Goal: Task Accomplishment & Management: Manage account settings

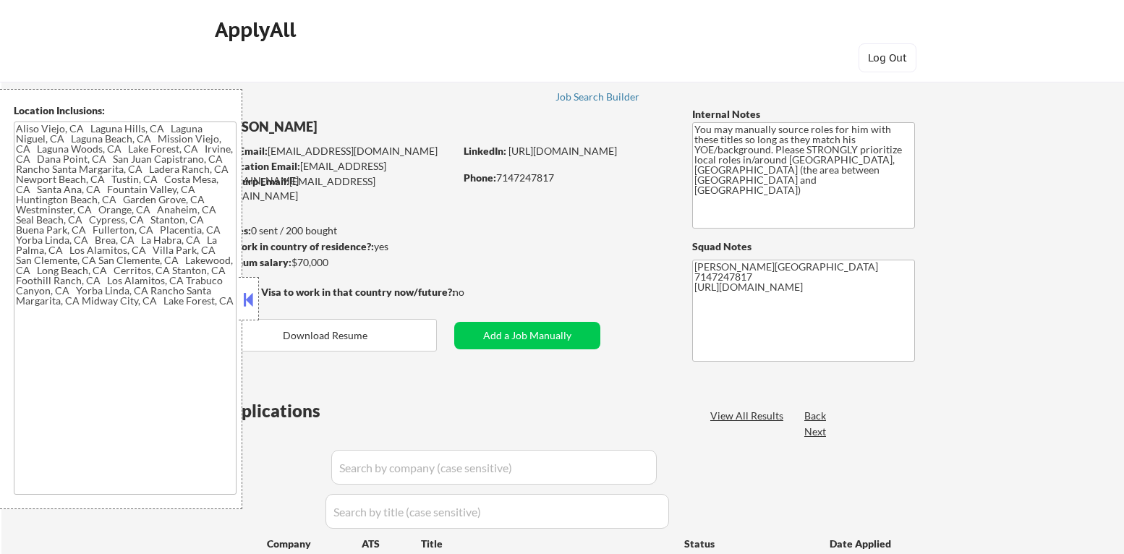
type textarea "[GEOGRAPHIC_DATA], [GEOGRAPHIC_DATA] [GEOGRAPHIC_DATA], [GEOGRAPHIC_DATA] [GEOG…"
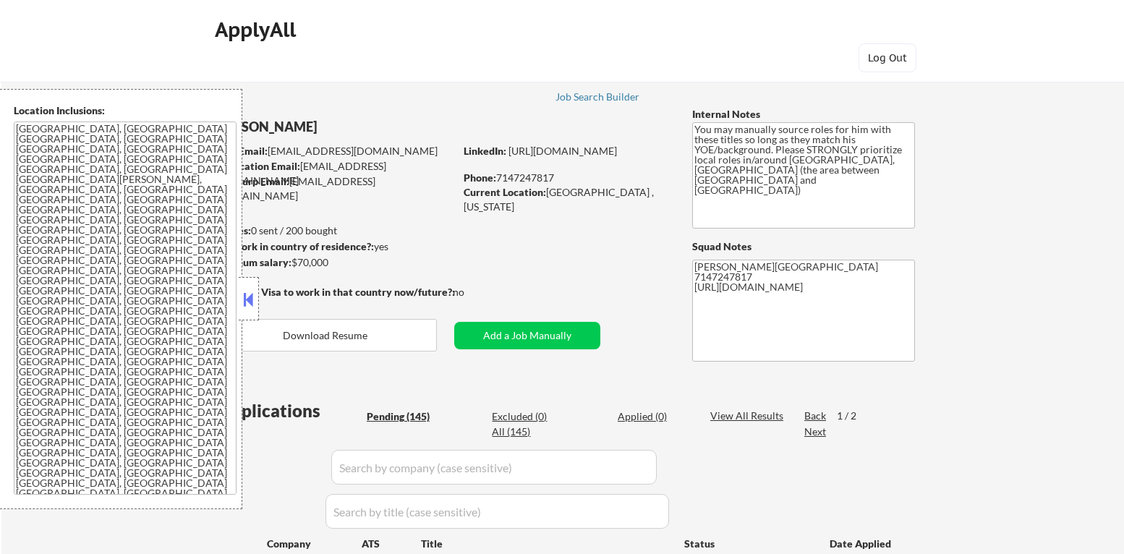
select select ""pending""
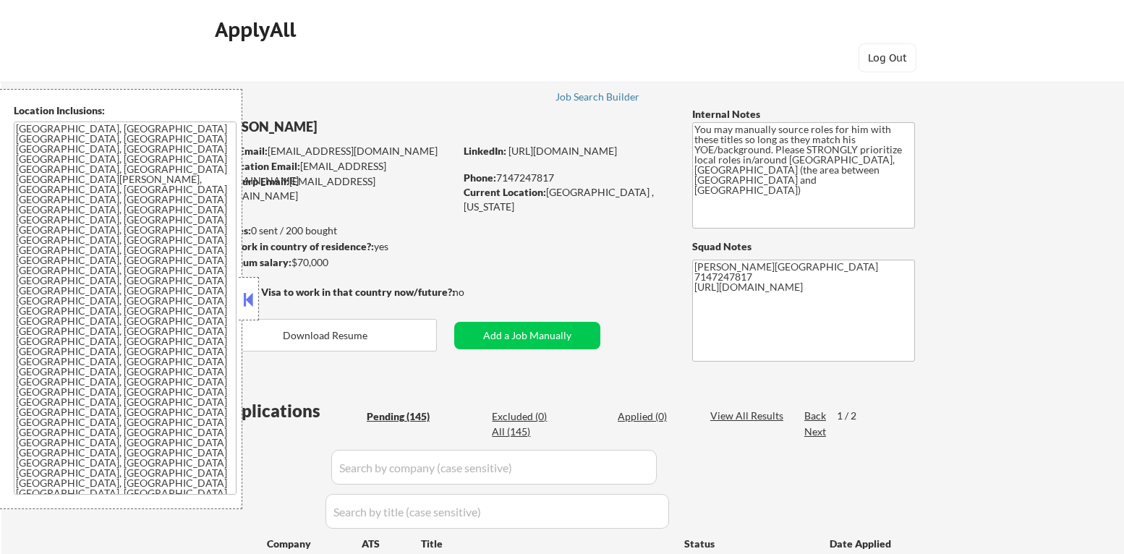
select select ""pending""
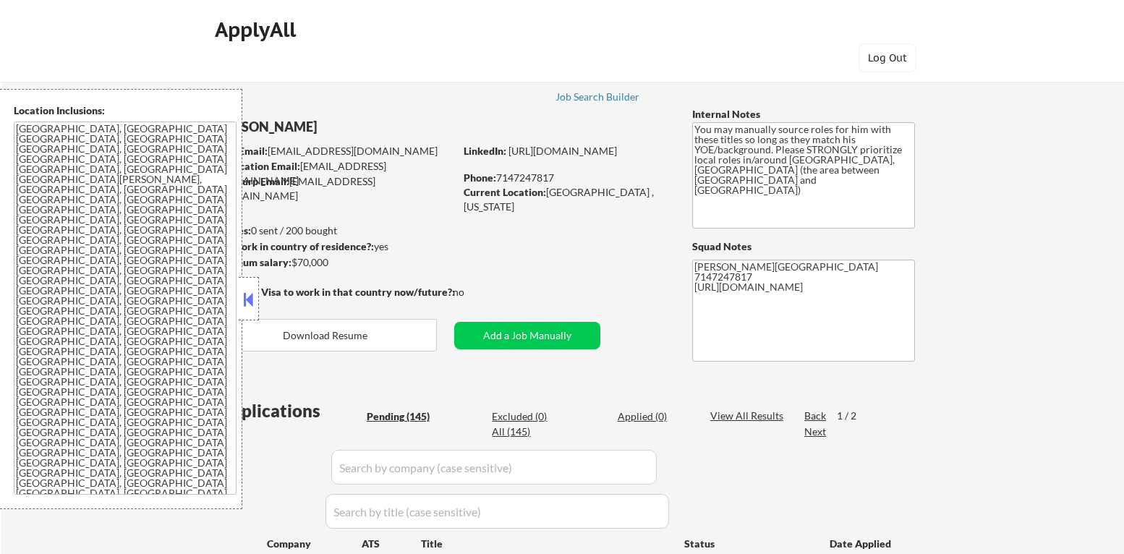
select select ""pending""
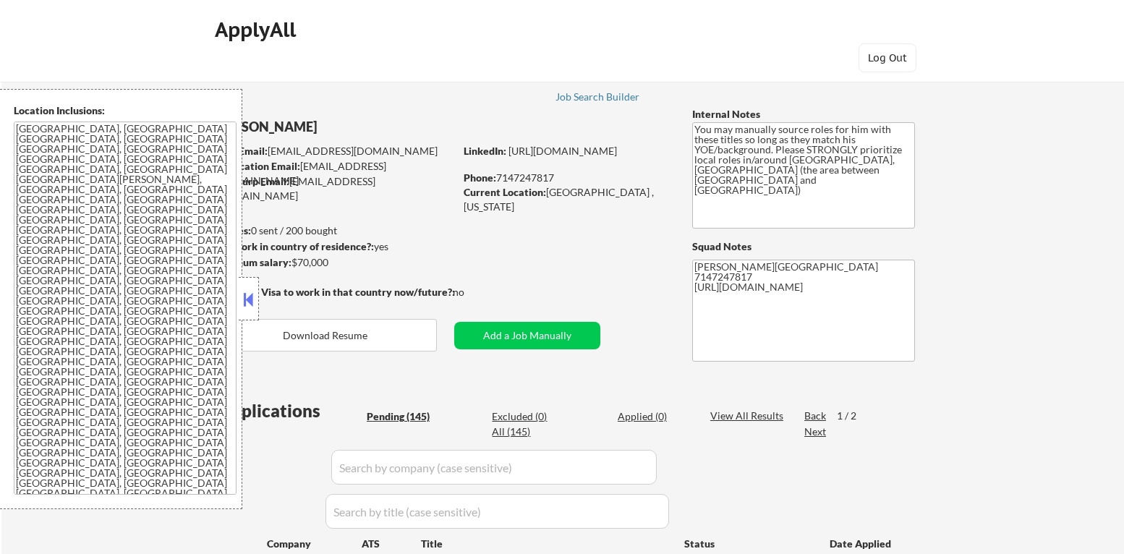
select select ""pending""
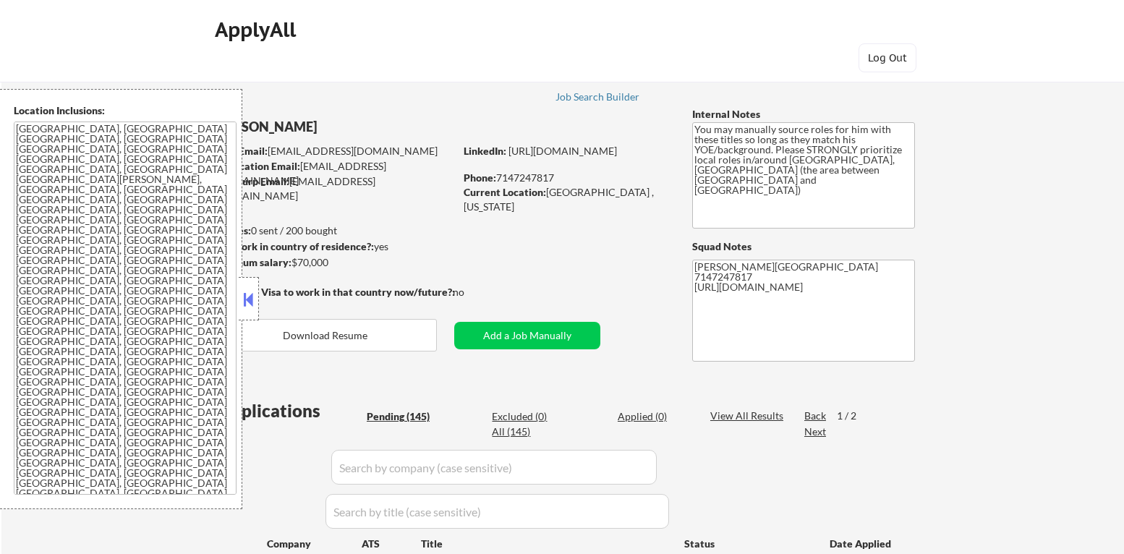
select select ""pending""
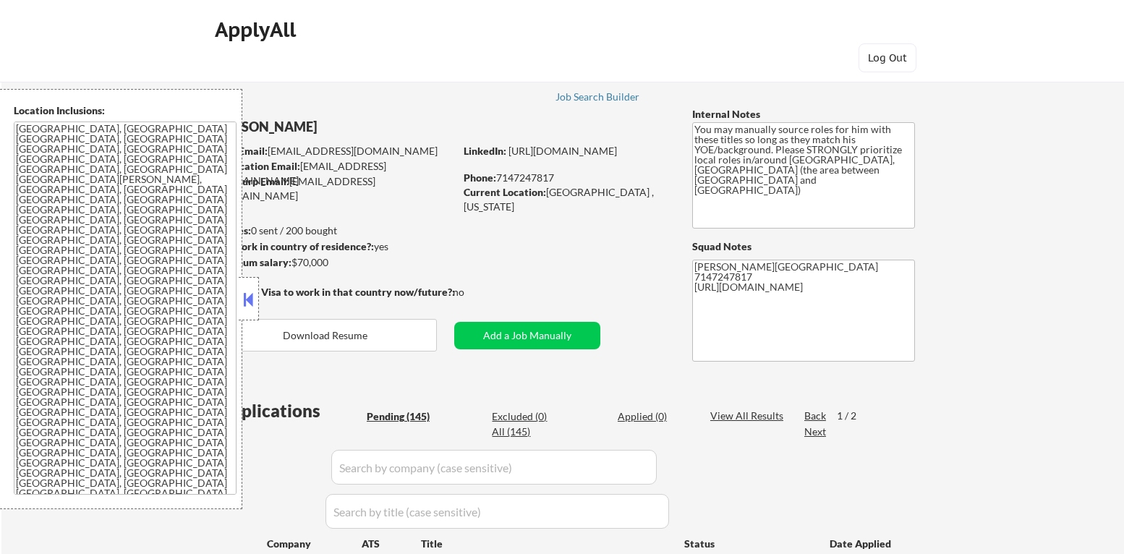
select select ""pending""
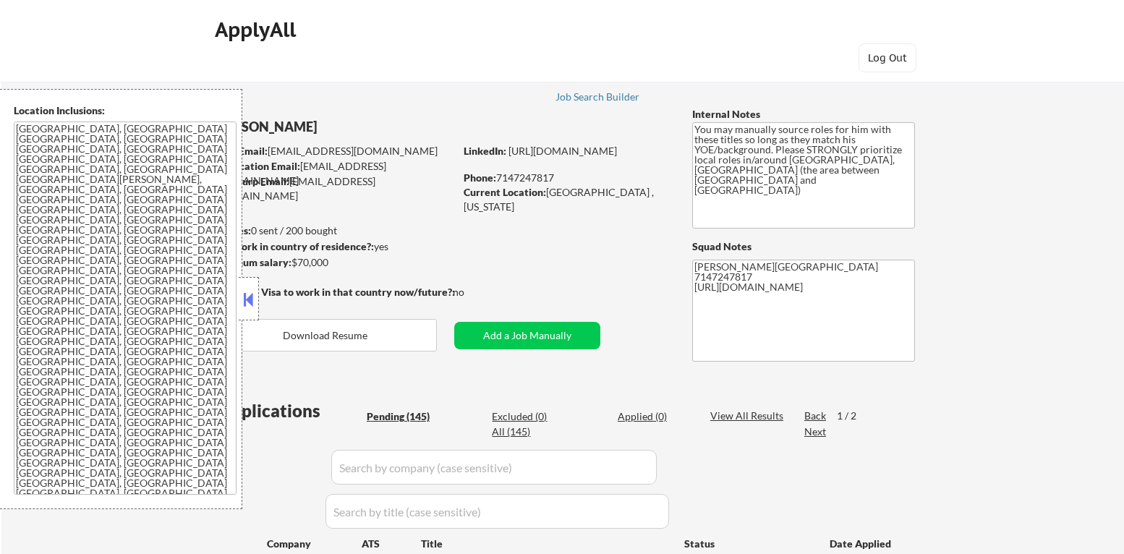
select select ""pending""
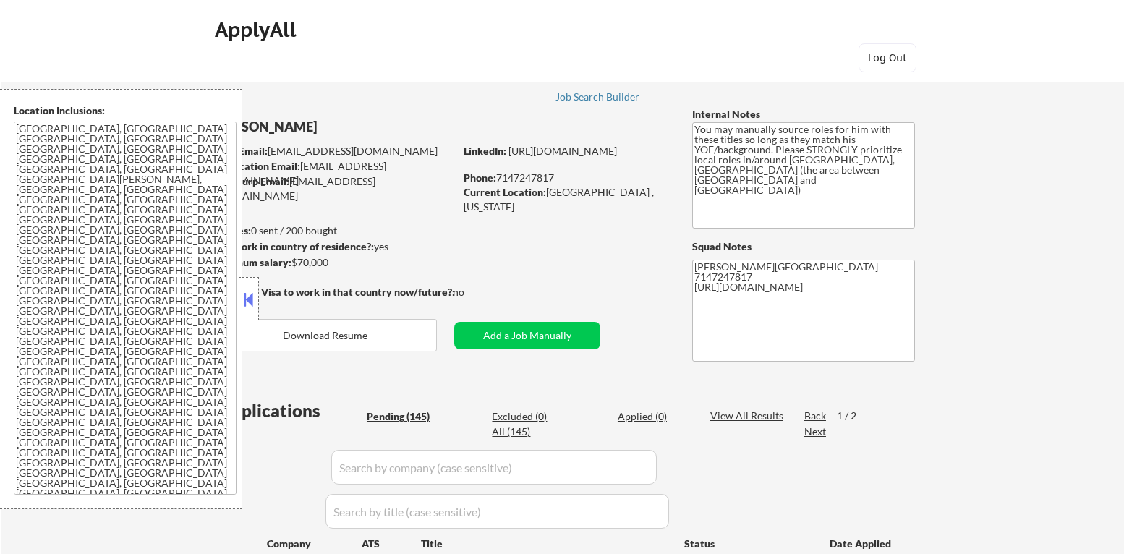
select select ""pending""
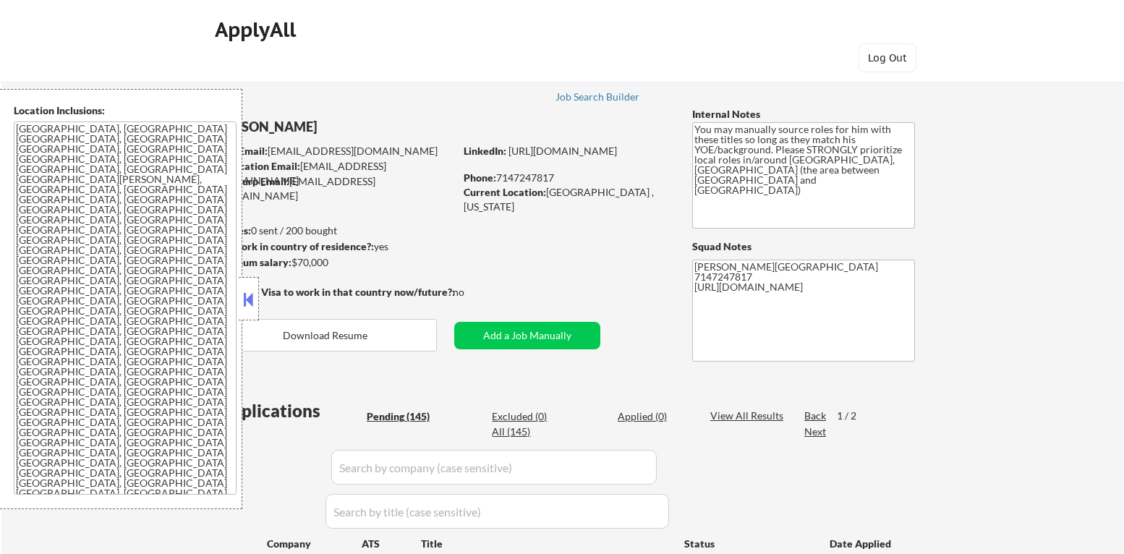
select select ""pending""
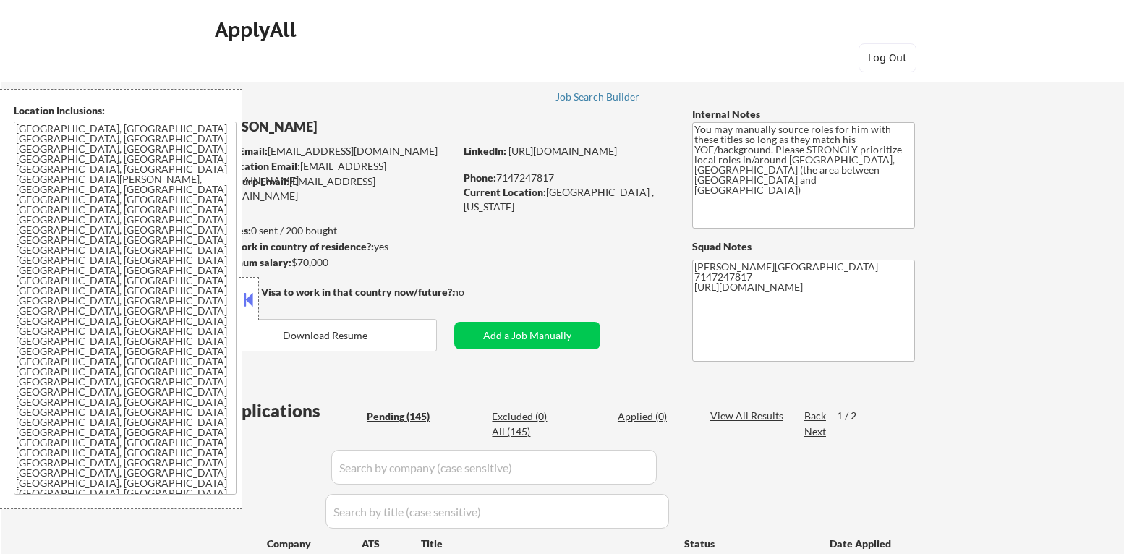
select select ""pending""
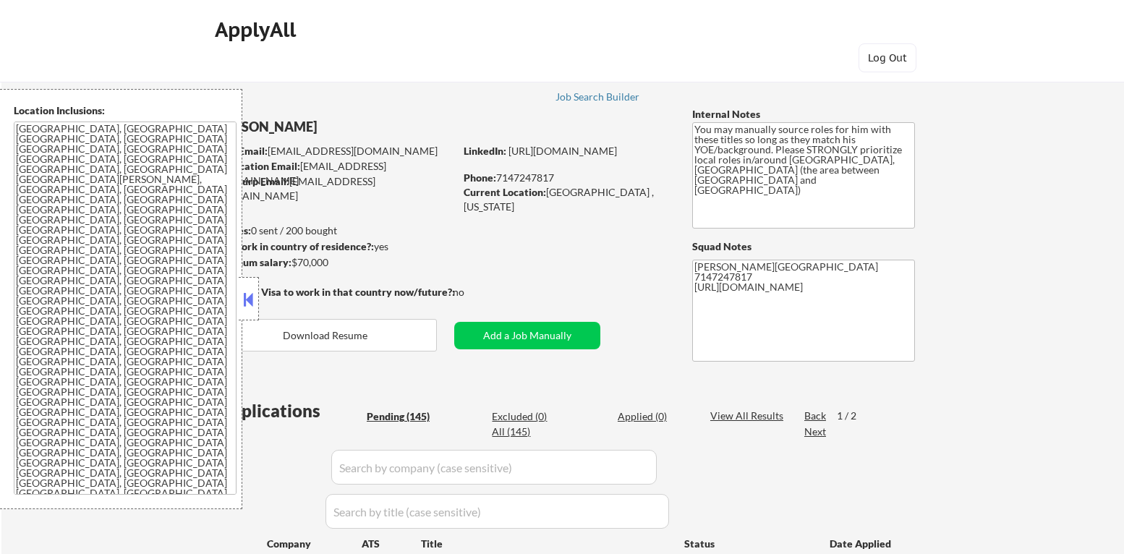
select select ""pending""
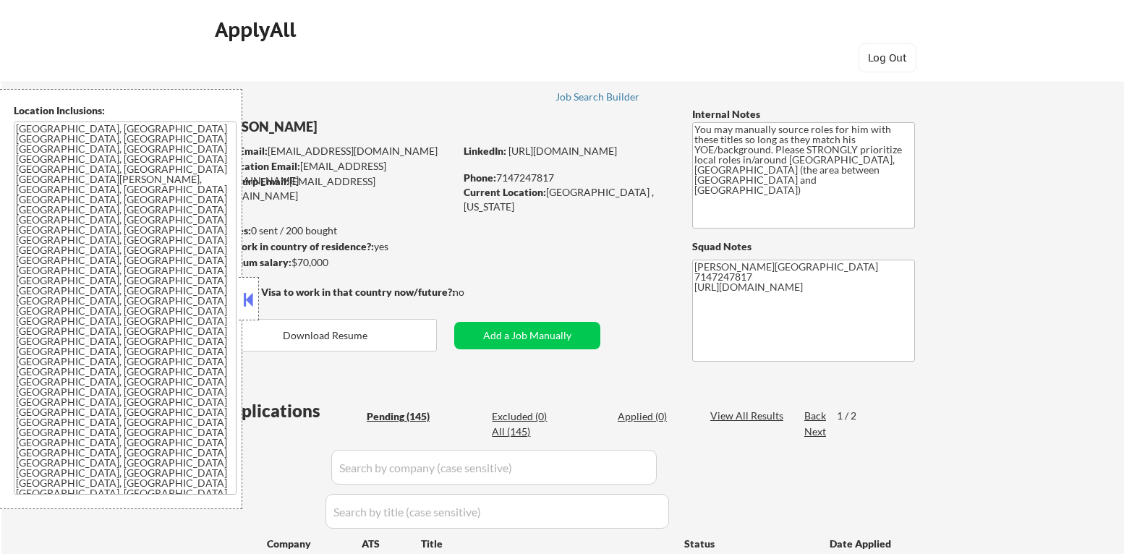
select select ""pending""
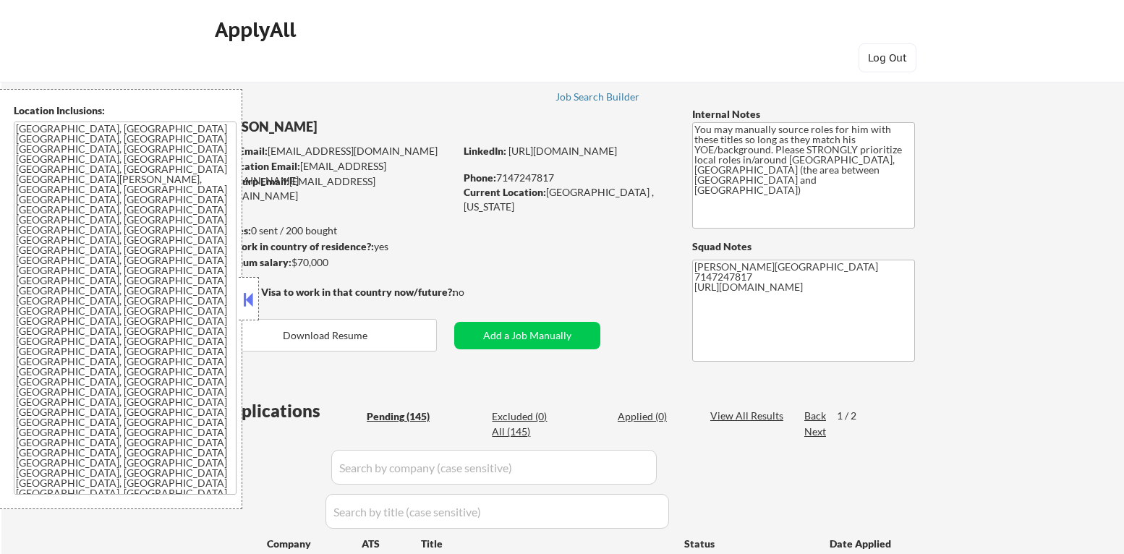
select select ""pending""
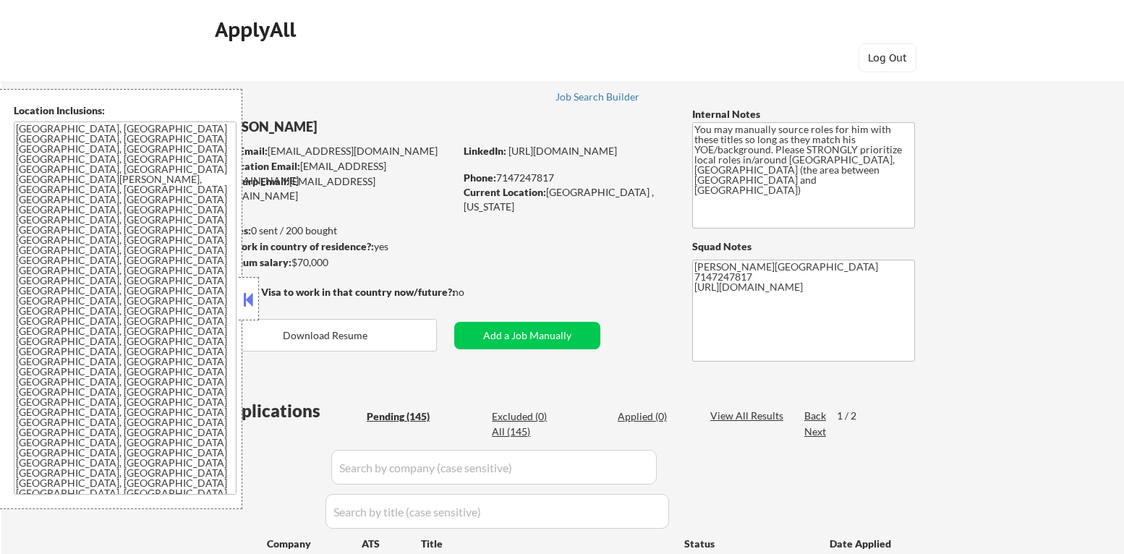
select select ""pending""
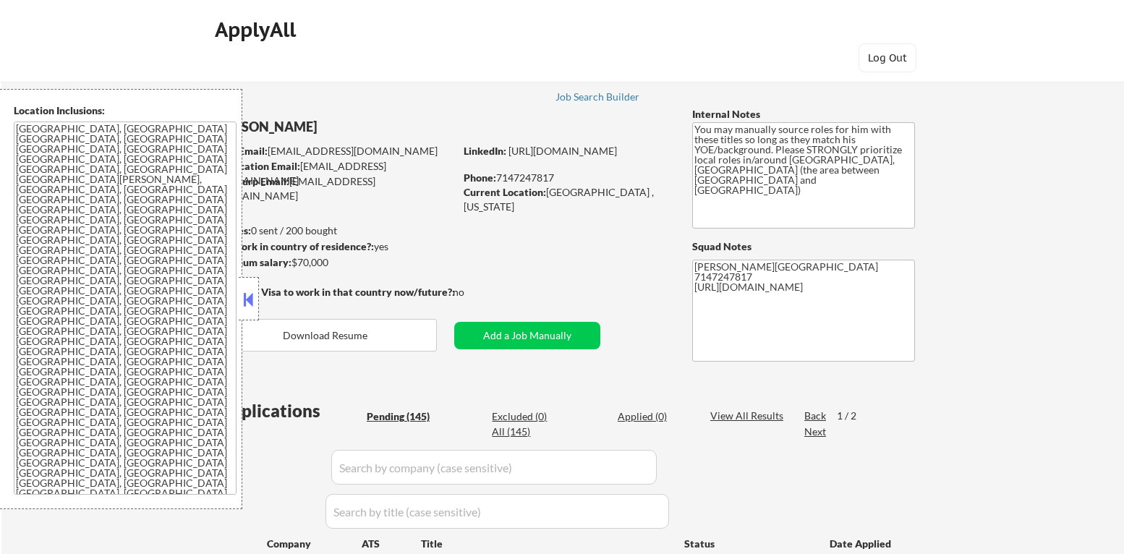
select select ""pending""
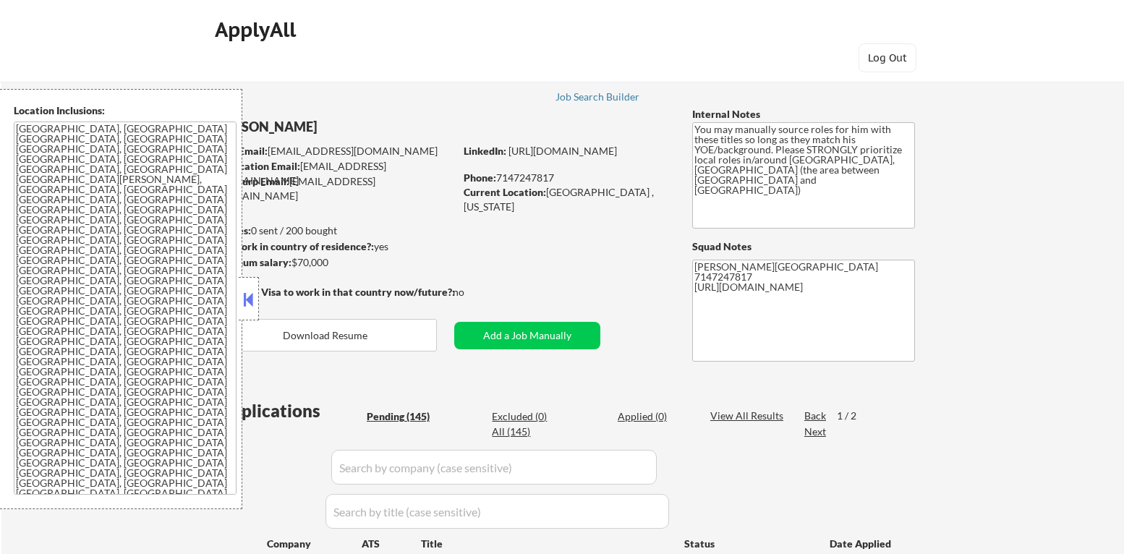
select select ""pending""
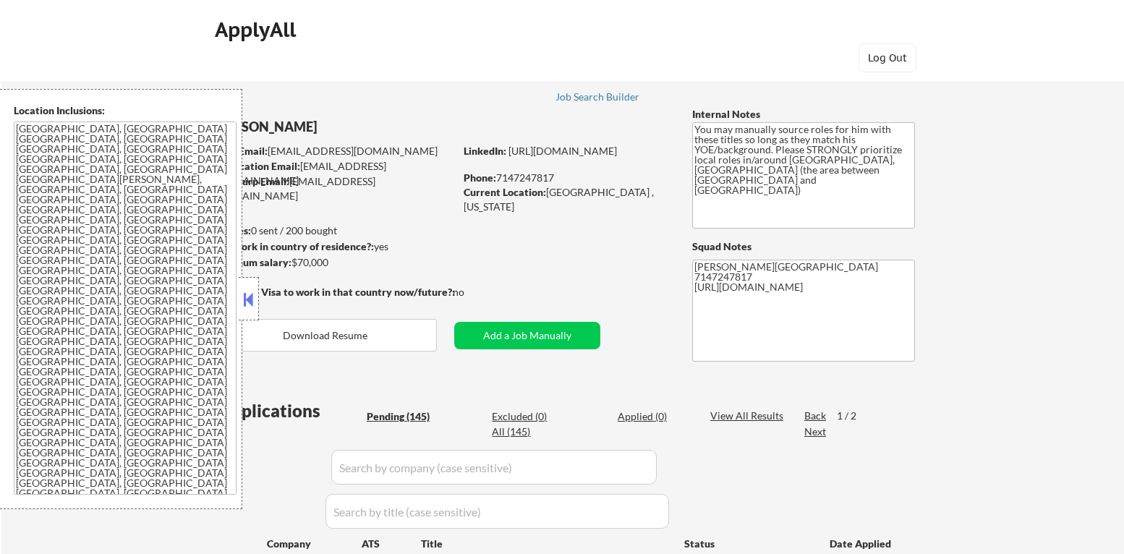
select select ""pending""
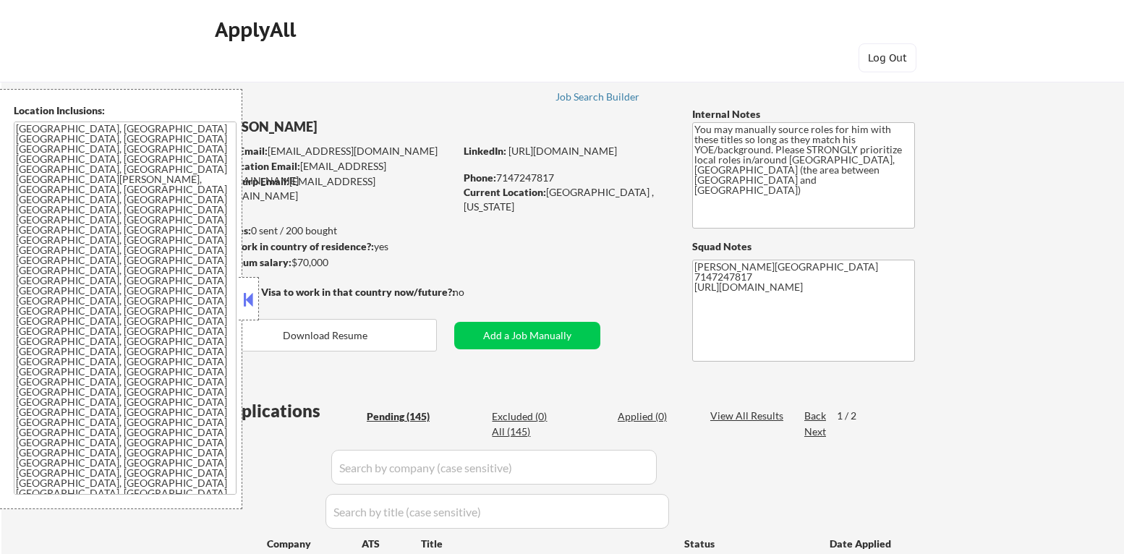
select select ""pending""
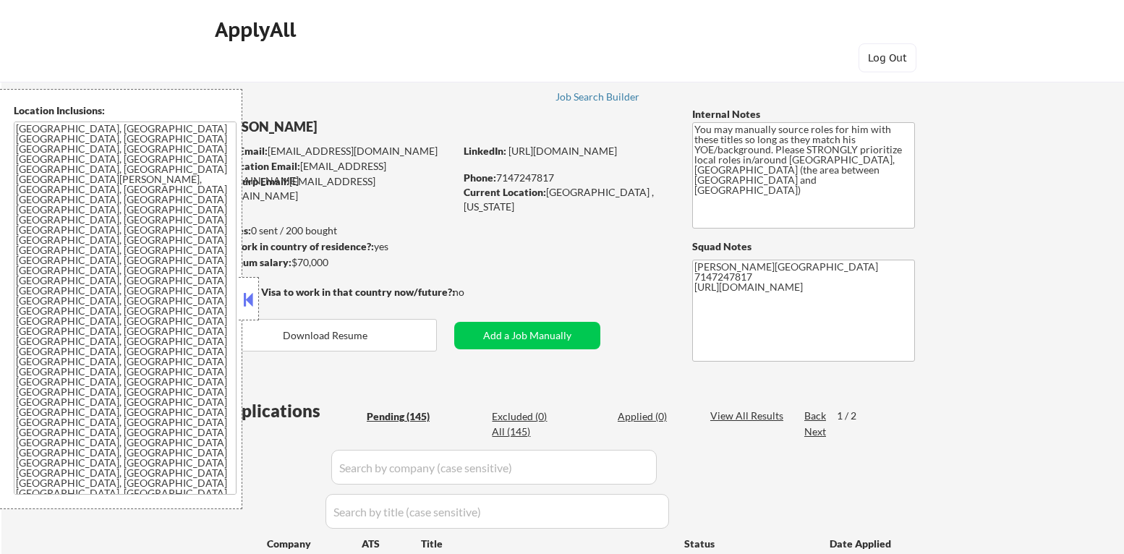
select select ""pending""
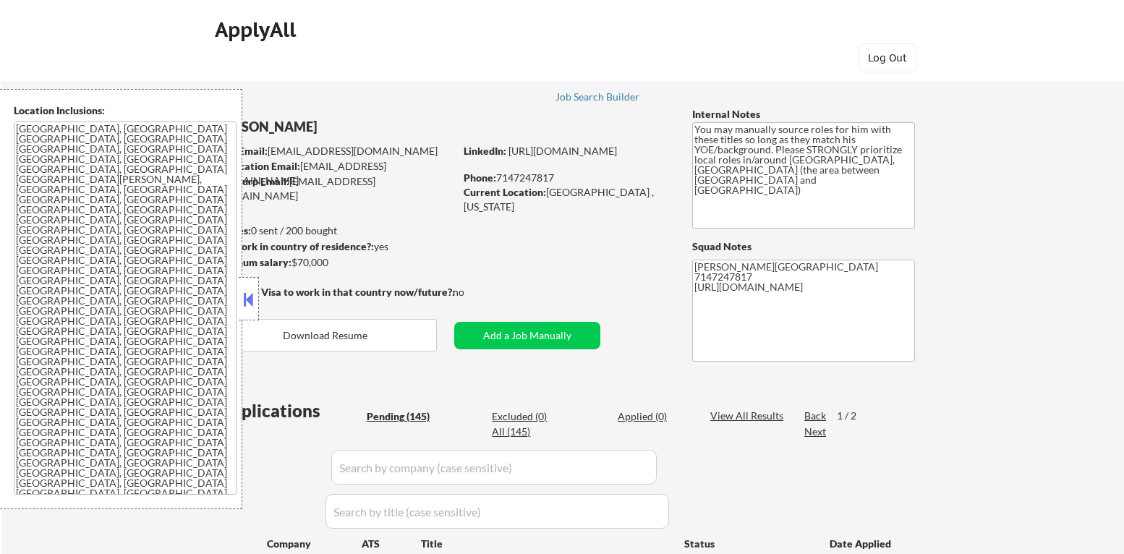
select select ""pending""
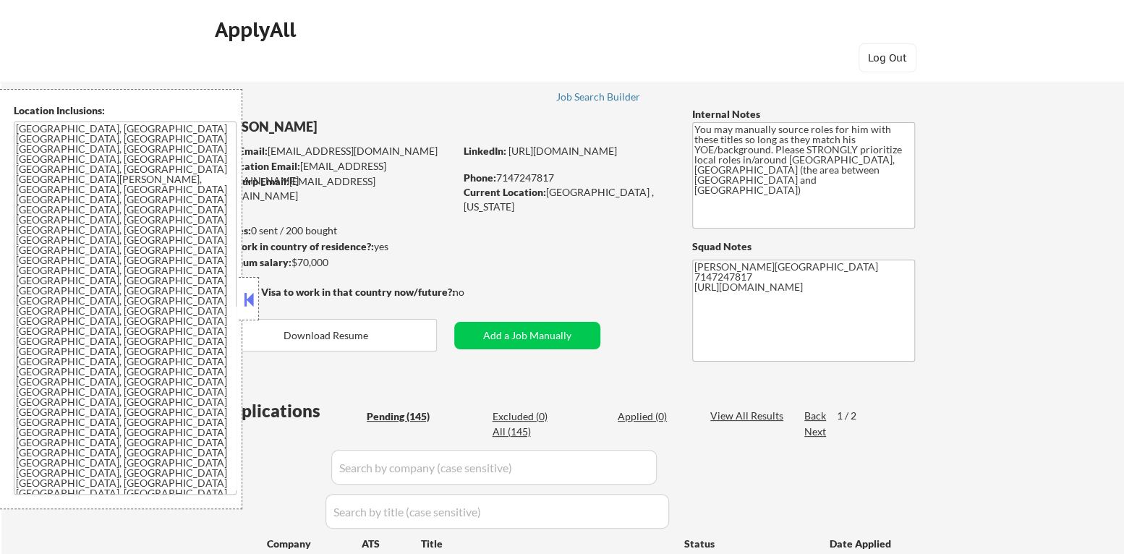
click at [252, 289] on button at bounding box center [249, 300] width 16 height 22
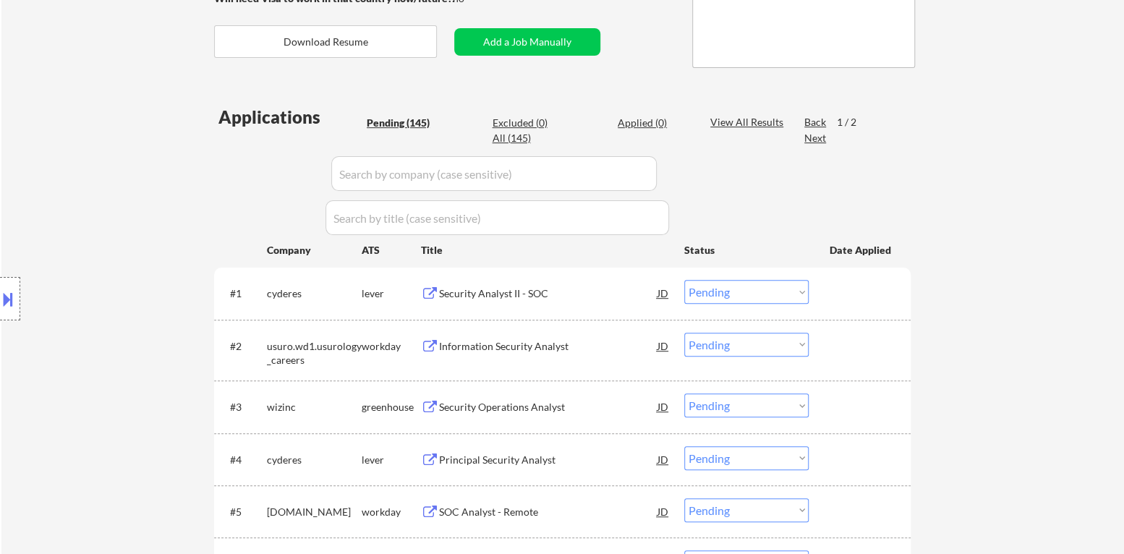
scroll to position [289, 0]
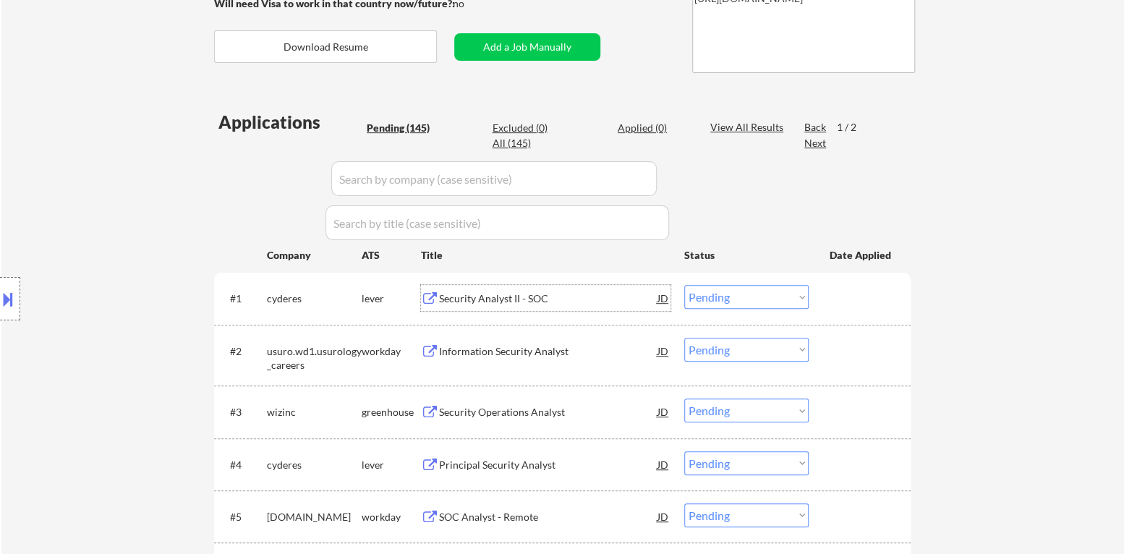
click at [518, 302] on div "Security Analyst II - SOC" at bounding box center [548, 298] width 218 height 14
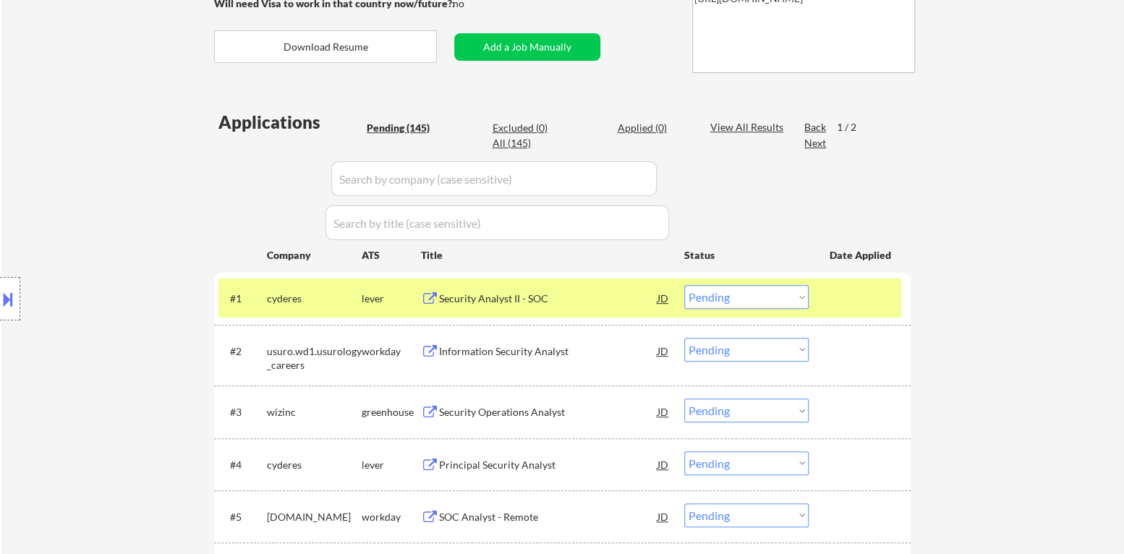
click at [0, 292] on button at bounding box center [8, 299] width 16 height 24
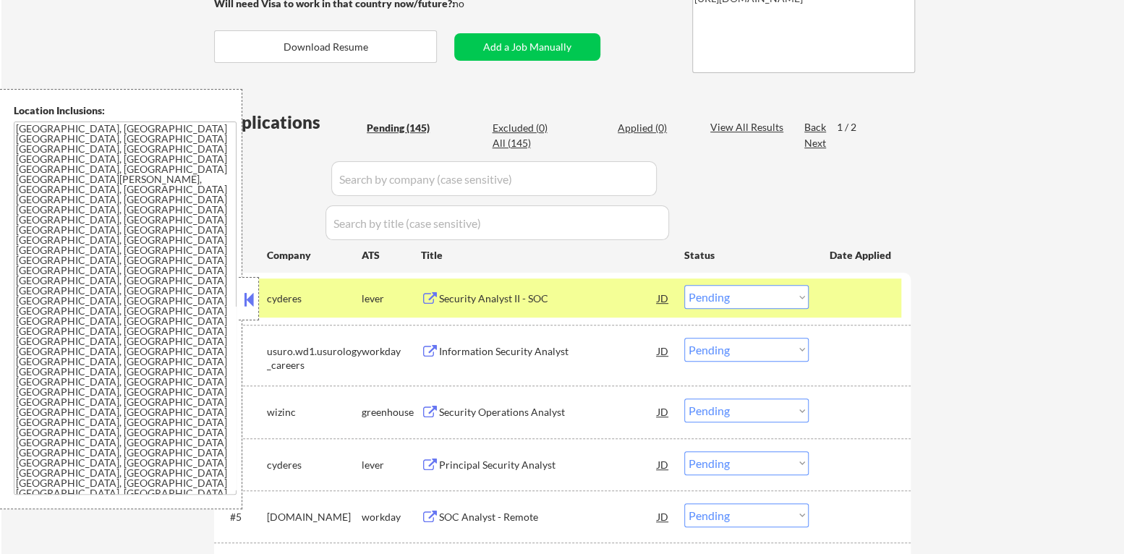
click at [250, 300] on button at bounding box center [249, 300] width 16 height 22
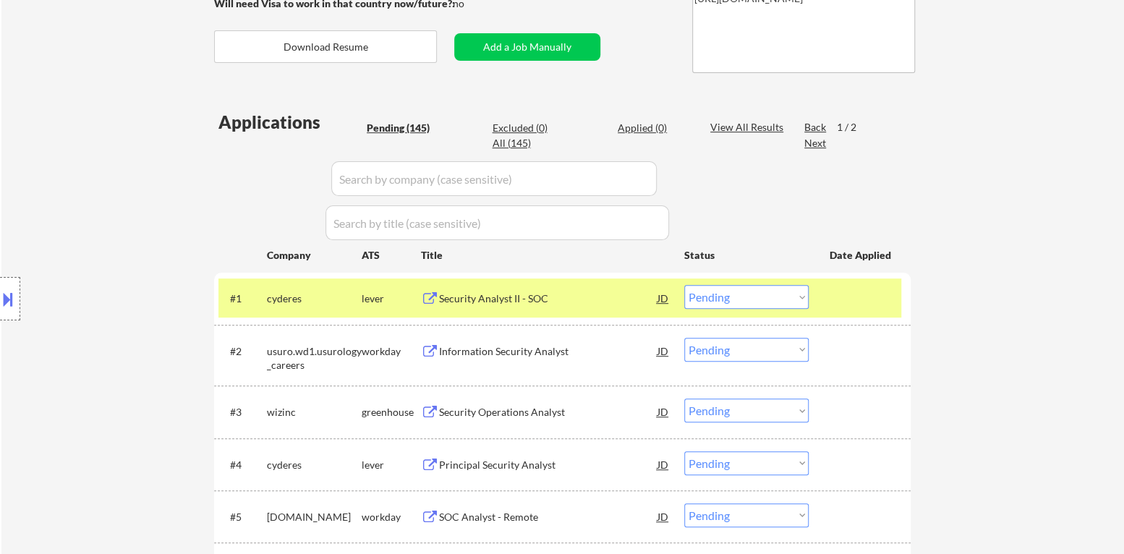
click at [665, 302] on div "JD" at bounding box center [663, 298] width 14 height 26
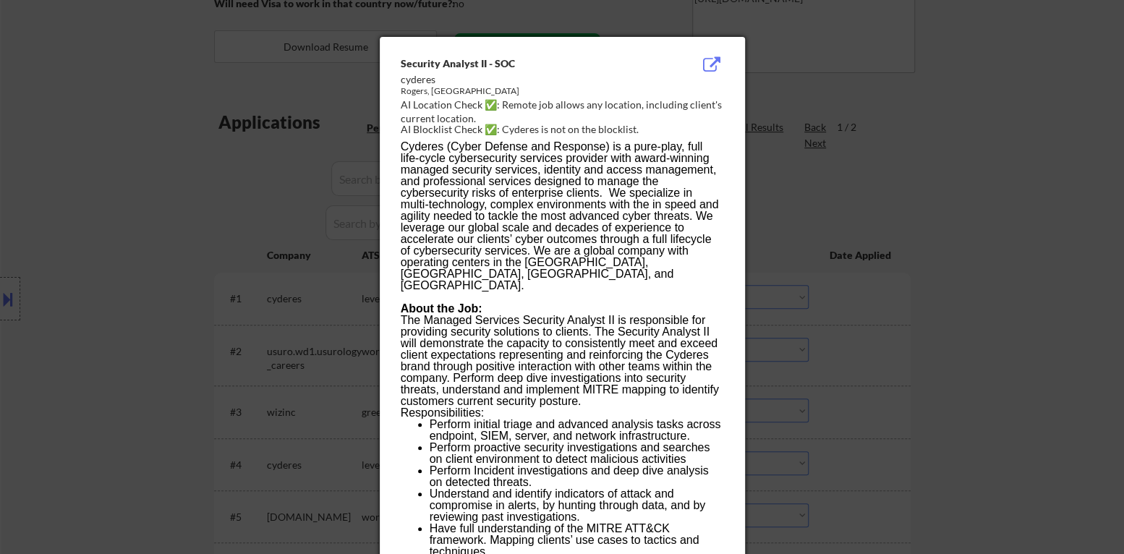
click at [207, 187] on div at bounding box center [562, 277] width 1124 height 554
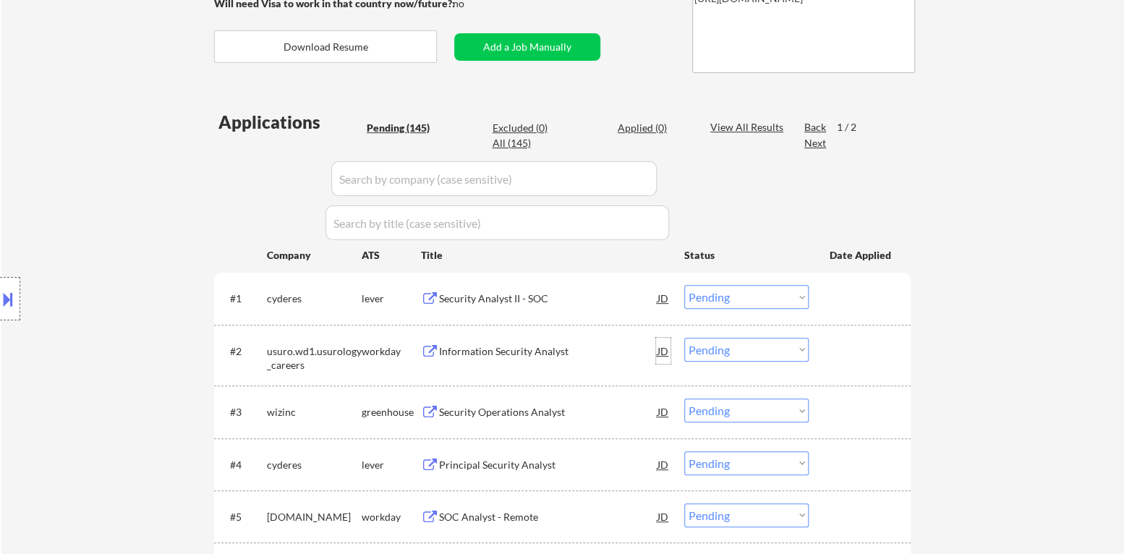
click at [666, 351] on div "JD" at bounding box center [663, 351] width 14 height 26
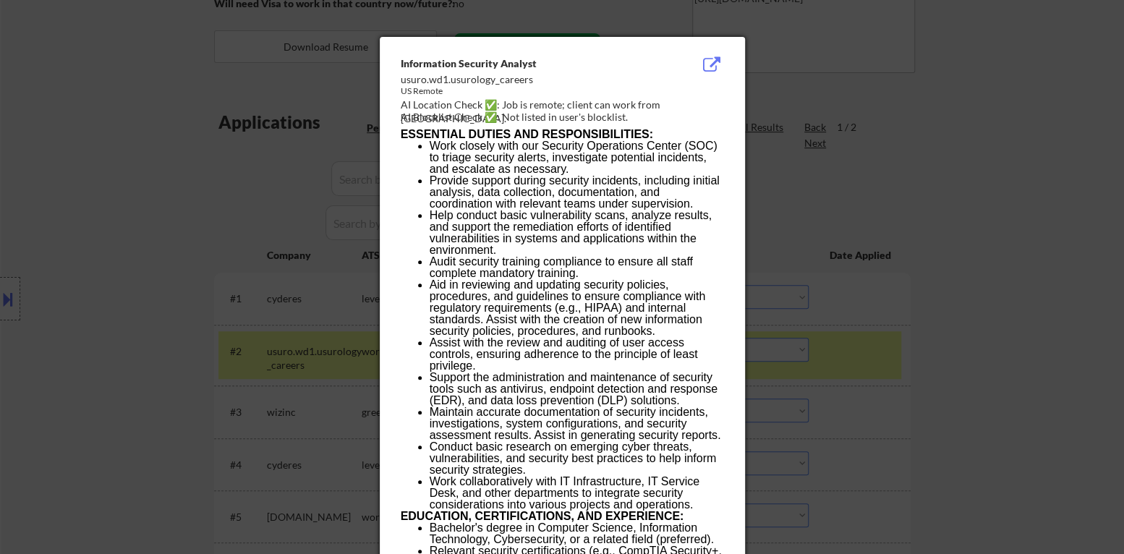
click at [1001, 349] on div at bounding box center [562, 277] width 1124 height 554
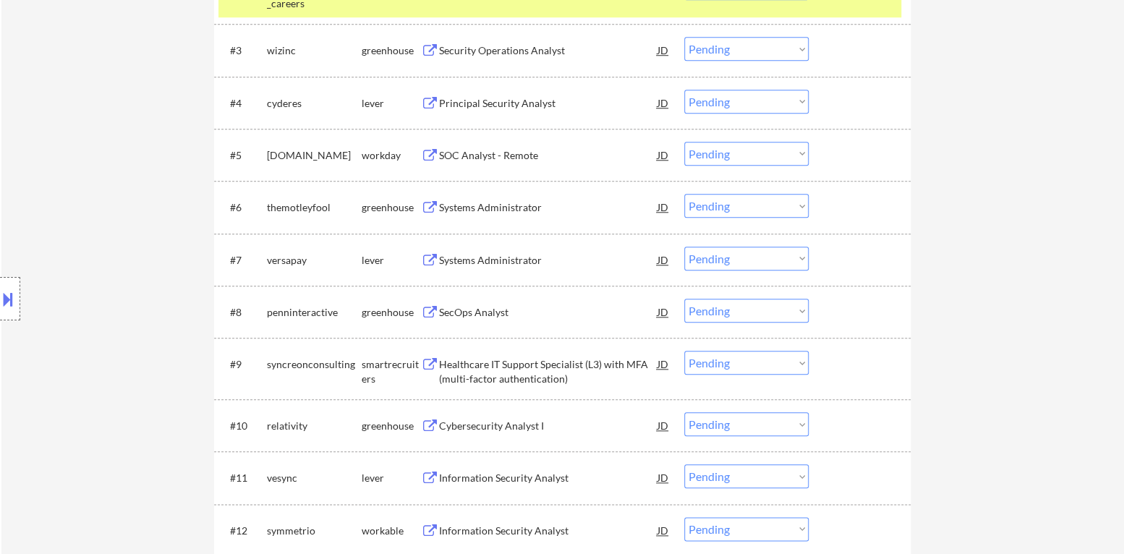
scroll to position [651, 0]
click at [663, 204] on div "JD" at bounding box center [663, 206] width 14 height 26
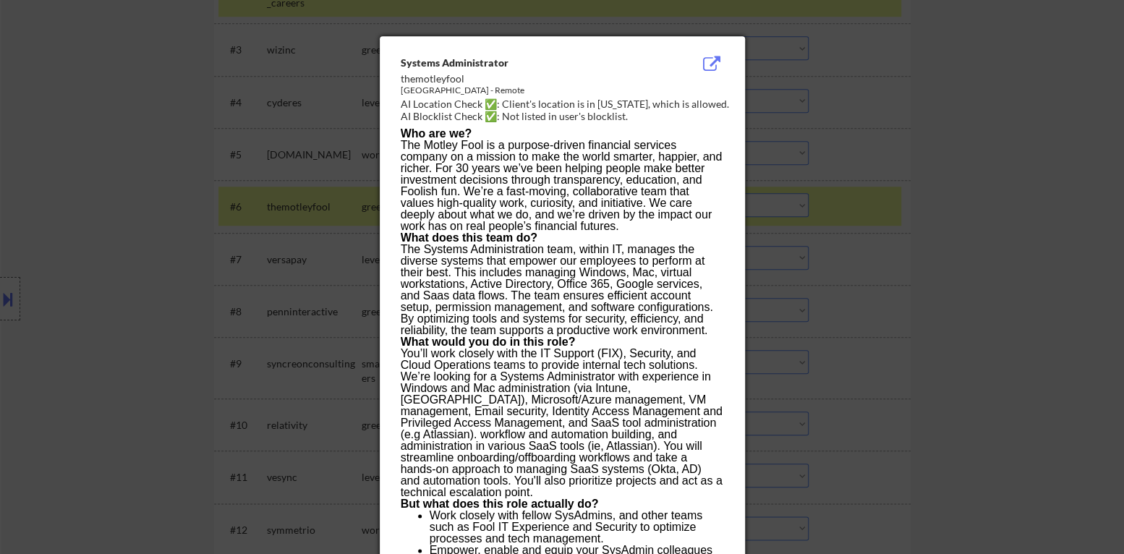
click at [969, 270] on div at bounding box center [562, 277] width 1124 height 554
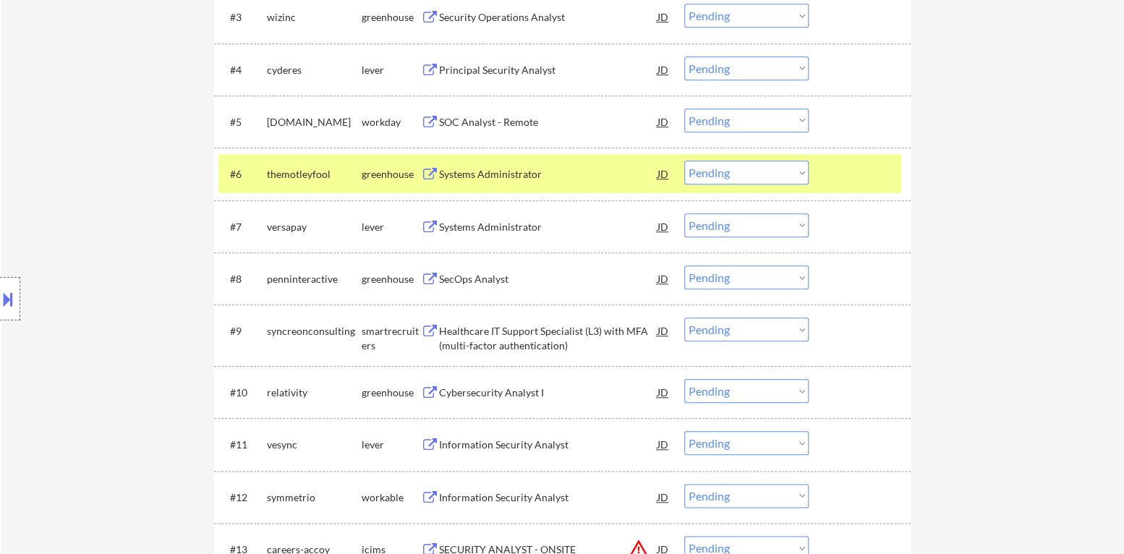
scroll to position [796, 0]
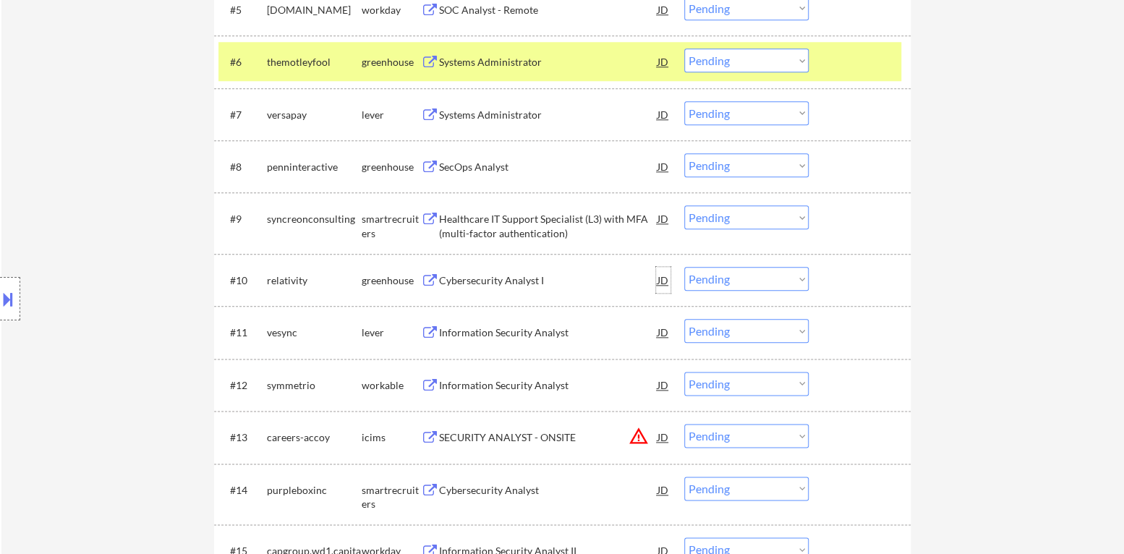
click at [665, 277] on div "JD" at bounding box center [663, 280] width 14 height 26
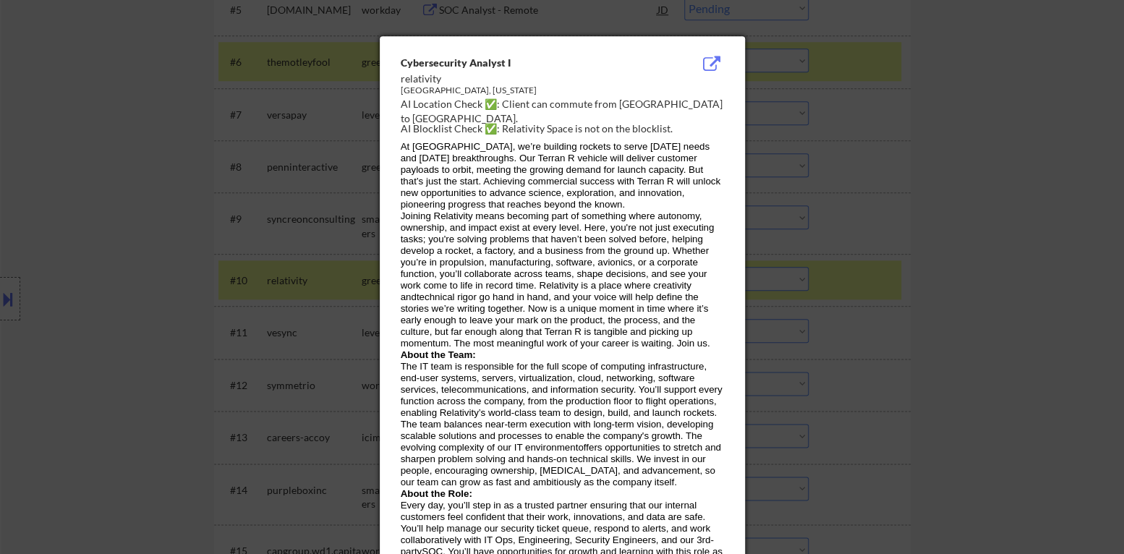
click at [1038, 283] on div at bounding box center [562, 277] width 1124 height 554
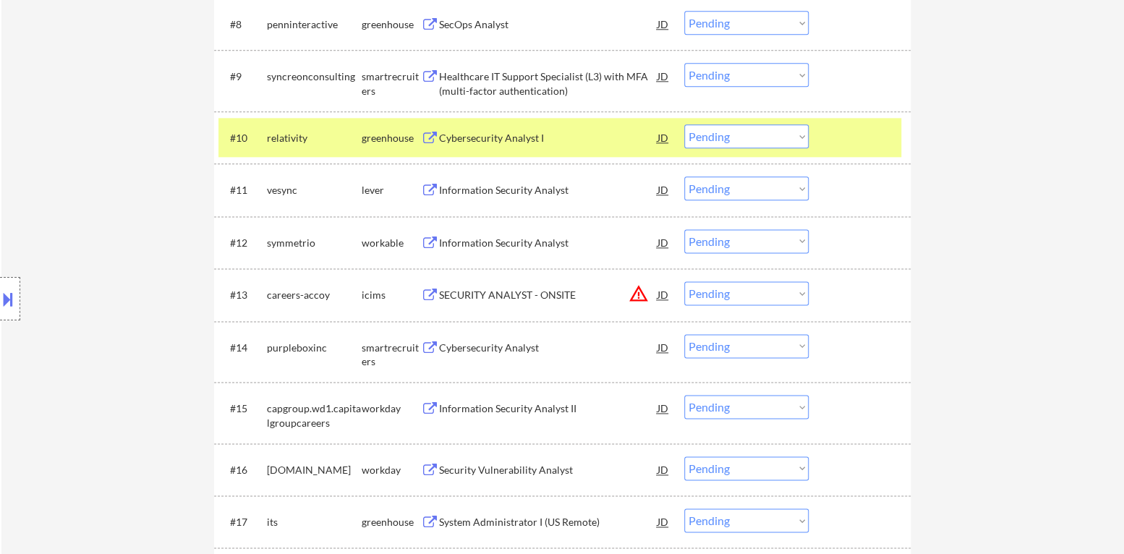
scroll to position [939, 0]
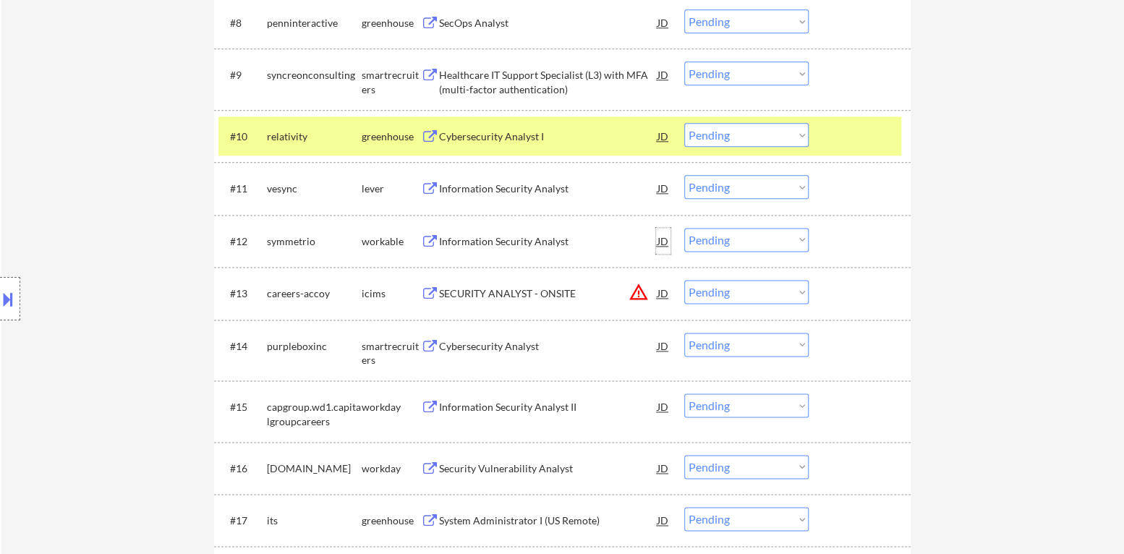
click at [662, 243] on div "JD" at bounding box center [663, 241] width 14 height 26
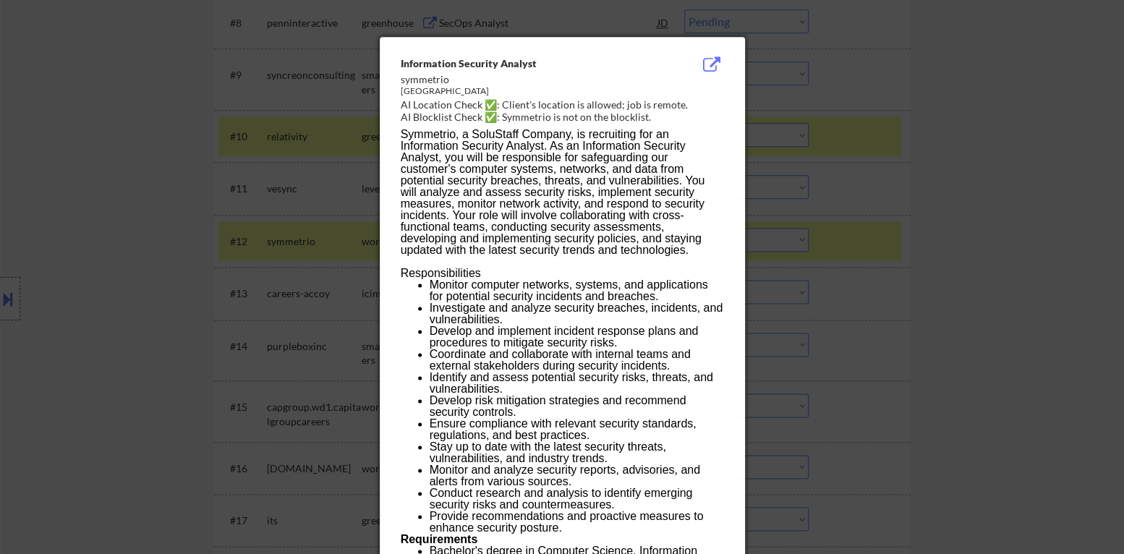
click at [1039, 310] on div at bounding box center [562, 277] width 1124 height 554
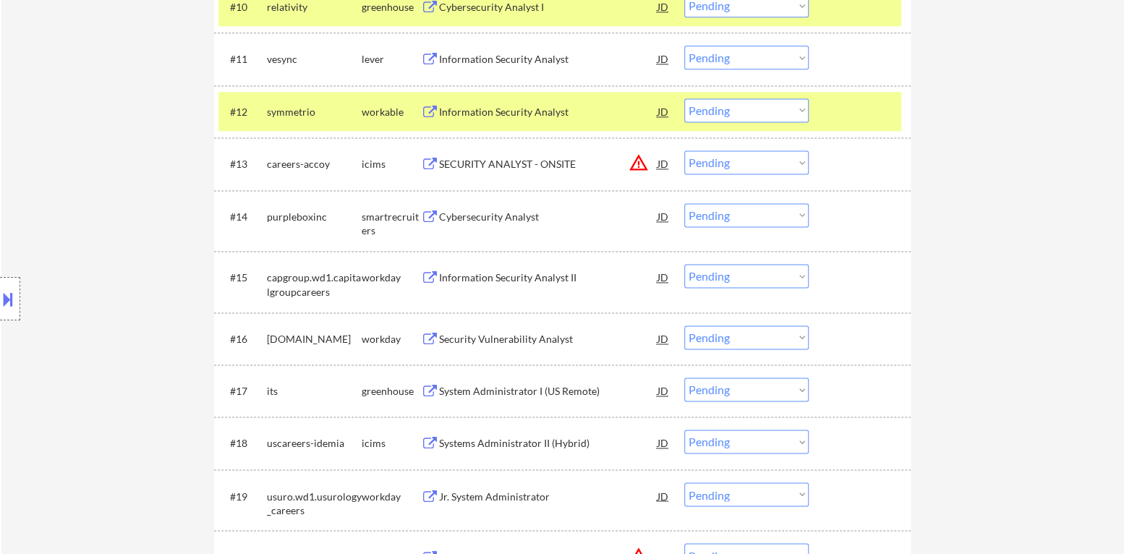
scroll to position [1084, 0]
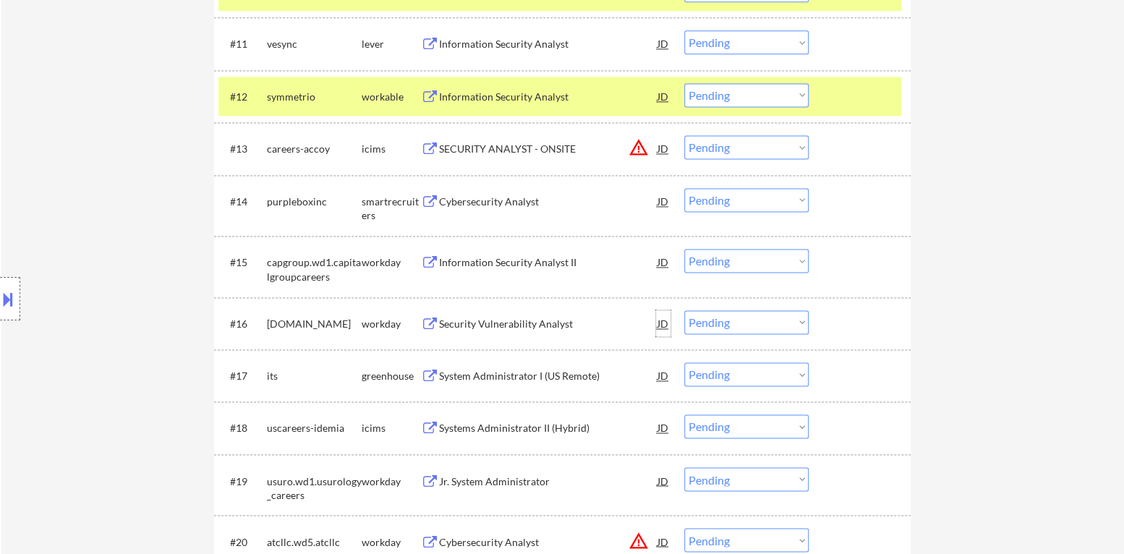
click at [666, 320] on div "JD" at bounding box center [663, 323] width 14 height 26
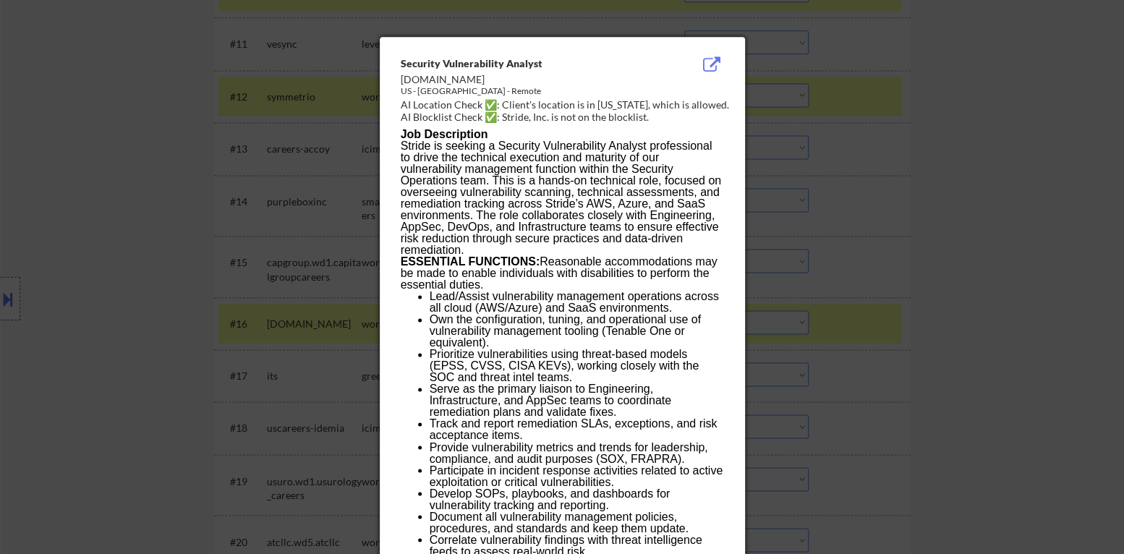
click at [1023, 323] on div at bounding box center [562, 277] width 1124 height 554
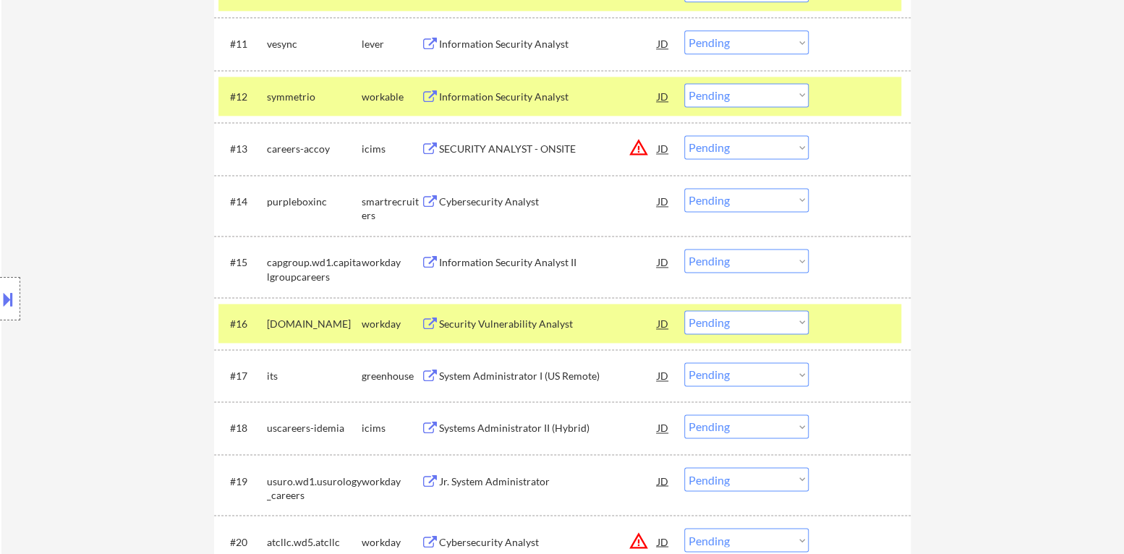
click at [661, 147] on div "JD" at bounding box center [663, 148] width 14 height 26
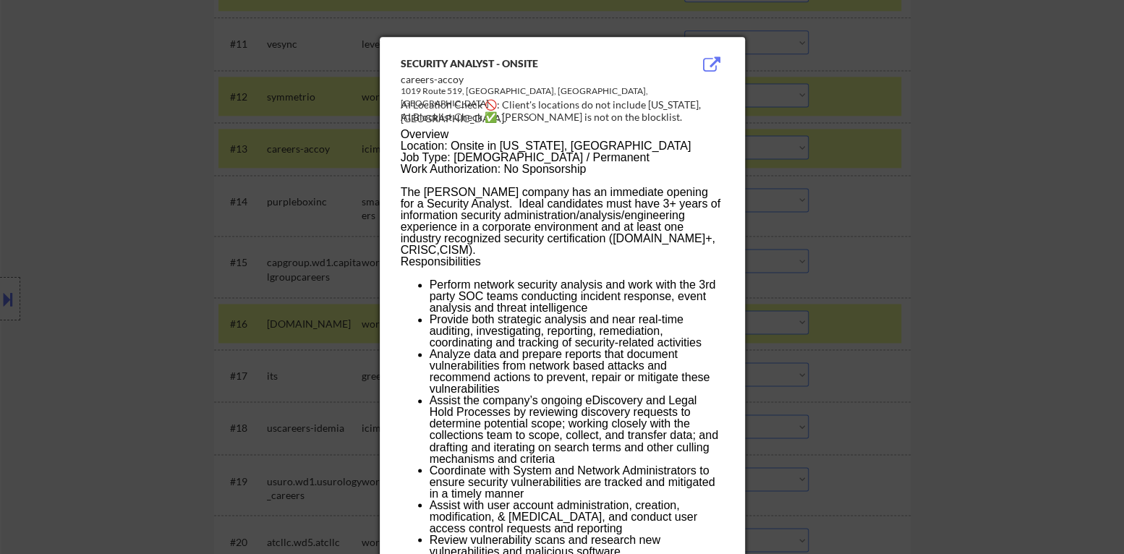
click at [926, 229] on div at bounding box center [562, 277] width 1124 height 554
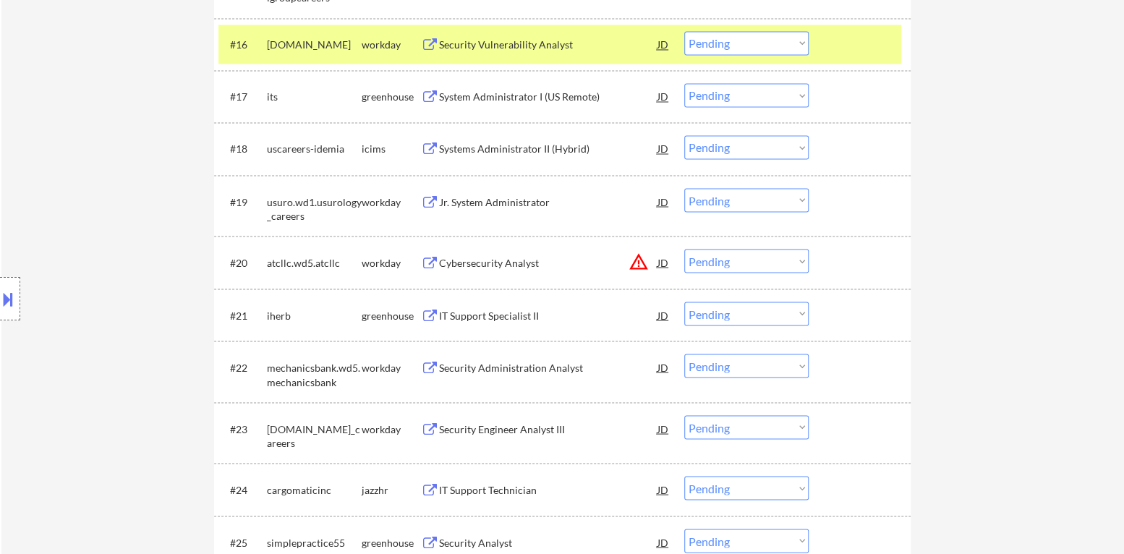
scroll to position [1156, 0]
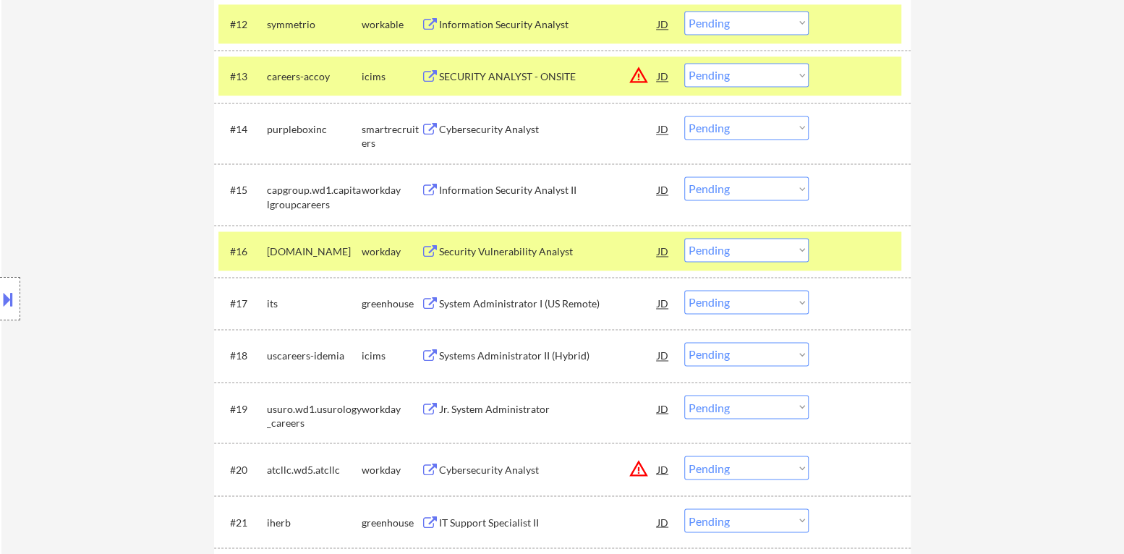
drag, startPoint x: 855, startPoint y: 248, endPoint x: 857, endPoint y: 208, distance: 40.6
click at [855, 247] on div at bounding box center [861, 251] width 64 height 26
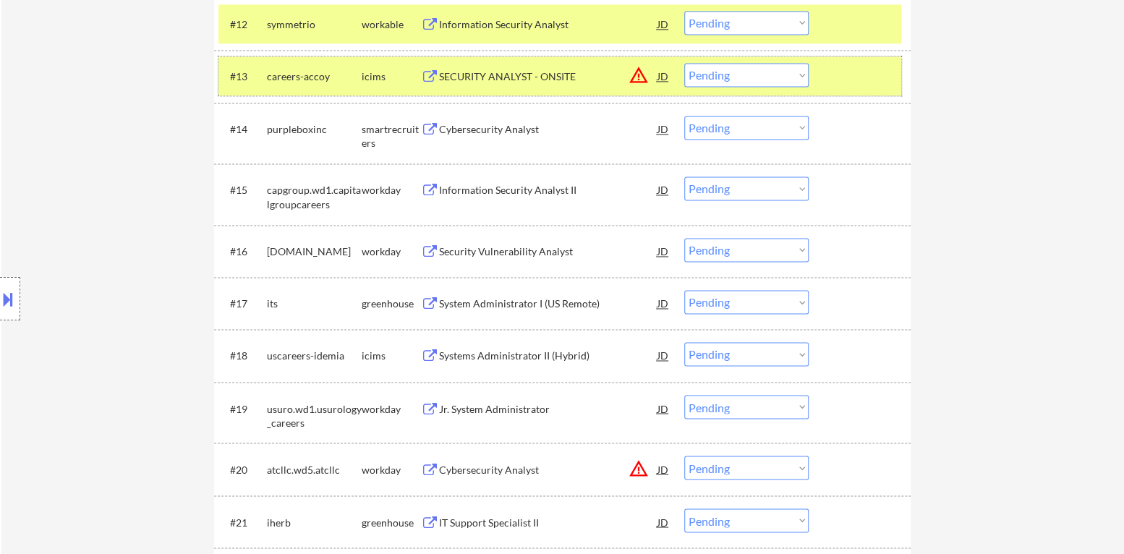
drag, startPoint x: 853, startPoint y: 77, endPoint x: 912, endPoint y: 214, distance: 149.4
click at [854, 77] on div at bounding box center [861, 76] width 64 height 26
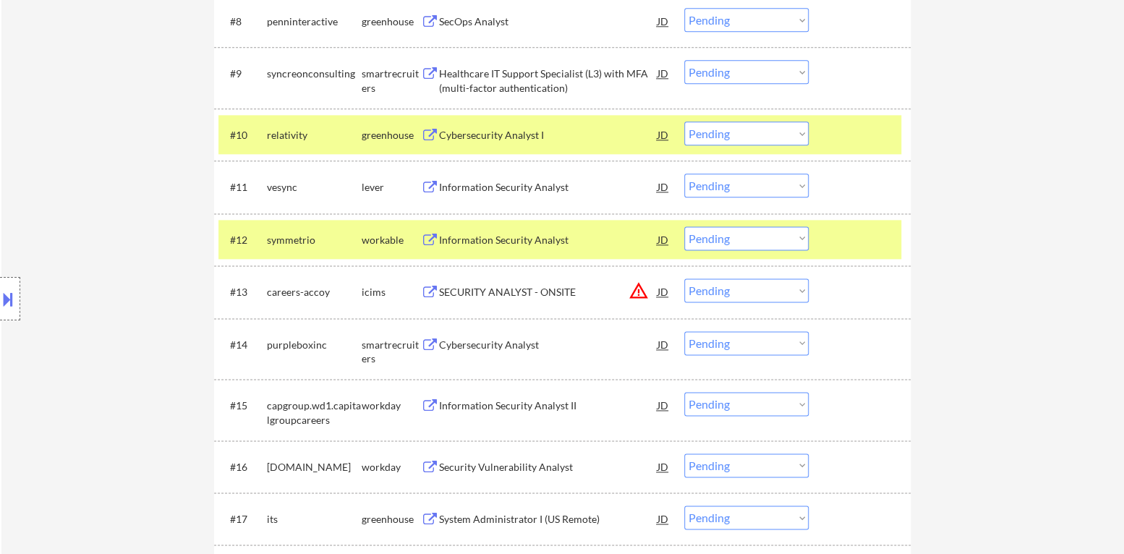
scroll to position [939, 0]
drag, startPoint x: 866, startPoint y: 247, endPoint x: 873, endPoint y: 194, distance: 53.9
click at [866, 246] on div at bounding box center [861, 241] width 64 height 26
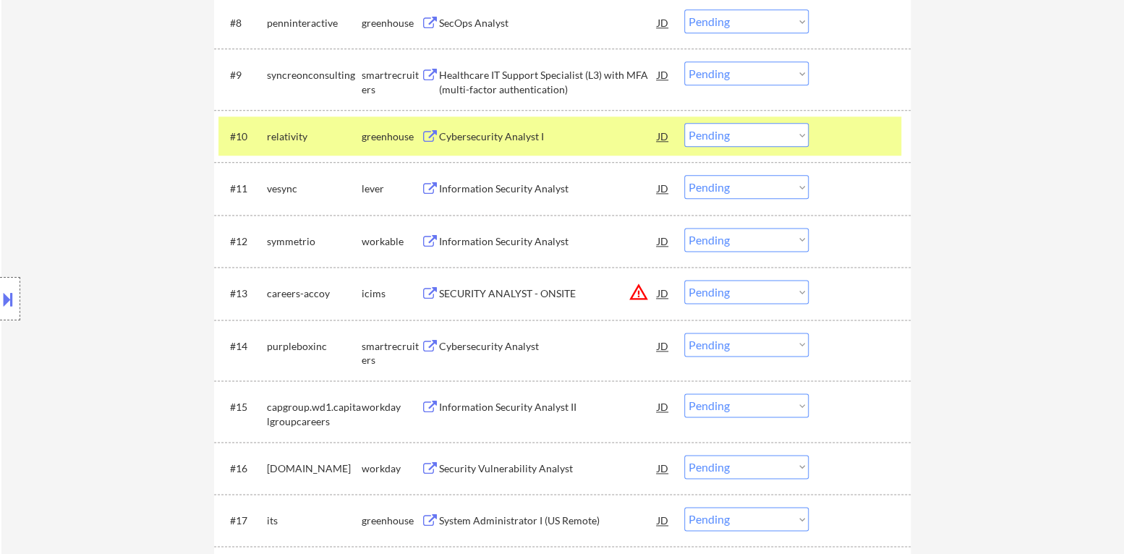
click at [869, 128] on div at bounding box center [861, 136] width 64 height 26
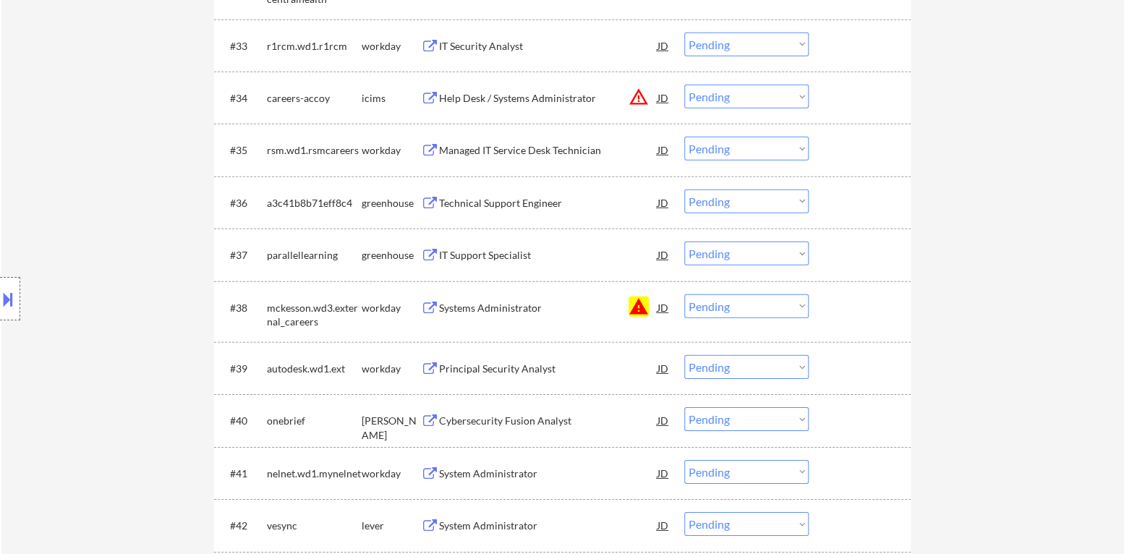
scroll to position [2314, 0]
click at [801, 312] on select "Choose an option... Pending Applied Excluded (Questions) Excluded (Expired) Exc…" at bounding box center [746, 306] width 124 height 24
click at [631, 302] on button "warning" at bounding box center [638, 306] width 20 height 20
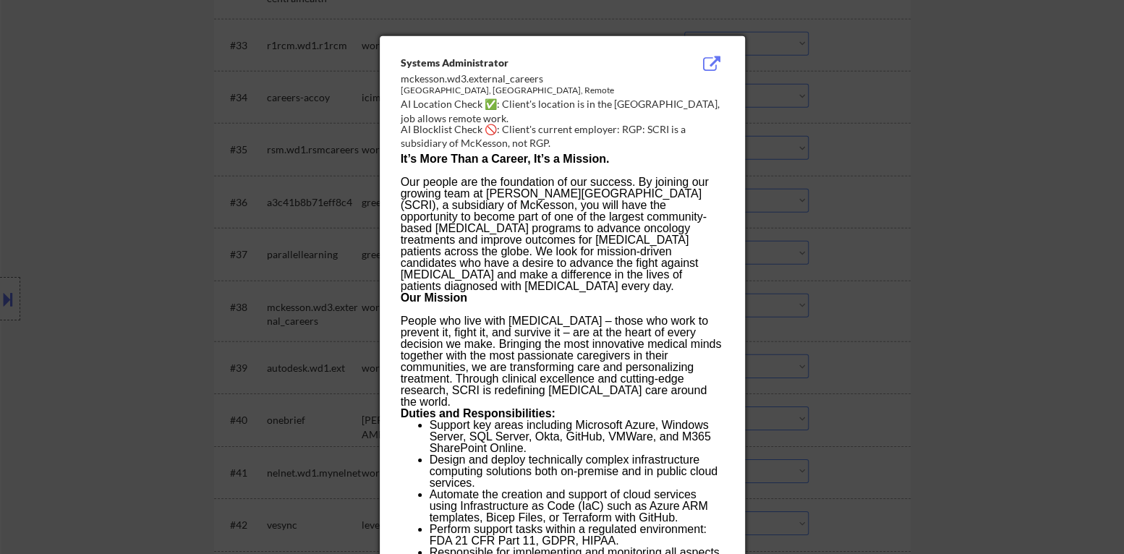
click at [921, 308] on div at bounding box center [562, 277] width 1124 height 554
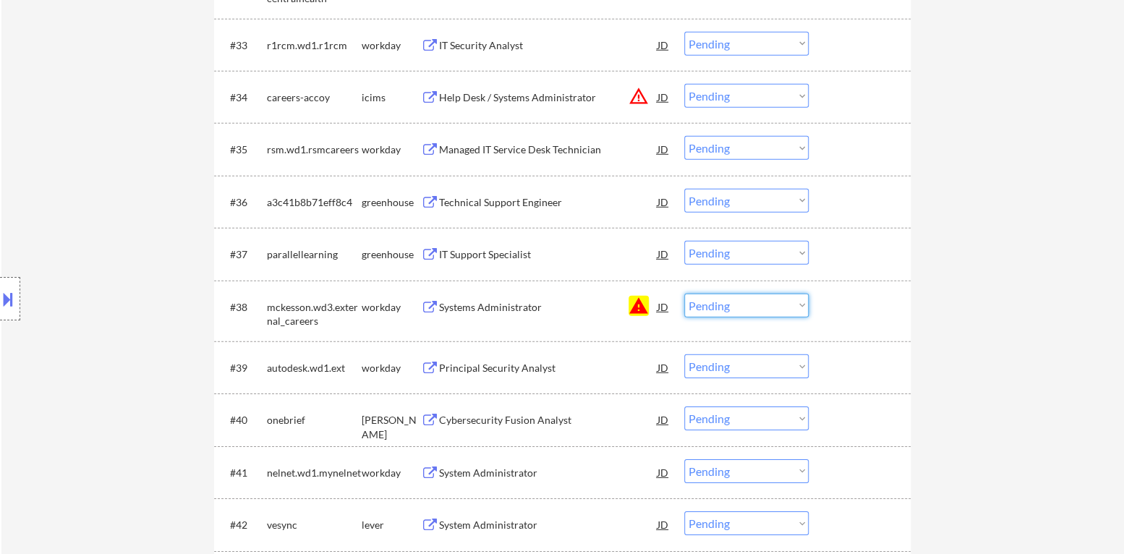
click at [801, 304] on select "Choose an option... Pending Applied Excluded (Questions) Excluded (Expired) Exc…" at bounding box center [746, 306] width 124 height 24
click at [684, 294] on select "Choose an option... Pending Applied Excluded (Questions) Excluded (Expired) Exc…" at bounding box center [746, 306] width 124 height 24
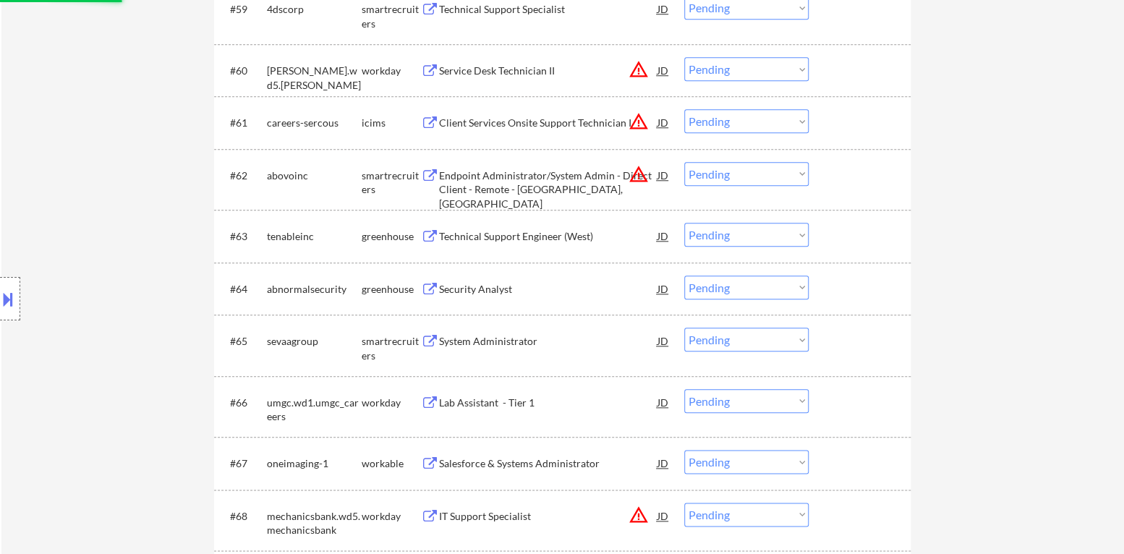
scroll to position [3760, 0]
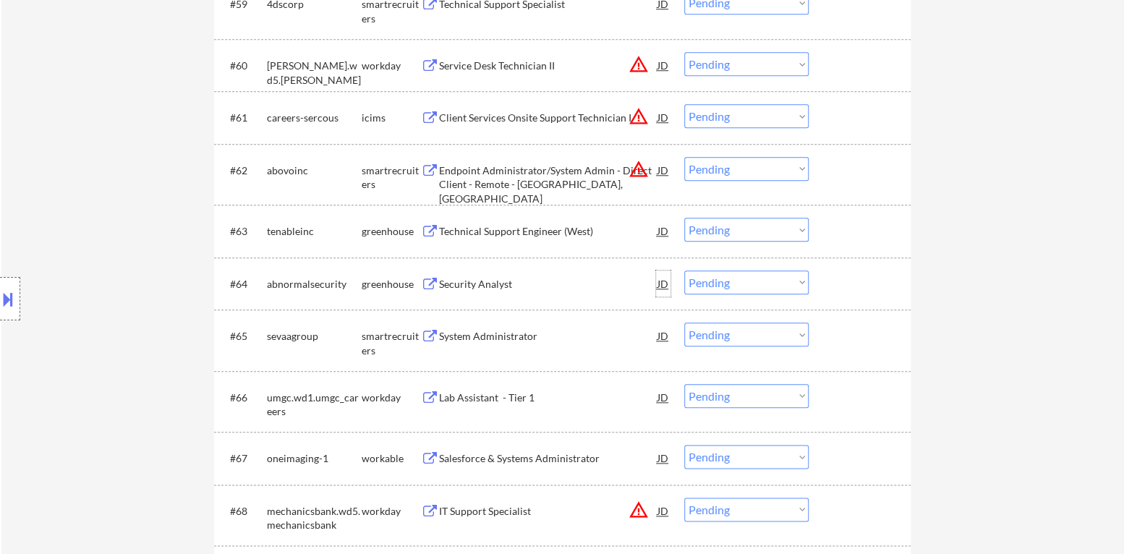
click at [662, 283] on div "JD" at bounding box center [663, 283] width 14 height 26
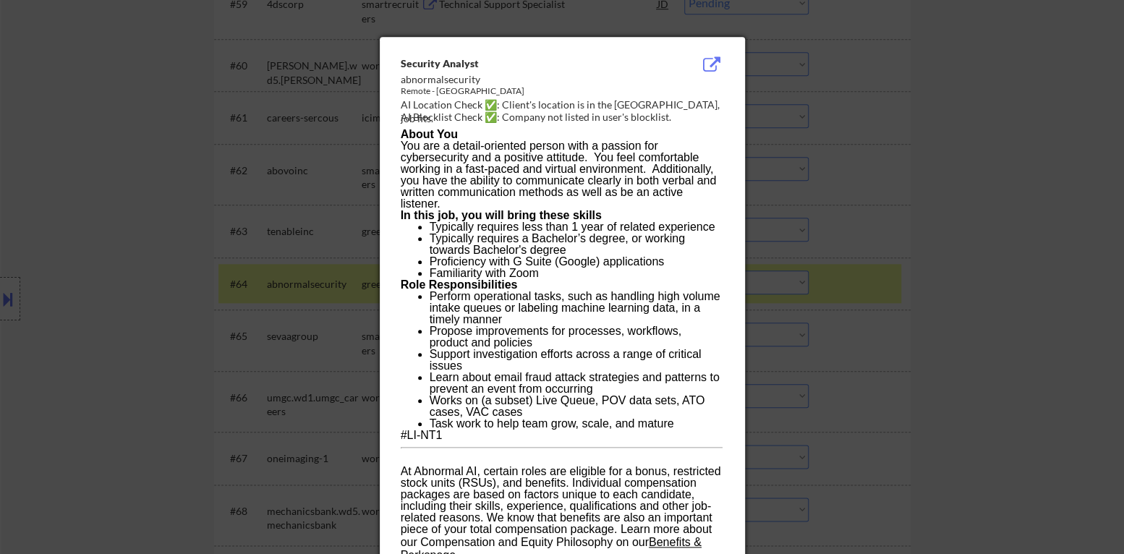
click at [959, 311] on div at bounding box center [562, 277] width 1124 height 554
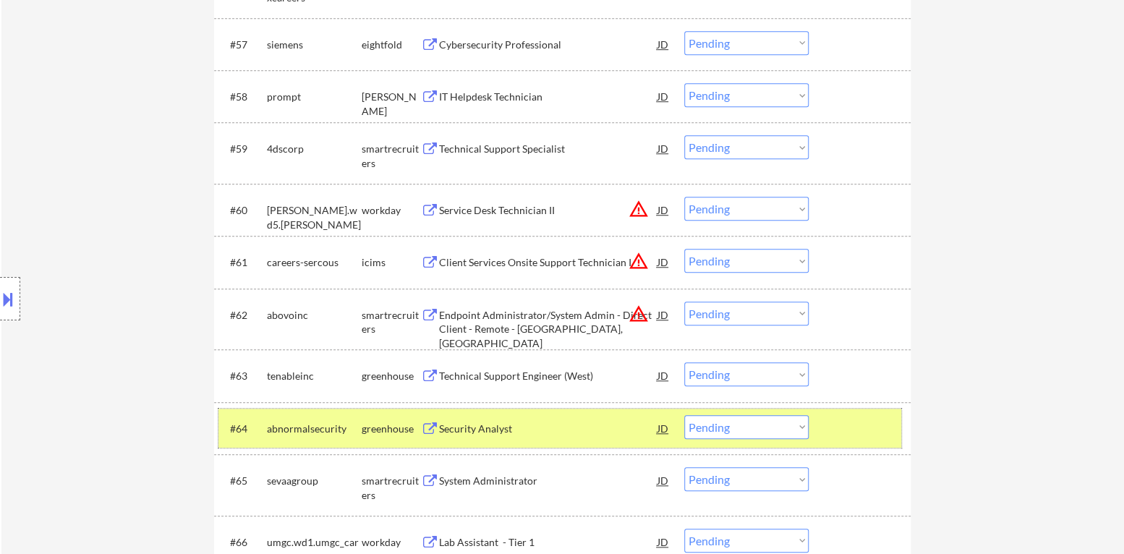
click at [860, 417] on div at bounding box center [861, 428] width 64 height 26
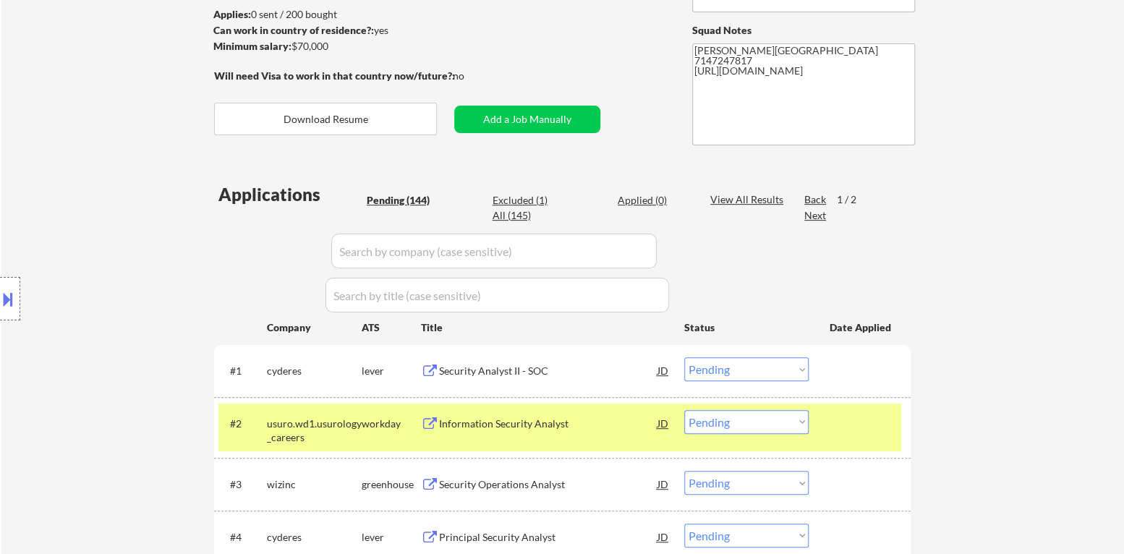
scroll to position [579, 0]
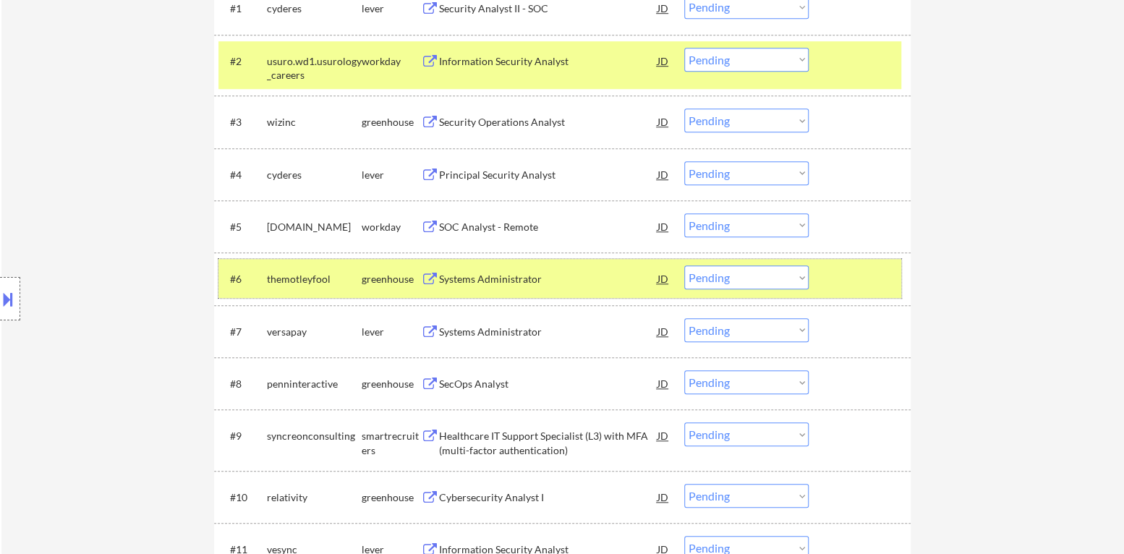
click at [854, 283] on div at bounding box center [861, 278] width 64 height 26
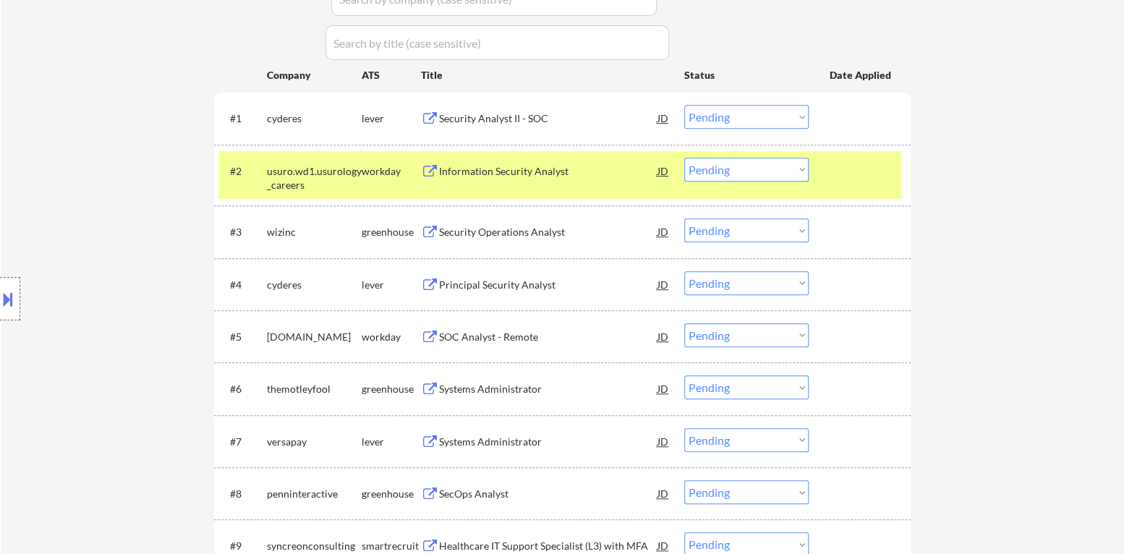
scroll to position [289, 0]
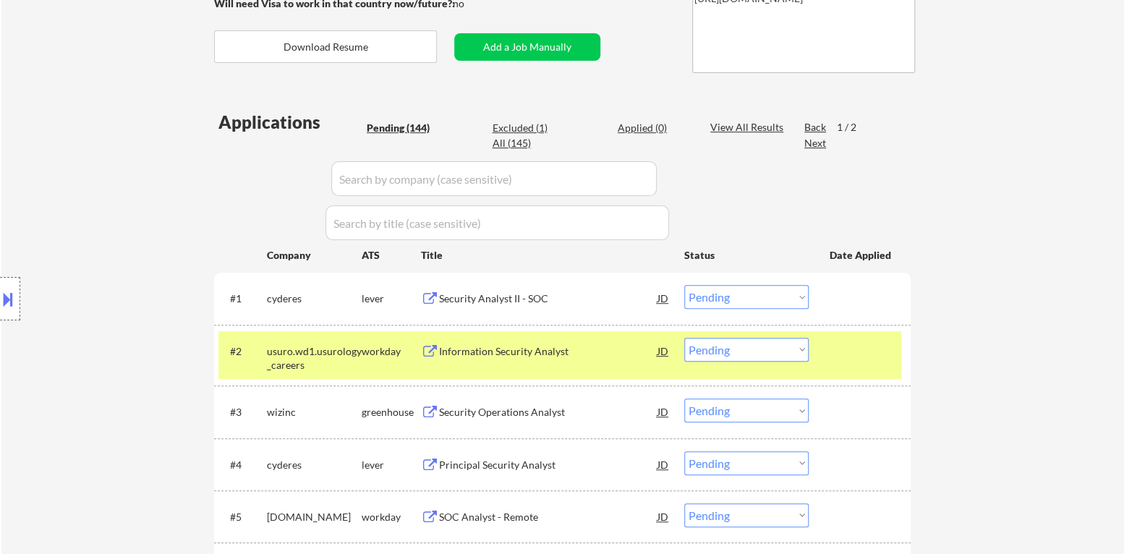
click at [854, 341] on div at bounding box center [861, 351] width 64 height 26
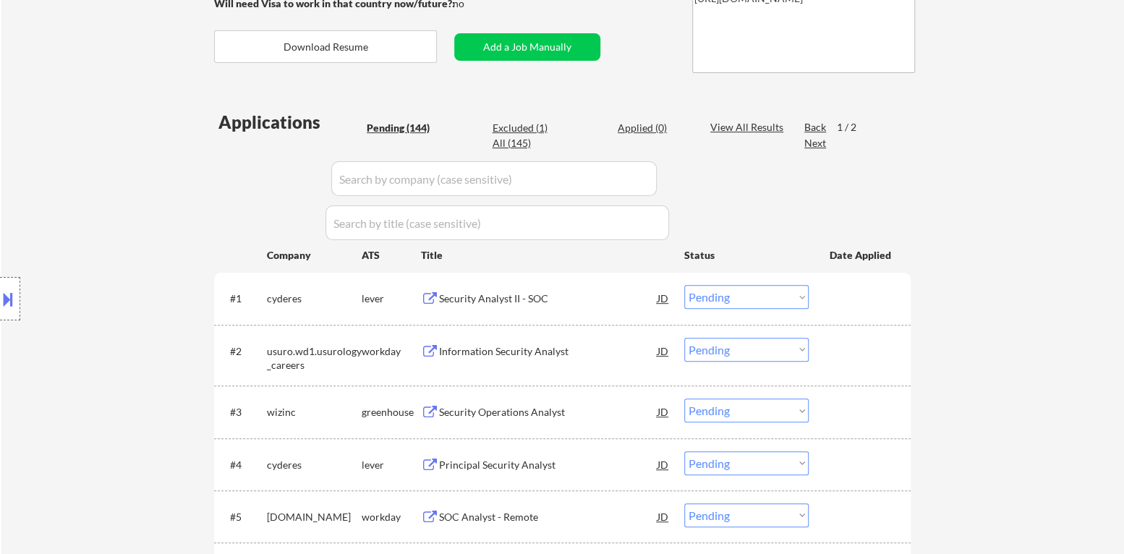
select select ""pending""
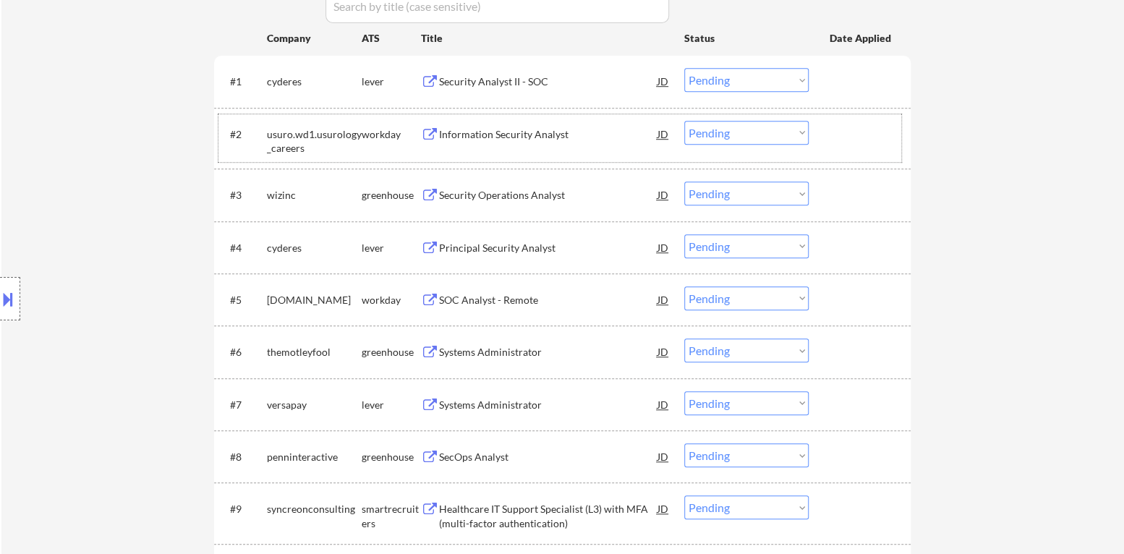
scroll to position [506, 0]
click at [521, 201] on div "Security Operations Analyst" at bounding box center [548, 194] width 218 height 26
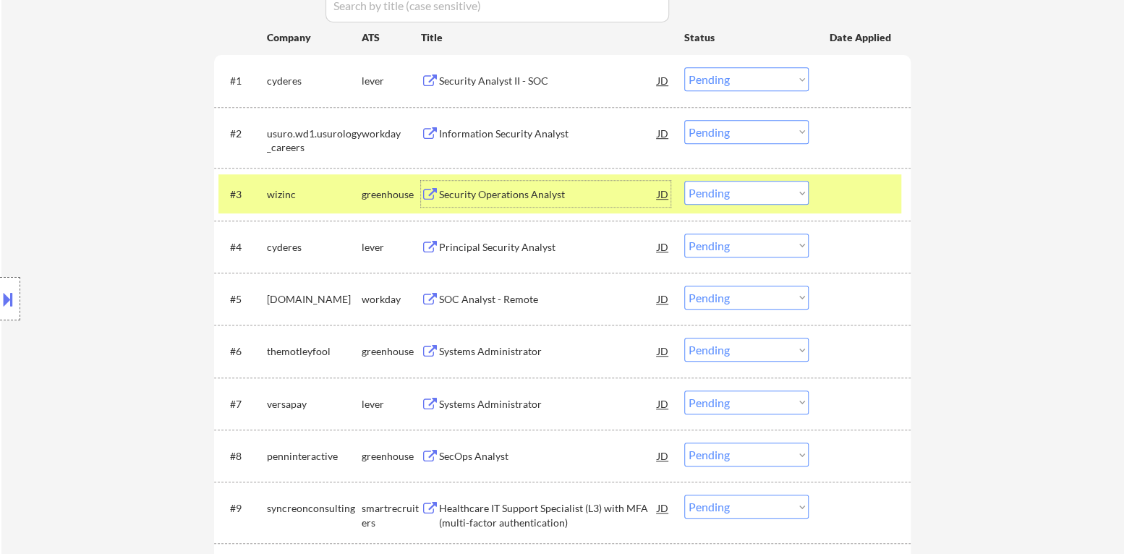
drag, startPoint x: 731, startPoint y: 192, endPoint x: 738, endPoint y: 199, distance: 9.2
click at [731, 192] on select "Choose an option... Pending Applied Excluded (Questions) Excluded (Expired) Exc…" at bounding box center [746, 193] width 124 height 24
click at [684, 181] on select "Choose an option... Pending Applied Excluded (Questions) Excluded (Expired) Exc…" at bounding box center [746, 193] width 124 height 24
click at [857, 198] on div at bounding box center [861, 194] width 64 height 26
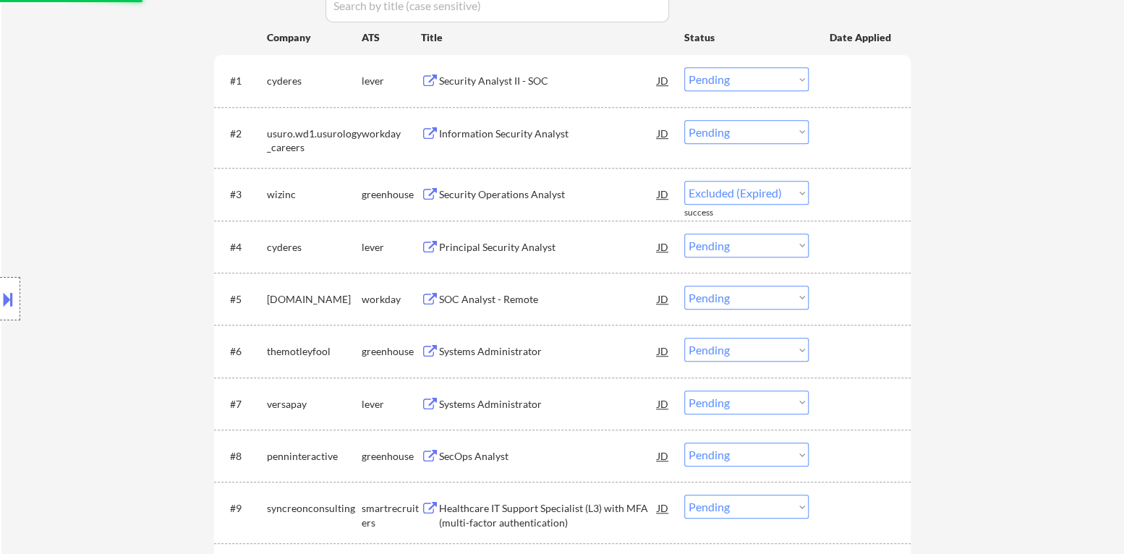
select select ""pending""
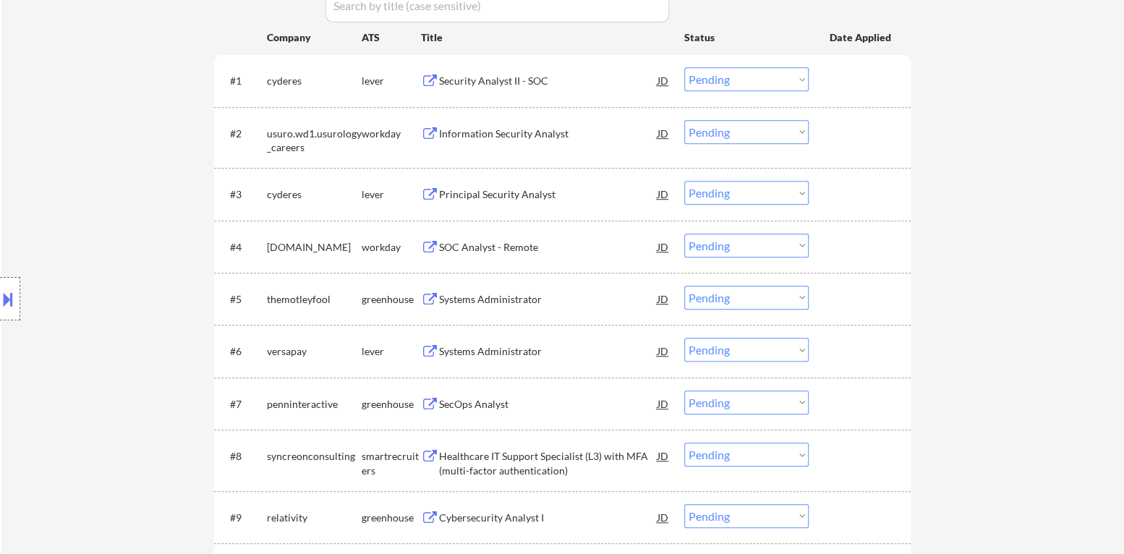
click at [518, 299] on div "Systems Administrator" at bounding box center [548, 299] width 218 height 14
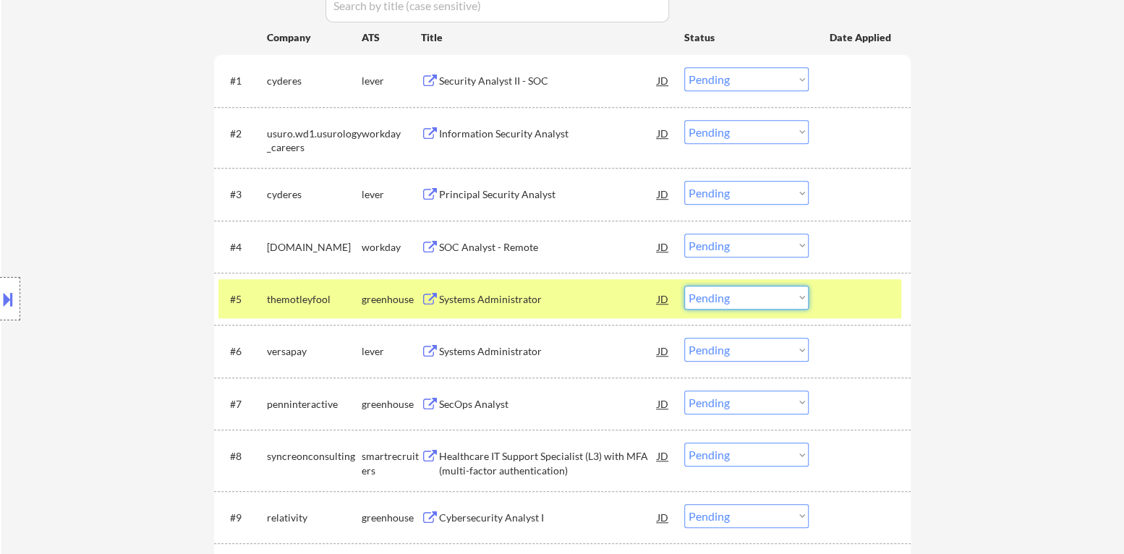
click at [735, 299] on select "Choose an option... Pending Applied Excluded (Questions) Excluded (Expired) Exc…" at bounding box center [746, 298] width 124 height 24
click at [684, 286] on select "Choose an option... Pending Applied Excluded (Questions) Excluded (Expired) Exc…" at bounding box center [746, 298] width 124 height 24
click at [849, 300] on div at bounding box center [861, 299] width 64 height 26
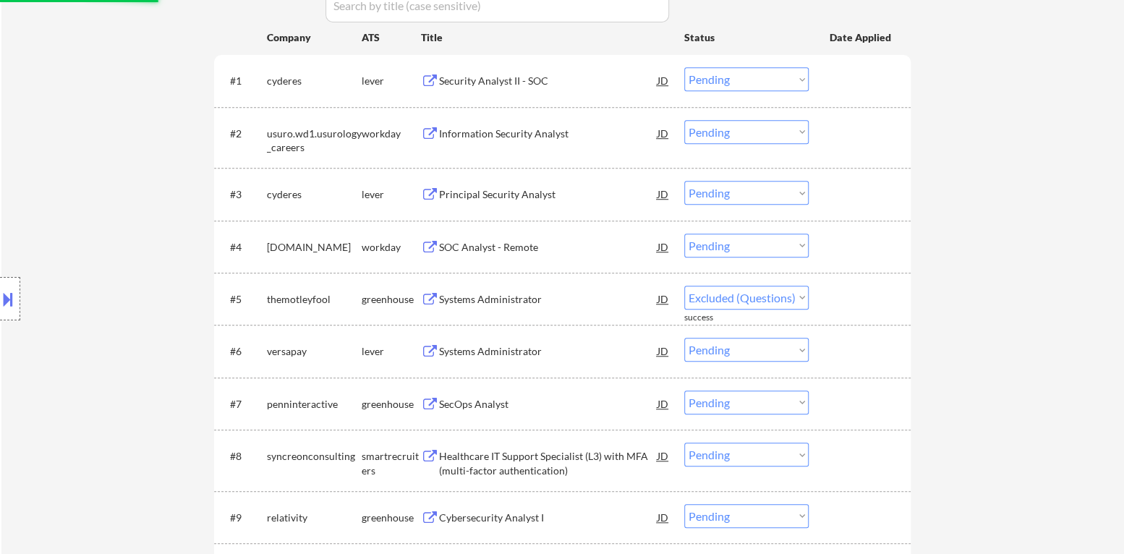
select select ""pending""
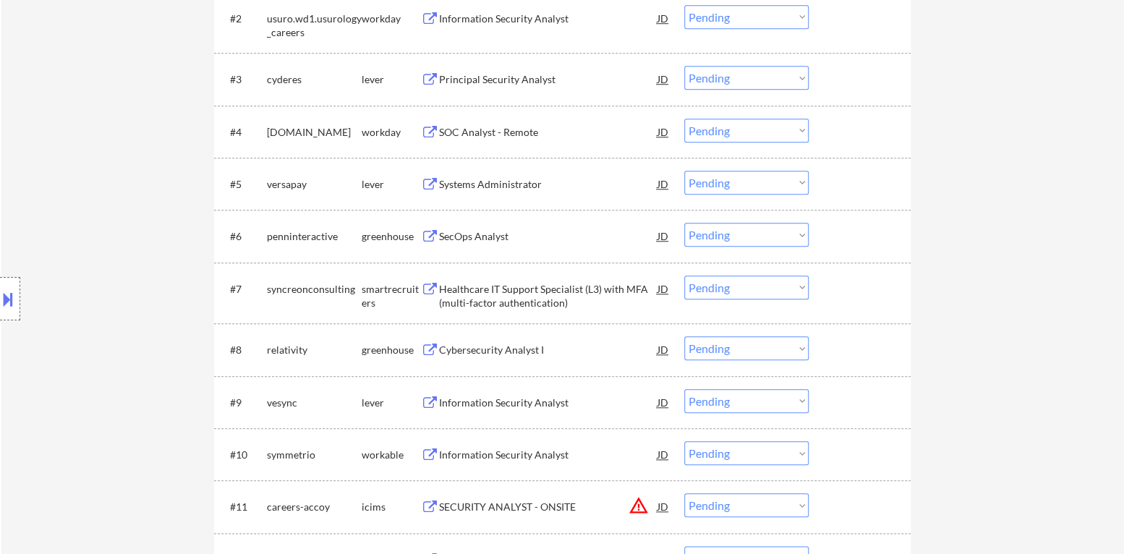
scroll to position [651, 0]
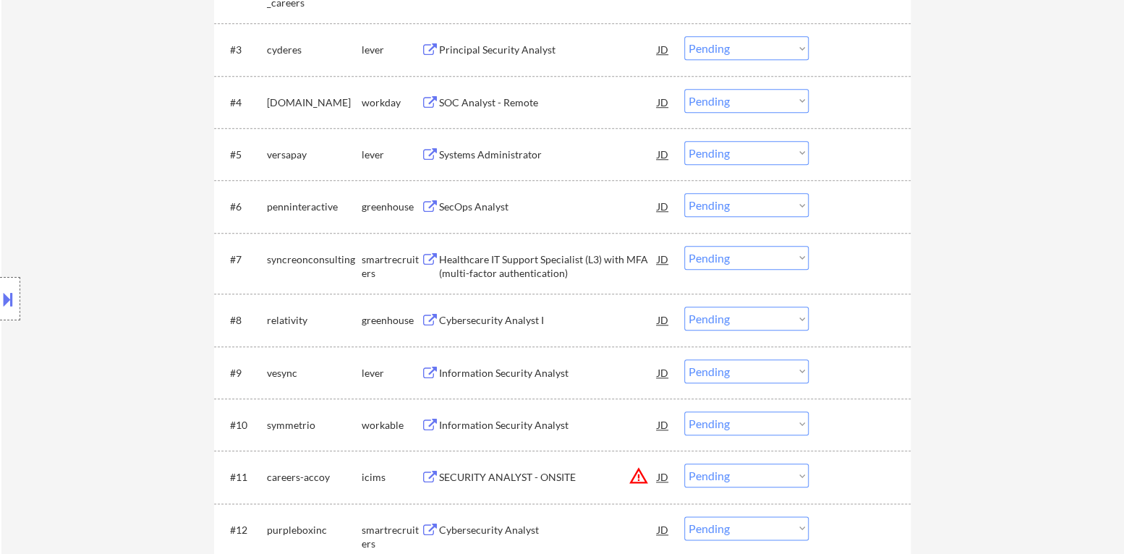
click at [490, 208] on div "SecOps Analyst" at bounding box center [548, 207] width 218 height 14
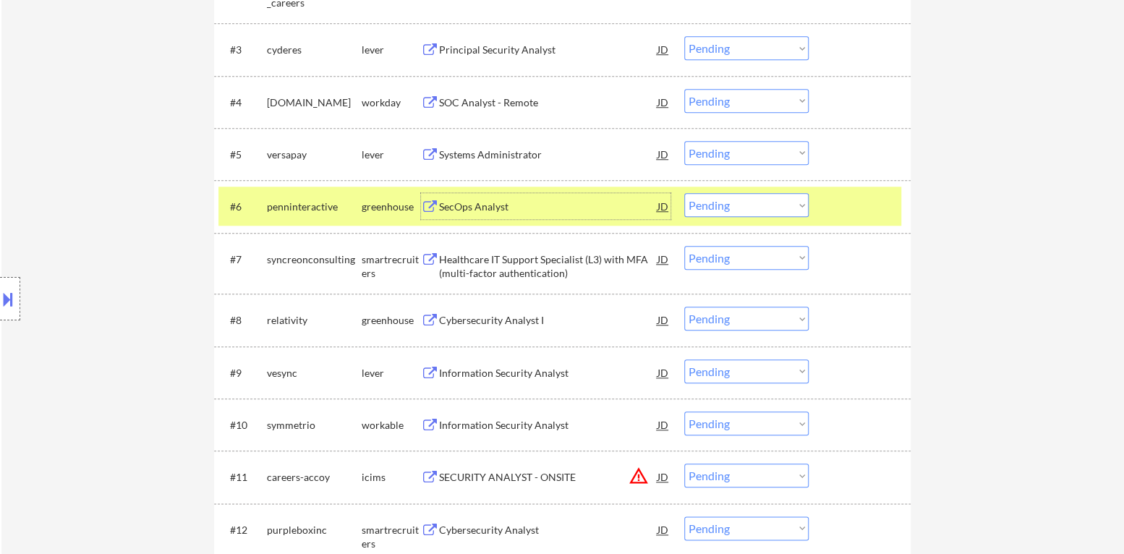
click at [738, 210] on select "Choose an option... Pending Applied Excluded (Questions) Excluded (Expired) Exc…" at bounding box center [746, 205] width 124 height 24
click at [684, 193] on select "Choose an option... Pending Applied Excluded (Questions) Excluded (Expired) Exc…" at bounding box center [746, 205] width 124 height 24
click at [843, 217] on div at bounding box center [861, 206] width 64 height 26
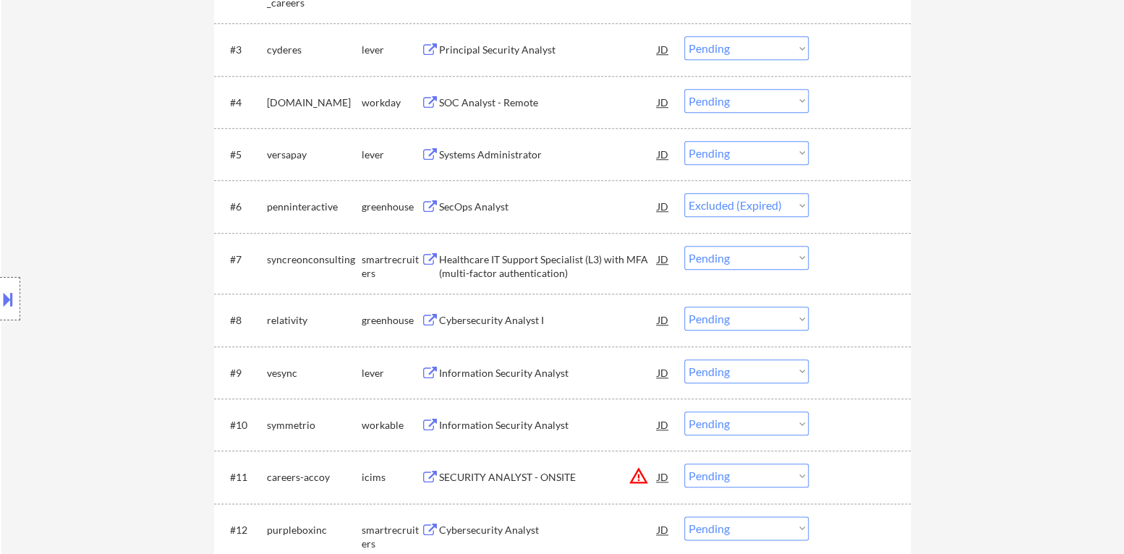
select select ""pending""
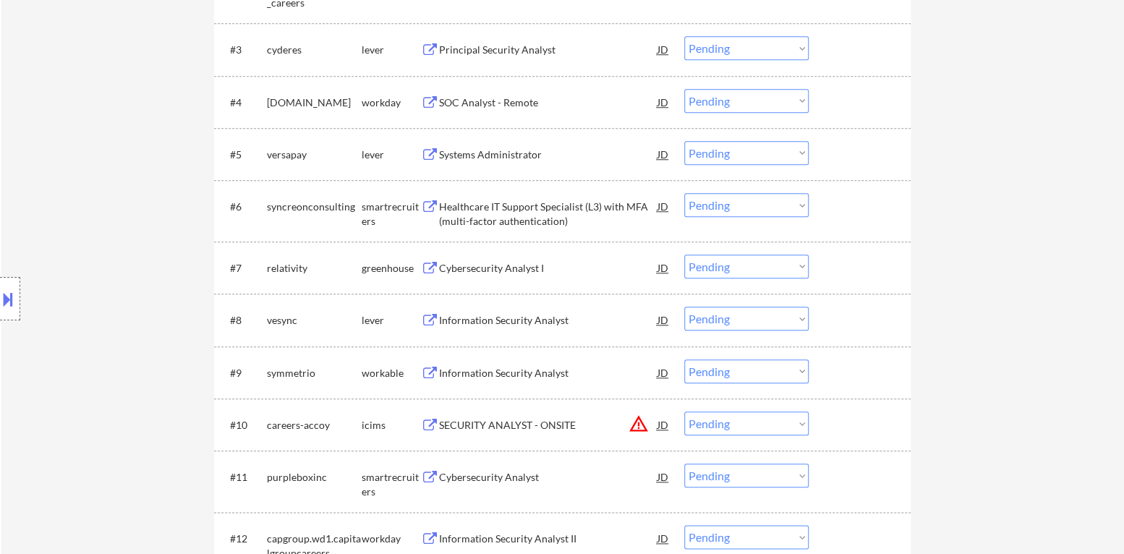
click at [516, 272] on div "Cybersecurity Analyst I" at bounding box center [548, 268] width 218 height 14
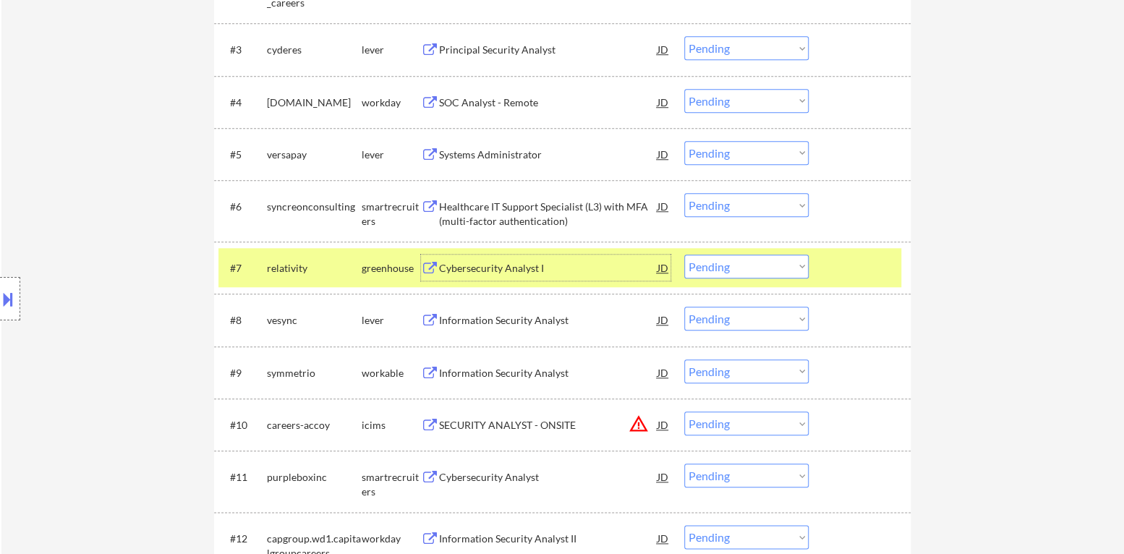
click at [744, 271] on select "Choose an option... Pending Applied Excluded (Questions) Excluded (Expired) Exc…" at bounding box center [746, 267] width 124 height 24
click at [684, 255] on select "Choose an option... Pending Applied Excluded (Questions) Excluded (Expired) Exc…" at bounding box center [746, 267] width 124 height 24
click at [853, 260] on div at bounding box center [861, 268] width 64 height 26
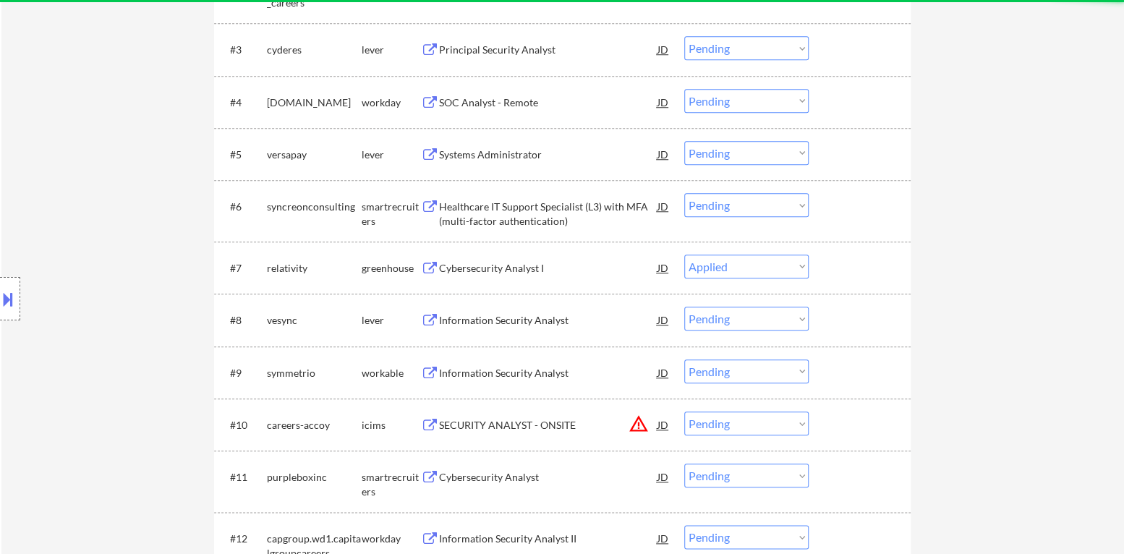
select select ""pending""
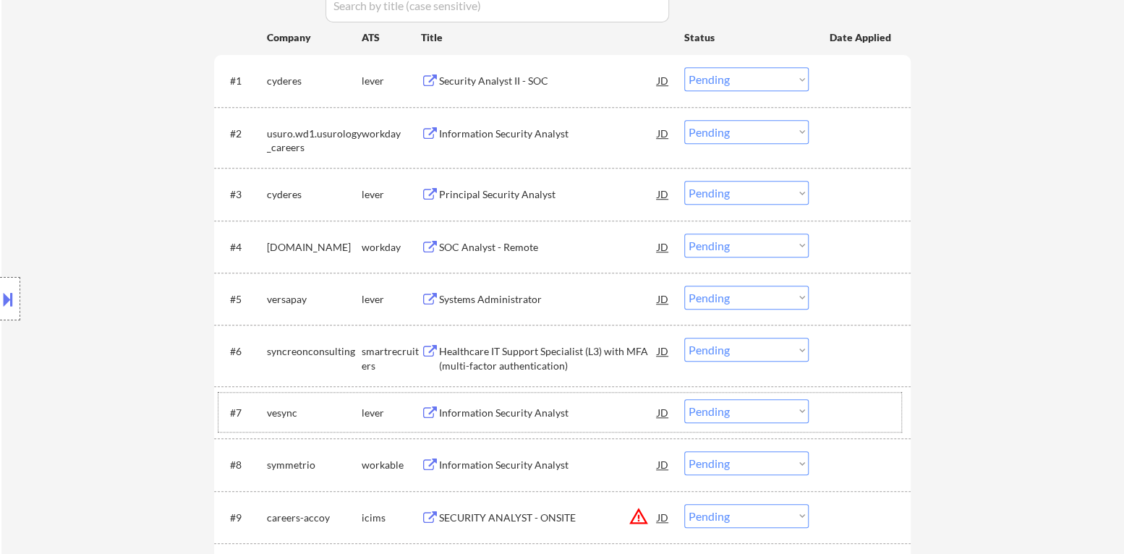
scroll to position [579, 0]
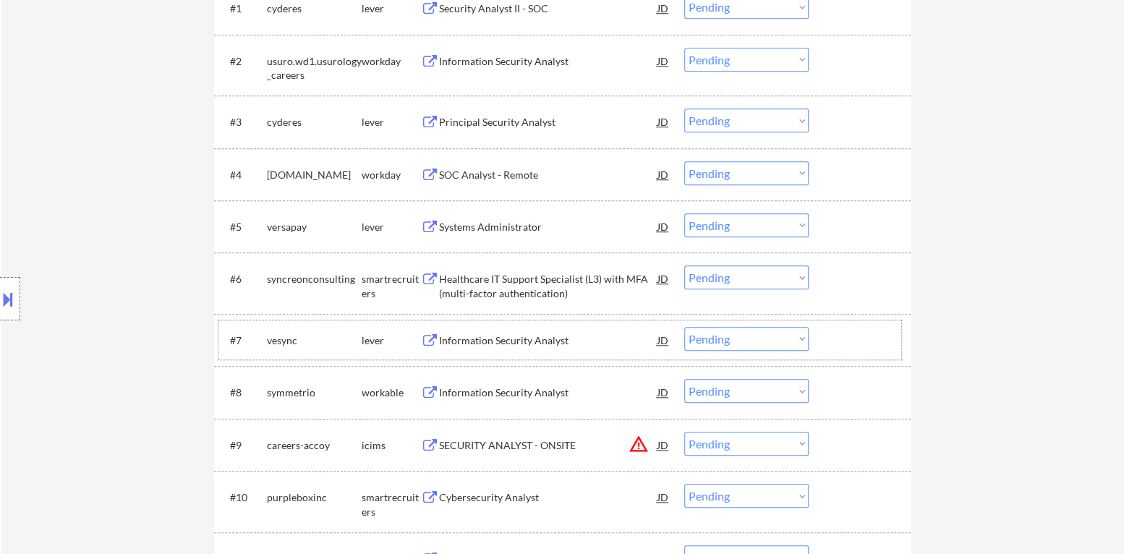
click at [550, 288] on div "Healthcare IT Support Specialist (L3) with MFA (multi-factor authentication)" at bounding box center [548, 286] width 218 height 28
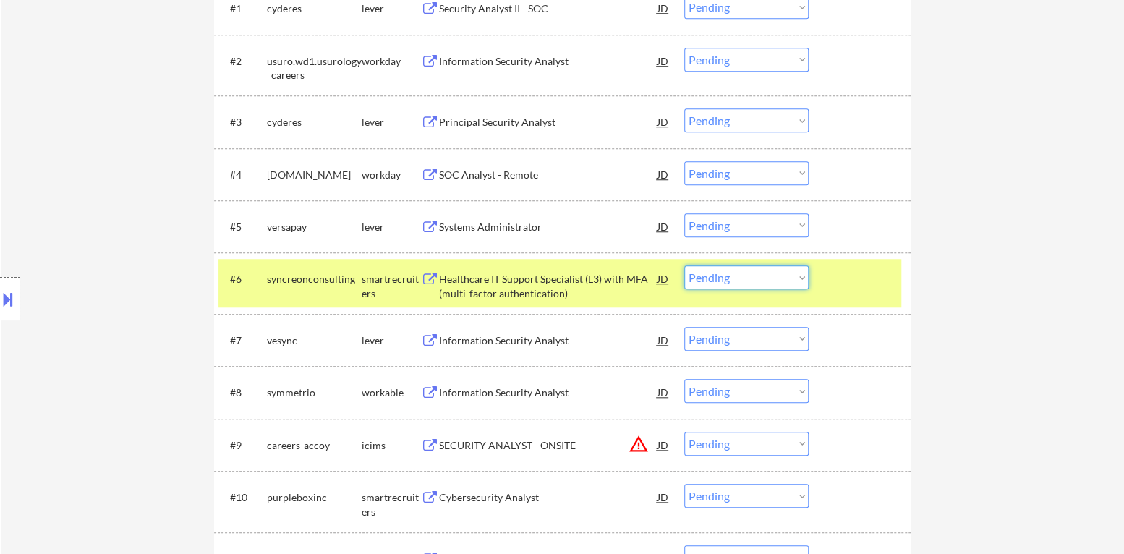
click at [751, 283] on select "Choose an option... Pending Applied Excluded (Questions) Excluded (Expired) Exc…" at bounding box center [746, 277] width 124 height 24
click at [684, 265] on select "Choose an option... Pending Applied Excluded (Questions) Excluded (Expired) Exc…" at bounding box center [746, 277] width 124 height 24
click at [845, 291] on div "#6 syncreonconsulting smartrecruiters Healthcare IT Support Specialist (L3) wit…" at bounding box center [559, 283] width 683 height 48
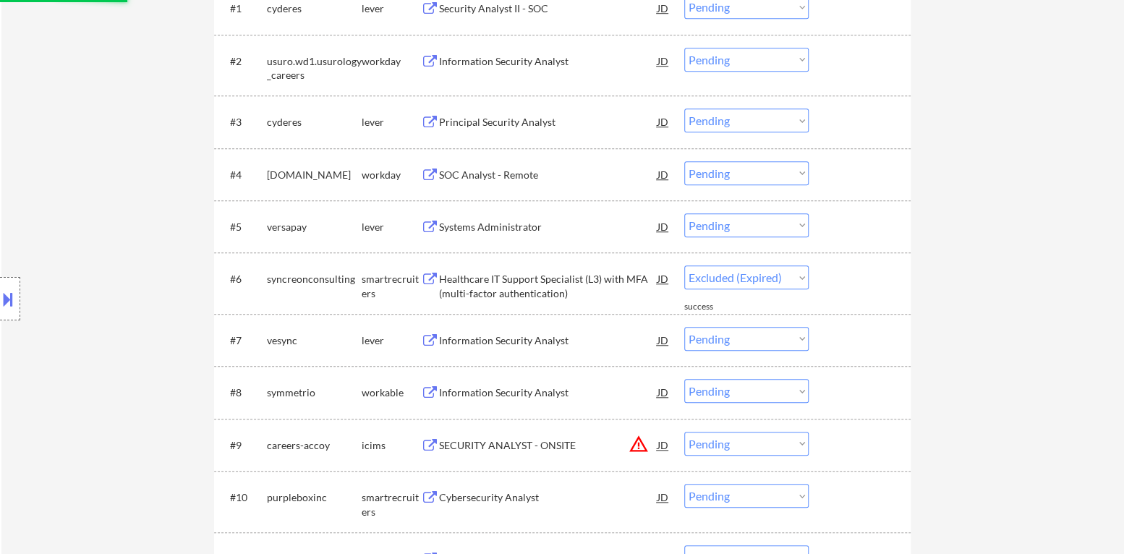
select select ""pending""
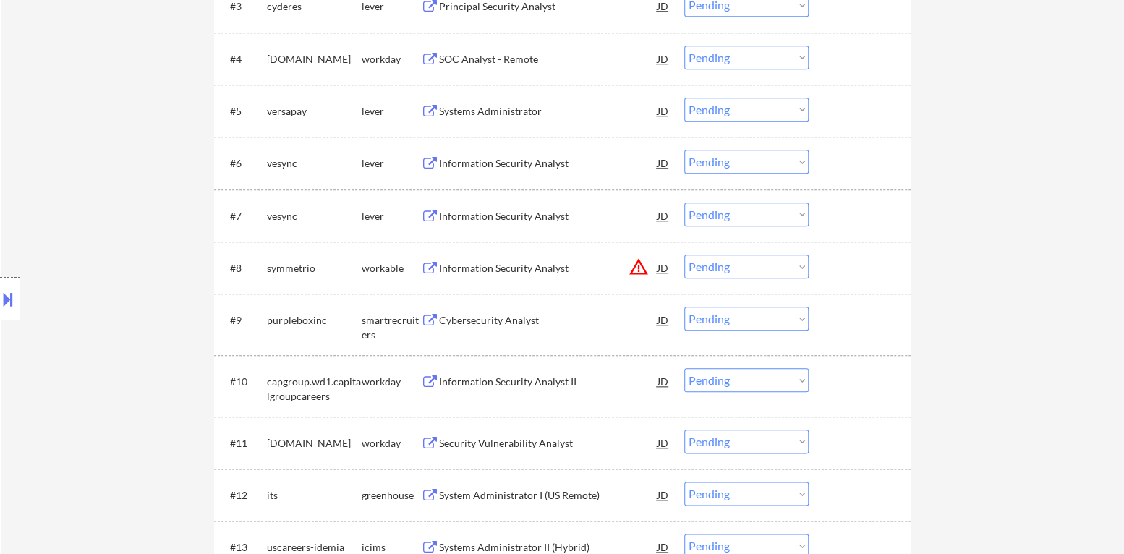
scroll to position [723, 0]
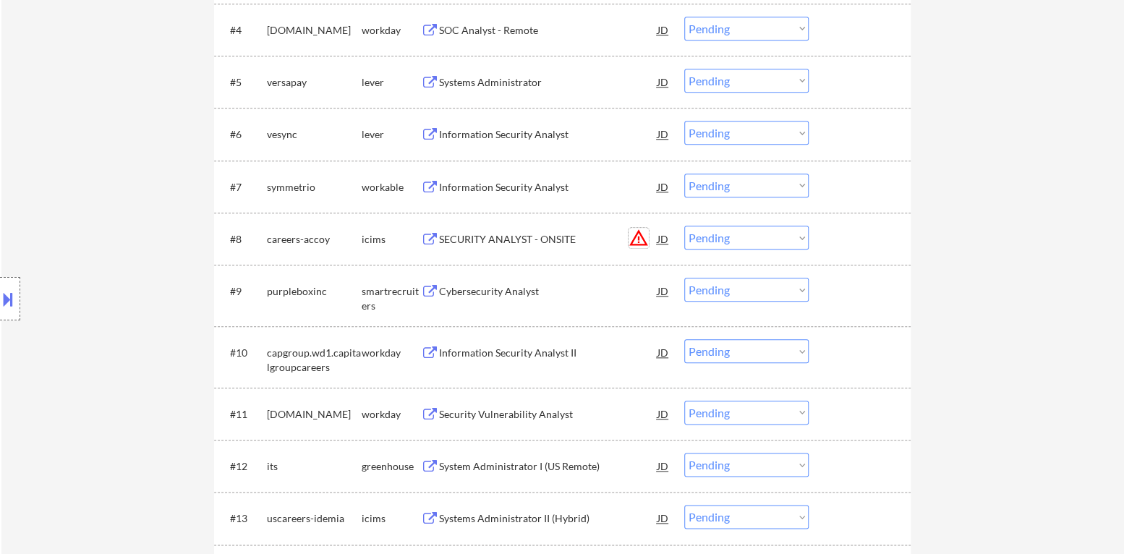
click at [634, 239] on button "warning_amber" at bounding box center [638, 238] width 20 height 20
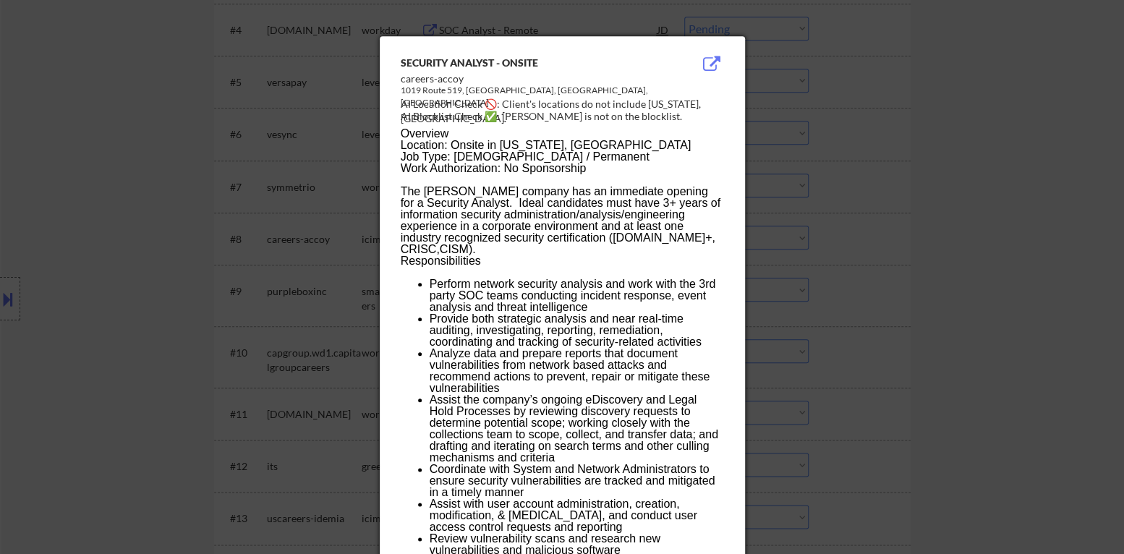
click at [772, 267] on div at bounding box center [562, 277] width 1124 height 554
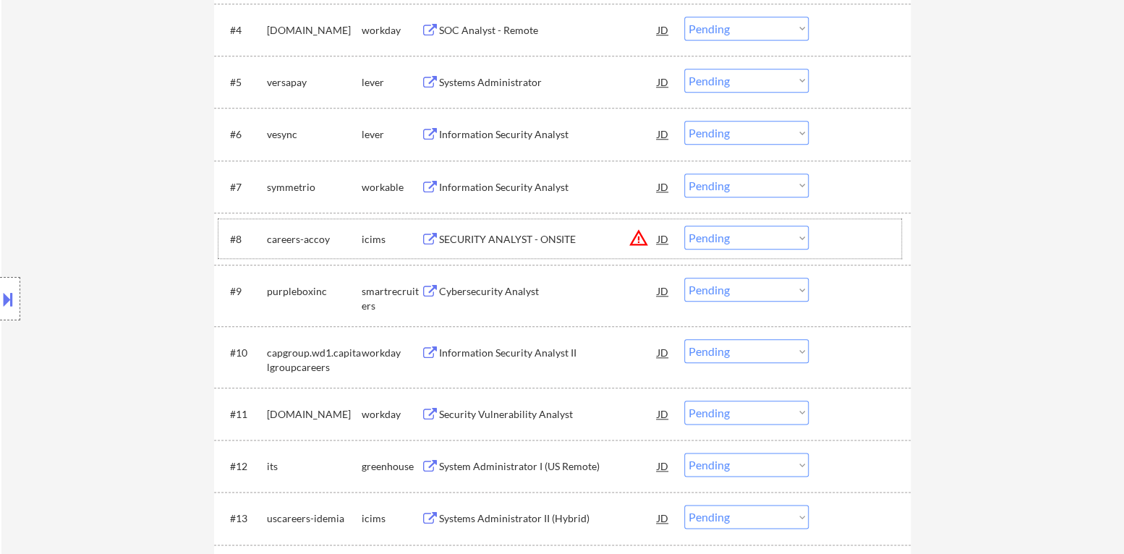
click at [737, 249] on div "#8 careers-accoy icims SECURITY ANALYST - ONSITE JD warning_amber Choose an opt…" at bounding box center [559, 238] width 683 height 39
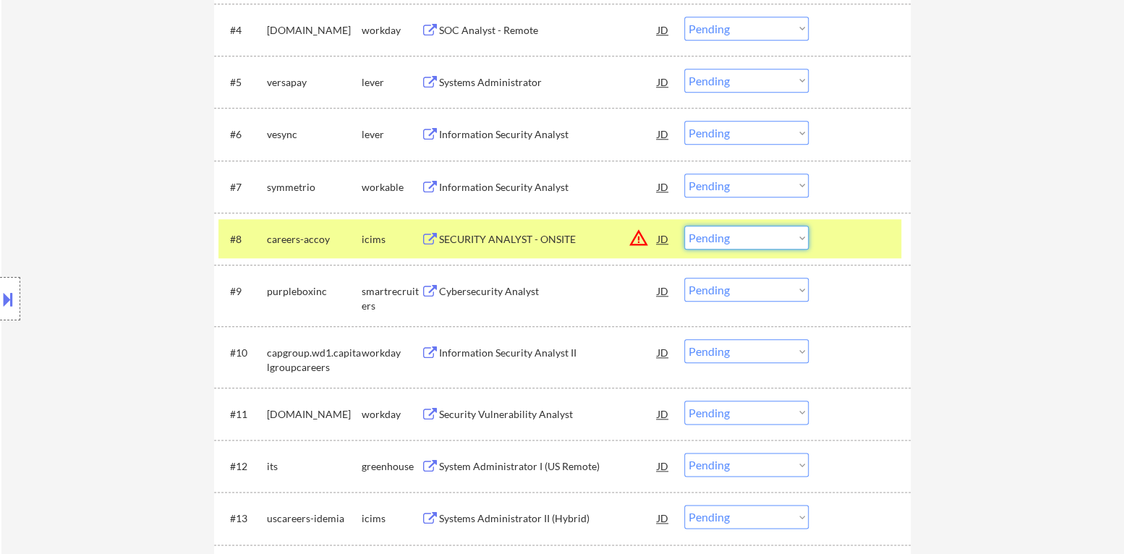
click at [741, 247] on select "Choose an option... Pending Applied Excluded (Questions) Excluded (Expired) Exc…" at bounding box center [746, 238] width 124 height 24
click at [684, 226] on select "Choose an option... Pending Applied Excluded (Questions) Excluded (Expired) Exc…" at bounding box center [746, 238] width 124 height 24
click at [848, 243] on div at bounding box center [861, 239] width 64 height 26
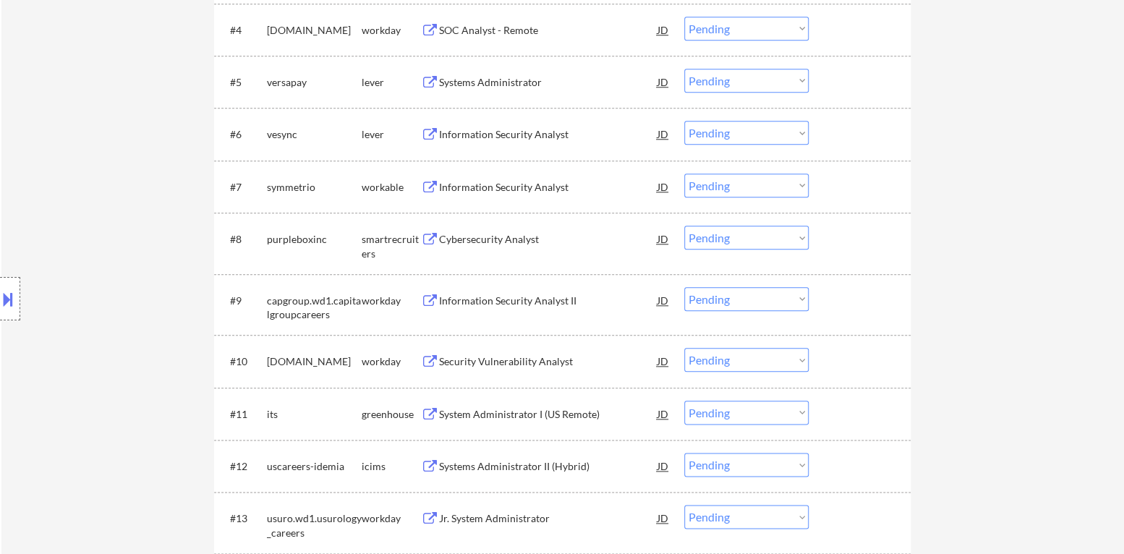
click at [539, 239] on div "Cybersecurity Analyst" at bounding box center [548, 239] width 218 height 14
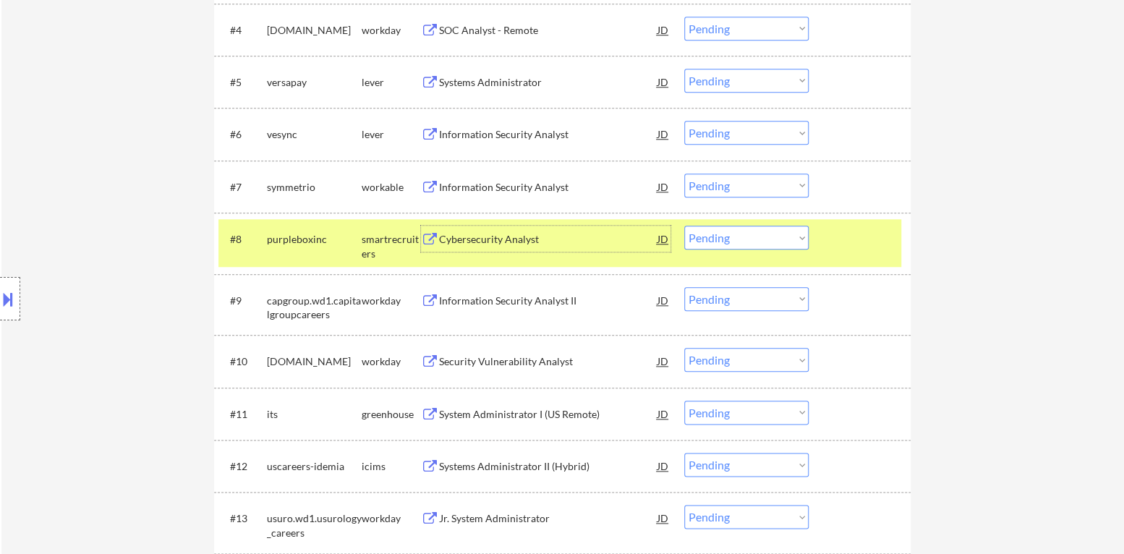
click at [500, 239] on div "Cybersecurity Analyst" at bounding box center [548, 239] width 218 height 14
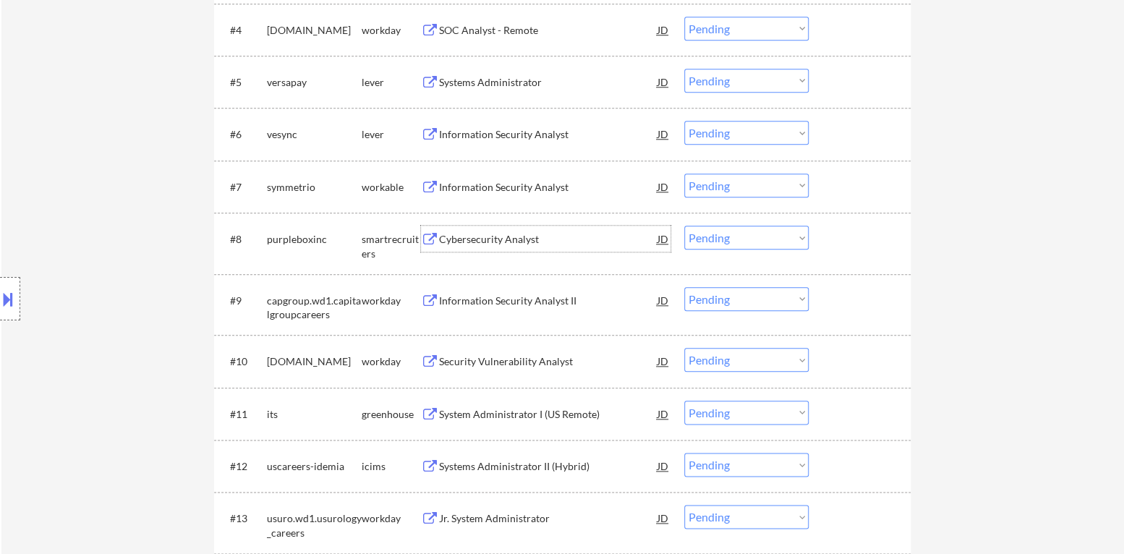
click at [728, 244] on select "Choose an option... Pending Applied Excluded (Questions) Excluded (Expired) Exc…" at bounding box center [746, 238] width 124 height 24
click at [684, 226] on select "Choose an option... Pending Applied Excluded (Questions) Excluded (Expired) Exc…" at bounding box center [746, 238] width 124 height 24
select select ""pending""
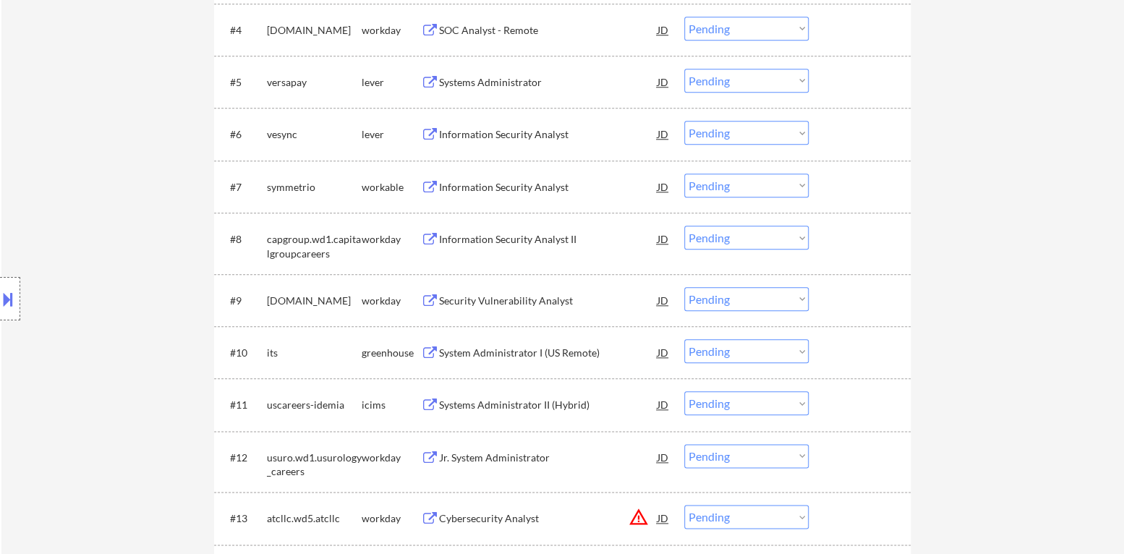
click at [496, 185] on div "Information Security Analyst" at bounding box center [548, 187] width 218 height 14
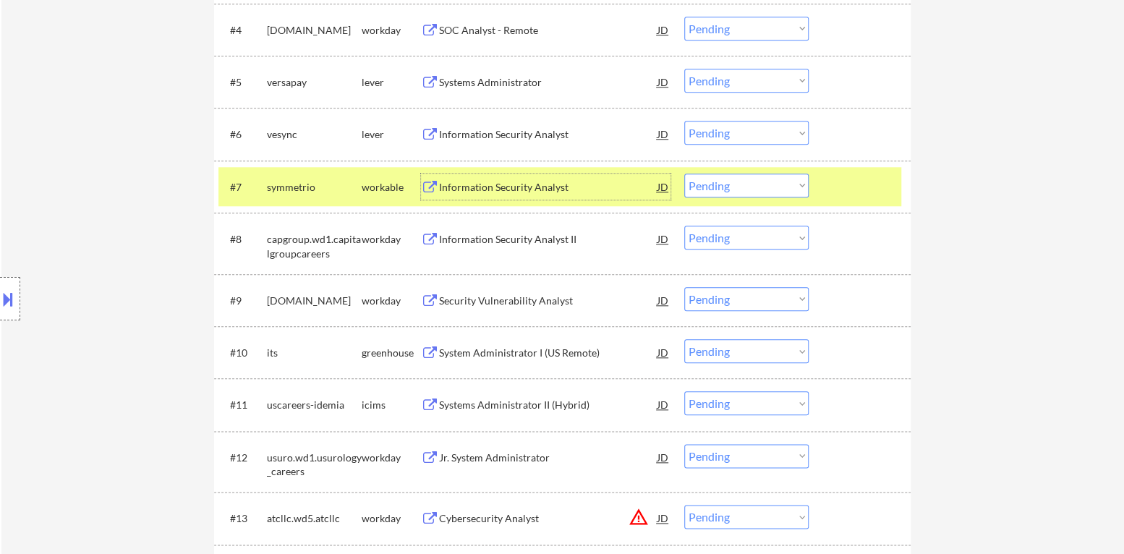
click at [489, 183] on div "Information Security Analyst" at bounding box center [548, 187] width 218 height 14
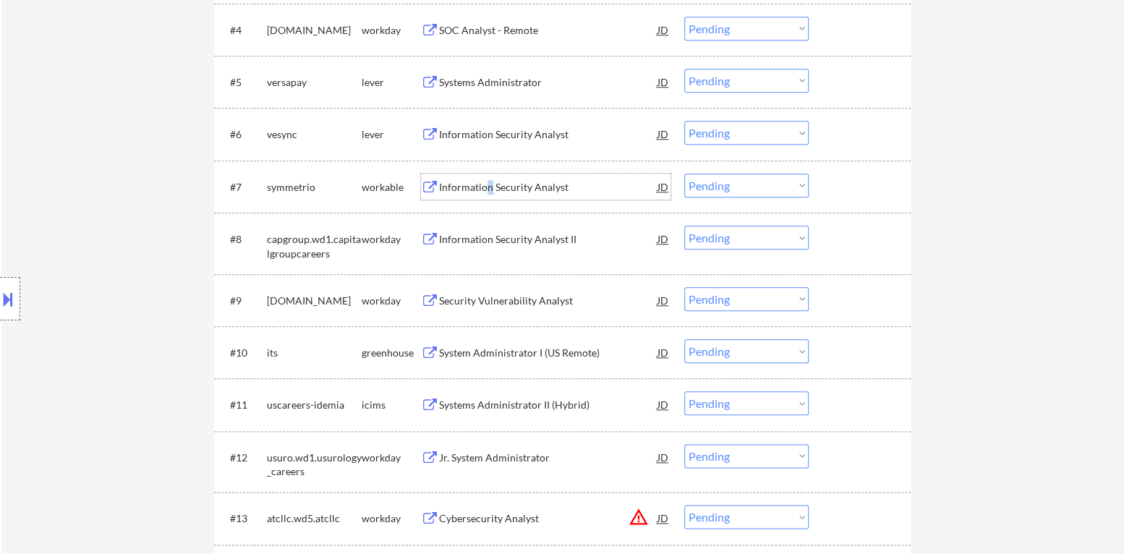
click at [728, 189] on select "Choose an option... Pending Applied Excluded (Questions) Excluded (Expired) Exc…" at bounding box center [746, 186] width 124 height 24
click at [684, 174] on select "Choose an option... Pending Applied Excluded (Questions) Excluded (Expired) Exc…" at bounding box center [746, 186] width 124 height 24
select select ""pending""
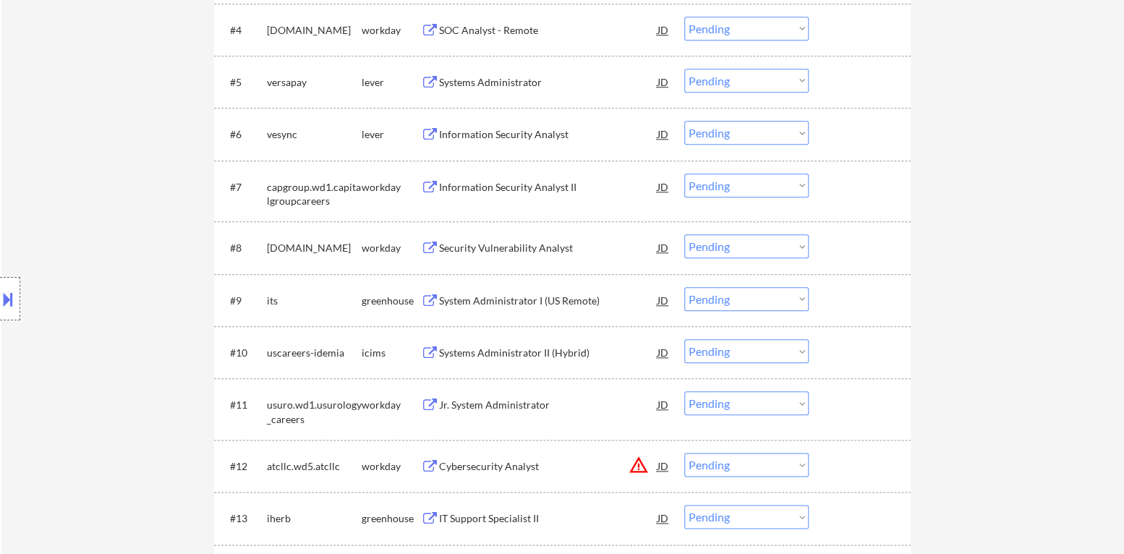
click at [532, 312] on div "System Administrator I (US Remote)" at bounding box center [548, 300] width 218 height 26
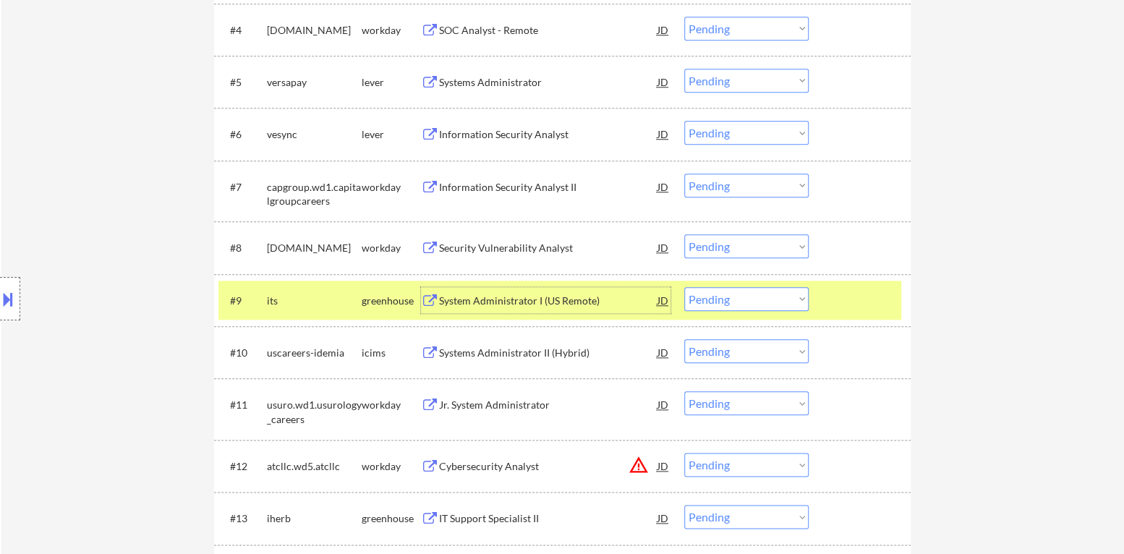
click at [575, 299] on div "System Administrator I (US Remote)" at bounding box center [548, 301] width 218 height 14
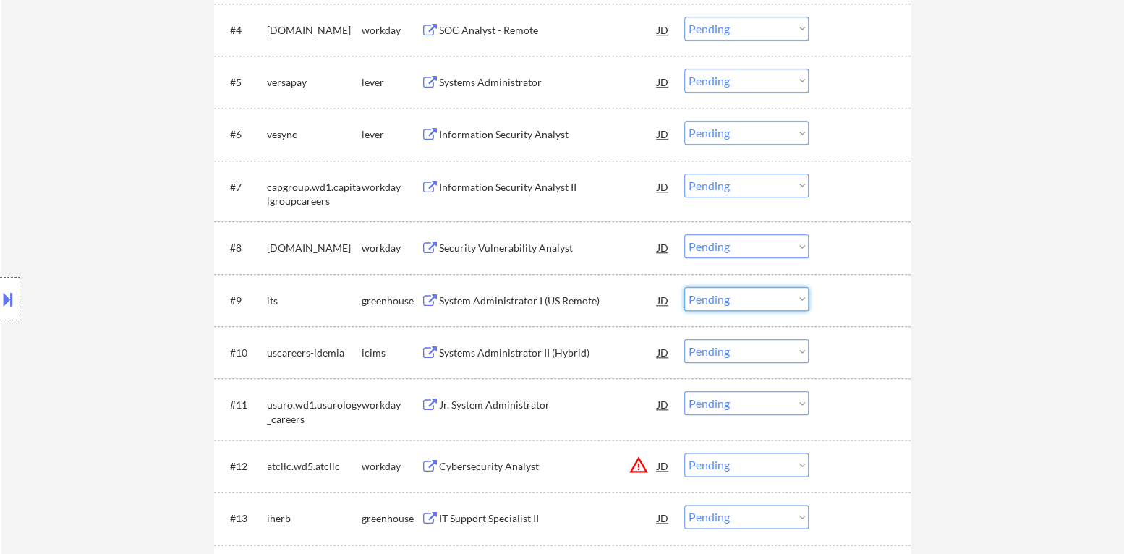
drag, startPoint x: 774, startPoint y: 300, endPoint x: 779, endPoint y: 308, distance: 9.4
click at [775, 301] on select "Choose an option... Pending Applied Excluded (Questions) Excluded (Expired) Exc…" at bounding box center [746, 299] width 124 height 24
click at [684, 287] on select "Choose an option... Pending Applied Excluded (Questions) Excluded (Expired) Exc…" at bounding box center [746, 299] width 124 height 24
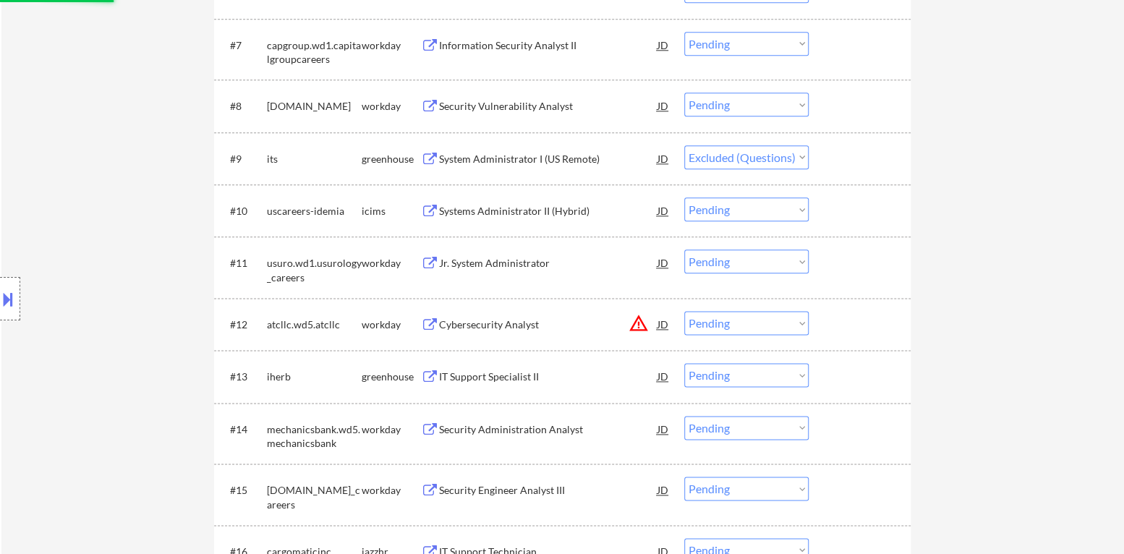
scroll to position [868, 0]
select select ""pending""
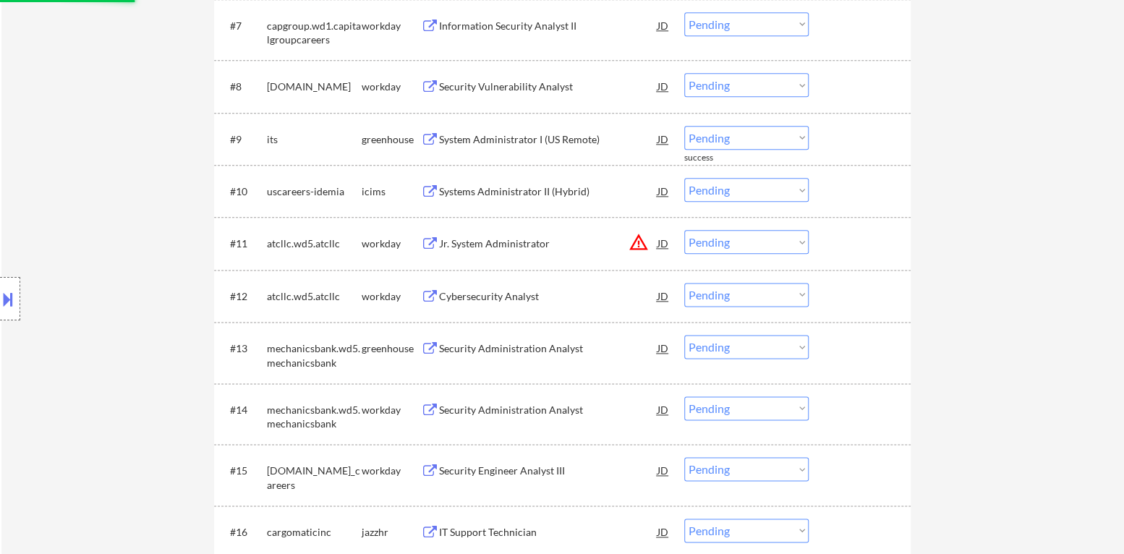
scroll to position [939, 0]
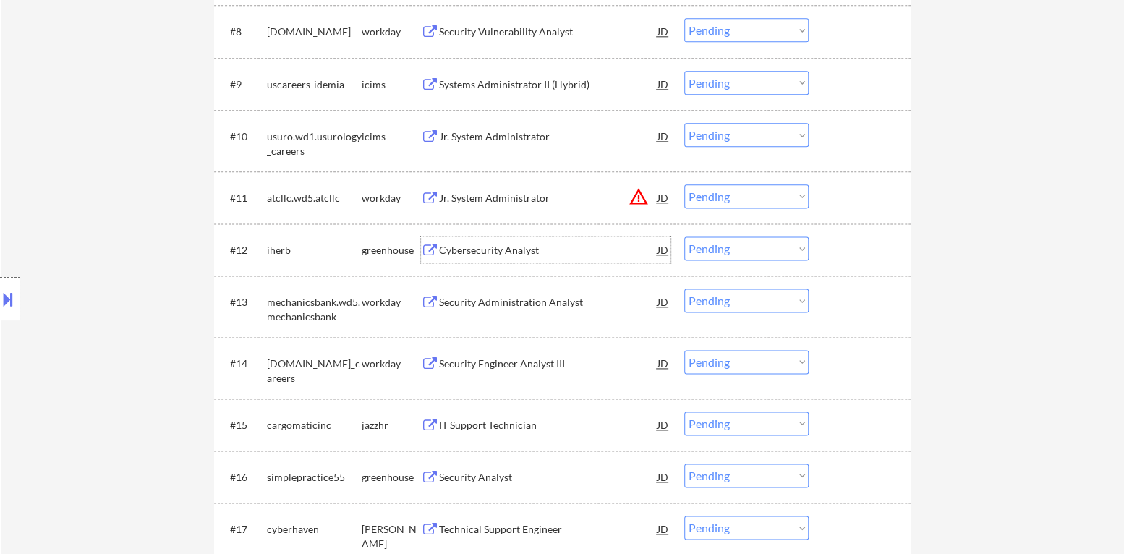
click at [507, 247] on div "Cybersecurity Analyst" at bounding box center [548, 250] width 218 height 14
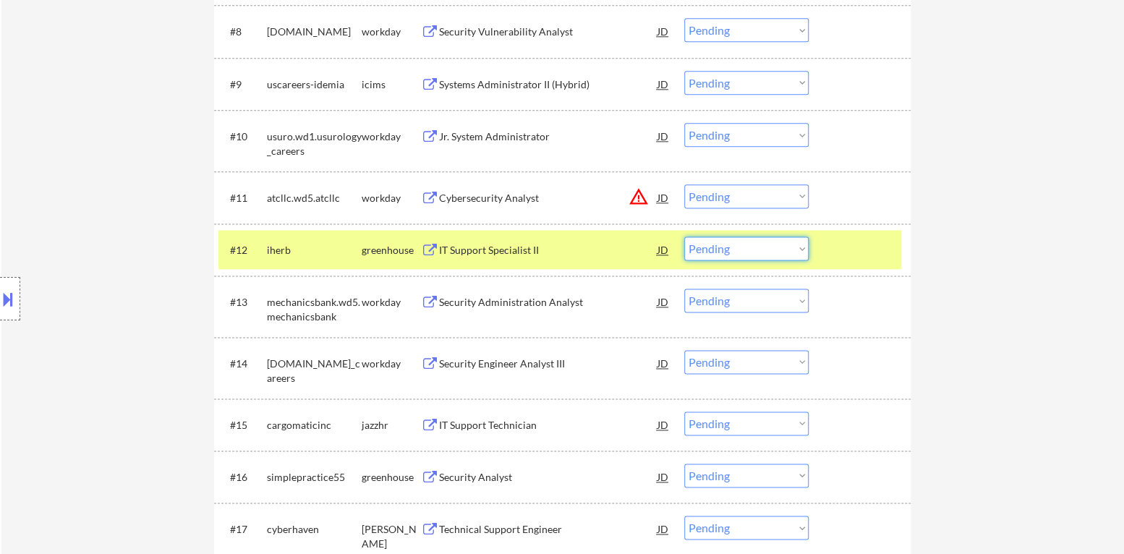
click at [754, 252] on select "Choose an option... Pending Applied Excluded (Questions) Excluded (Expired) Exc…" at bounding box center [746, 248] width 124 height 24
click at [684, 236] on select "Choose an option... Pending Applied Excluded (Questions) Excluded (Expired) Exc…" at bounding box center [746, 248] width 124 height 24
click at [842, 256] on div at bounding box center [861, 249] width 64 height 26
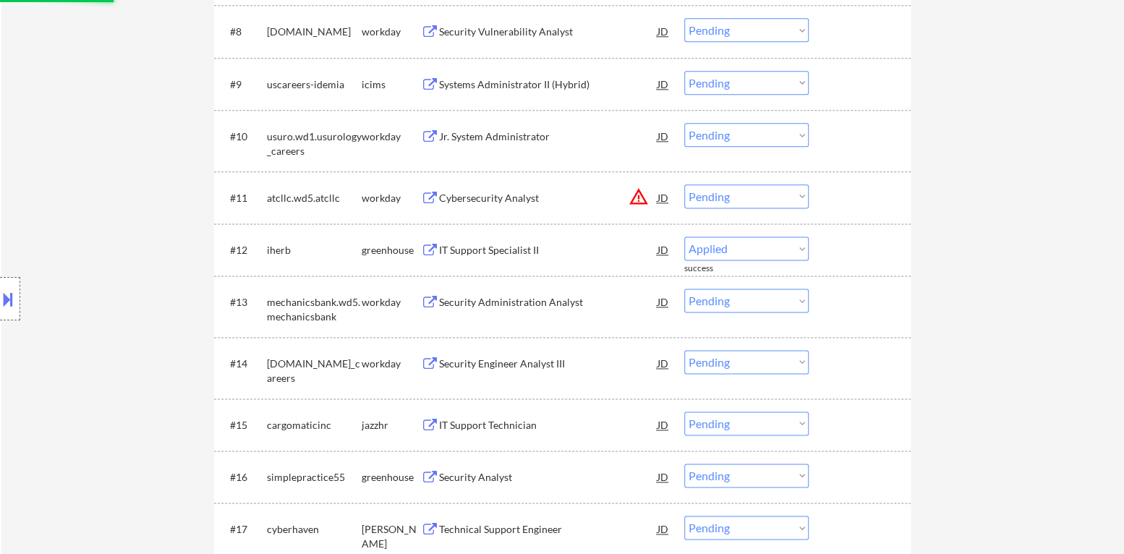
select select ""pending""
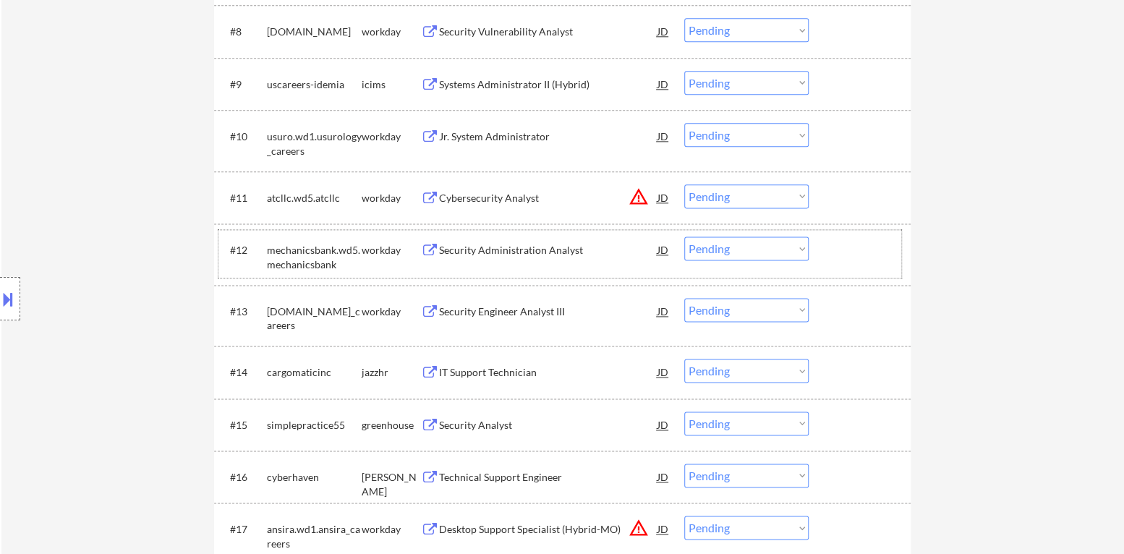
scroll to position [1012, 0]
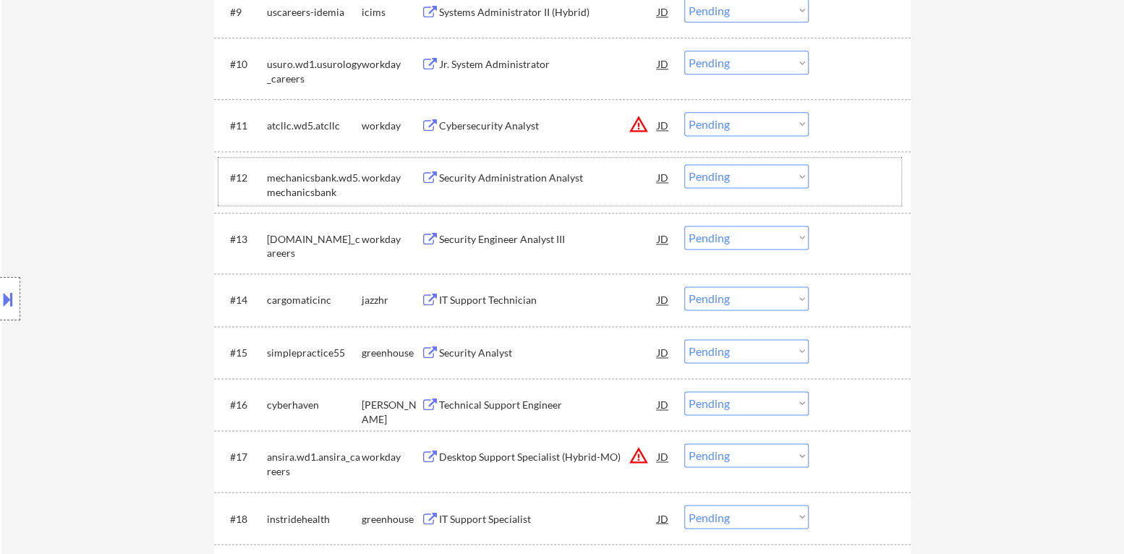
click at [516, 309] on div "IT Support Technician" at bounding box center [548, 299] width 218 height 26
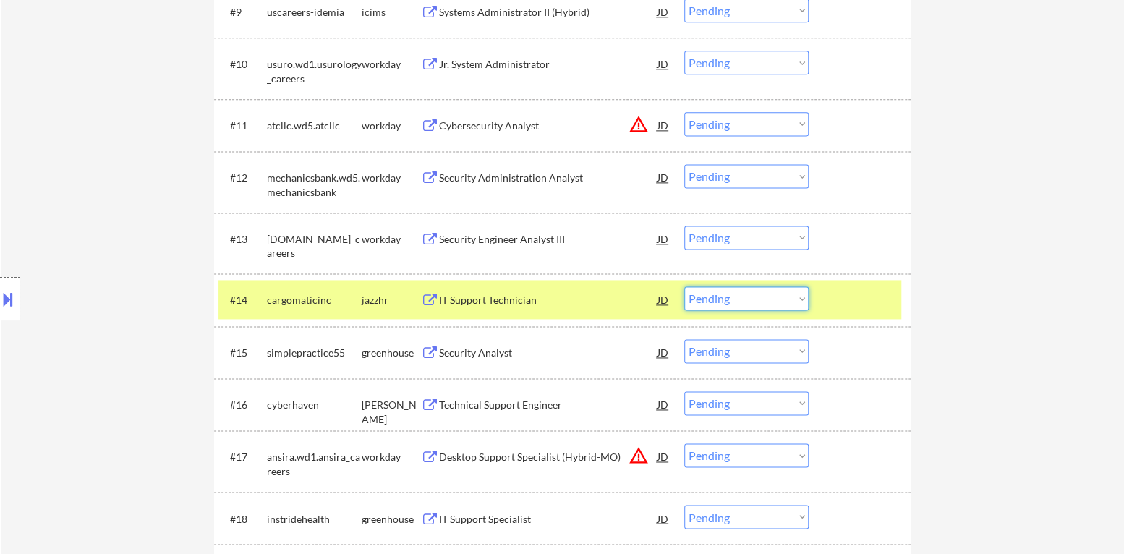
click at [747, 300] on select "Choose an option... Pending Applied Excluded (Questions) Excluded (Expired) Exc…" at bounding box center [746, 298] width 124 height 24
click at [684, 286] on select "Choose an option... Pending Applied Excluded (Questions) Excluded (Expired) Exc…" at bounding box center [746, 298] width 124 height 24
click at [831, 305] on div at bounding box center [861, 299] width 64 height 26
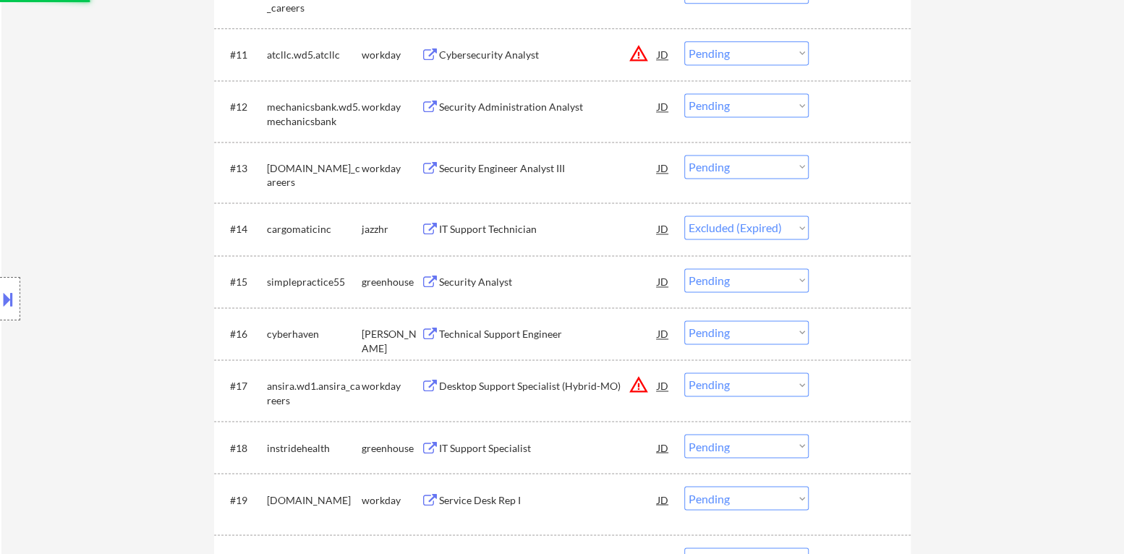
scroll to position [1084, 0]
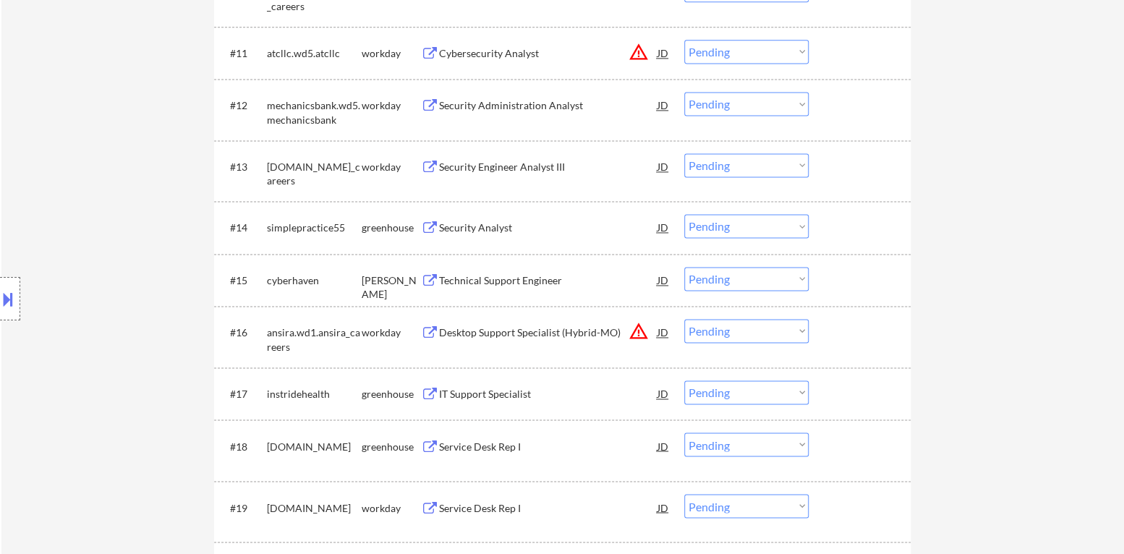
click at [514, 223] on div "Security Analyst" at bounding box center [548, 228] width 218 height 14
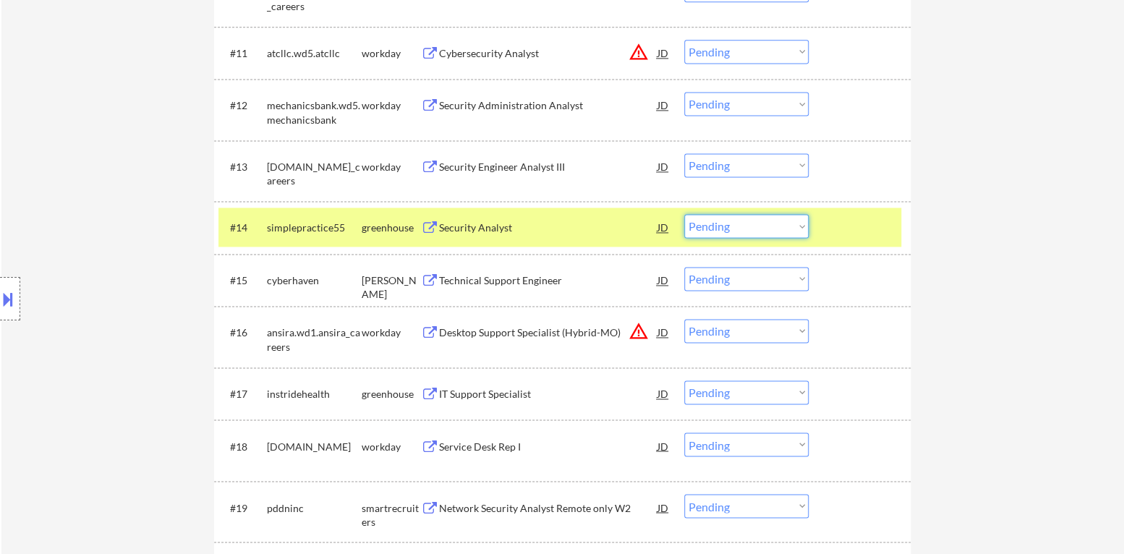
click at [734, 233] on select "Choose an option... Pending Applied Excluded (Questions) Excluded (Expired) Exc…" at bounding box center [746, 226] width 124 height 24
click at [684, 214] on select "Choose an option... Pending Applied Excluded (Questions) Excluded (Expired) Exc…" at bounding box center [746, 226] width 124 height 24
click at [827, 242] on div "#14 simplepractice55 greenhouse Security Analyst JD warning_amber Choose an opt…" at bounding box center [559, 227] width 683 height 39
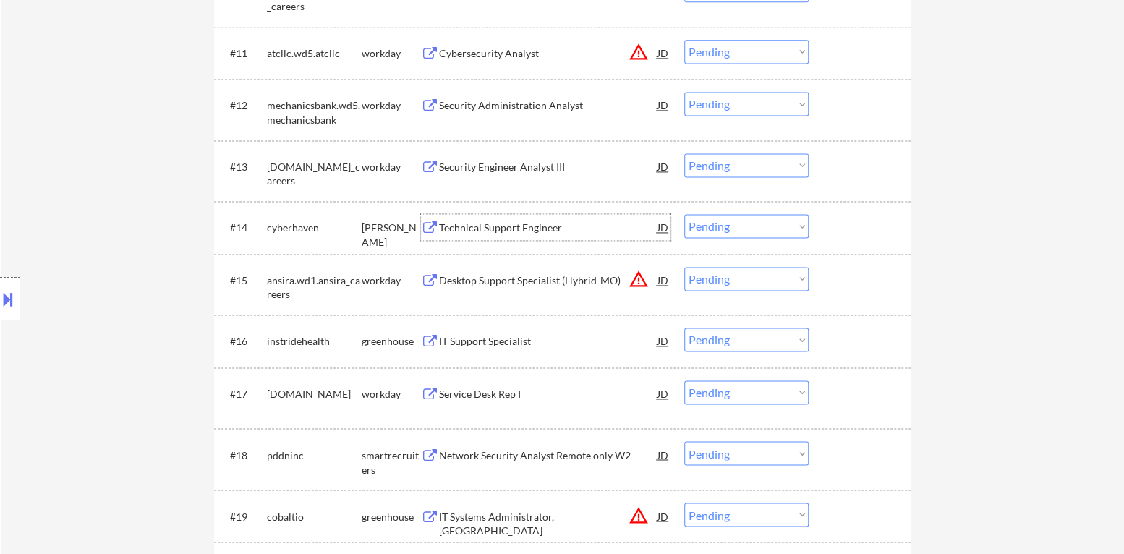
click at [532, 226] on div "Technical Support Engineer" at bounding box center [548, 228] width 218 height 14
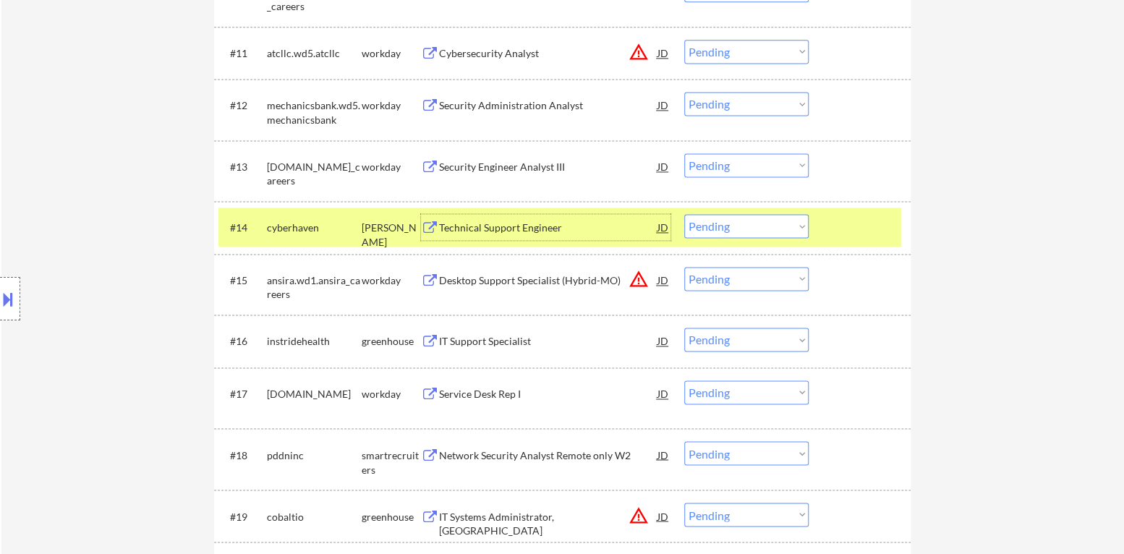
click at [761, 231] on select "Choose an option... Pending Applied Excluded (Questions) Excluded (Expired) Exc…" at bounding box center [746, 226] width 124 height 24
click at [684, 214] on select "Choose an option... Pending Applied Excluded (Questions) Excluded (Expired) Exc…" at bounding box center [746, 226] width 124 height 24
click at [877, 227] on div at bounding box center [861, 227] width 64 height 26
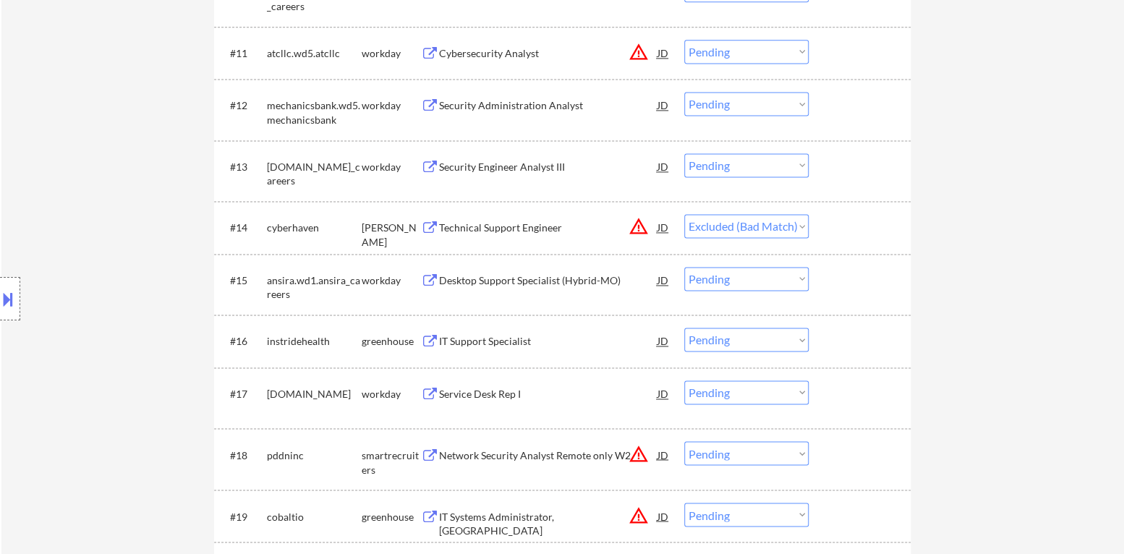
select select ""pending""
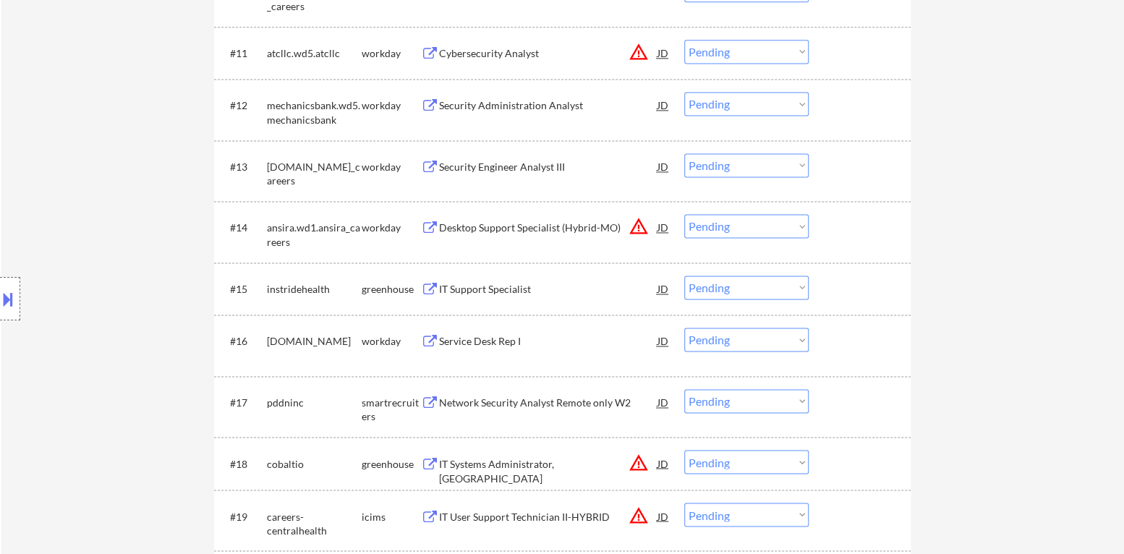
scroll to position [1229, 0]
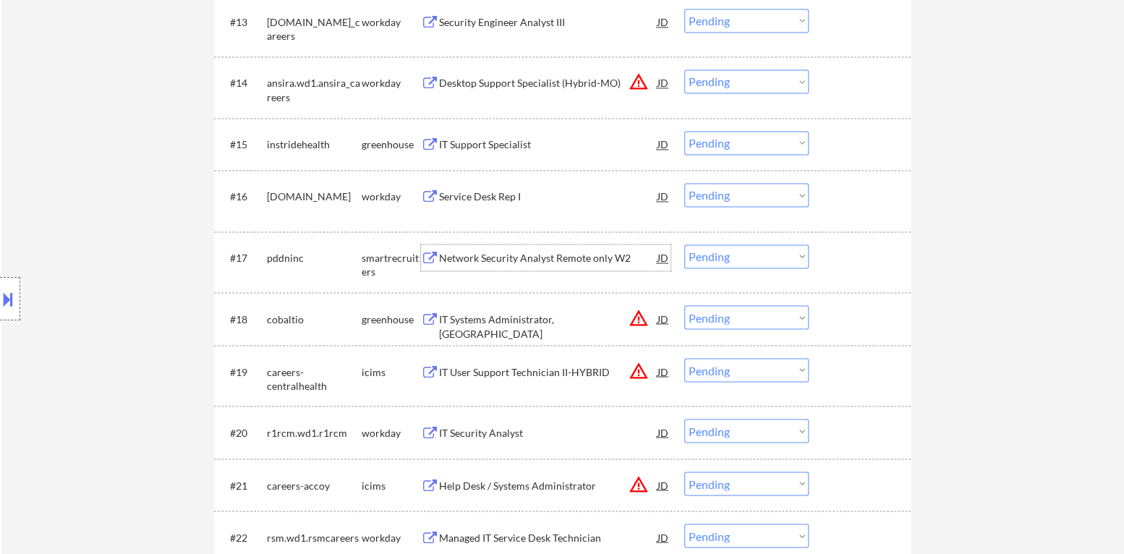
click at [571, 257] on div "Network Security Analyst Remote only W2" at bounding box center [548, 258] width 218 height 14
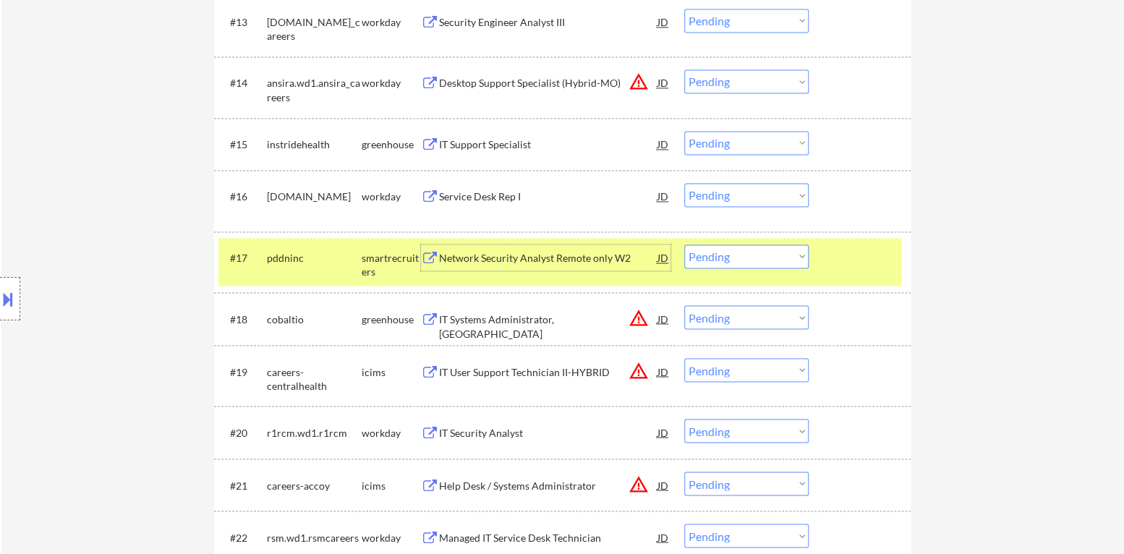
click at [767, 249] on select "Choose an option... Pending Applied Excluded (Questions) Excluded (Expired) Exc…" at bounding box center [746, 256] width 124 height 24
click at [684, 244] on select "Choose an option... Pending Applied Excluded (Questions) Excluded (Expired) Exc…" at bounding box center [746, 256] width 124 height 24
click at [837, 263] on div at bounding box center [861, 257] width 64 height 26
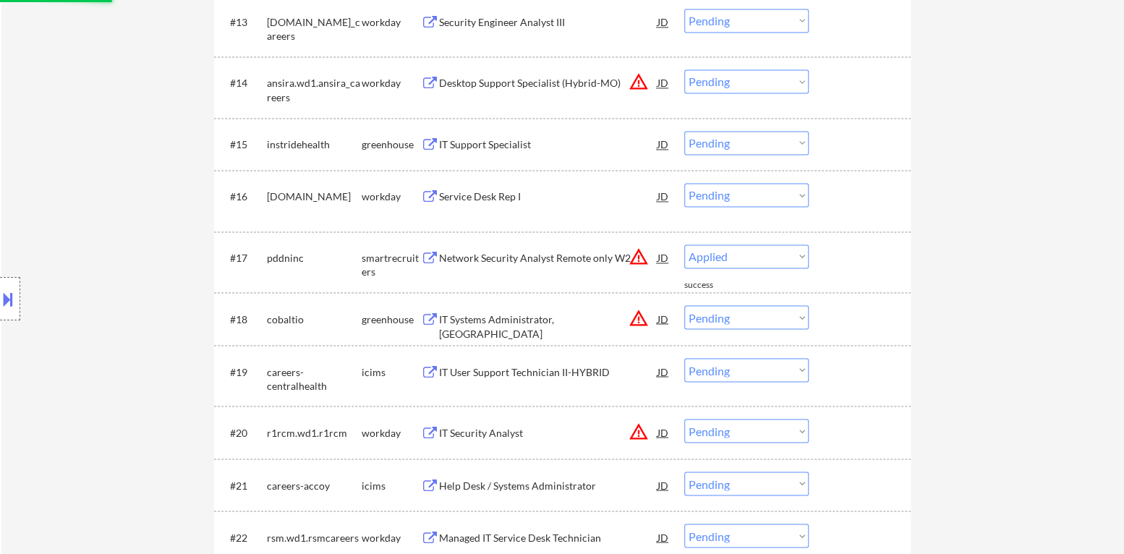
select select ""pending""
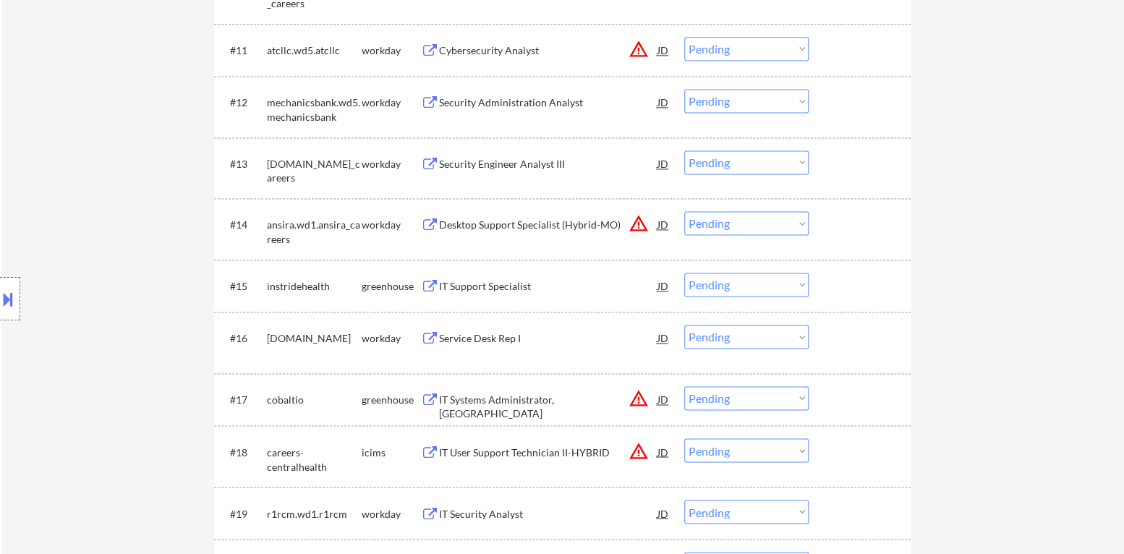
scroll to position [1084, 0]
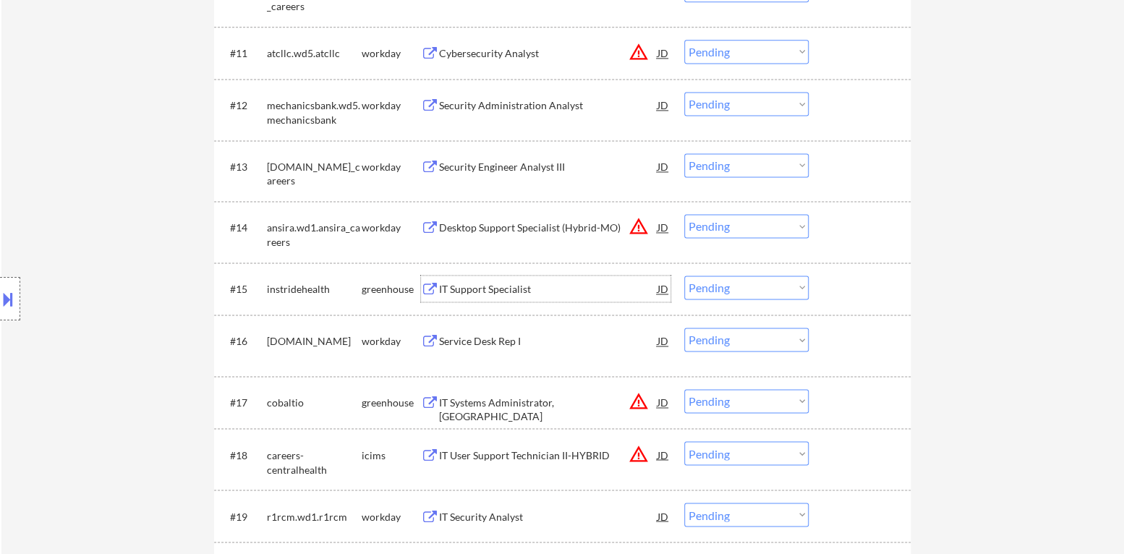
click at [506, 294] on div "IT Support Specialist" at bounding box center [548, 289] width 218 height 14
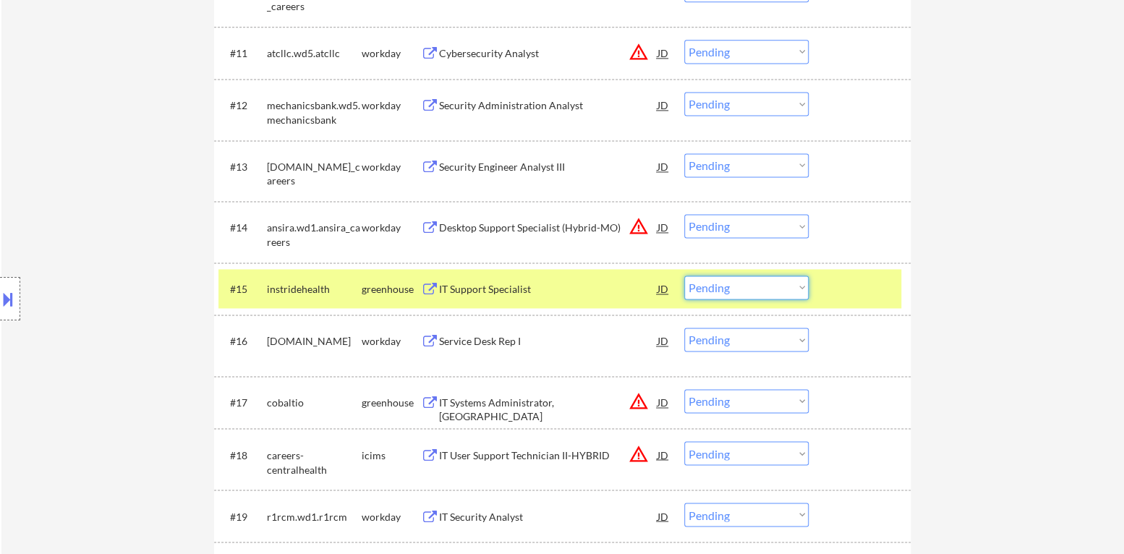
click at [742, 290] on select "Choose an option... Pending Applied Excluded (Questions) Excluded (Expired) Exc…" at bounding box center [746, 288] width 124 height 24
click at [684, 276] on select "Choose an option... Pending Applied Excluded (Questions) Excluded (Expired) Exc…" at bounding box center [746, 288] width 124 height 24
click at [869, 289] on div at bounding box center [861, 289] width 64 height 26
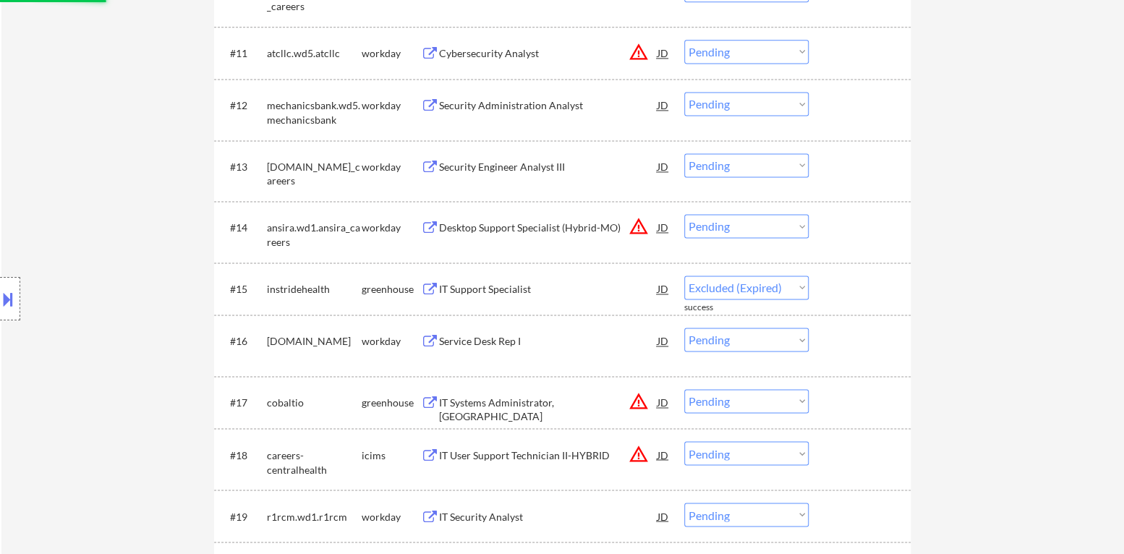
select select ""pending""
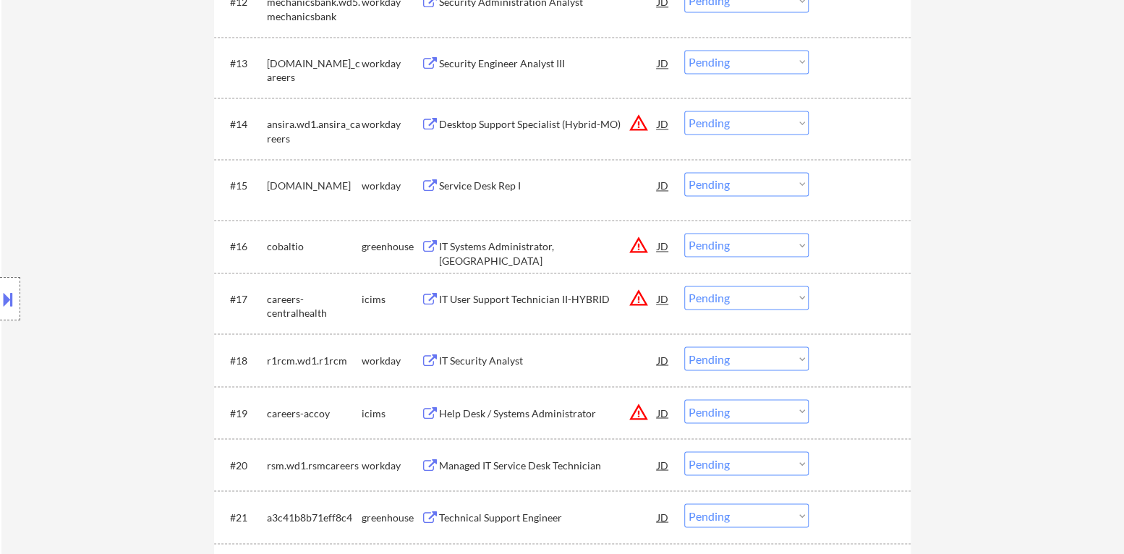
scroll to position [1229, 0]
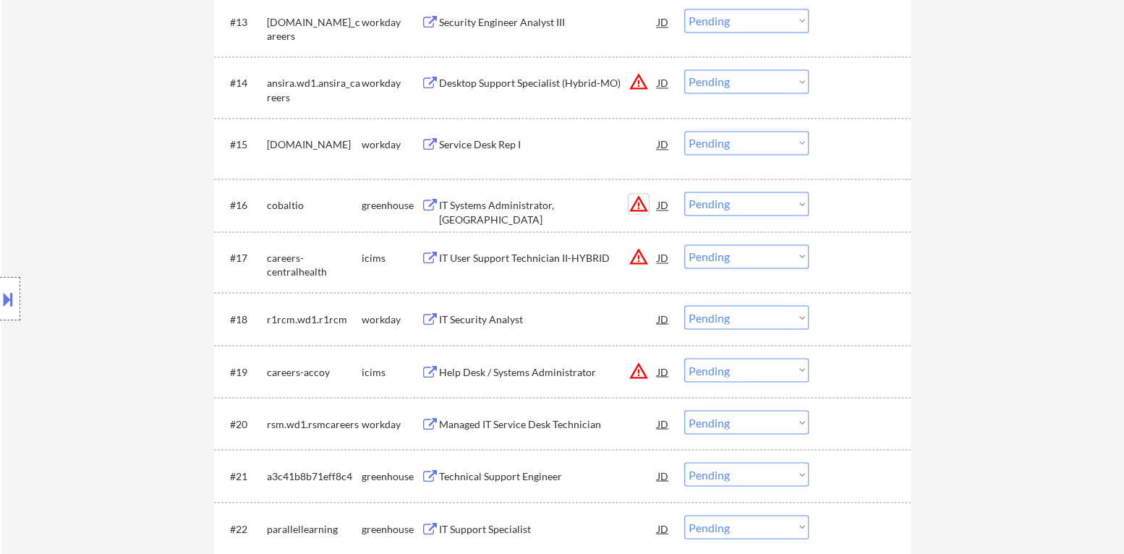
click at [639, 208] on button "warning_amber" at bounding box center [638, 204] width 20 height 20
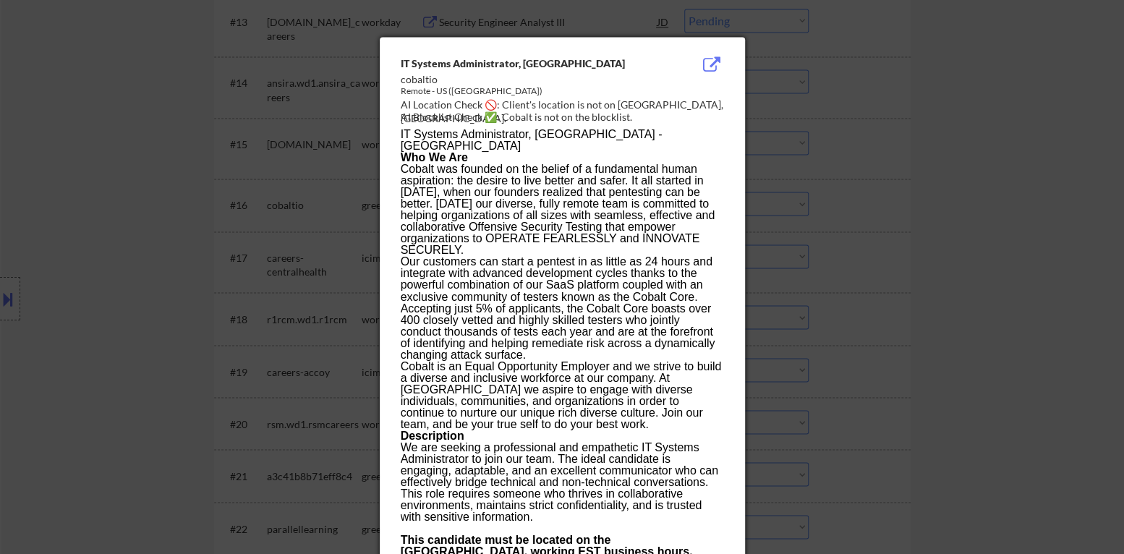
click at [775, 217] on div at bounding box center [562, 277] width 1124 height 554
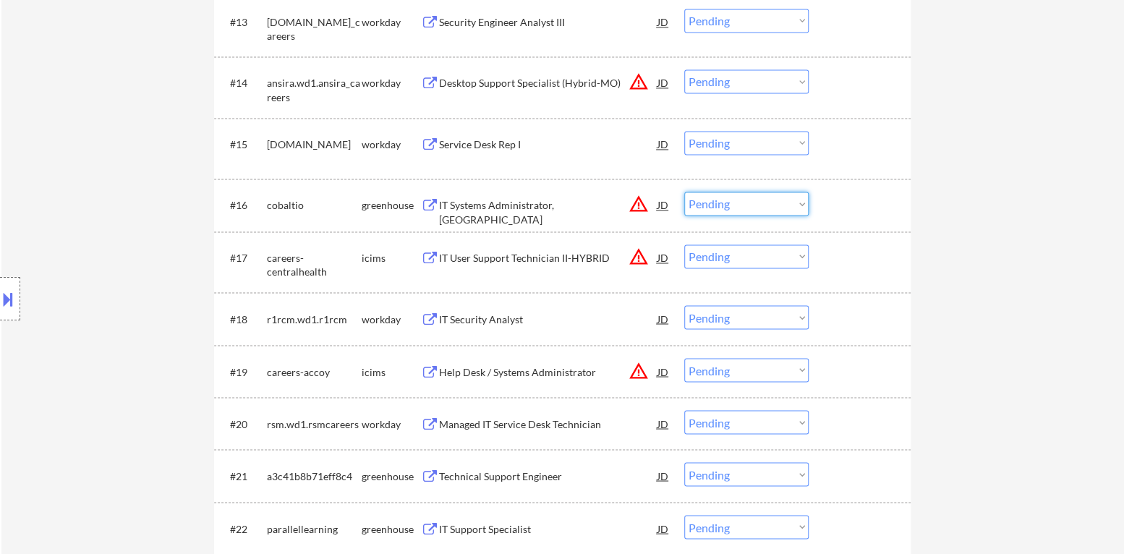
click at [754, 210] on select "Choose an option... Pending Applied Excluded (Questions) Excluded (Expired) Exc…" at bounding box center [746, 204] width 124 height 24
click at [684, 192] on select "Choose an option... Pending Applied Excluded (Questions) Excluded (Expired) Exc…" at bounding box center [746, 204] width 124 height 24
click at [644, 257] on button "warning_amber" at bounding box center [638, 257] width 20 height 20
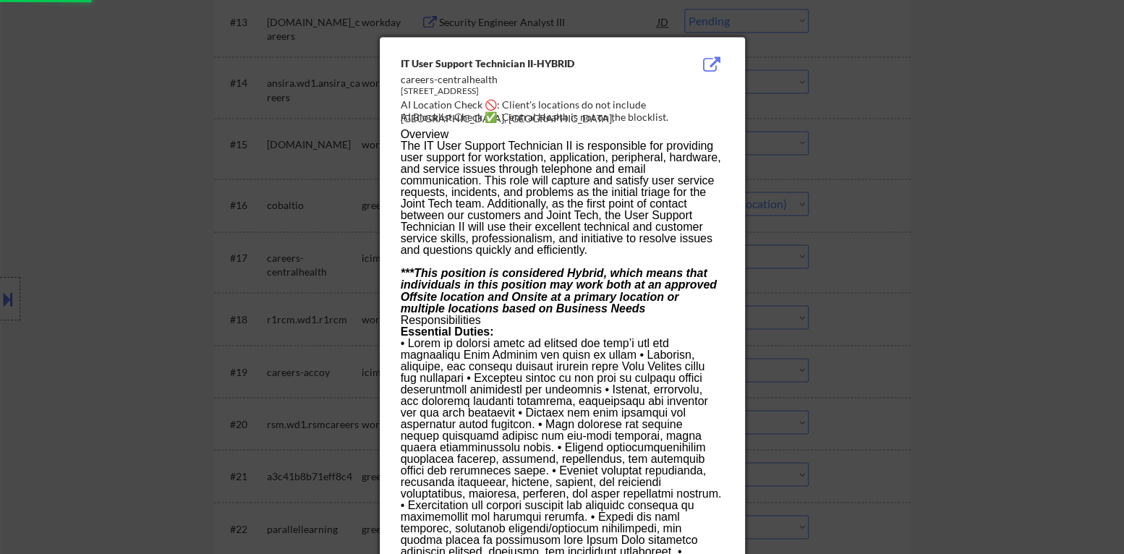
click at [860, 249] on div at bounding box center [562, 277] width 1124 height 554
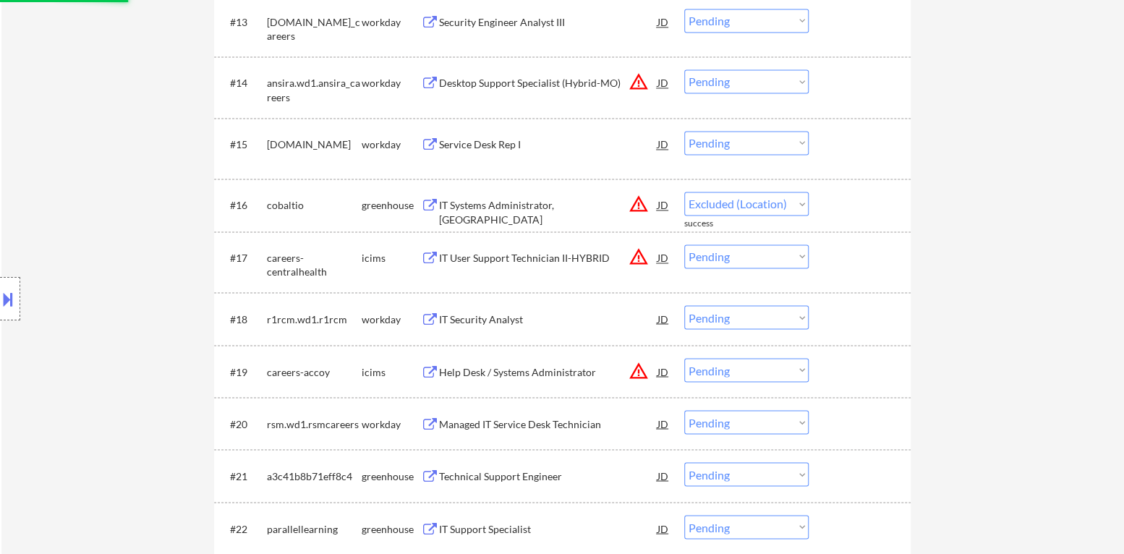
select select ""pending""
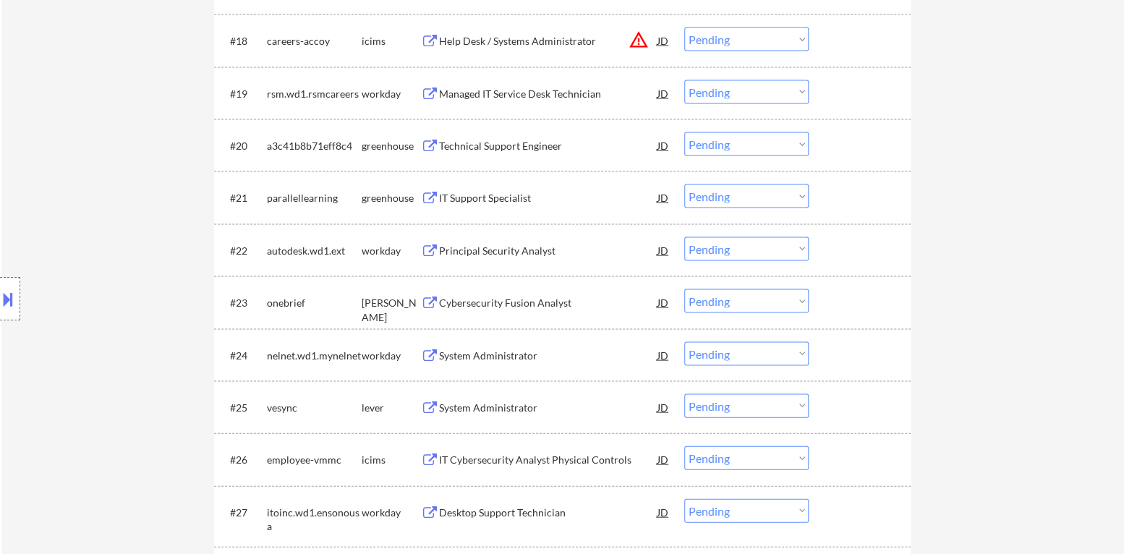
scroll to position [1519, 0]
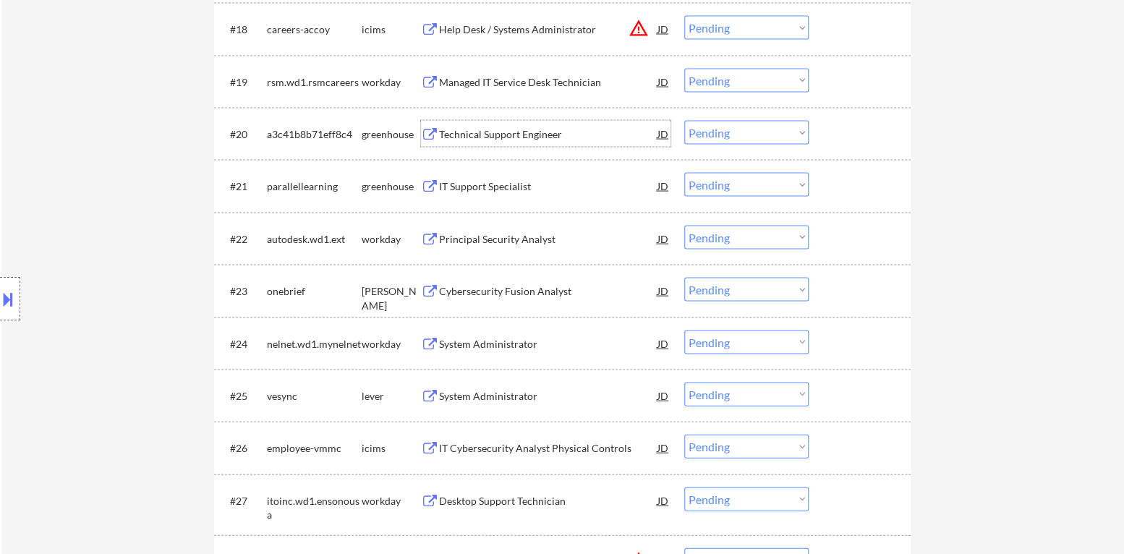
click at [533, 132] on div "Technical Support Engineer" at bounding box center [548, 134] width 218 height 14
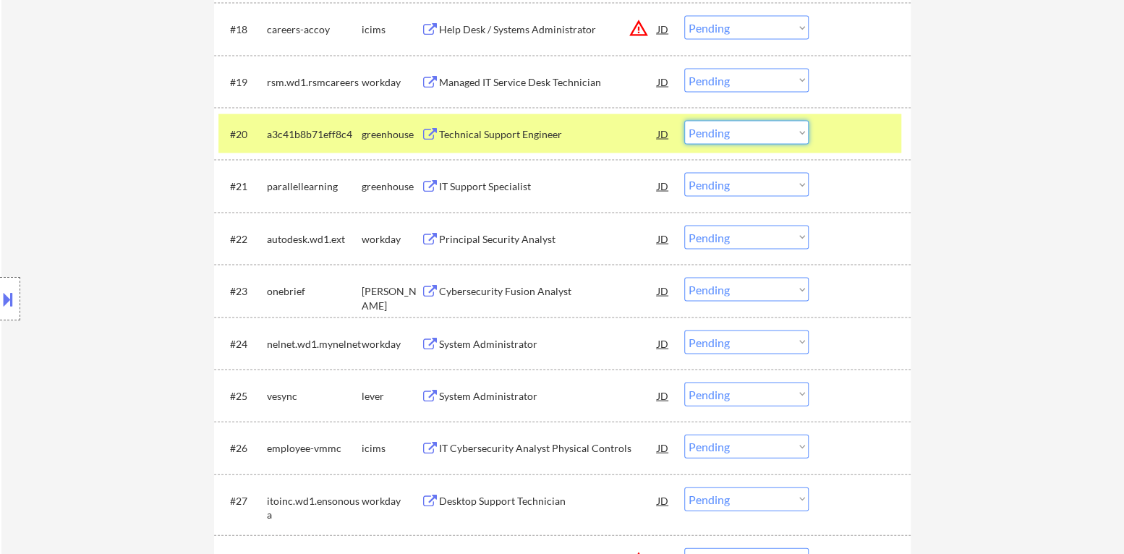
click at [735, 139] on select "Choose an option... Pending Applied Excluded (Questions) Excluded (Expired) Exc…" at bounding box center [746, 132] width 124 height 24
click at [684, 120] on select "Choose an option... Pending Applied Excluded (Questions) Excluded (Expired) Exc…" at bounding box center [746, 132] width 124 height 24
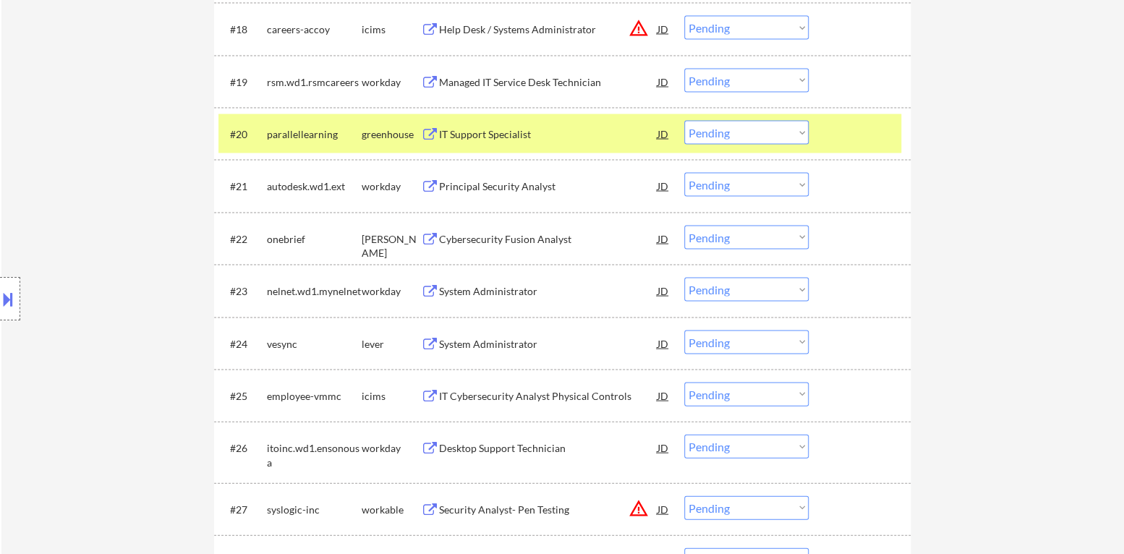
click at [529, 132] on div "IT Support Specialist" at bounding box center [548, 134] width 218 height 14
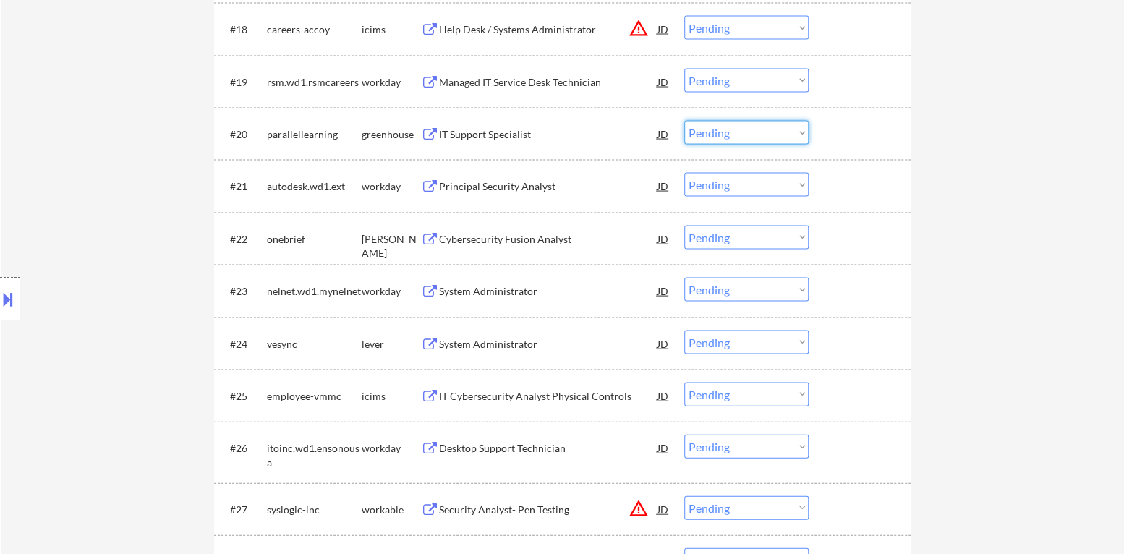
click at [758, 135] on select "Choose an option... Pending Applied Excluded (Questions) Excluded (Expired) Exc…" at bounding box center [746, 132] width 124 height 24
click at [684, 120] on select "Choose an option... Pending Applied Excluded (Questions) Excluded (Expired) Exc…" at bounding box center [746, 132] width 124 height 24
select select ""pending""
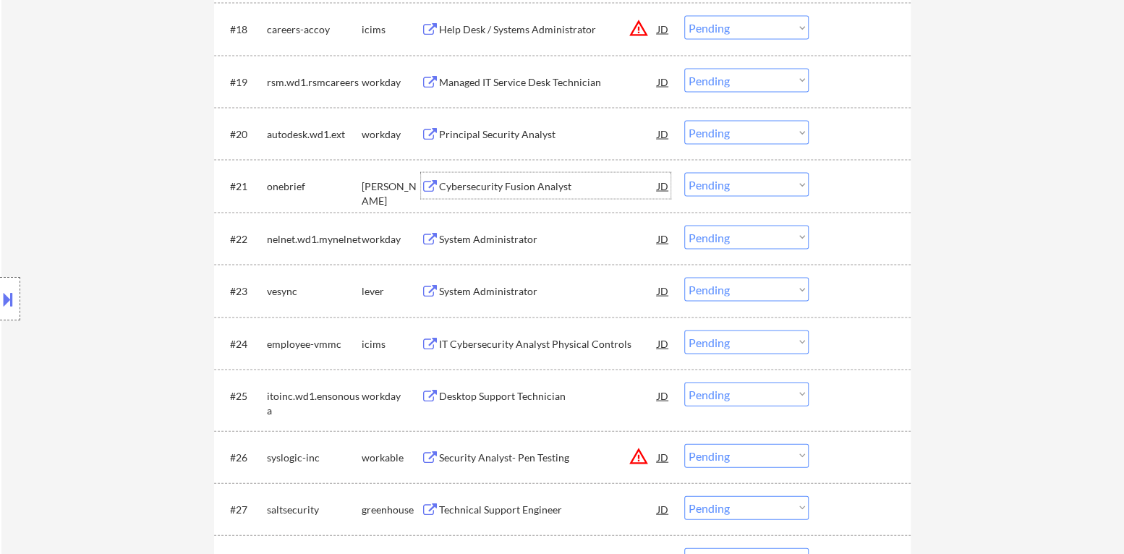
click at [537, 185] on div "Cybersecurity Fusion Analyst" at bounding box center [548, 186] width 218 height 14
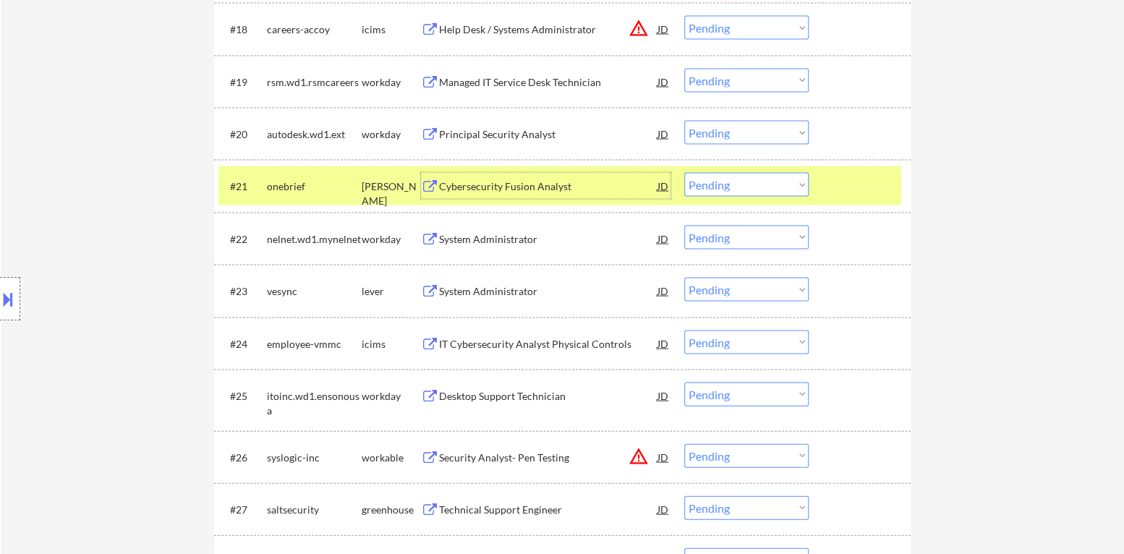
click at [759, 185] on select "Choose an option... Pending Applied Excluded (Questions) Excluded (Expired) Exc…" at bounding box center [746, 184] width 124 height 24
click at [684, 172] on select "Choose an option... Pending Applied Excluded (Questions) Excluded (Expired) Exc…" at bounding box center [746, 184] width 124 height 24
select select ""pending""
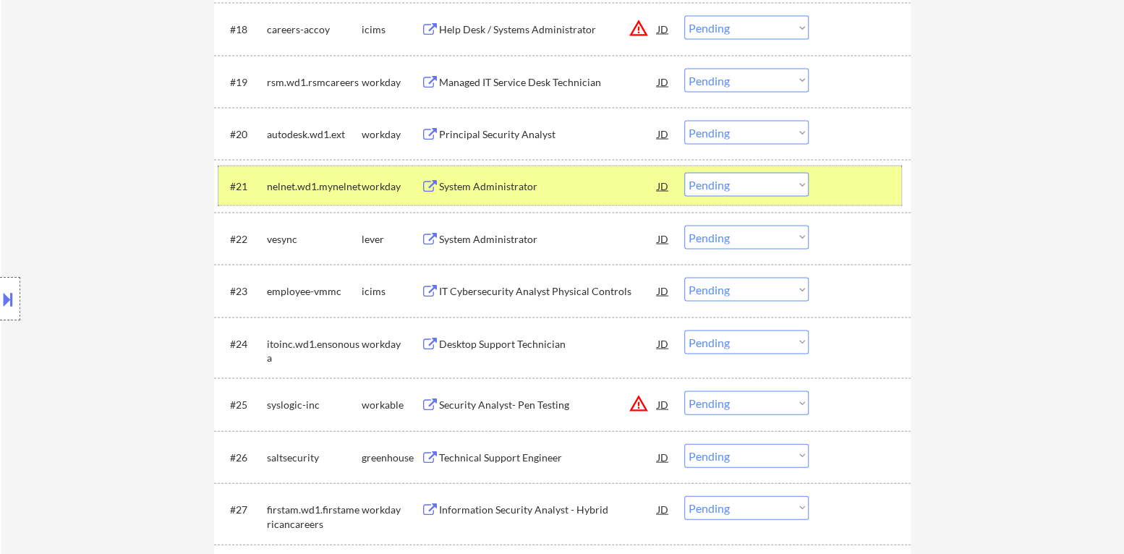
click at [871, 185] on div at bounding box center [861, 185] width 64 height 26
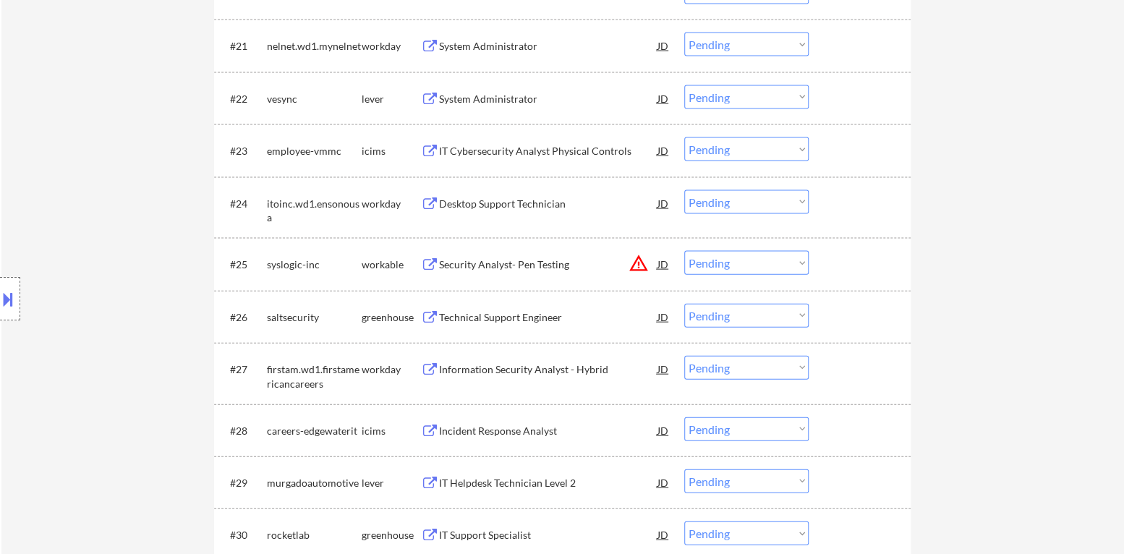
scroll to position [1663, 0]
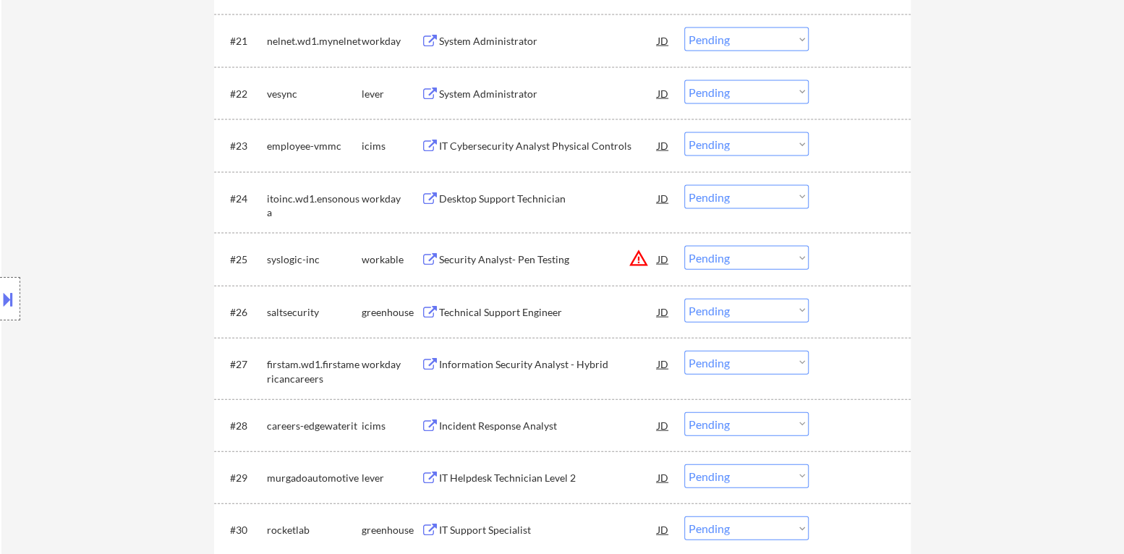
click at [638, 258] on button "warning_amber" at bounding box center [638, 258] width 20 height 20
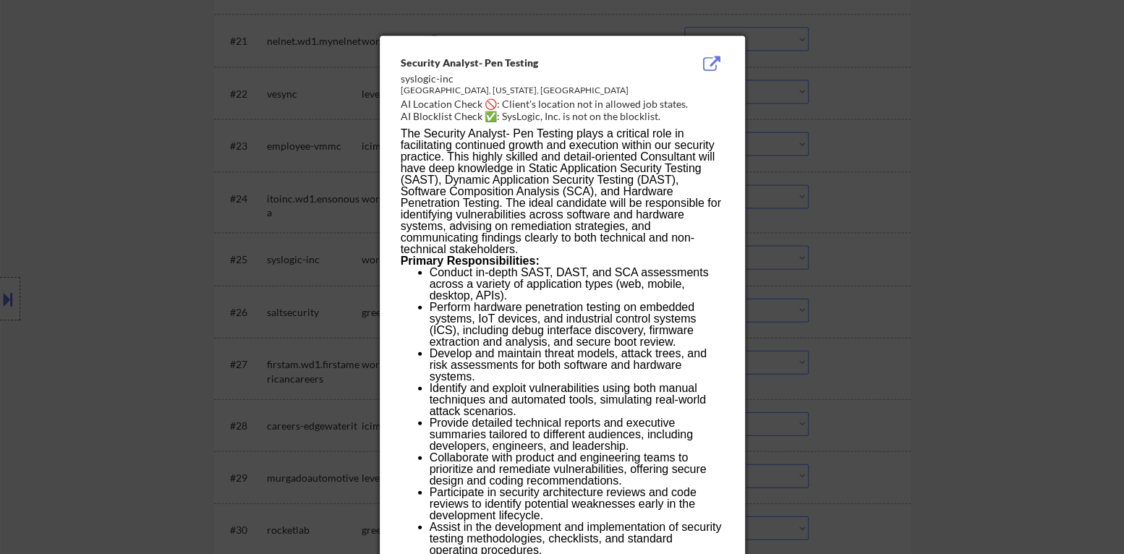
click at [849, 257] on div at bounding box center [562, 277] width 1124 height 554
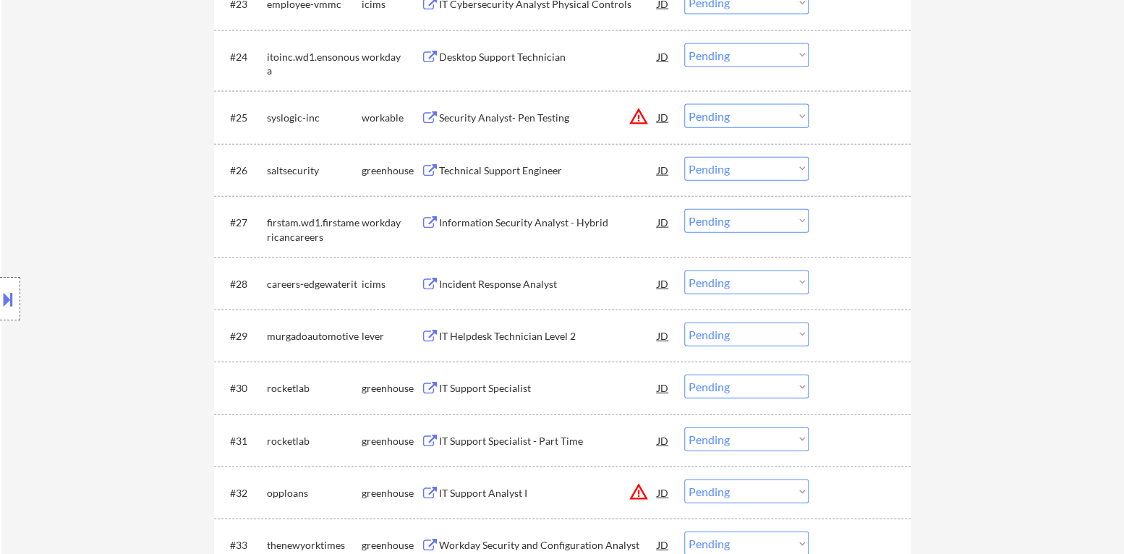
scroll to position [1807, 0]
click at [741, 115] on select "Choose an option... Pending Applied Excluded (Questions) Excluded (Expired) Exc…" at bounding box center [746, 114] width 124 height 24
click at [684, 102] on select "Choose an option... Pending Applied Excluded (Questions) Excluded (Expired) Exc…" at bounding box center [746, 114] width 124 height 24
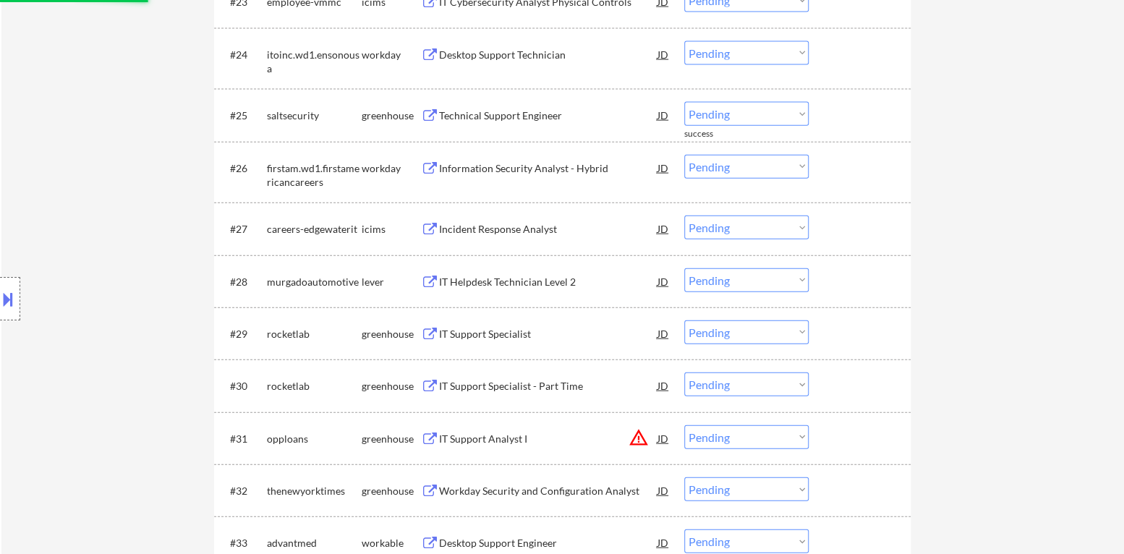
click at [535, 109] on div "Technical Support Engineer" at bounding box center [548, 115] width 218 height 14
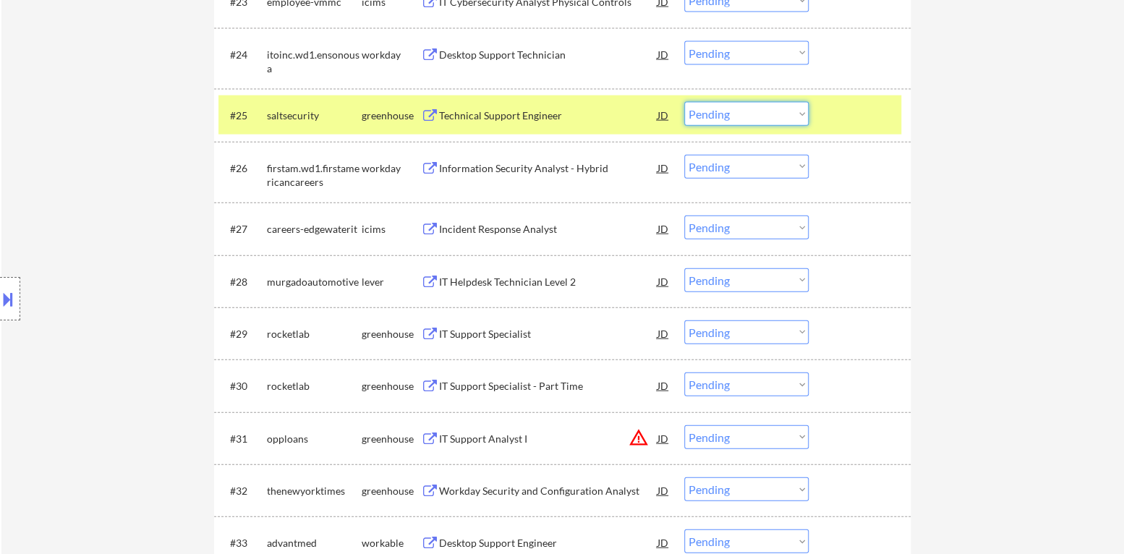
click at [748, 119] on select "Choose an option... Pending Applied Excluded (Questions) Excluded (Expired) Exc…" at bounding box center [746, 114] width 124 height 24
click at [778, 114] on select "Choose an option... Pending Applied Excluded (Questions) Excluded (Expired) Exc…" at bounding box center [746, 114] width 124 height 24
click at [684, 102] on select "Choose an option... Pending Applied Excluded (Questions) Excluded (Expired) Exc…" at bounding box center [746, 114] width 124 height 24
click at [844, 119] on div at bounding box center [861, 115] width 64 height 26
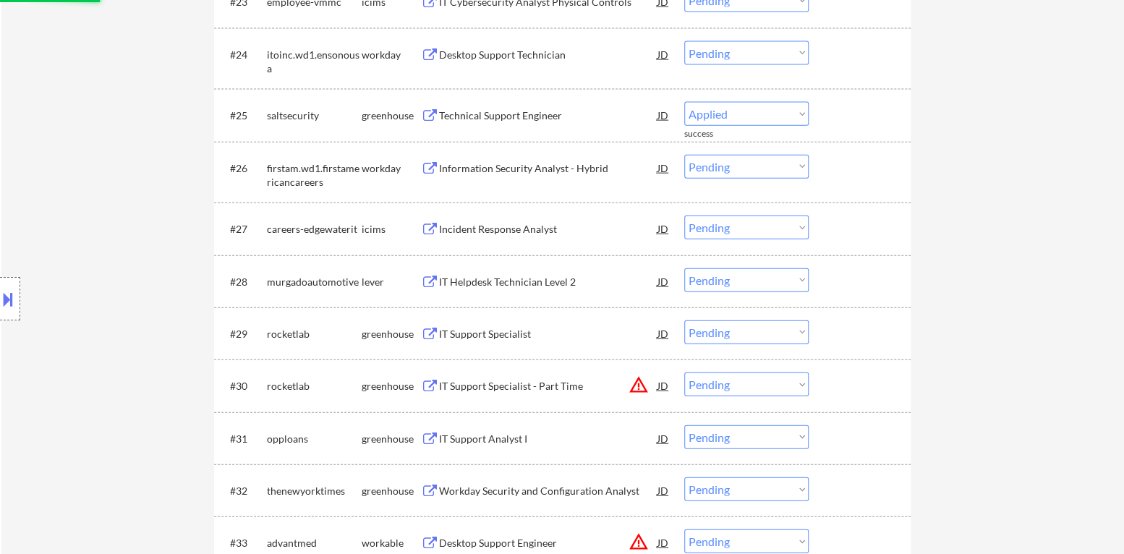
select select ""pending""
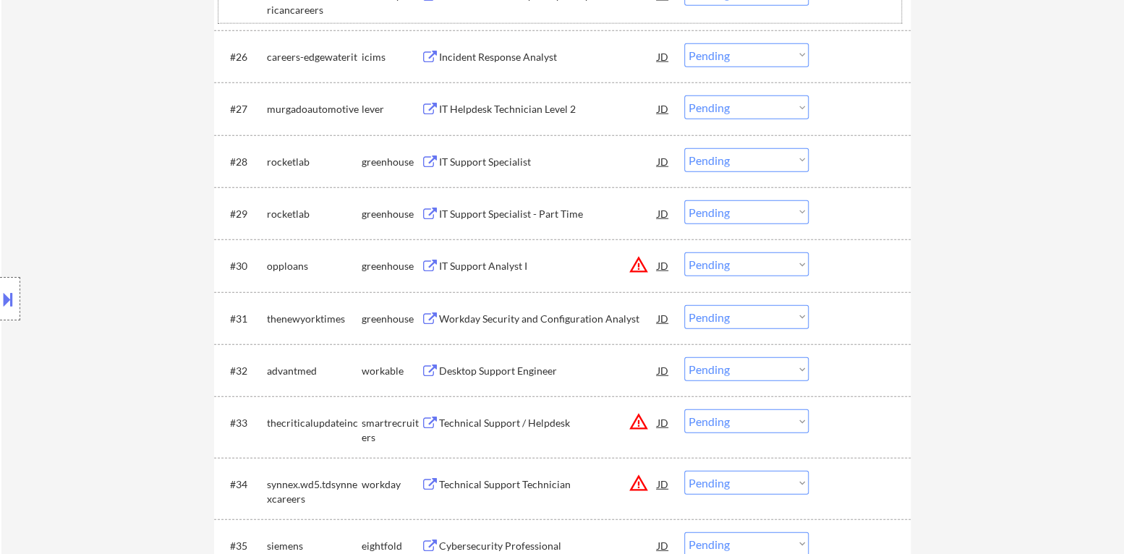
scroll to position [1952, 0]
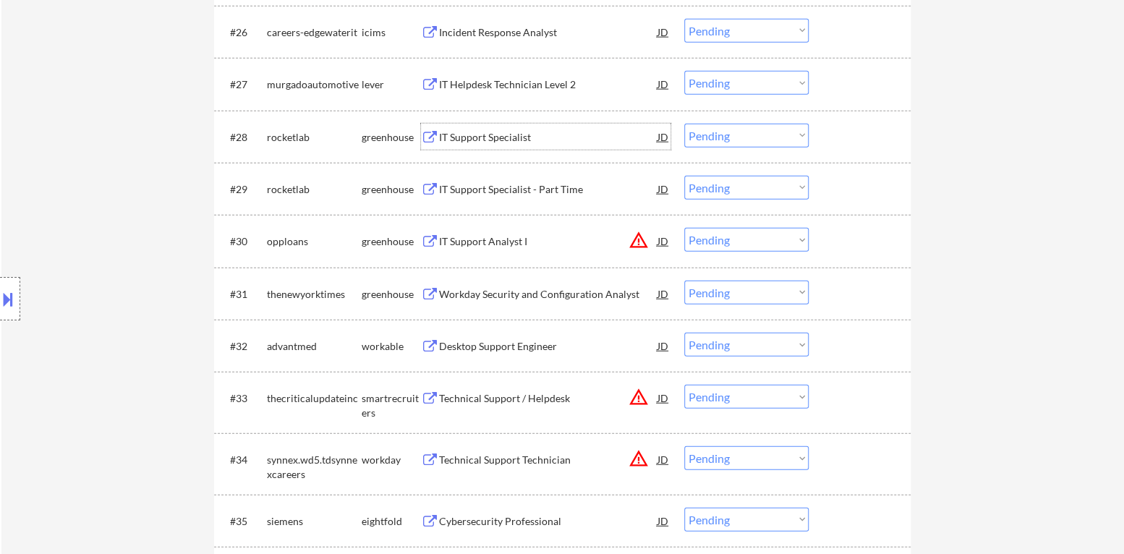
click at [503, 140] on div "IT Support Specialist" at bounding box center [548, 137] width 218 height 14
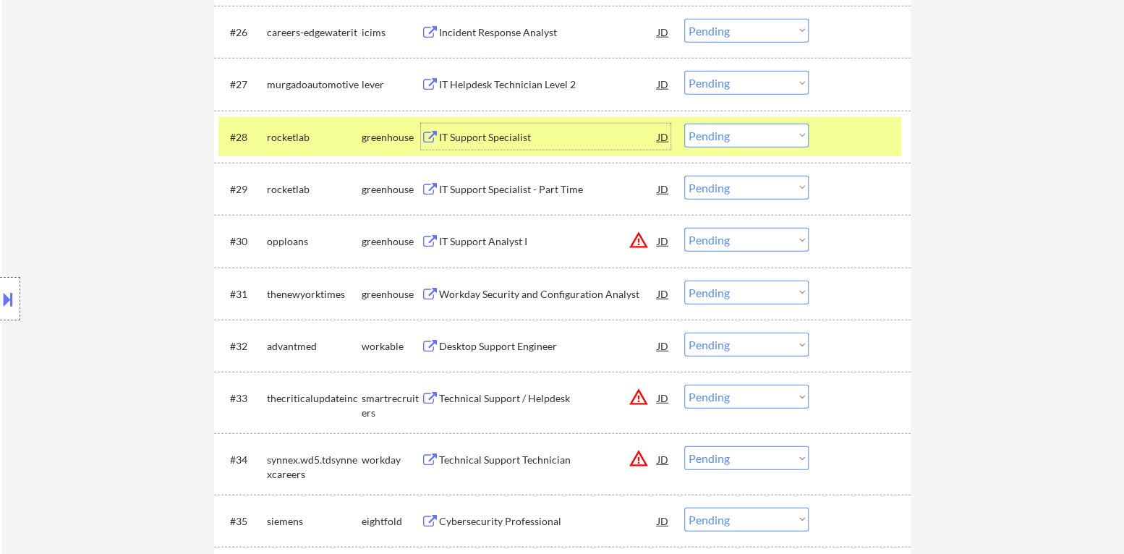
click at [734, 132] on select "Choose an option... Pending Applied Excluded (Questions) Excluded (Expired) Exc…" at bounding box center [746, 136] width 124 height 24
click at [684, 124] on select "Choose an option... Pending Applied Excluded (Questions) Excluded (Expired) Exc…" at bounding box center [746, 136] width 124 height 24
click at [861, 127] on div at bounding box center [861, 137] width 64 height 26
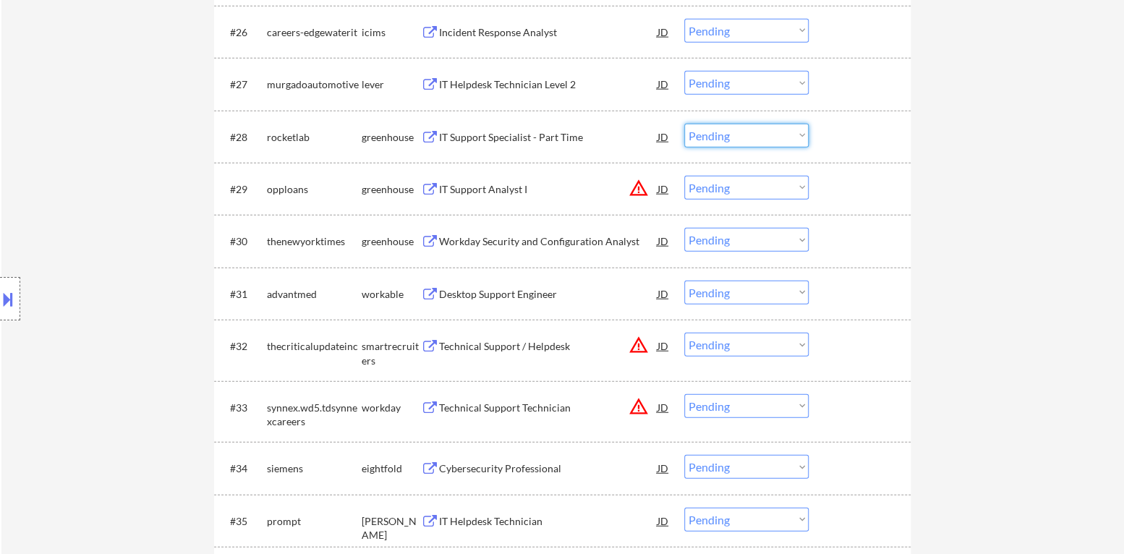
click at [753, 139] on select "Choose an option... Pending Applied Excluded (Questions) Excluded (Expired) Exc…" at bounding box center [746, 136] width 124 height 24
click at [684, 124] on select "Choose an option... Pending Applied Excluded (Questions) Excluded (Expired) Exc…" at bounding box center [746, 136] width 124 height 24
click at [634, 187] on button "warning_amber" at bounding box center [638, 188] width 20 height 20
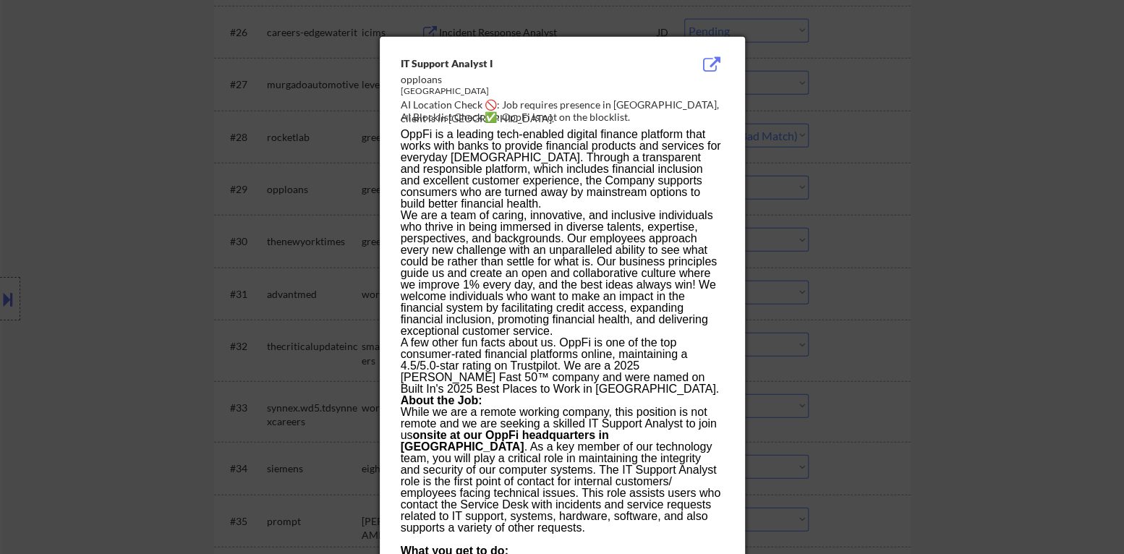
click at [973, 202] on div at bounding box center [562, 277] width 1124 height 554
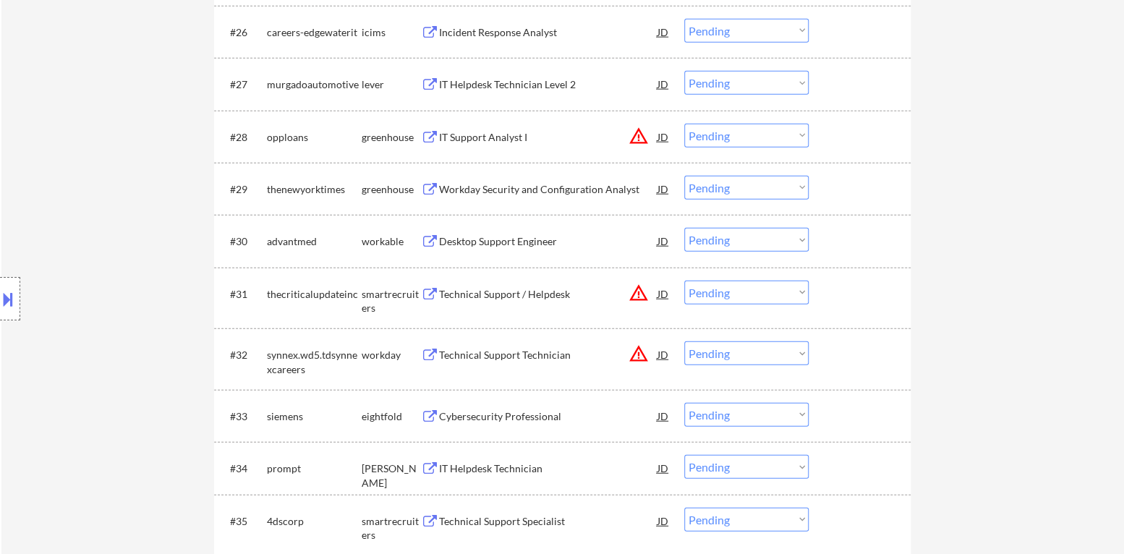
click at [636, 132] on button "warning_amber" at bounding box center [638, 136] width 20 height 20
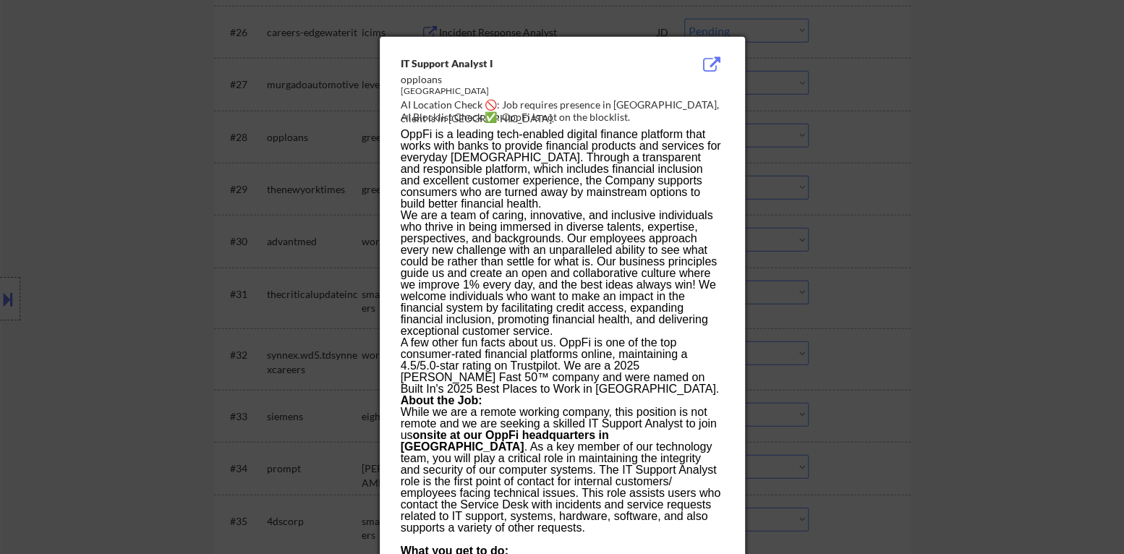
click at [858, 150] on div at bounding box center [562, 277] width 1124 height 554
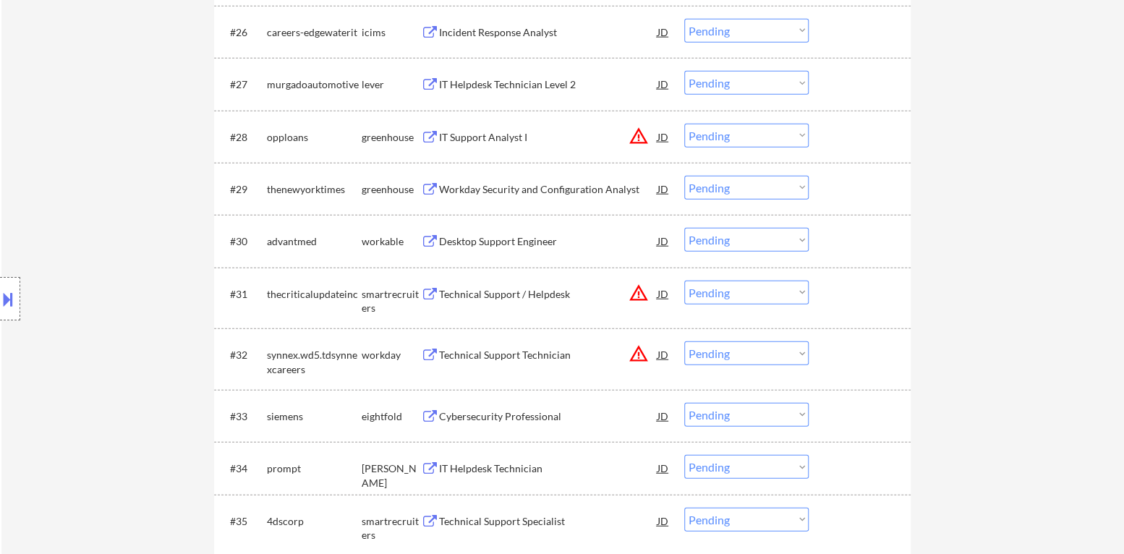
click at [777, 140] on select "Choose an option... Pending Applied Excluded (Questions) Excluded (Expired) Exc…" at bounding box center [746, 136] width 124 height 24
click at [684, 124] on select "Choose an option... Pending Applied Excluded (Questions) Excluded (Expired) Exc…" at bounding box center [746, 136] width 124 height 24
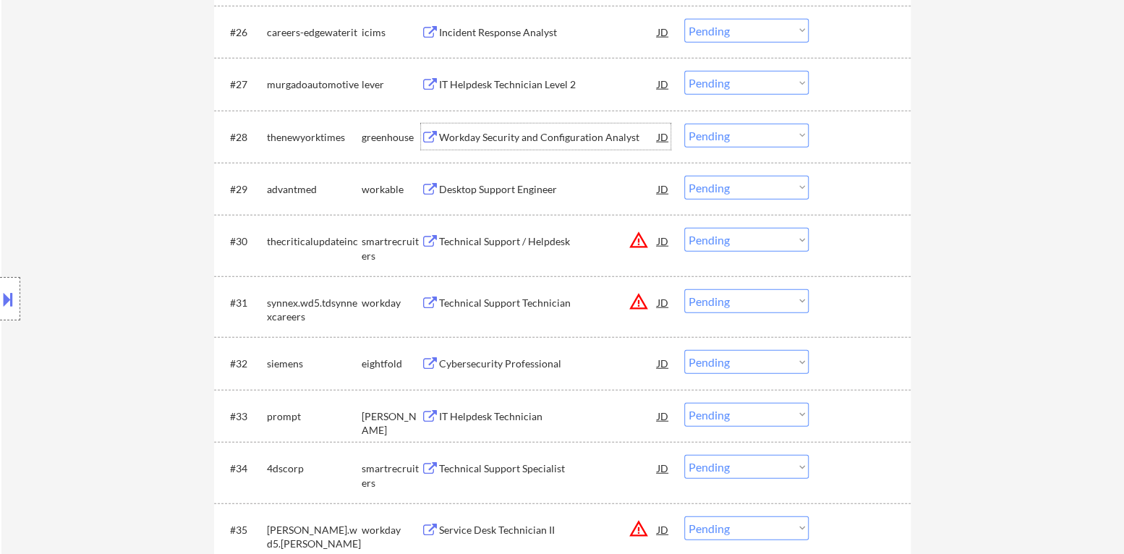
click at [520, 134] on div "Workday Security and Configuration Analyst" at bounding box center [548, 137] width 218 height 14
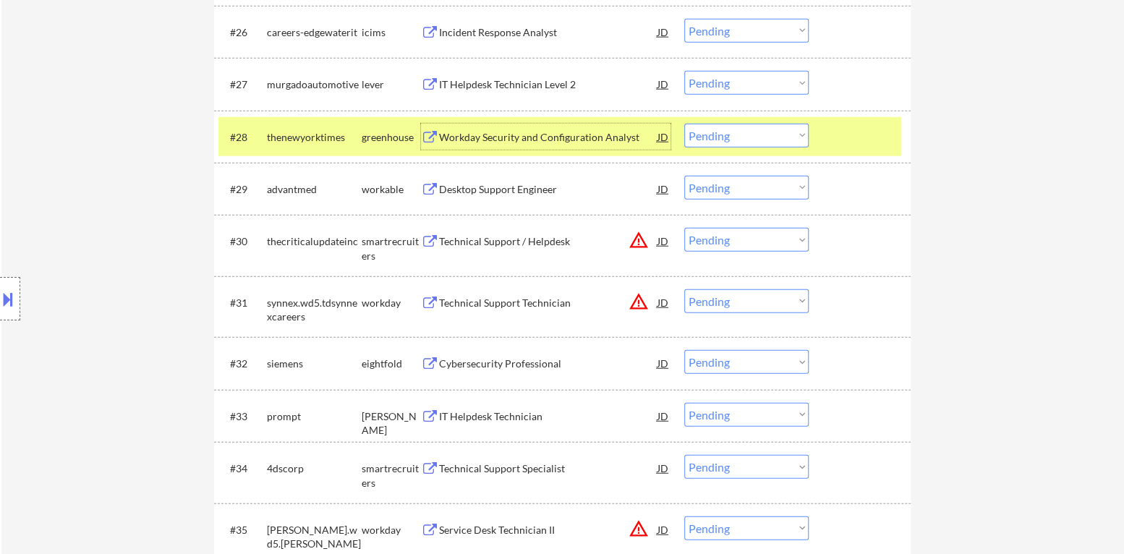
click at [739, 139] on select "Choose an option... Pending Applied Excluded (Questions) Excluded (Expired) Exc…" at bounding box center [746, 136] width 124 height 24
click at [684, 124] on select "Choose an option... Pending Applied Excluded (Questions) Excluded (Expired) Exc…" at bounding box center [746, 136] width 124 height 24
click at [867, 135] on div at bounding box center [861, 137] width 64 height 26
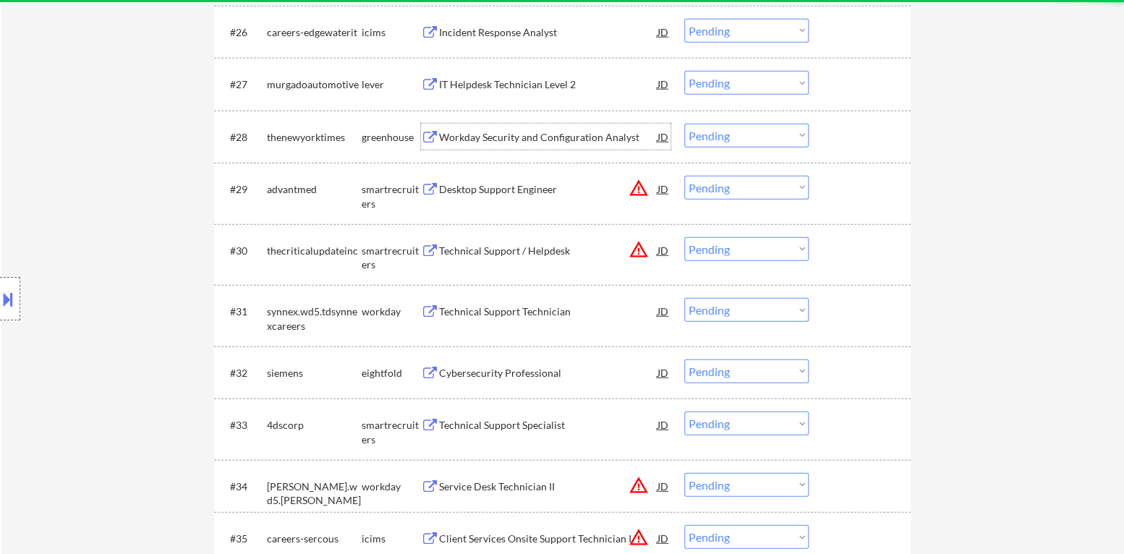
click at [550, 139] on div "Workday Security and Configuration Analyst" at bounding box center [548, 137] width 218 height 14
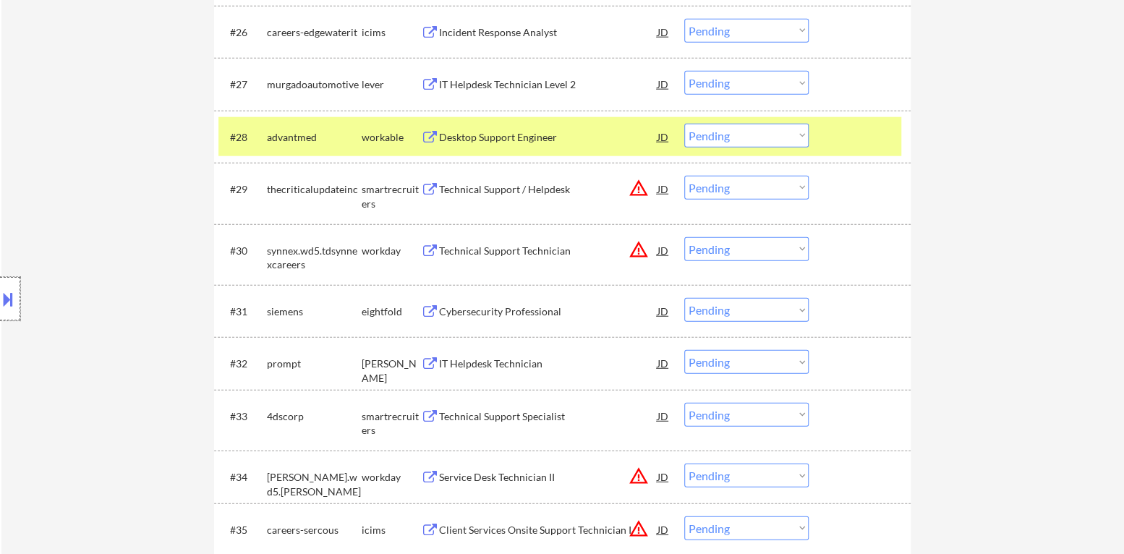
click at [0, 285] on div at bounding box center [10, 298] width 20 height 43
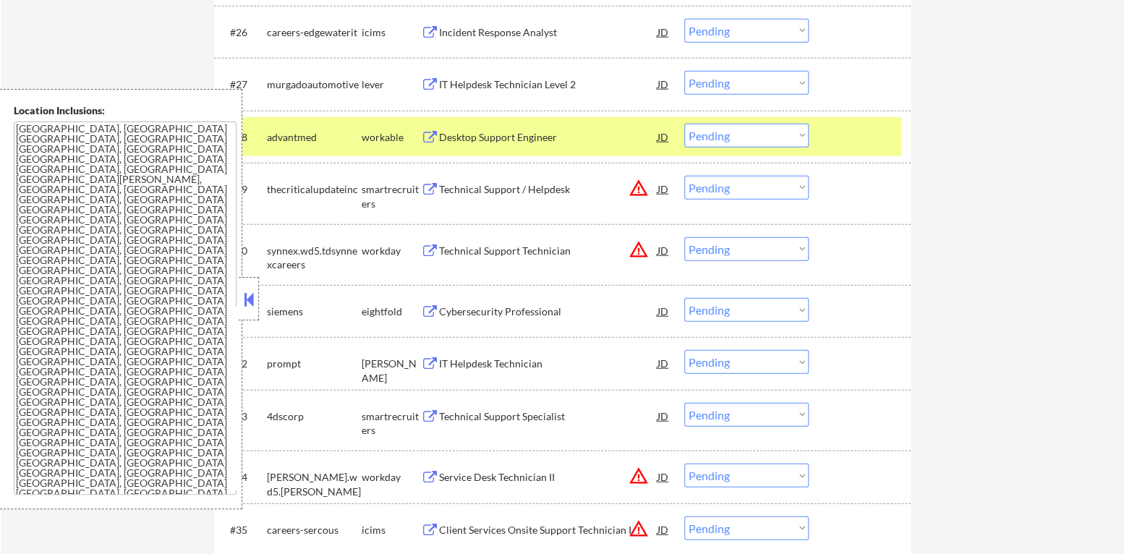
click at [249, 297] on button at bounding box center [249, 300] width 16 height 22
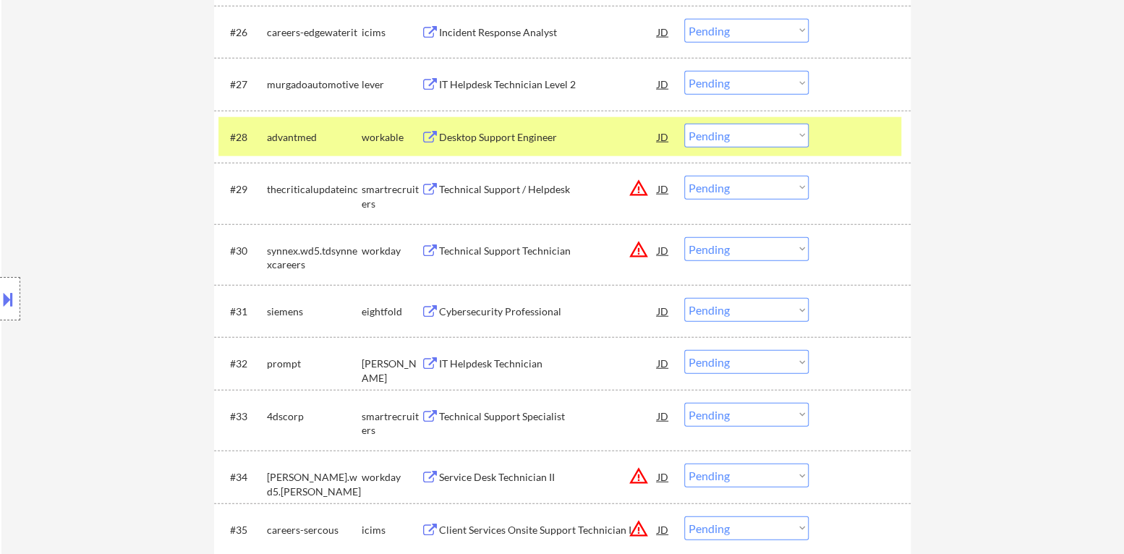
click at [701, 132] on select "Choose an option... Pending Applied Excluded (Questions) Excluded (Expired) Exc…" at bounding box center [746, 136] width 124 height 24
click at [684, 124] on select "Choose an option... Pending Applied Excluded (Questions) Excluded (Expired) Exc…" at bounding box center [746, 136] width 124 height 24
click at [851, 131] on div at bounding box center [861, 137] width 64 height 26
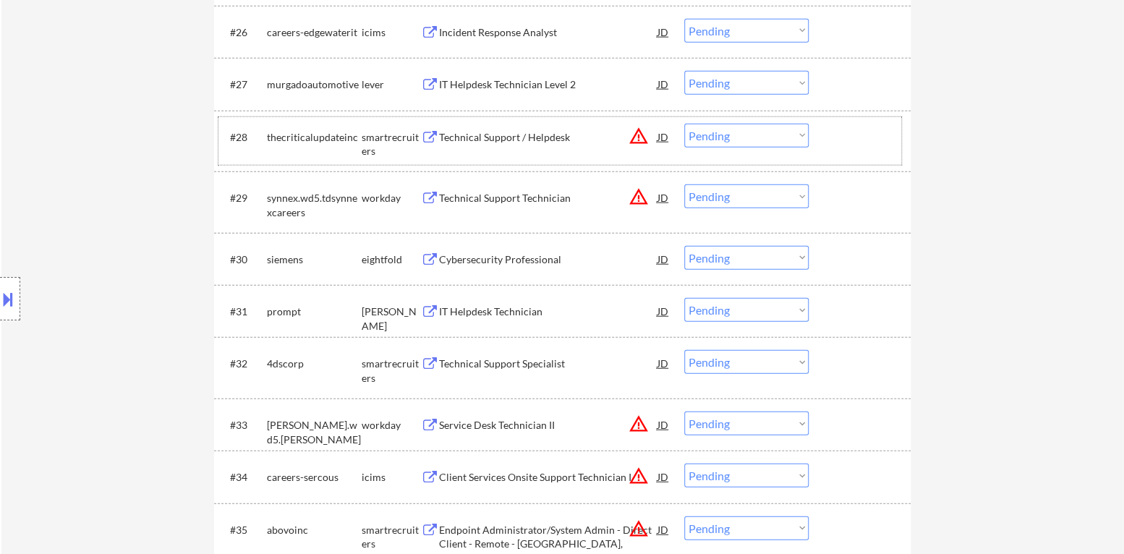
click at [634, 133] on button "warning_amber" at bounding box center [638, 136] width 20 height 20
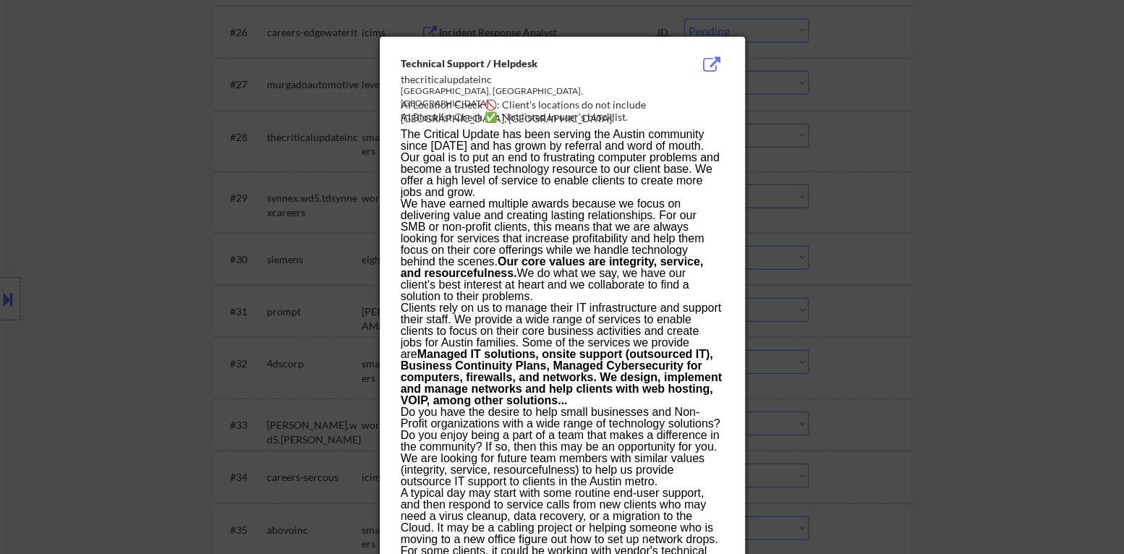
click at [777, 147] on div at bounding box center [562, 277] width 1124 height 554
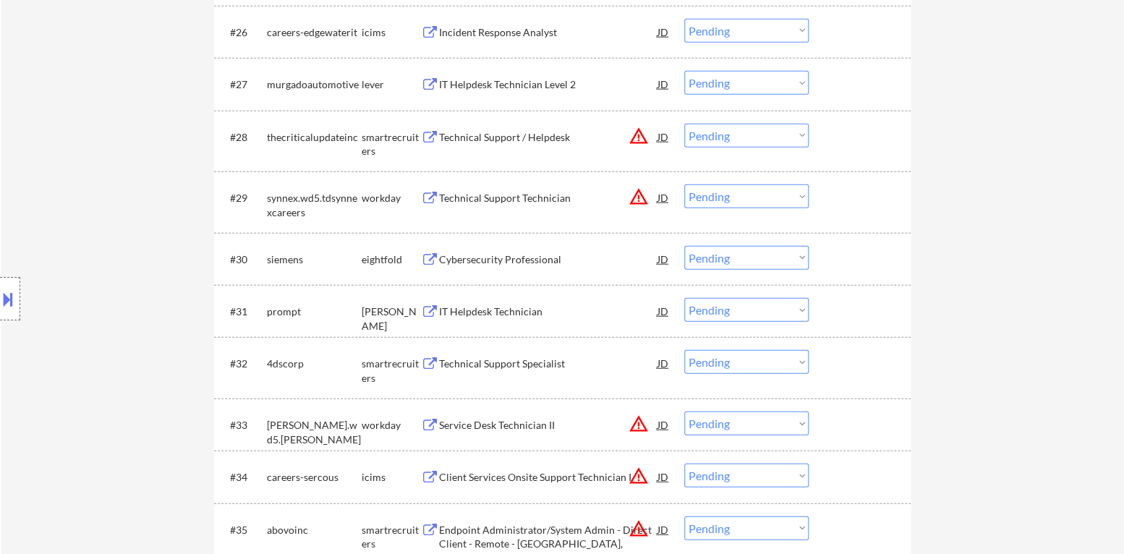
click at [777, 140] on select "Choose an option... Pending Applied Excluded (Questions) Excluded (Expired) Exc…" at bounding box center [746, 136] width 124 height 24
click at [684, 124] on select "Choose an option... Pending Applied Excluded (Questions) Excluded (Expired) Exc…" at bounding box center [746, 136] width 124 height 24
click at [636, 192] on button "warning_amber" at bounding box center [638, 197] width 20 height 20
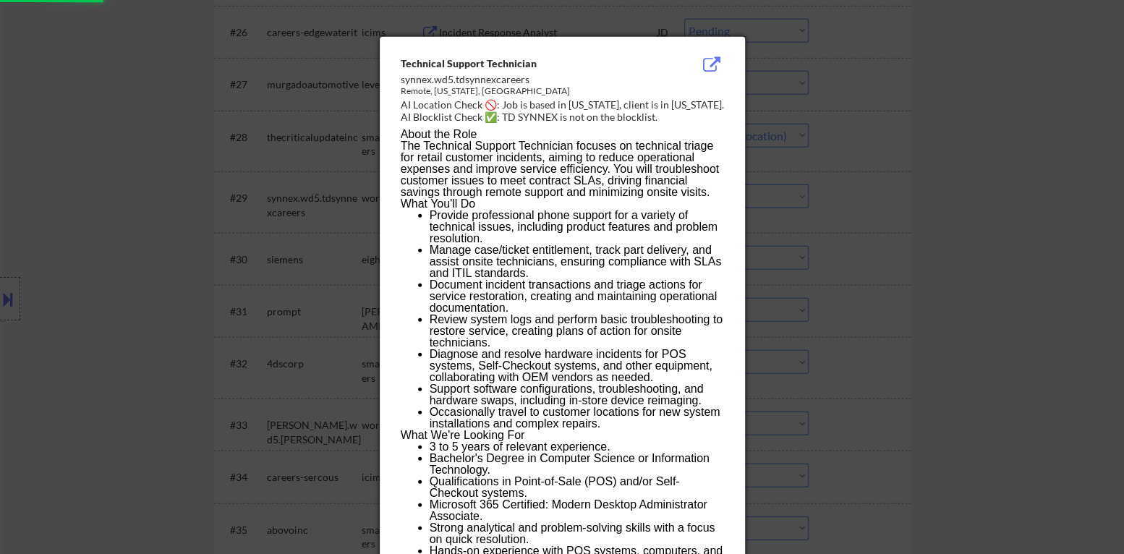
click at [903, 212] on div at bounding box center [562, 277] width 1124 height 554
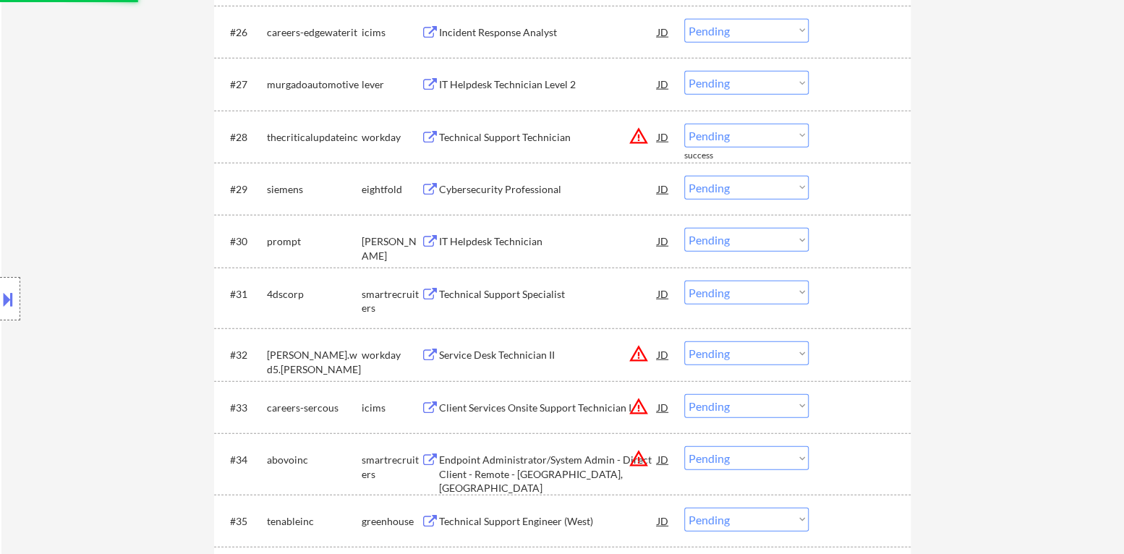
click at [781, 132] on select "Choose an option... Pending Applied Excluded (Questions) Excluded (Expired) Exc…" at bounding box center [746, 136] width 124 height 24
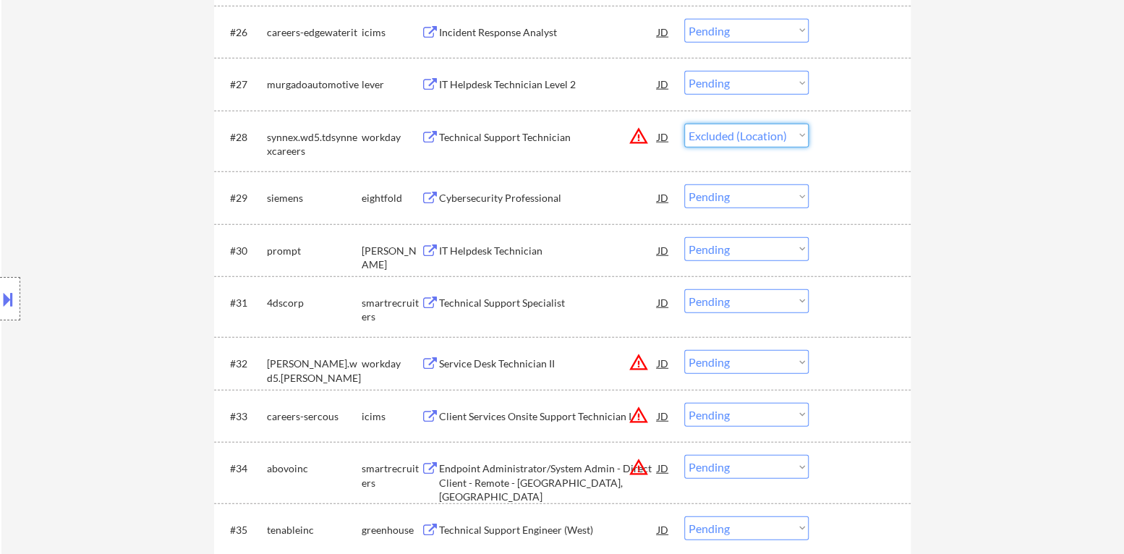
click at [684, 124] on select "Choose an option... Pending Applied Excluded (Questions) Excluded (Expired) Exc…" at bounding box center [746, 136] width 124 height 24
select select ""pending""
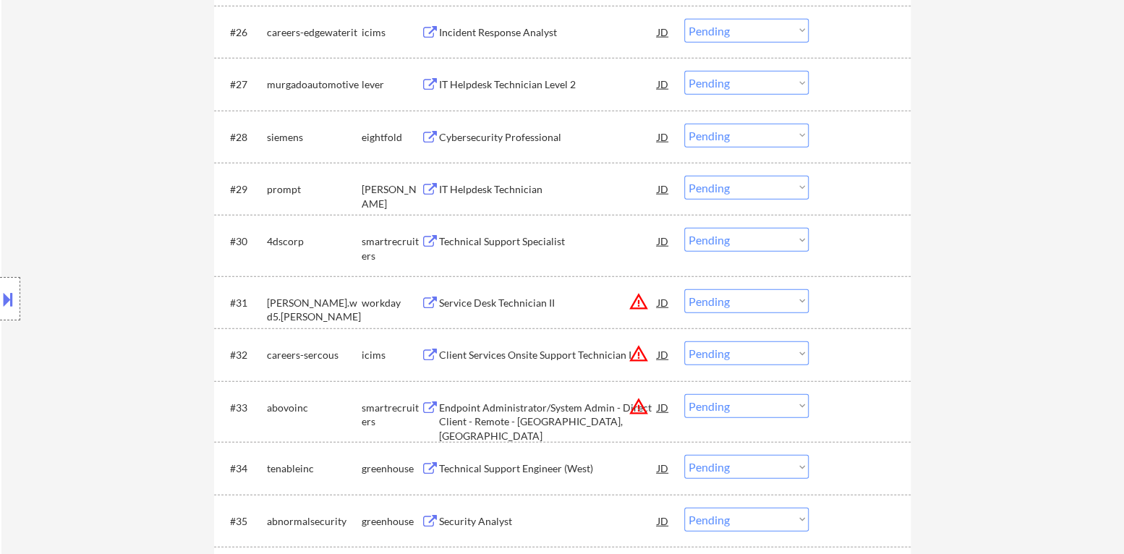
click at [516, 188] on div "IT Helpdesk Technician" at bounding box center [548, 189] width 218 height 14
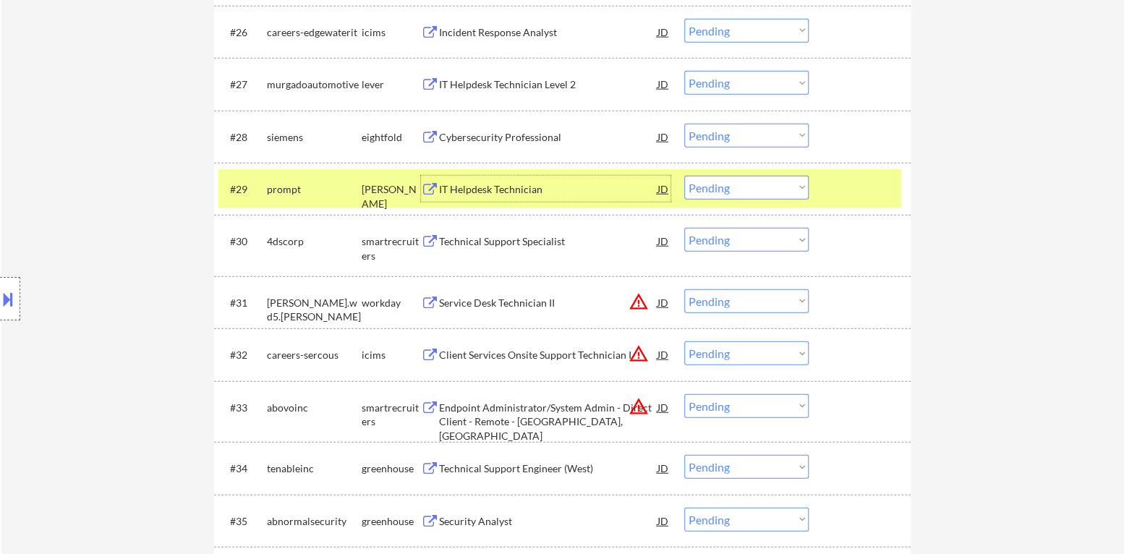
click at [769, 187] on select "Choose an option... Pending Applied Excluded (Questions) Excluded (Expired) Exc…" at bounding box center [746, 188] width 124 height 24
click at [684, 176] on select "Choose an option... Pending Applied Excluded (Questions) Excluded (Expired) Exc…" at bounding box center [746, 188] width 124 height 24
click at [849, 201] on div "#29 prompt [PERSON_NAME] IT Helpdesk Technician JD warning_amber Choose an opti…" at bounding box center [559, 188] width 683 height 39
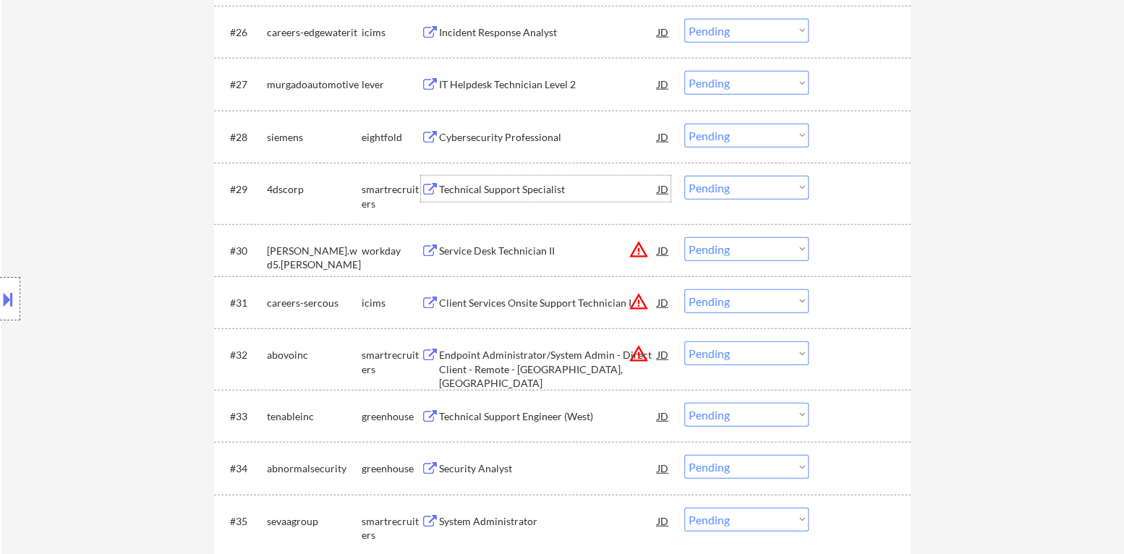
click at [526, 192] on div "Technical Support Specialist" at bounding box center [548, 189] width 218 height 14
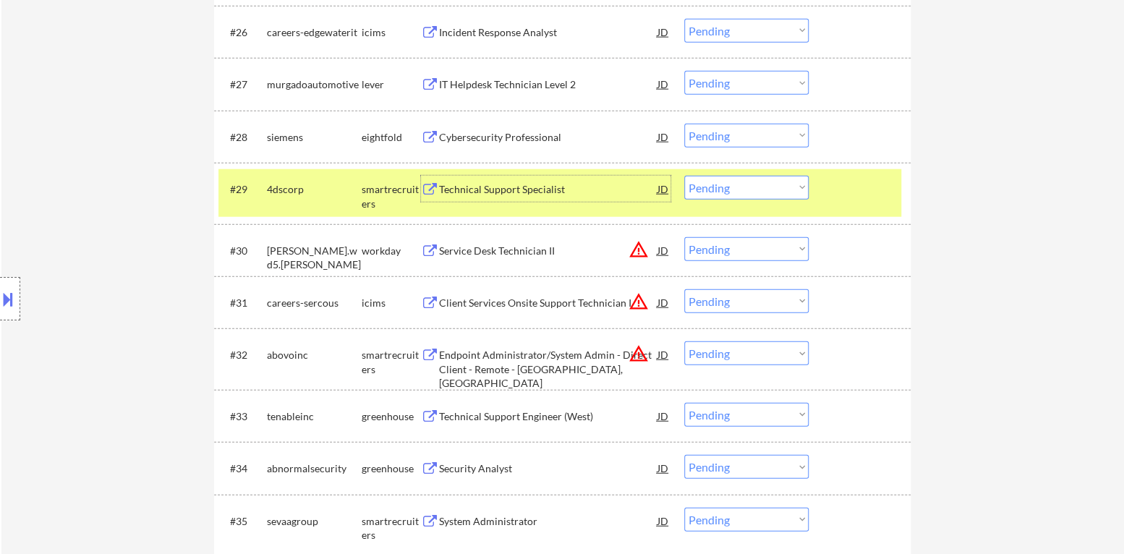
click at [502, 188] on div "Technical Support Specialist" at bounding box center [548, 189] width 218 height 14
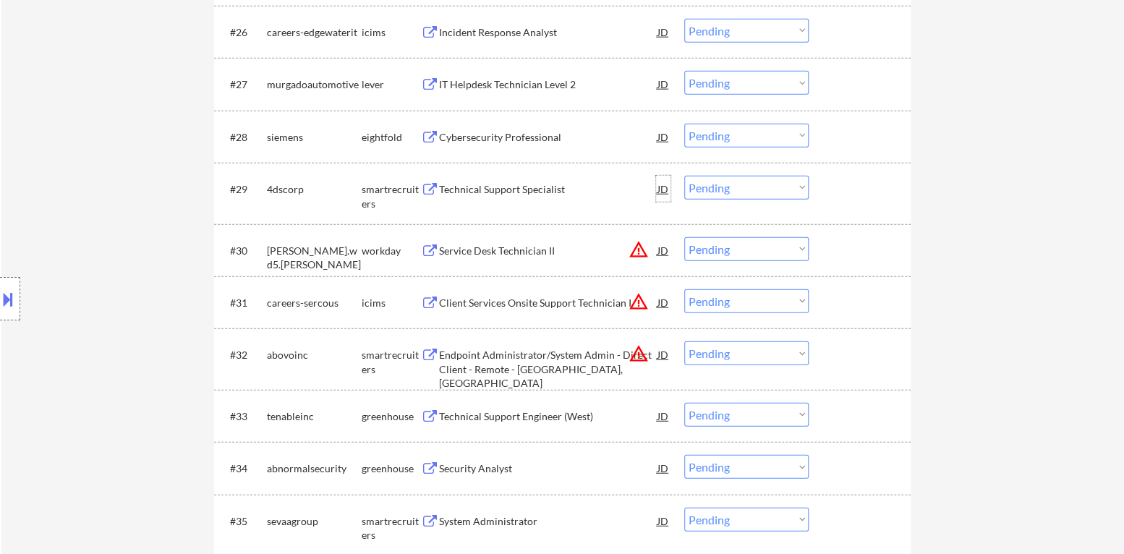
click at [663, 189] on div "JD" at bounding box center [663, 189] width 14 height 26
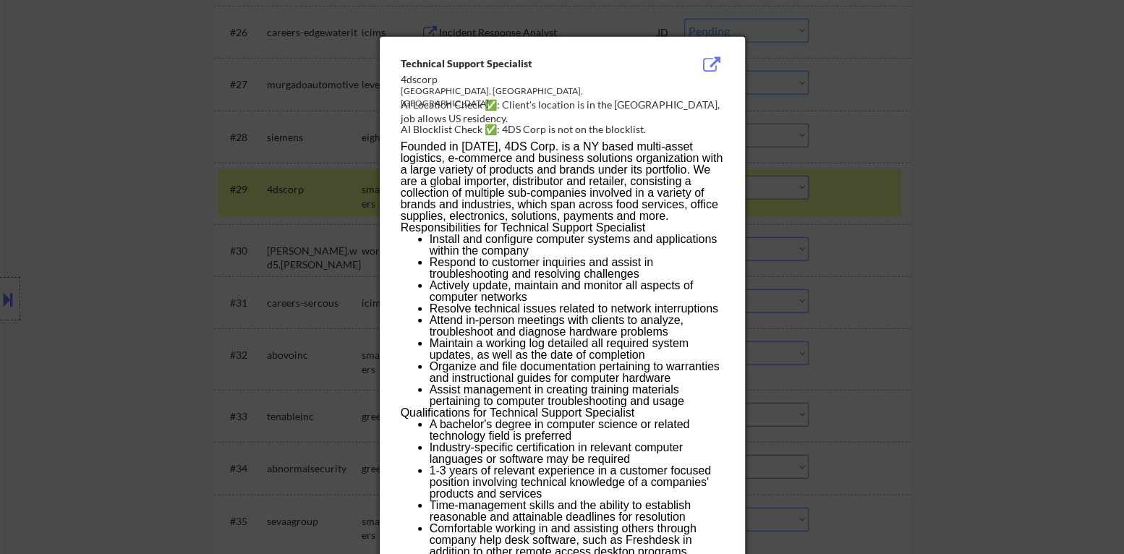
click at [934, 245] on div at bounding box center [562, 277] width 1124 height 554
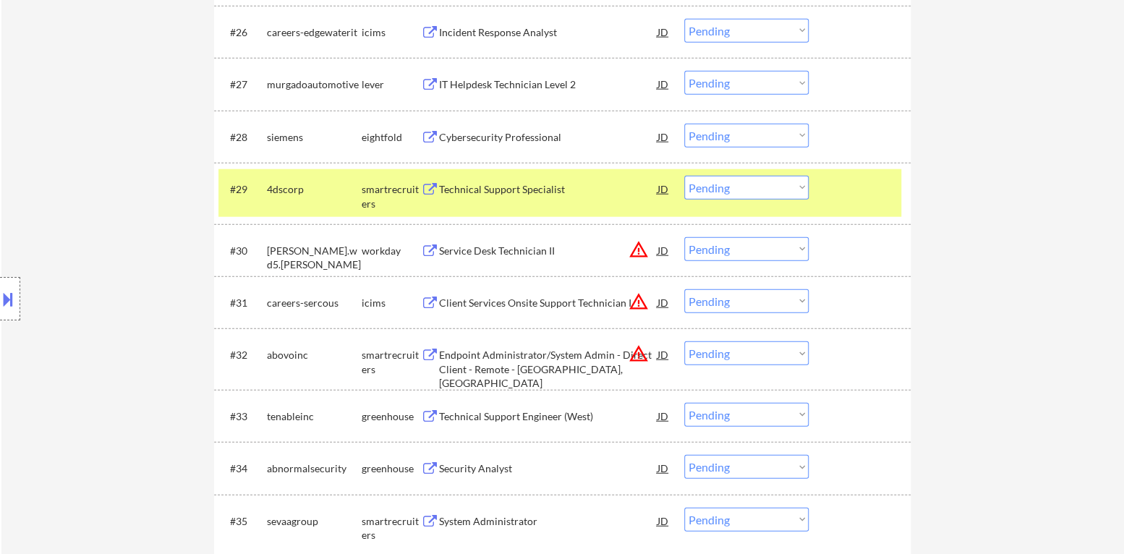
click at [487, 191] on div "Technical Support Specialist" at bounding box center [548, 189] width 218 height 14
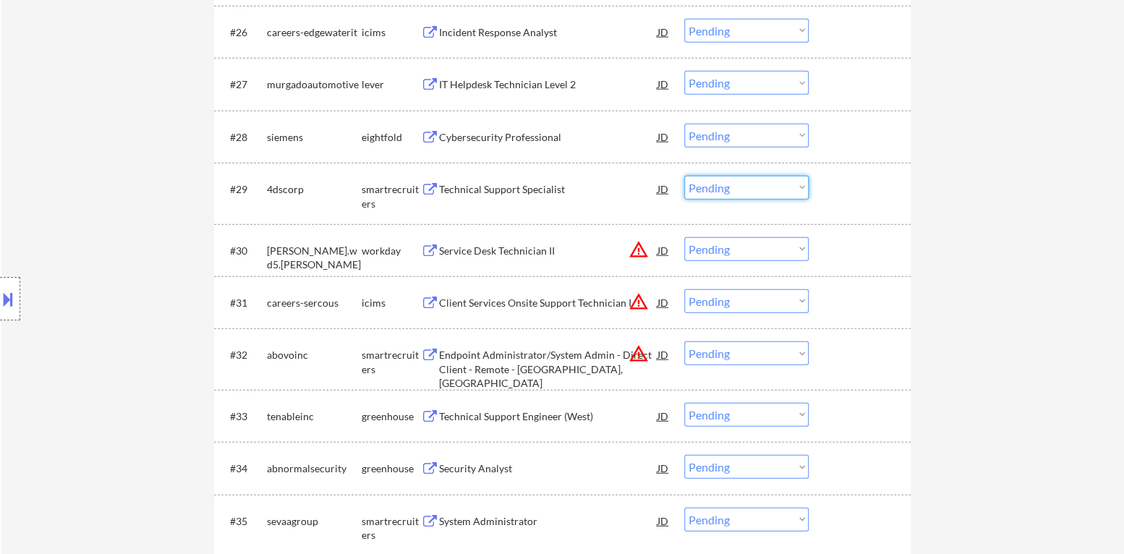
click at [717, 192] on select "Choose an option... Pending Applied Excluded (Questions) Excluded (Expired) Exc…" at bounding box center [746, 188] width 124 height 24
click at [684, 176] on select "Choose an option... Pending Applied Excluded (Questions) Excluded (Expired) Exc…" at bounding box center [746, 188] width 124 height 24
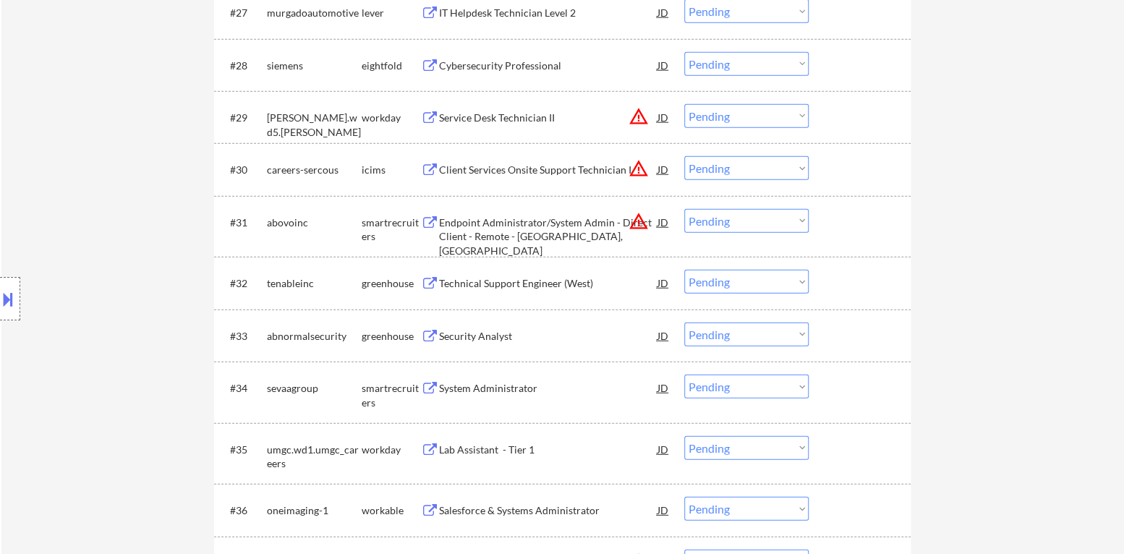
scroll to position [2024, 0]
click at [635, 112] on button "warning_amber" at bounding box center [638, 116] width 20 height 20
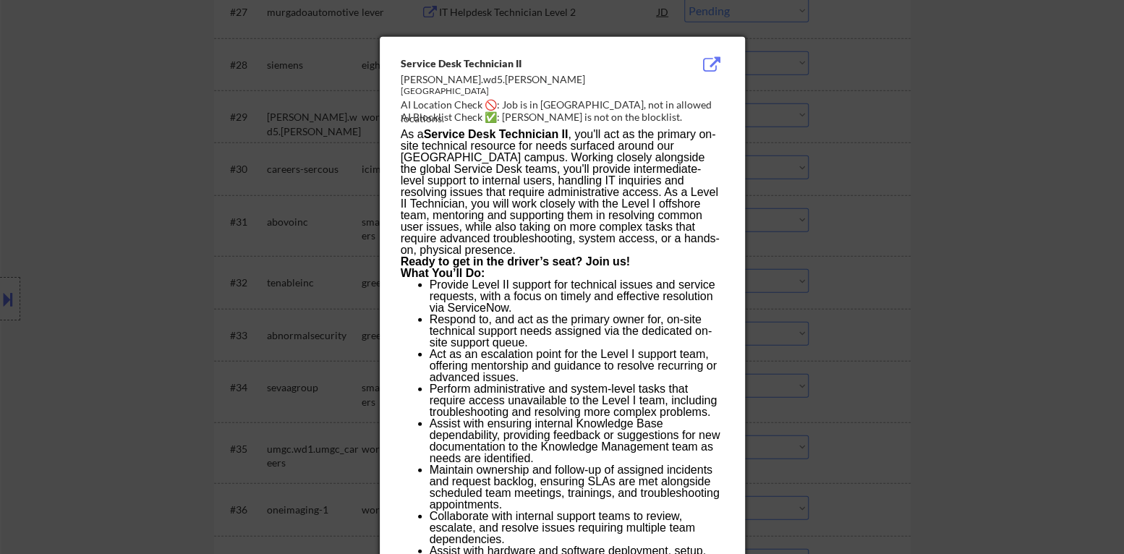
click at [833, 130] on div at bounding box center [562, 277] width 1124 height 554
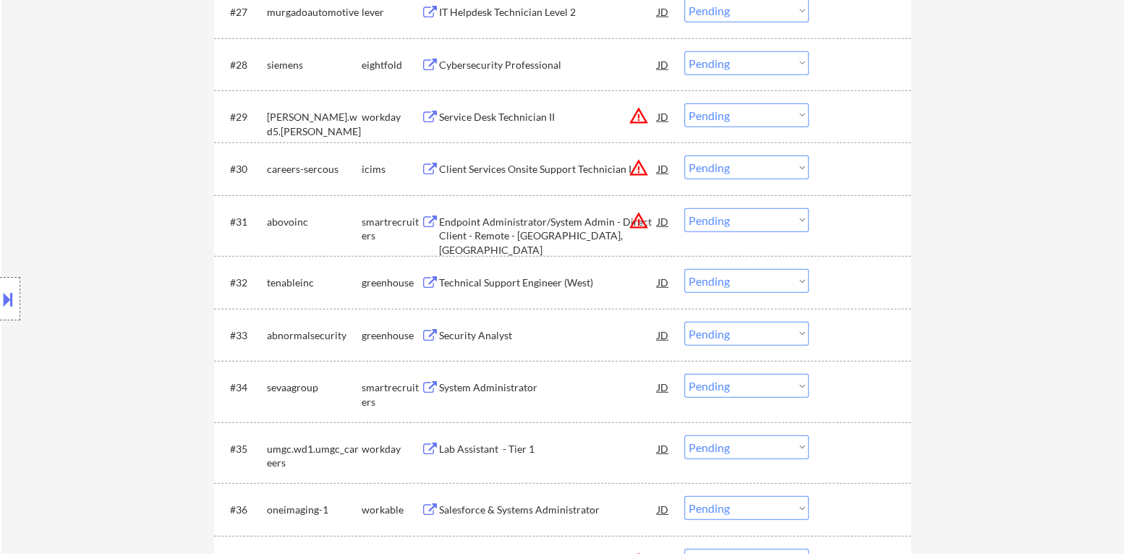
drag, startPoint x: 740, startPoint y: 118, endPoint x: 742, endPoint y: 125, distance: 7.6
click at [740, 118] on select "Choose an option... Pending Applied Excluded (Questions) Excluded (Expired) Exc…" at bounding box center [746, 115] width 124 height 24
select select ""excluded__location_""
click at [684, 103] on select "Choose an option... Pending Applied Excluded (Questions) Excluded (Expired) Exc…" at bounding box center [746, 115] width 124 height 24
click at [787, 169] on select "Choose an option... Pending Applied Excluded (Questions) Excluded (Expired) Exc…" at bounding box center [746, 167] width 124 height 24
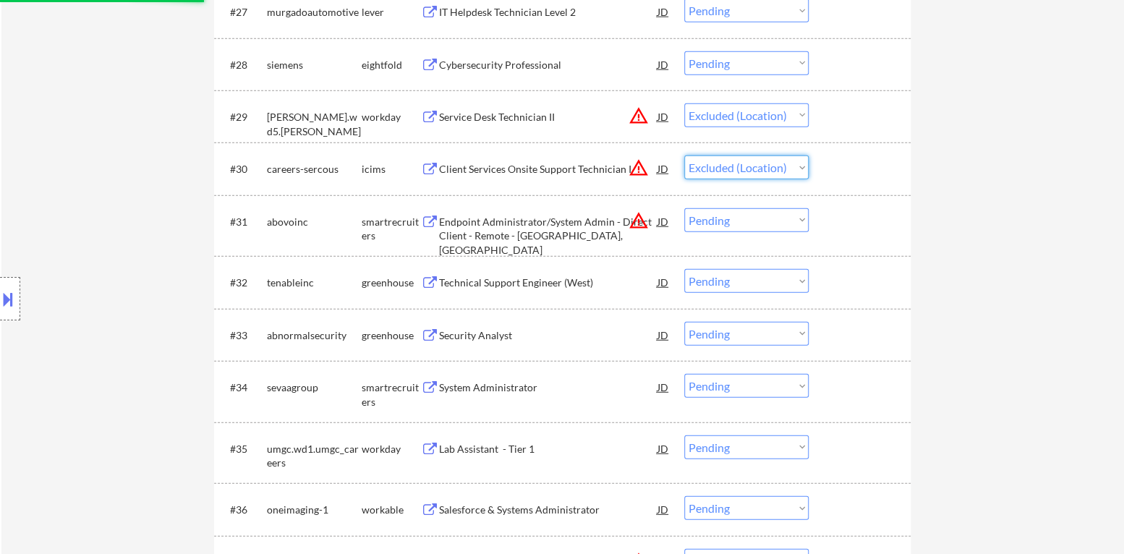
click at [684, 155] on select "Choose an option... Pending Applied Excluded (Questions) Excluded (Expired) Exc…" at bounding box center [746, 167] width 124 height 24
select select ""pending""
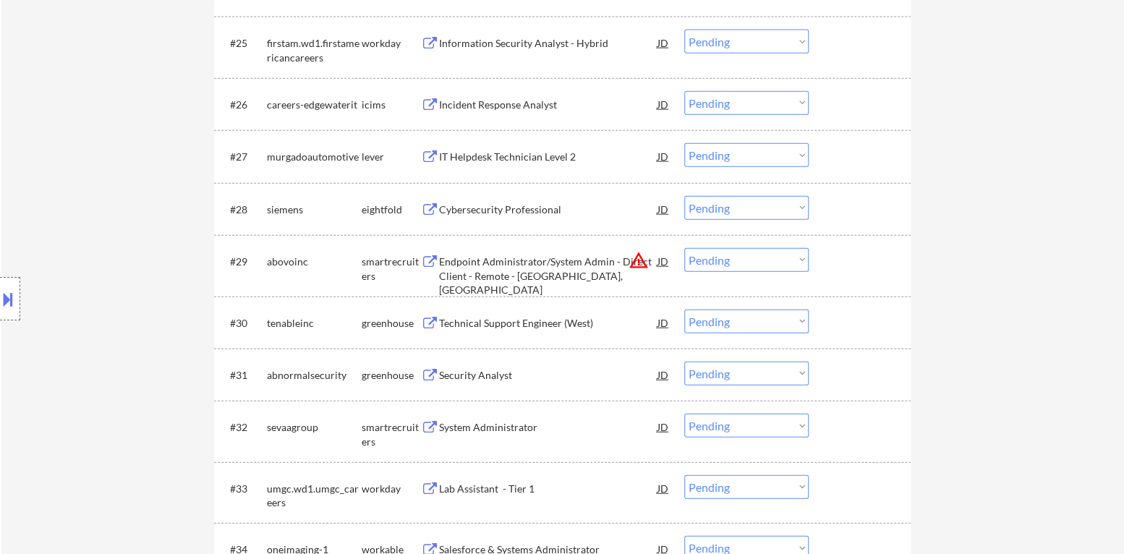
scroll to position [1952, 0]
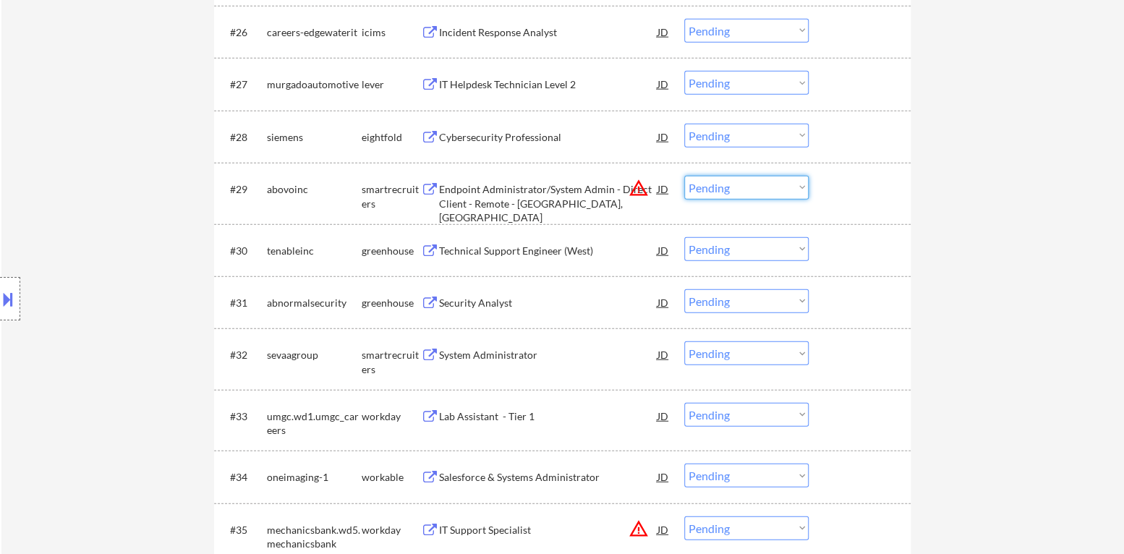
click at [736, 192] on select "Choose an option... Pending Applied Excluded (Questions) Excluded (Expired) Exc…" at bounding box center [746, 188] width 124 height 24
click at [684, 176] on select "Choose an option... Pending Applied Excluded (Questions) Excluded (Expired) Exc…" at bounding box center [746, 188] width 124 height 24
click at [589, 246] on div "Technical Support Engineer (West)" at bounding box center [548, 251] width 218 height 14
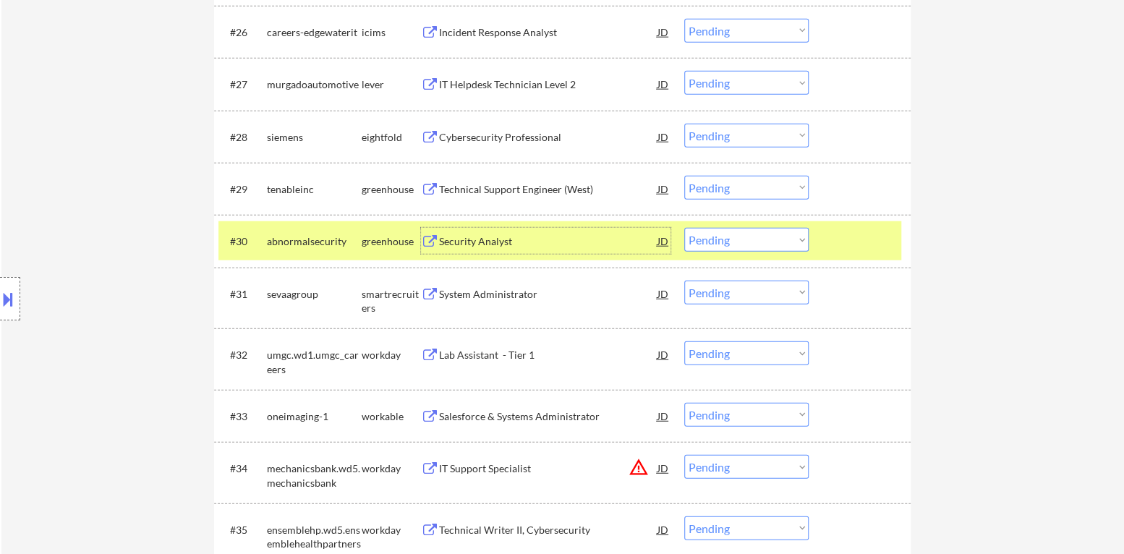
click at [864, 247] on div at bounding box center [861, 241] width 64 height 26
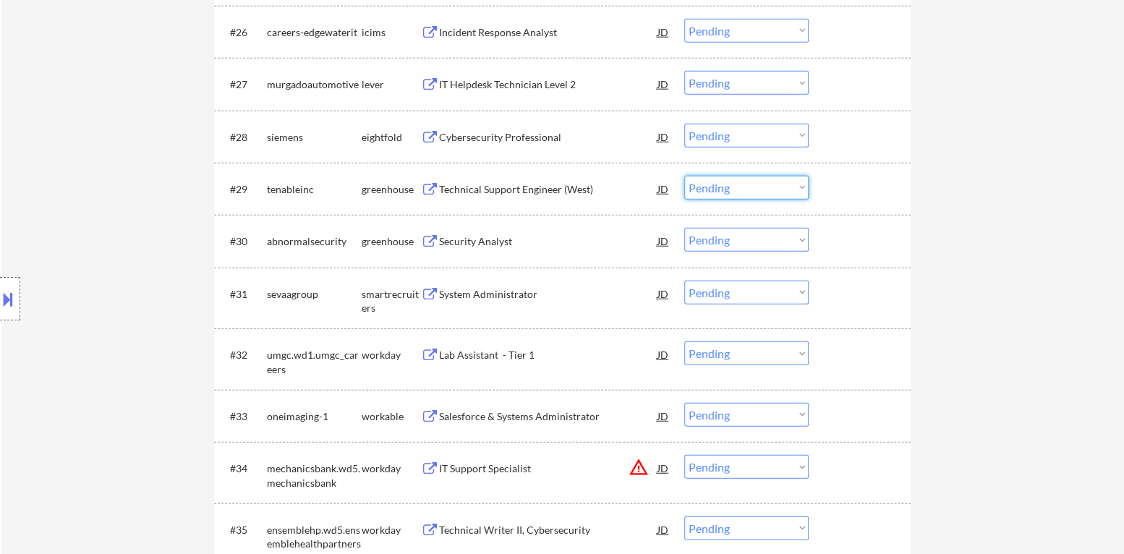
click at [750, 191] on select "Choose an option... Pending Applied Excluded (Questions) Excluded (Expired) Exc…" at bounding box center [746, 188] width 124 height 24
click at [684, 176] on select "Choose an option... Pending Applied Excluded (Questions) Excluded (Expired) Exc…" at bounding box center [746, 188] width 124 height 24
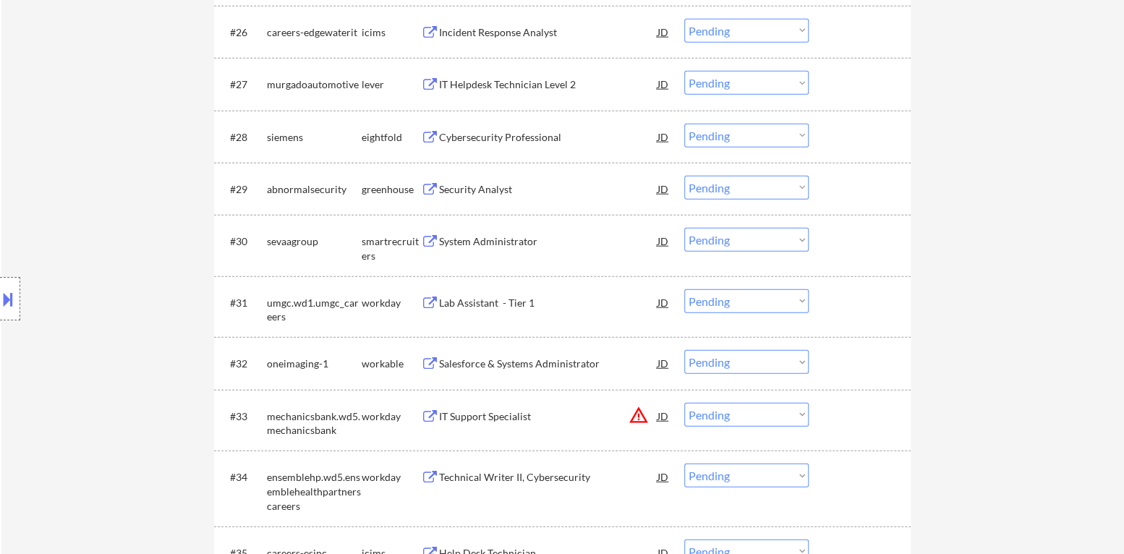
click at [498, 189] on div "Security Analyst" at bounding box center [548, 189] width 218 height 14
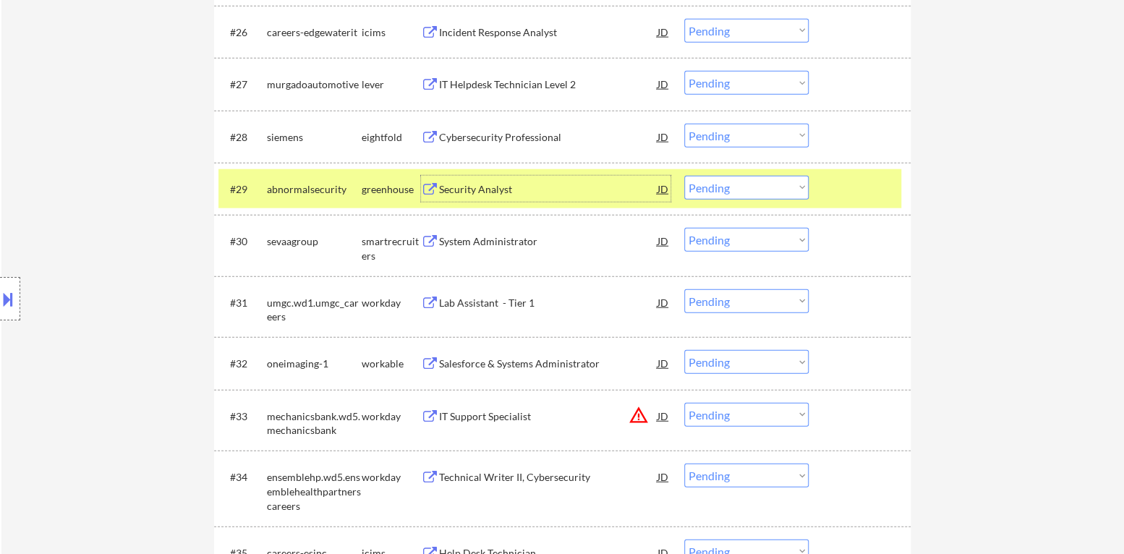
click at [752, 189] on select "Choose an option... Pending Applied Excluded (Questions) Excluded (Expired) Exc…" at bounding box center [746, 188] width 124 height 24
click at [684, 176] on select "Choose an option... Pending Applied Excluded (Questions) Excluded (Expired) Exc…" at bounding box center [746, 188] width 124 height 24
click at [847, 174] on div "#29 abnormalsecurity greenhouse Security Analyst JD warning_amber Choose an opt…" at bounding box center [559, 188] width 683 height 39
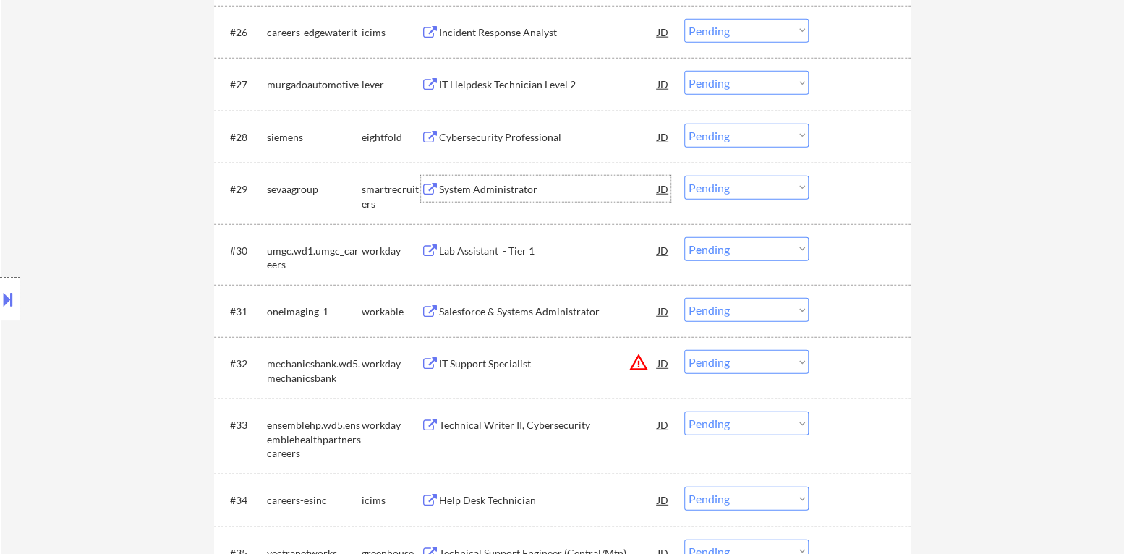
click at [479, 189] on div "System Administrator" at bounding box center [548, 189] width 218 height 14
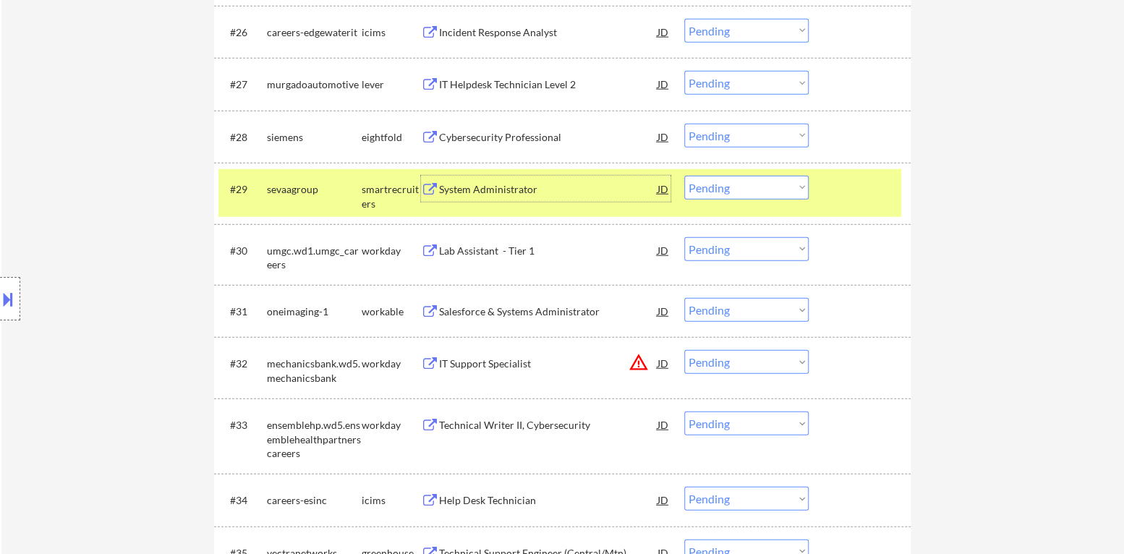
click at [730, 193] on select "Choose an option... Pending Applied Excluded (Questions) Excluded (Expired) Exc…" at bounding box center [746, 188] width 124 height 24
click at [684, 176] on select "Choose an option... Pending Applied Excluded (Questions) Excluded (Expired) Exc…" at bounding box center [746, 188] width 124 height 24
click at [826, 195] on div "#29 sevaagroup smartrecruiters System Administrator JD warning_amber Choose an …" at bounding box center [559, 193] width 683 height 48
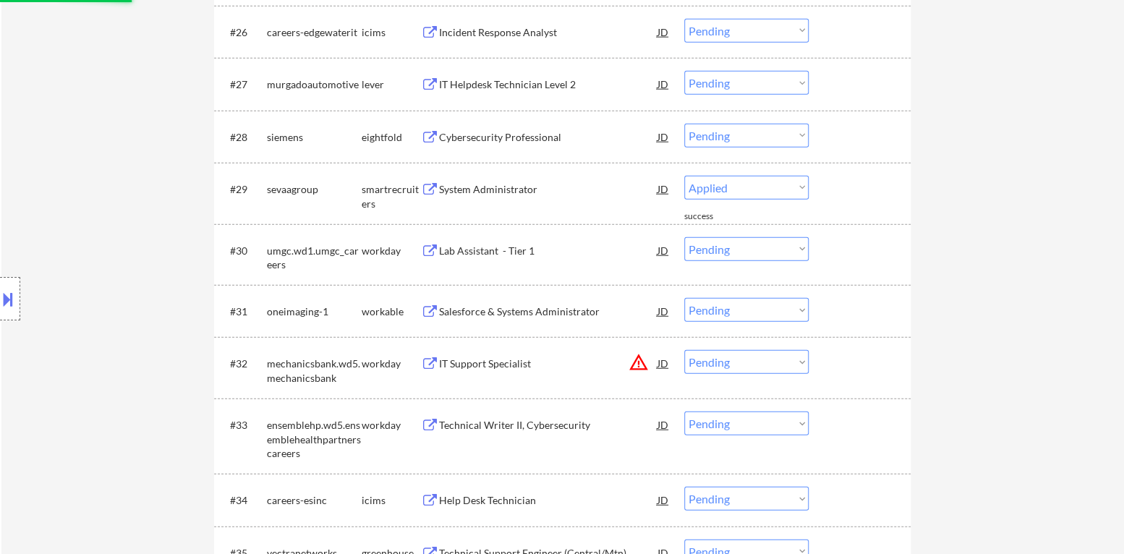
select select ""pending""
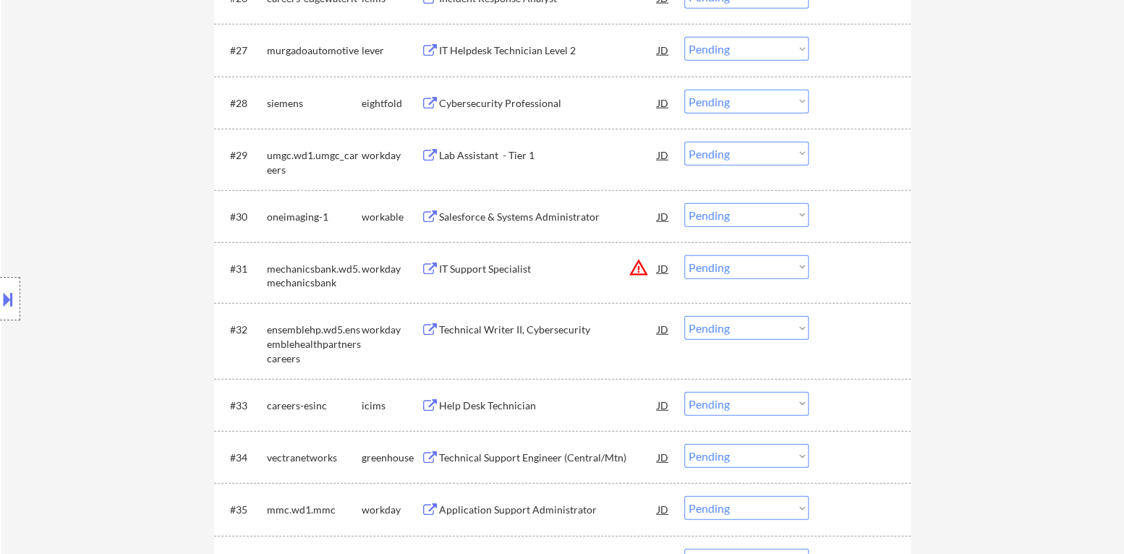
scroll to position [2024, 0]
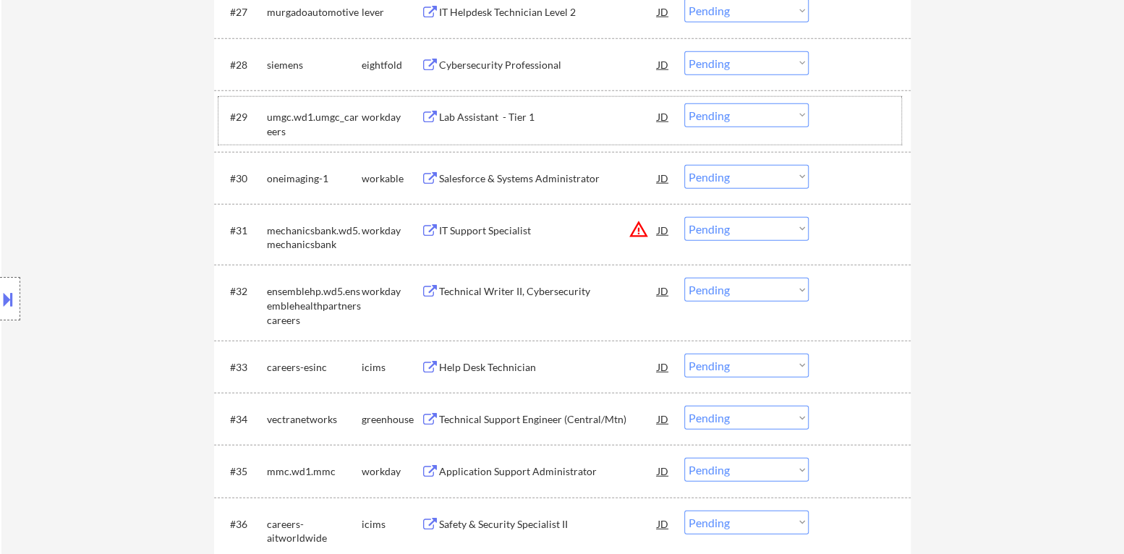
click at [534, 182] on div "Salesforce & Systems Administrator" at bounding box center [548, 178] width 218 height 14
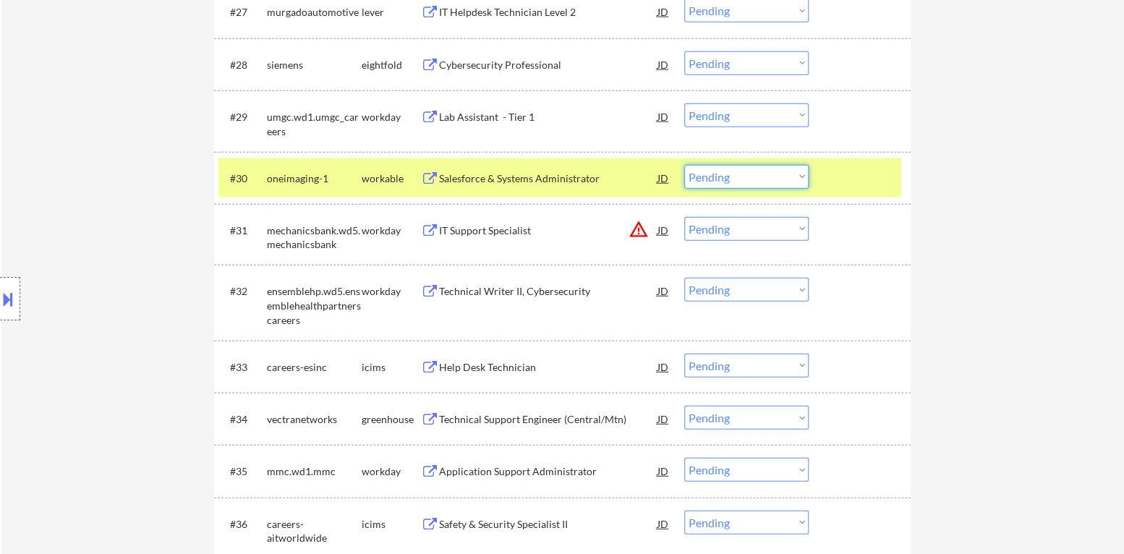
click at [756, 178] on select "Choose an option... Pending Applied Excluded (Questions) Excluded (Expired) Exc…" at bounding box center [746, 177] width 124 height 24
click at [684, 165] on select "Choose an option... Pending Applied Excluded (Questions) Excluded (Expired) Exc…" at bounding box center [746, 177] width 124 height 24
click at [832, 159] on div "#30 oneimaging-1 workable Salesforce & Systems Administrator JD warning_amber C…" at bounding box center [559, 177] width 683 height 39
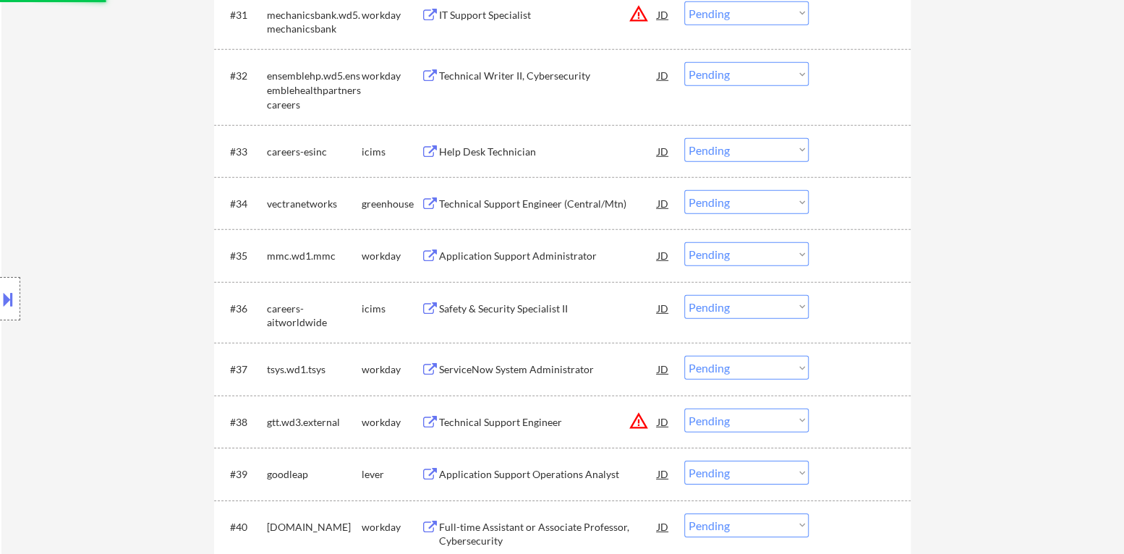
scroll to position [2242, 0]
select select ""pending""
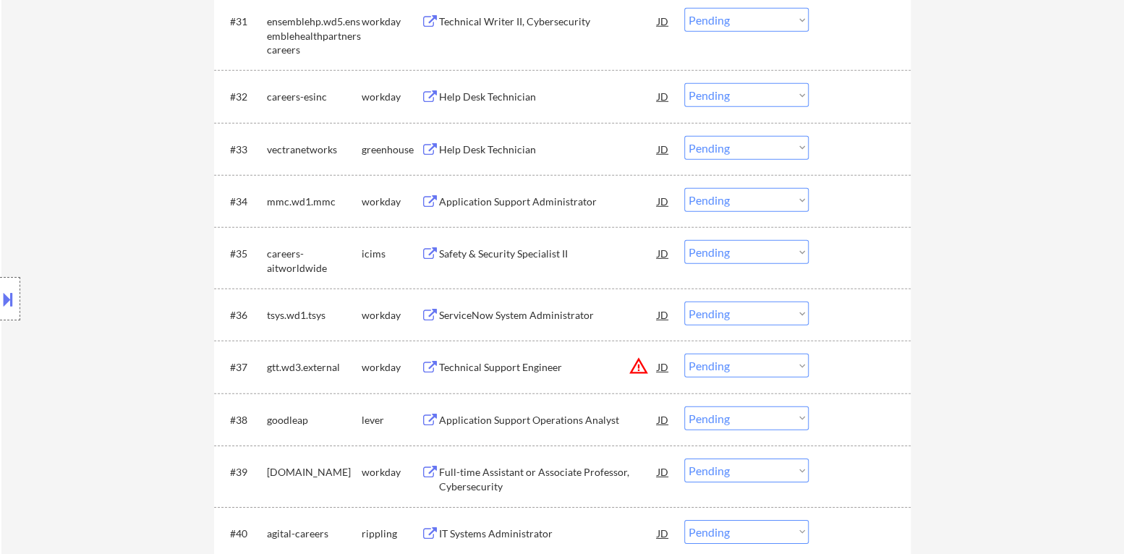
click at [519, 165] on div "#33 vectranetworks greenhouse Help Desk Technician JD warning_amber Choose an o…" at bounding box center [559, 148] width 683 height 39
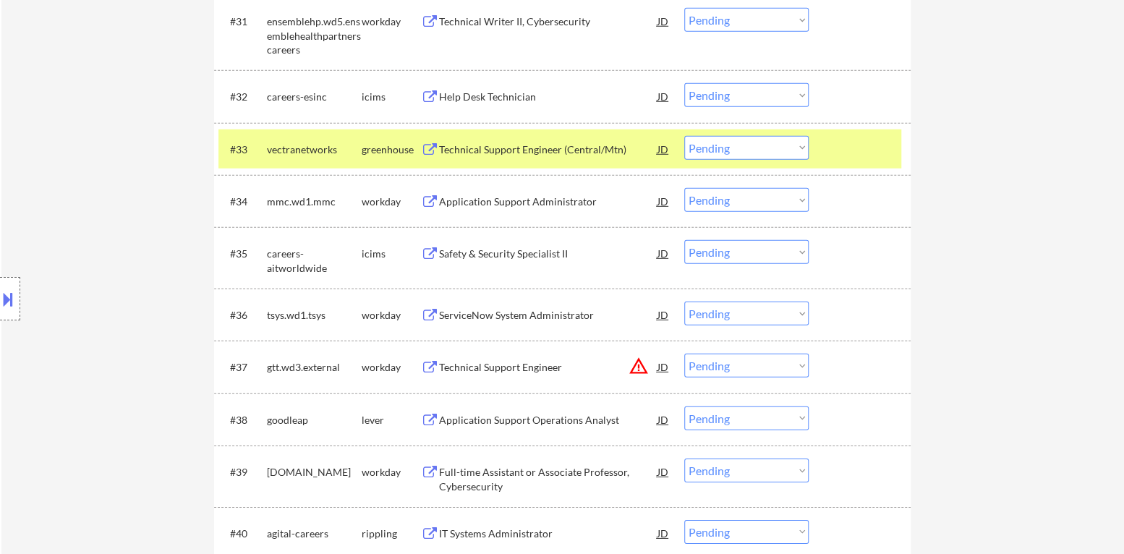
click at [848, 146] on div at bounding box center [861, 149] width 64 height 26
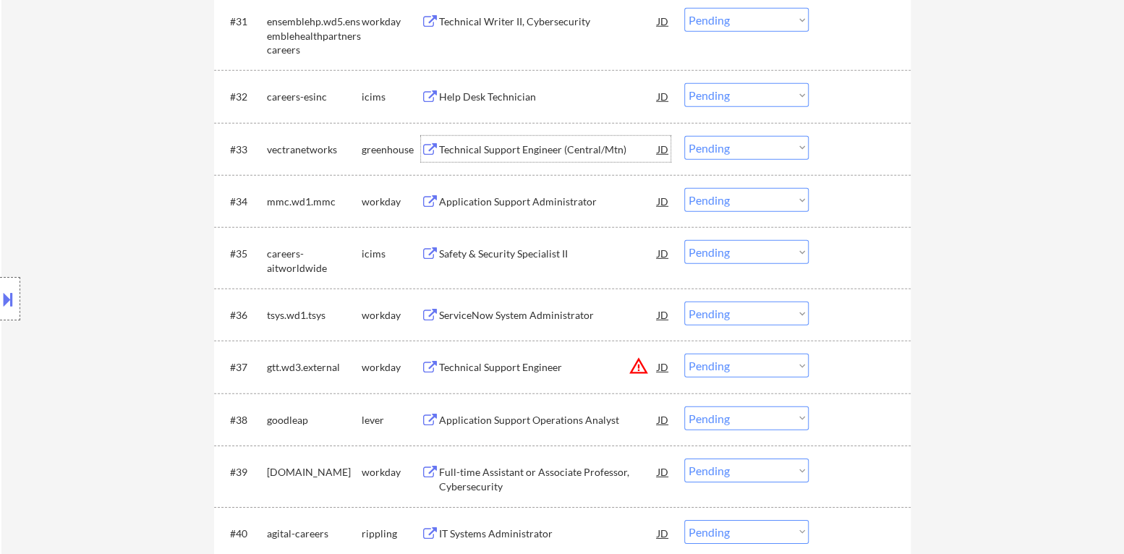
click at [584, 150] on div "Technical Support Engineer (Central/Mtn)" at bounding box center [548, 149] width 218 height 14
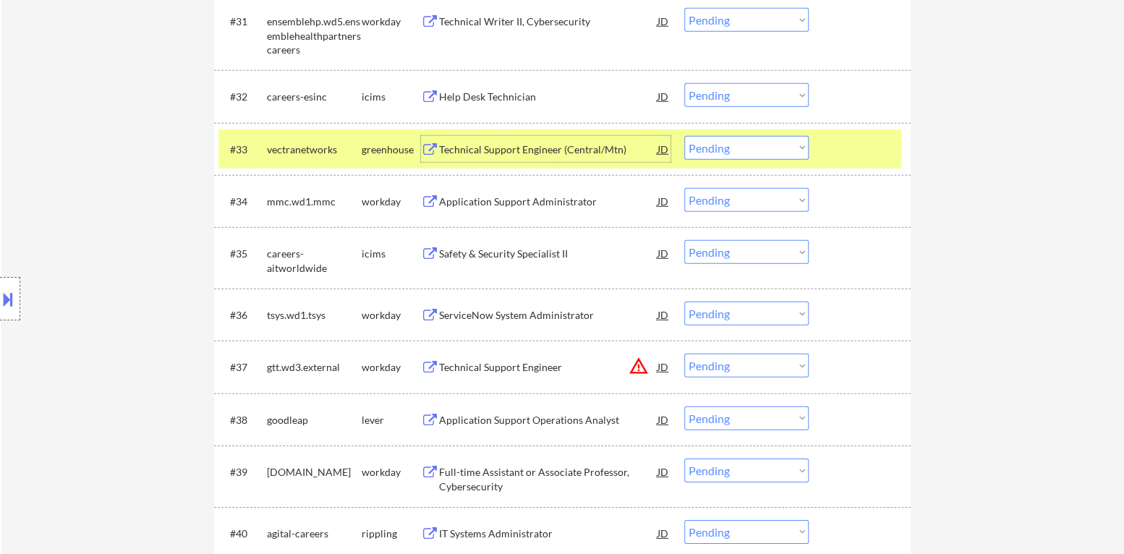
click at [660, 145] on div "JD" at bounding box center [663, 149] width 14 height 26
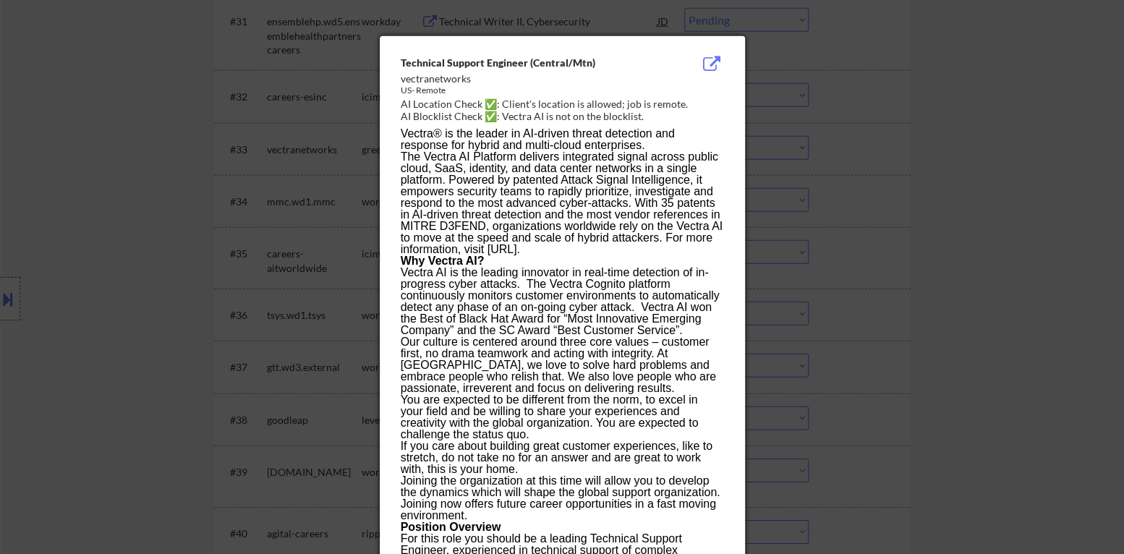
click at [820, 172] on div at bounding box center [562, 277] width 1124 height 554
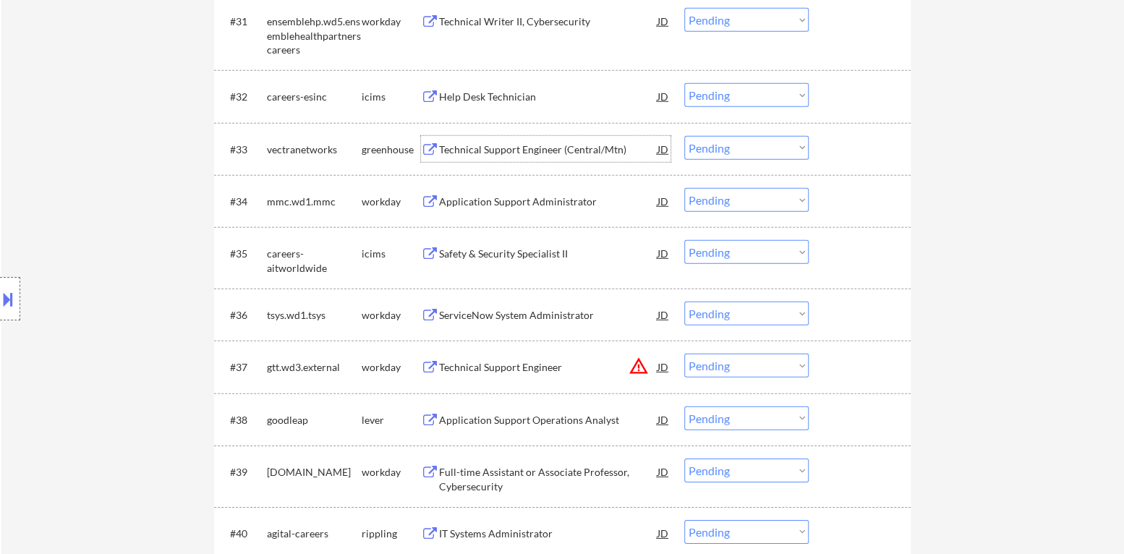
click at [573, 147] on div "Technical Support Engineer (Central/Mtn)" at bounding box center [548, 149] width 218 height 14
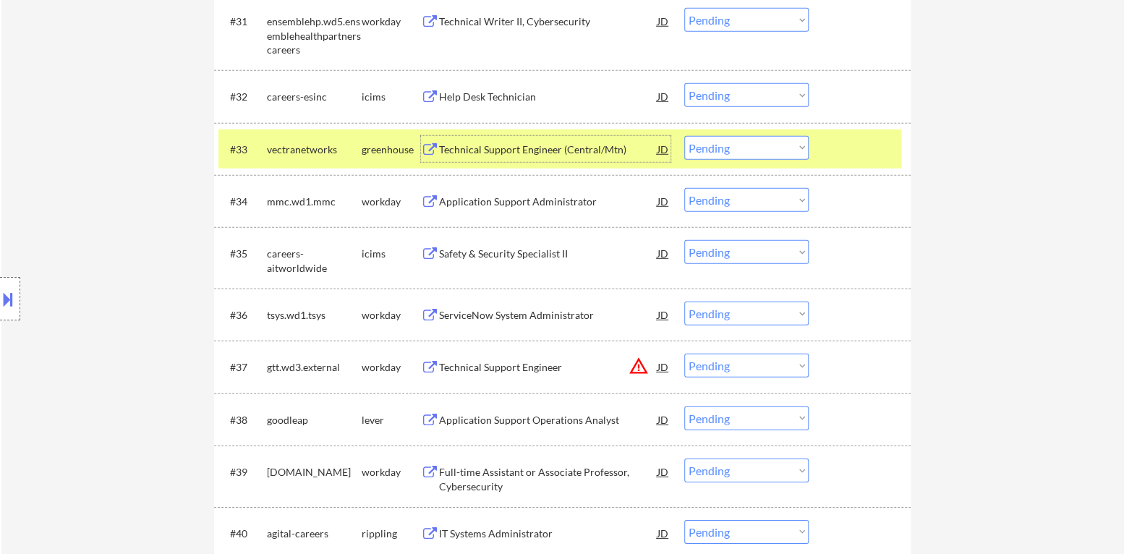
click at [756, 149] on select "Choose an option... Pending Applied Excluded (Questions) Excluded (Expired) Exc…" at bounding box center [746, 148] width 124 height 24
click at [684, 136] on select "Choose an option... Pending Applied Excluded (Questions) Excluded (Expired) Exc…" at bounding box center [746, 148] width 124 height 24
click at [827, 158] on div "#33 vectranetworks greenhouse Technical Support Engineer (Central/Mtn) JD warni…" at bounding box center [559, 148] width 683 height 39
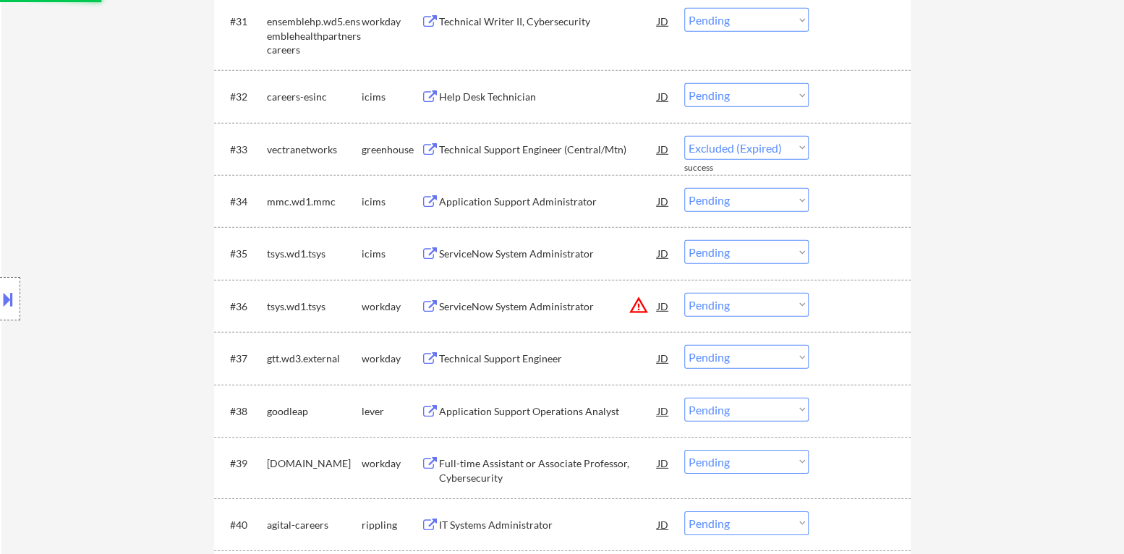
select select ""pending""
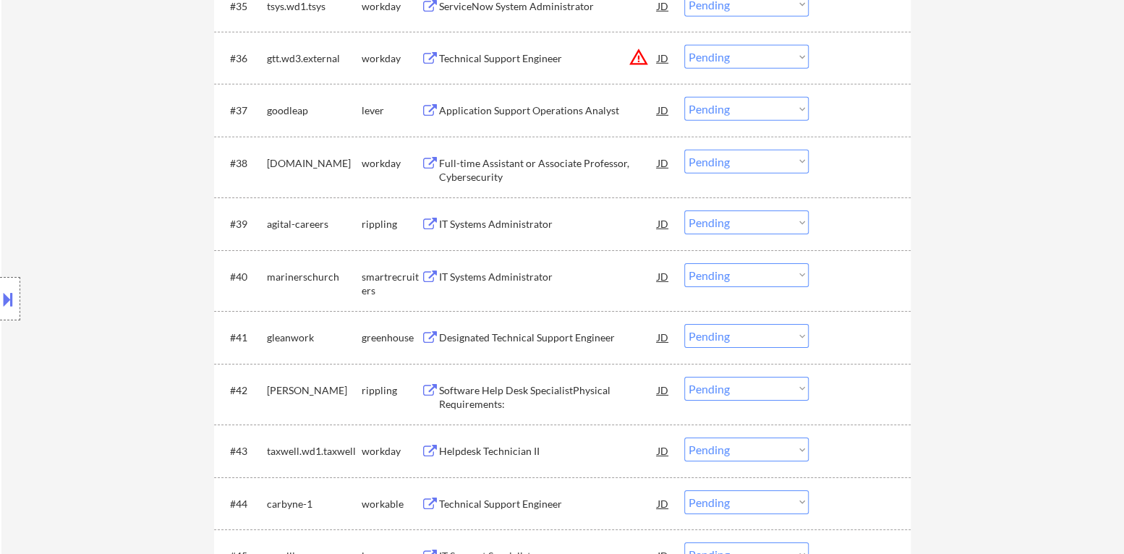
scroll to position [2531, 0]
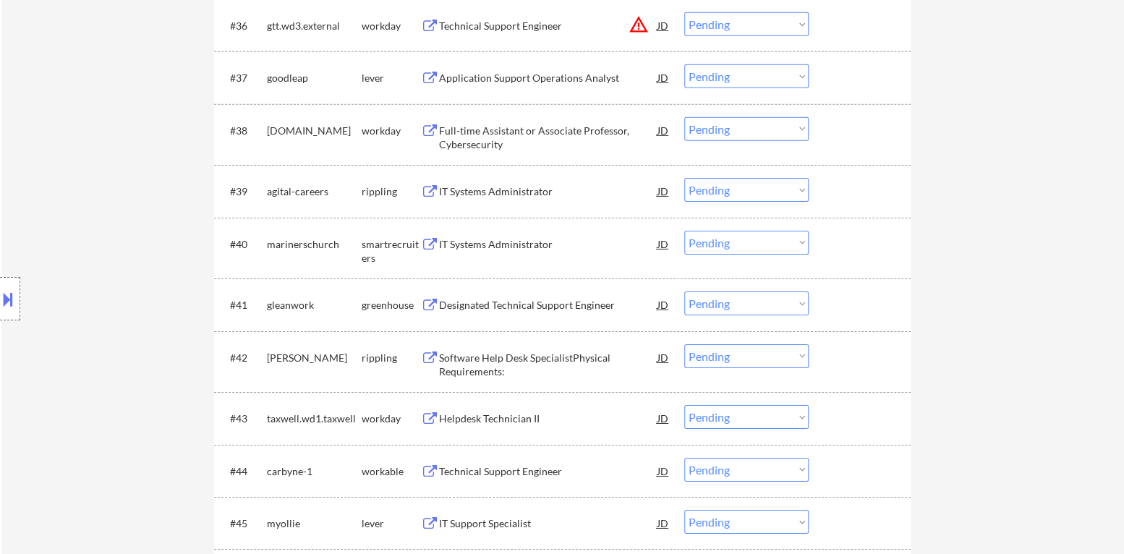
click at [537, 190] on div "IT Systems Administrator" at bounding box center [548, 191] width 218 height 14
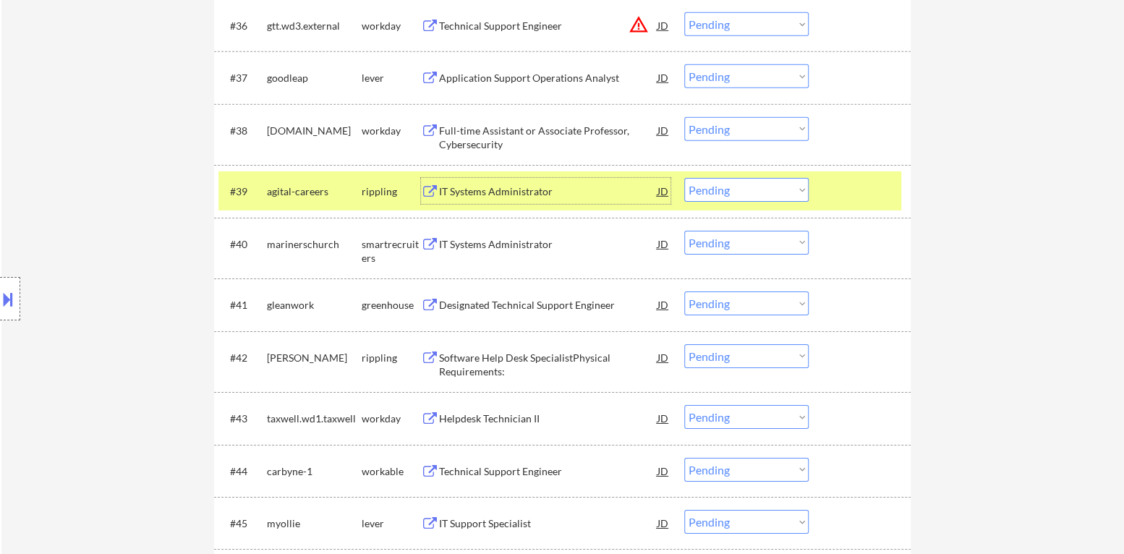
click at [769, 195] on select "Choose an option... Pending Applied Excluded (Questions) Excluded (Expired) Exc…" at bounding box center [746, 190] width 124 height 24
click at [684, 178] on select "Choose an option... Pending Applied Excluded (Questions) Excluded (Expired) Exc…" at bounding box center [746, 190] width 124 height 24
click at [850, 195] on div at bounding box center [861, 191] width 64 height 26
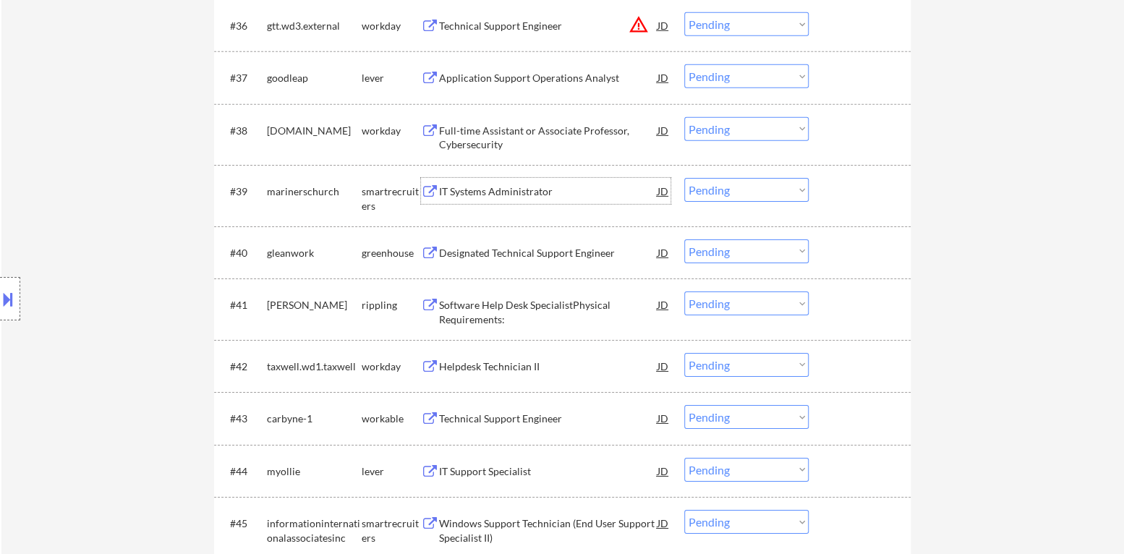
click at [504, 197] on div "IT Systems Administrator" at bounding box center [548, 191] width 218 height 14
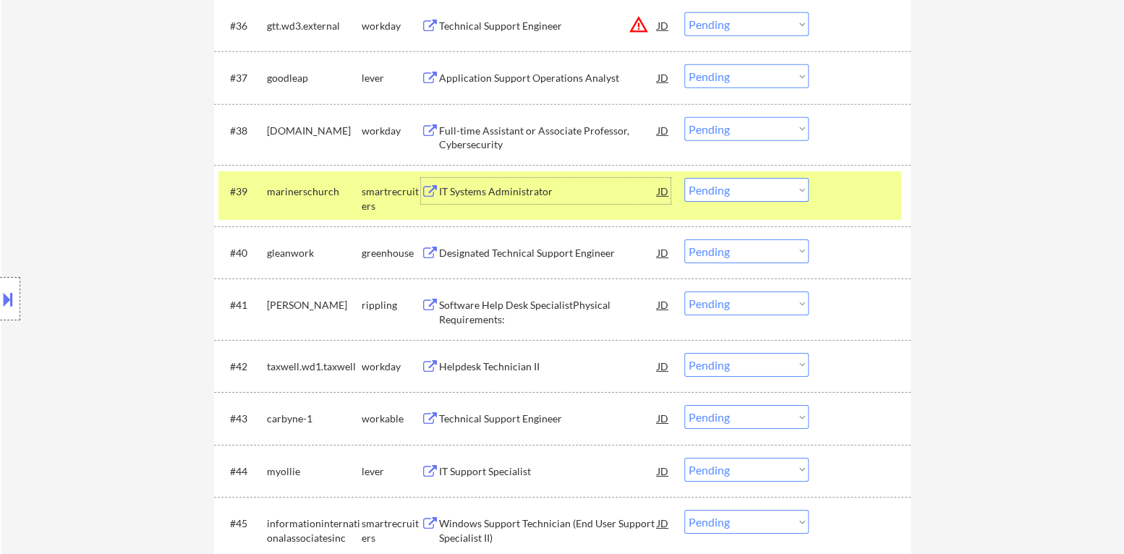
click at [537, 194] on div "IT Systems Administrator" at bounding box center [548, 191] width 218 height 14
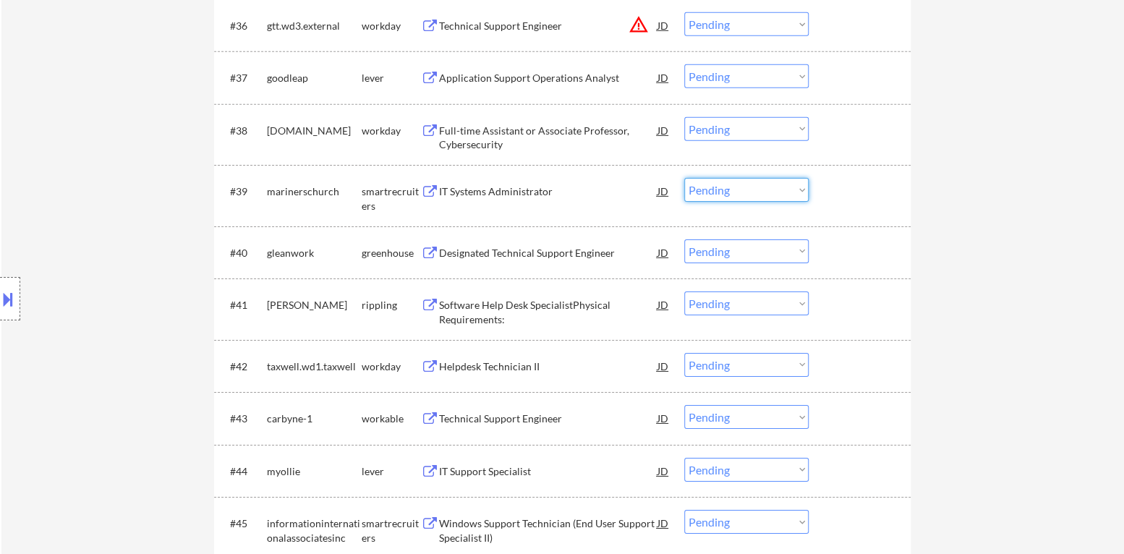
click at [775, 197] on select "Choose an option... Pending Applied Excluded (Questions) Excluded (Expired) Exc…" at bounding box center [746, 190] width 124 height 24
click at [684, 178] on select "Choose an option... Pending Applied Excluded (Questions) Excluded (Expired) Exc…" at bounding box center [746, 190] width 124 height 24
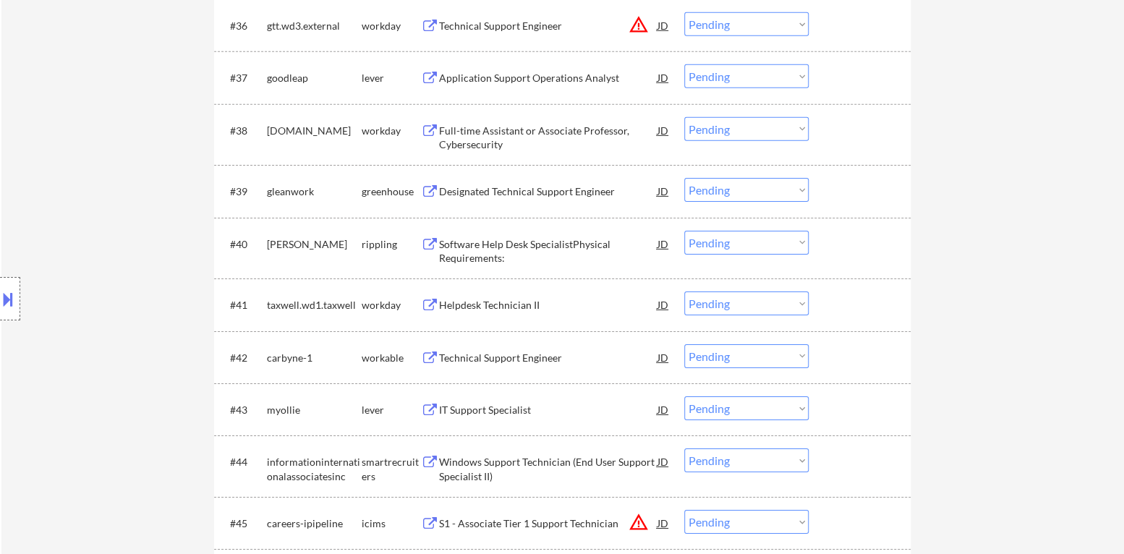
click at [534, 193] on div "Designated Technical Support Engineer" at bounding box center [548, 191] width 218 height 14
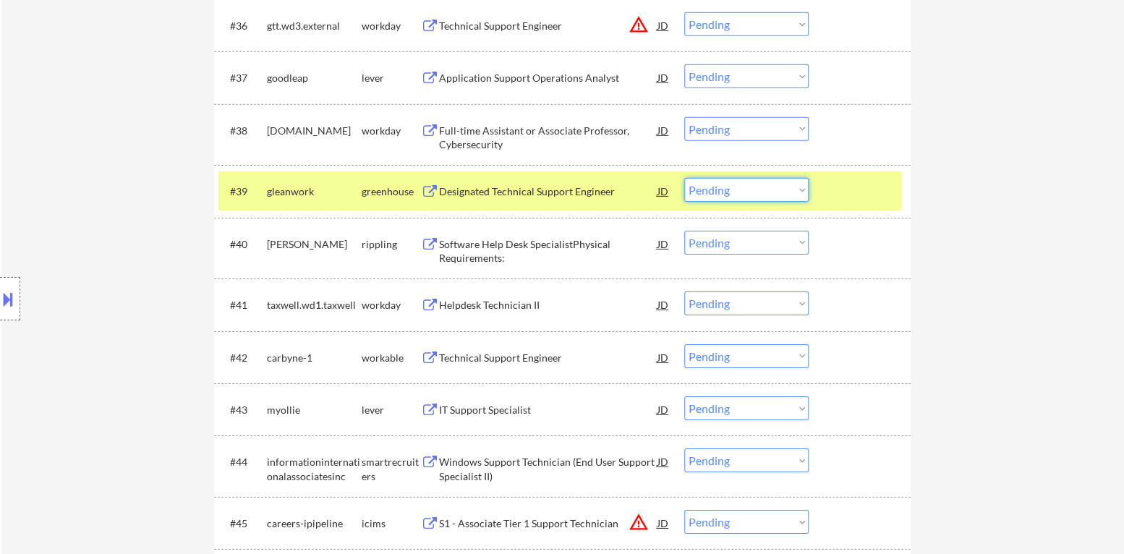
click at [709, 195] on select "Choose an option... Pending Applied Excluded (Questions) Excluded (Expired) Exc…" at bounding box center [746, 190] width 124 height 24
click at [684, 178] on select "Choose an option... Pending Applied Excluded (Questions) Excluded (Expired) Exc…" at bounding box center [746, 190] width 124 height 24
click at [863, 188] on div at bounding box center [861, 191] width 64 height 26
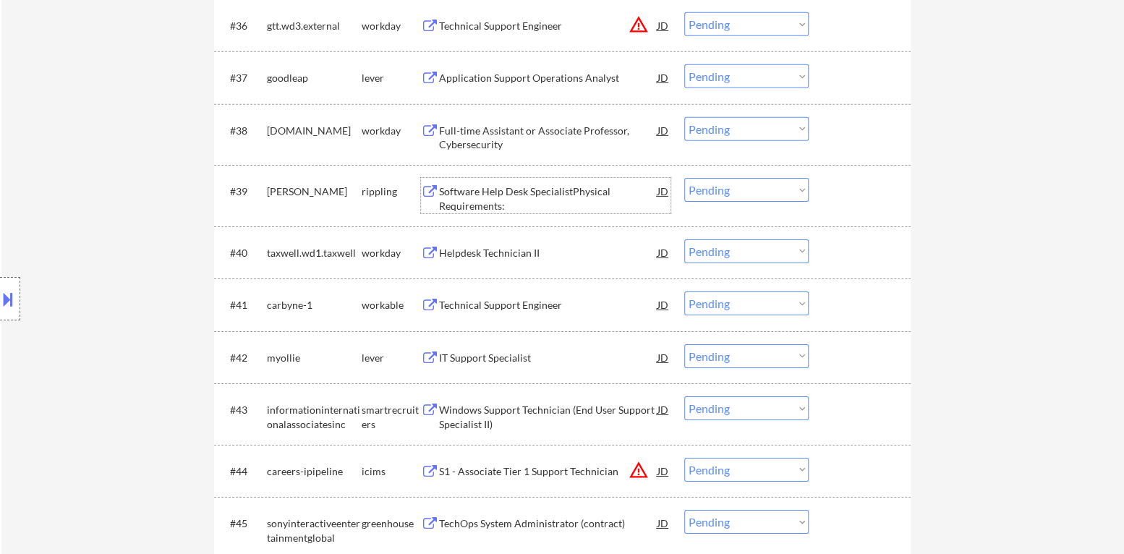
click at [534, 189] on div "Software Help Desk SpecialistPhysical Requirements:" at bounding box center [548, 198] width 218 height 28
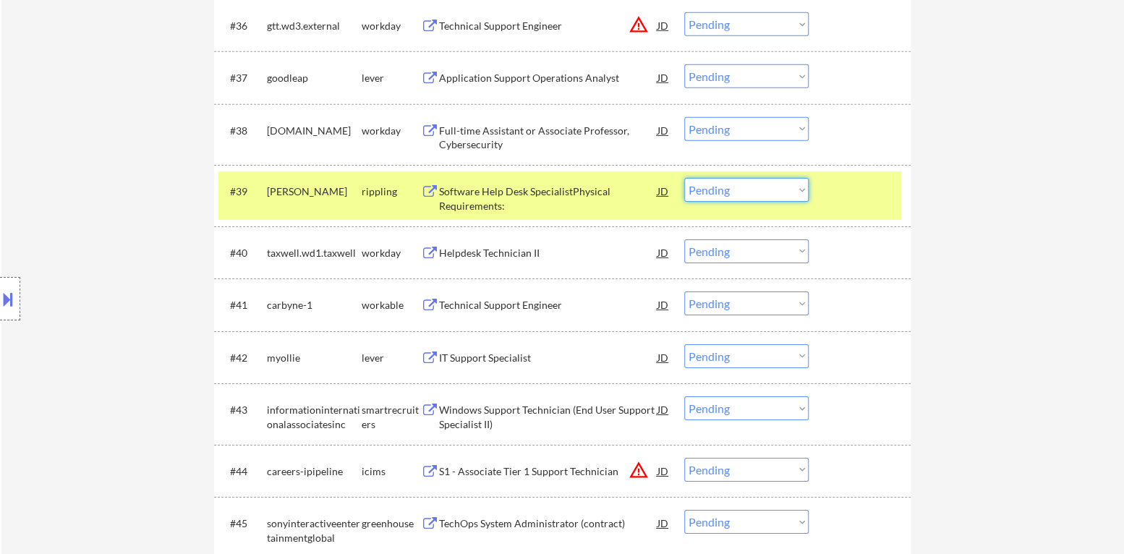
click at [780, 199] on select "Choose an option... Pending Applied Excluded (Questions) Excluded (Expired) Exc…" at bounding box center [746, 190] width 124 height 24
click at [684, 178] on select "Choose an option... Pending Applied Excluded (Questions) Excluded (Expired) Exc…" at bounding box center [746, 190] width 124 height 24
click at [848, 205] on div "#39 [PERSON_NAME] rippling Software Help Desk SpecialistPhysical Requirements: …" at bounding box center [559, 195] width 683 height 48
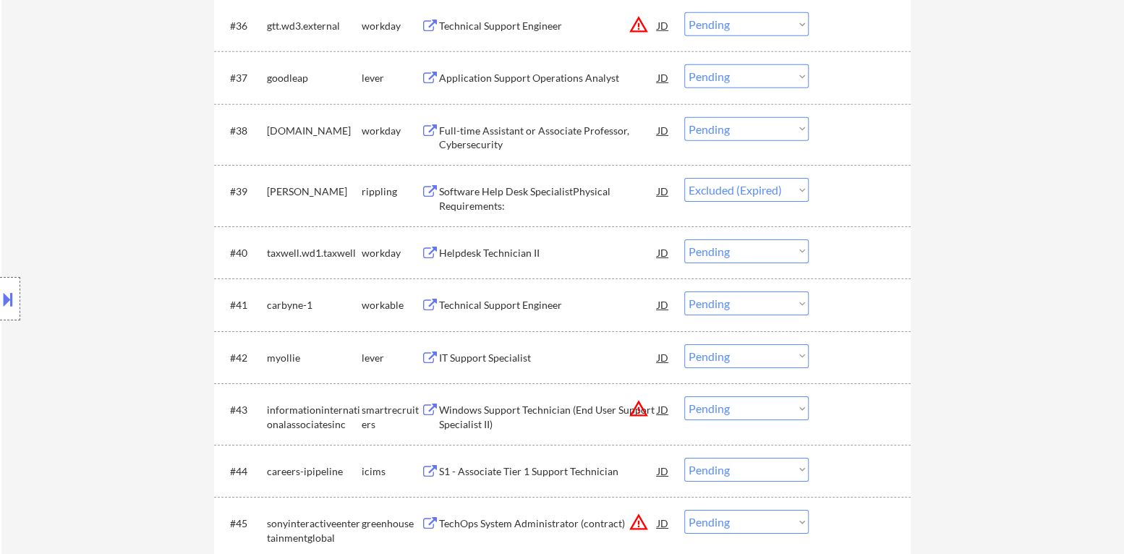
select select ""pending""
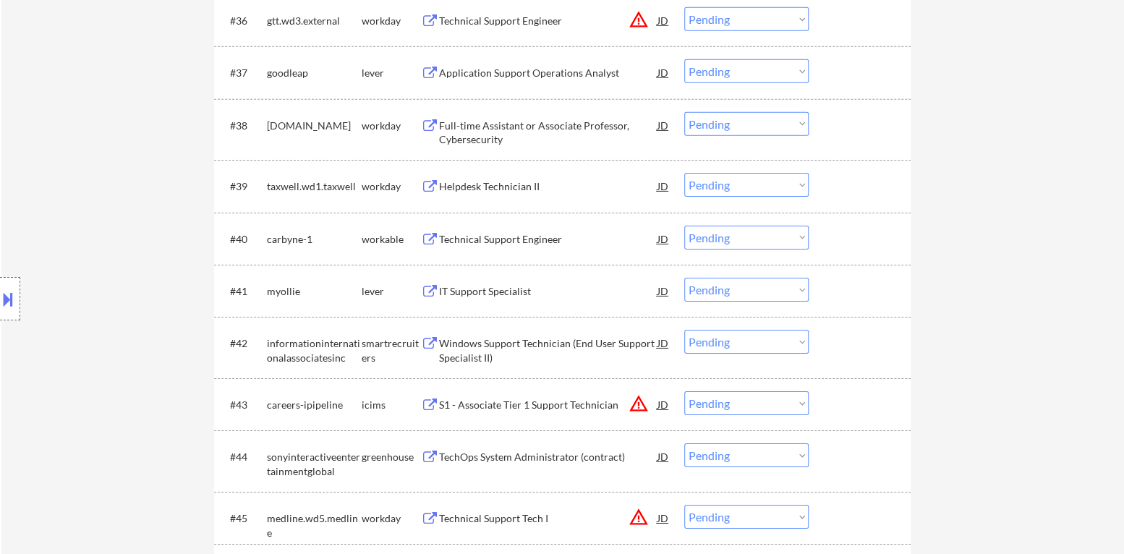
scroll to position [2603, 0]
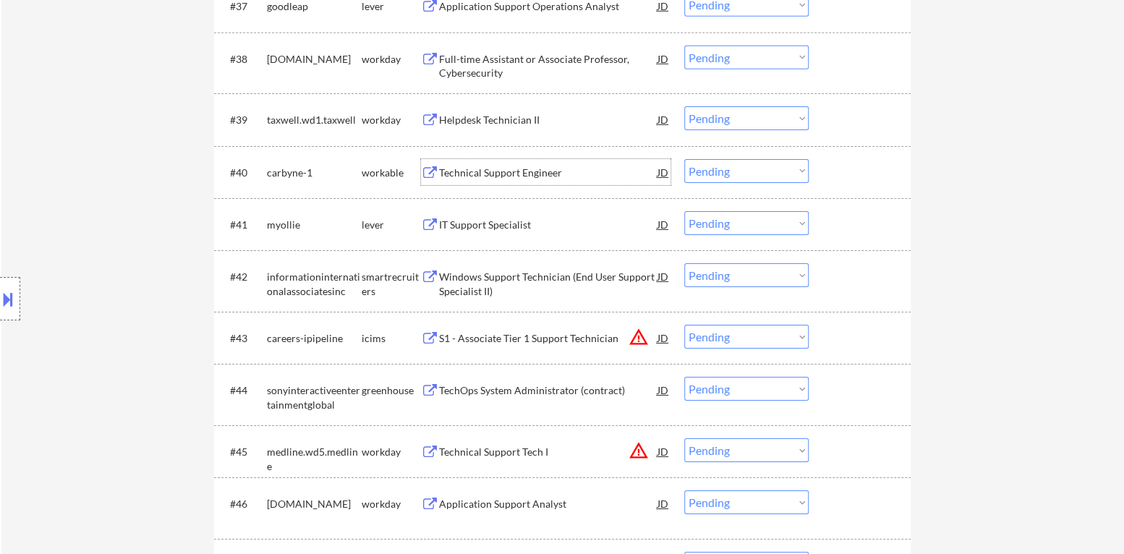
click at [541, 174] on div "Technical Support Engineer" at bounding box center [548, 173] width 218 height 14
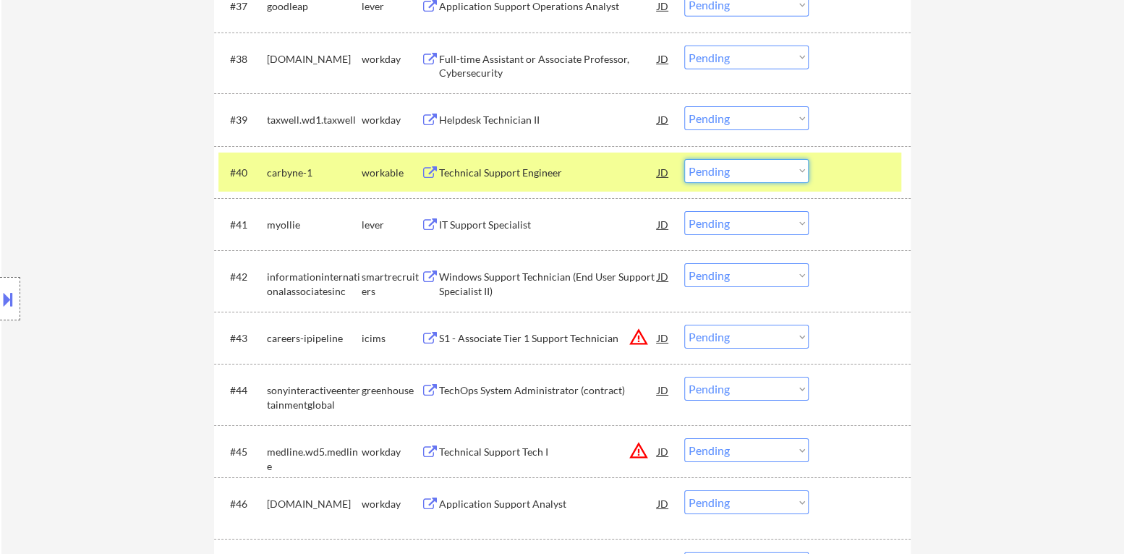
click at [757, 178] on select "Choose an option... Pending Applied Excluded (Questions) Excluded (Expired) Exc…" at bounding box center [746, 171] width 124 height 24
click at [684, 159] on select "Choose an option... Pending Applied Excluded (Questions) Excluded (Expired) Exc…" at bounding box center [746, 171] width 124 height 24
click at [839, 171] on div at bounding box center [861, 172] width 64 height 26
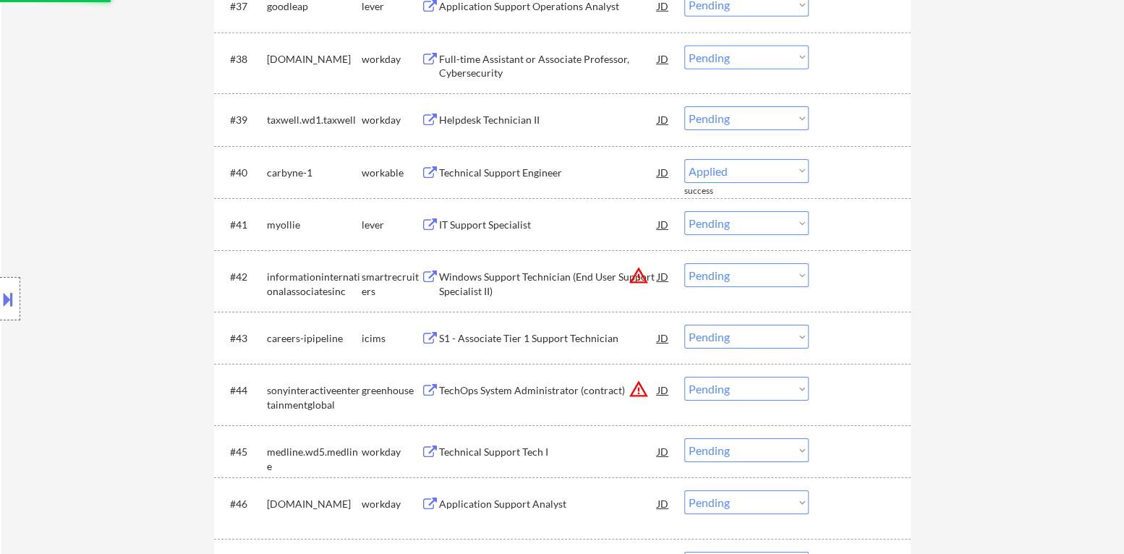
select select ""pending""
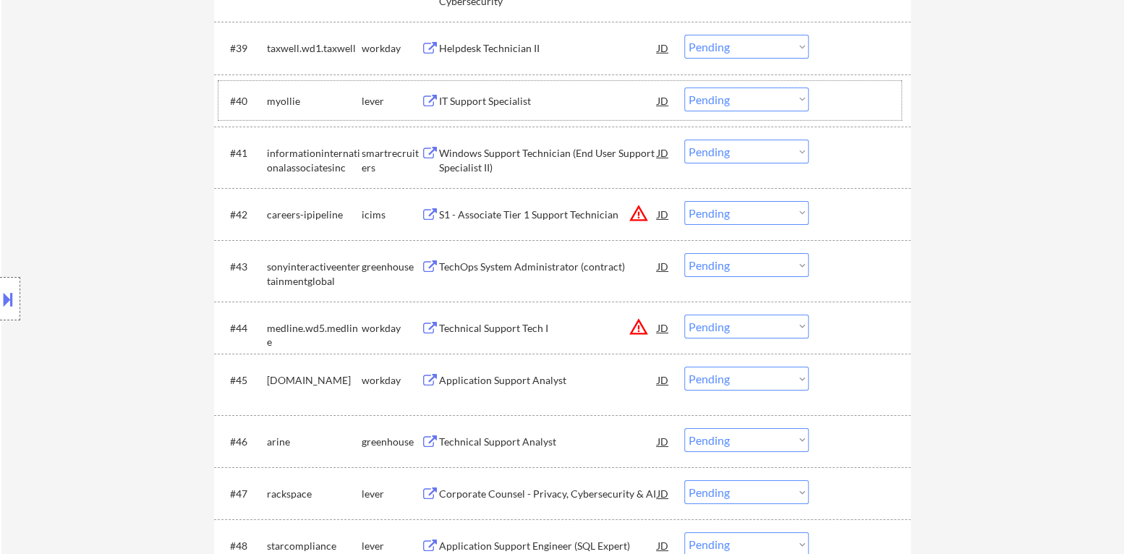
scroll to position [2675, 0]
click at [512, 156] on div "Windows Support Technician (End User Support Specialist II)" at bounding box center [548, 159] width 218 height 28
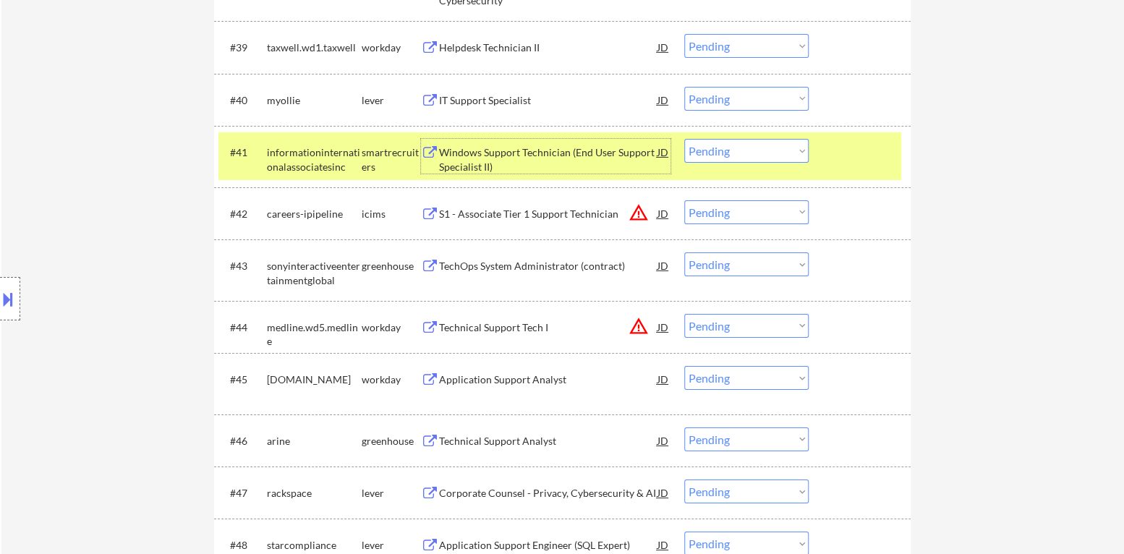
click at [769, 155] on select "Choose an option... Pending Applied Excluded (Questions) Excluded (Expired) Exc…" at bounding box center [746, 151] width 124 height 24
click at [684, 139] on select "Choose an option... Pending Applied Excluded (Questions) Excluded (Expired) Exc…" at bounding box center [746, 151] width 124 height 24
click at [849, 154] on div at bounding box center [861, 152] width 64 height 26
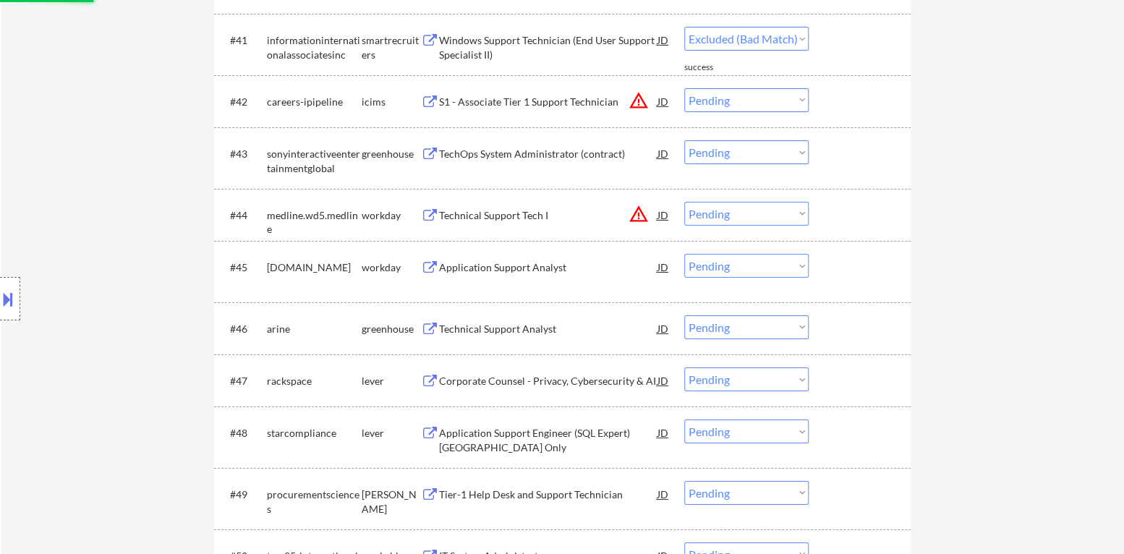
scroll to position [2747, 0]
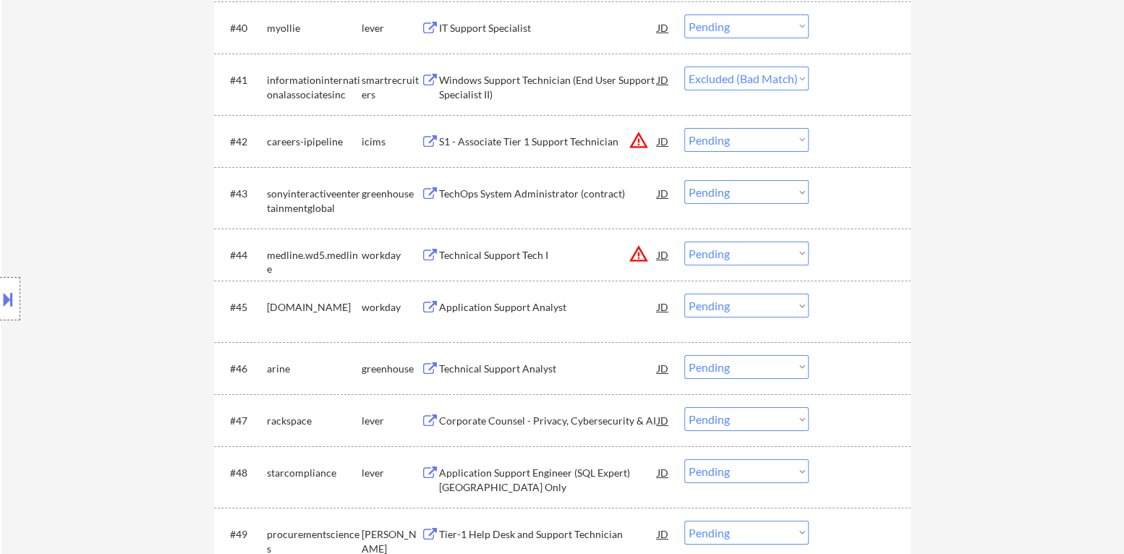
select select ""pending""
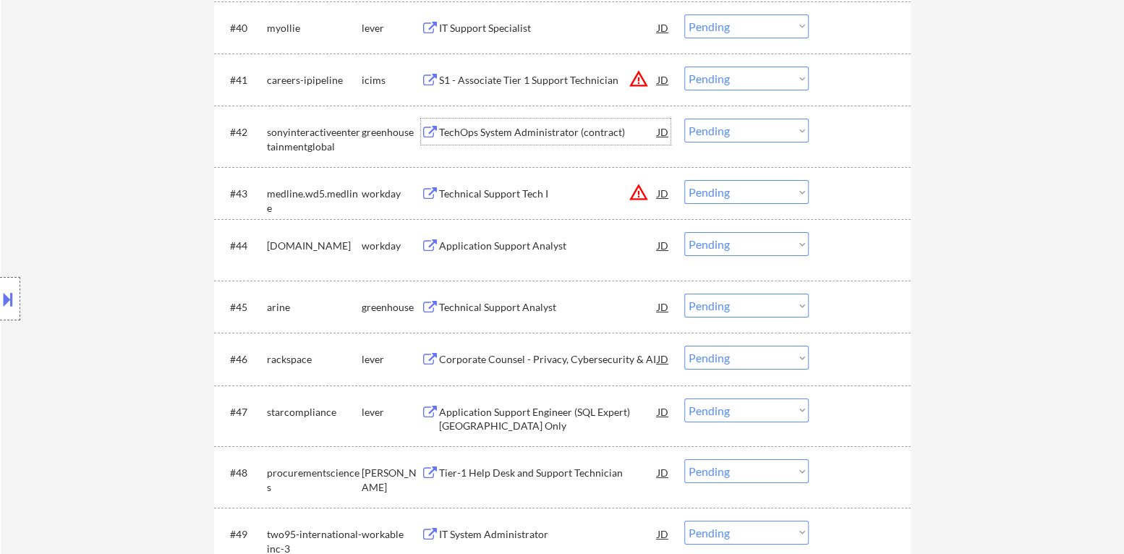
click at [573, 142] on div "TechOps System Administrator (contract)" at bounding box center [548, 132] width 218 height 26
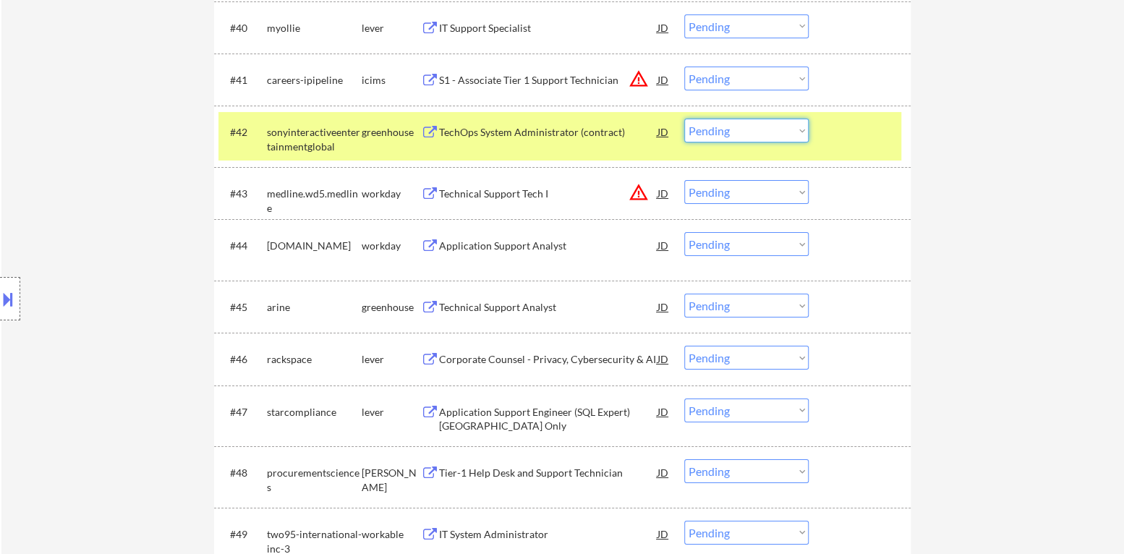
click at [760, 138] on select "Choose an option... Pending Applied Excluded (Questions) Excluded (Expired) Exc…" at bounding box center [746, 131] width 124 height 24
click at [684, 119] on select "Choose an option... Pending Applied Excluded (Questions) Excluded (Expired) Exc…" at bounding box center [746, 131] width 124 height 24
click at [848, 135] on div at bounding box center [861, 132] width 64 height 26
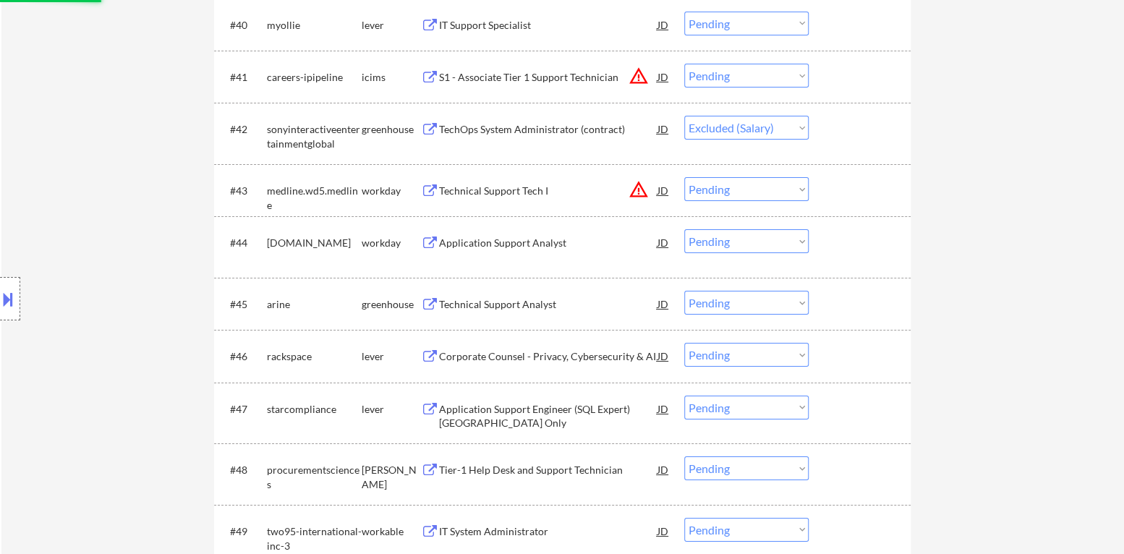
scroll to position [2820, 0]
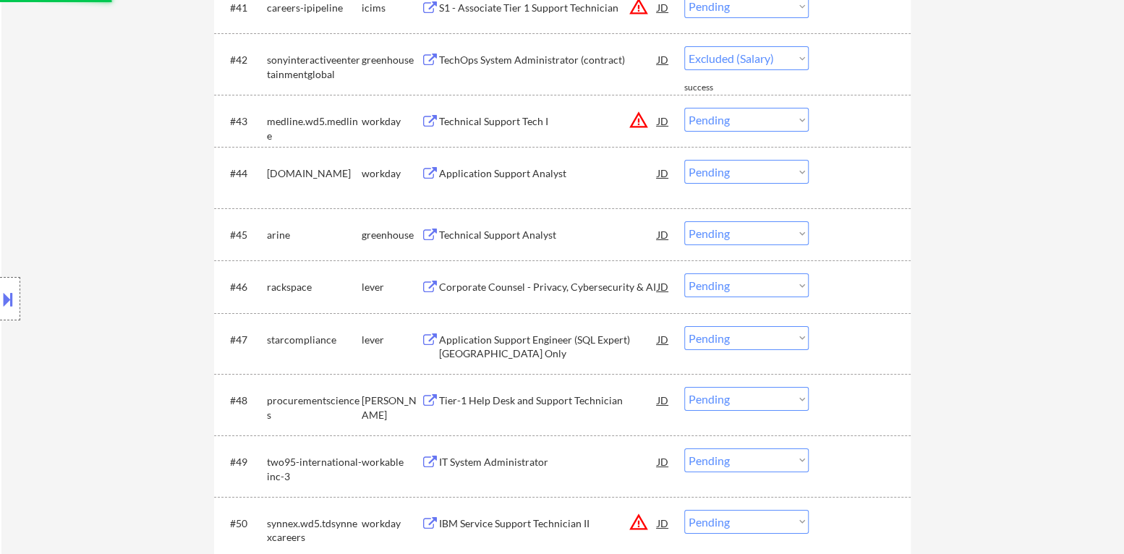
select select ""pending""
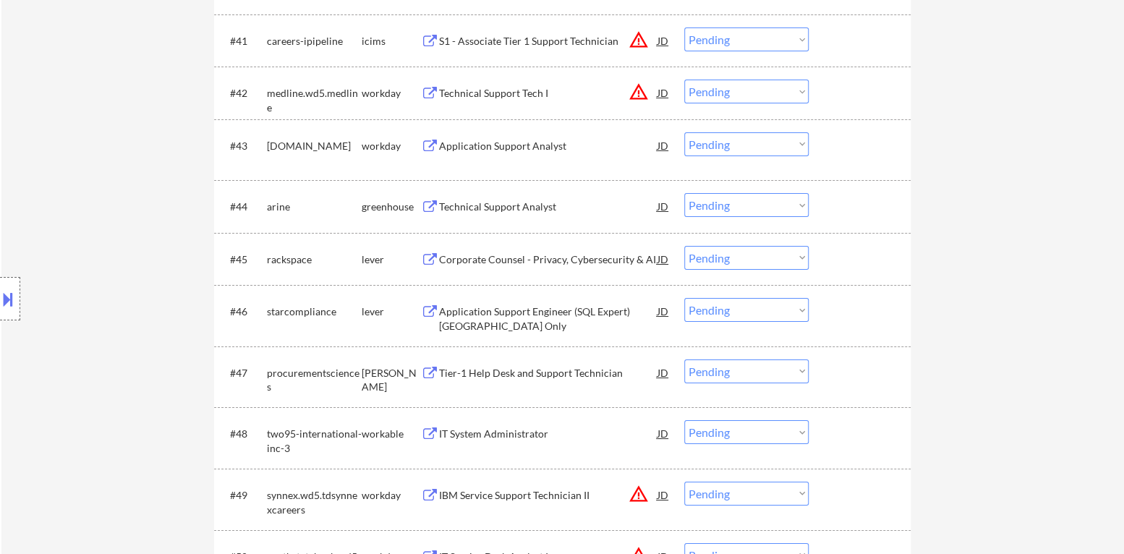
scroll to position [2747, 0]
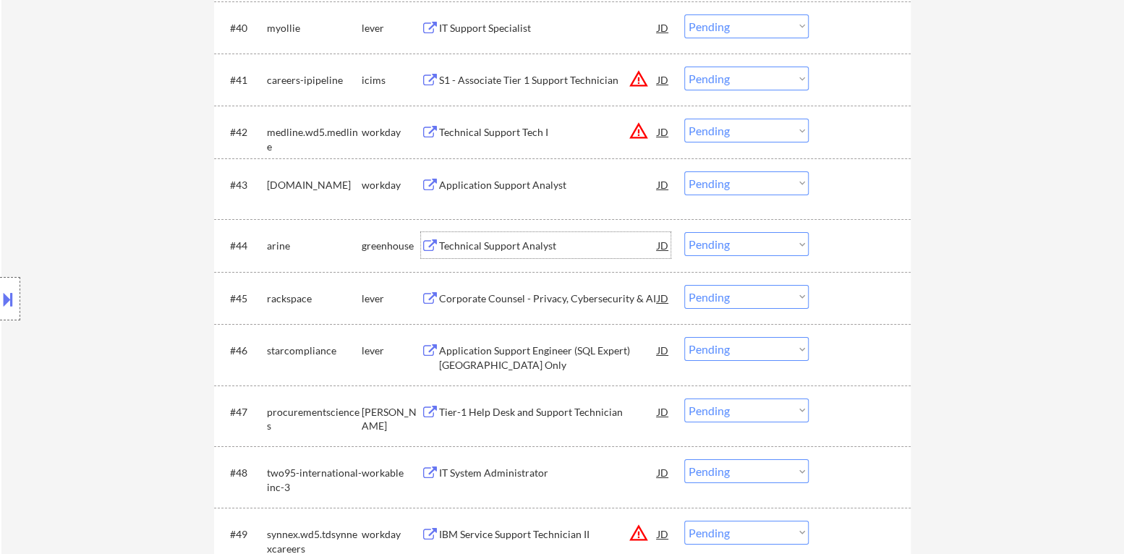
click at [513, 242] on div "Technical Support Analyst" at bounding box center [548, 246] width 218 height 14
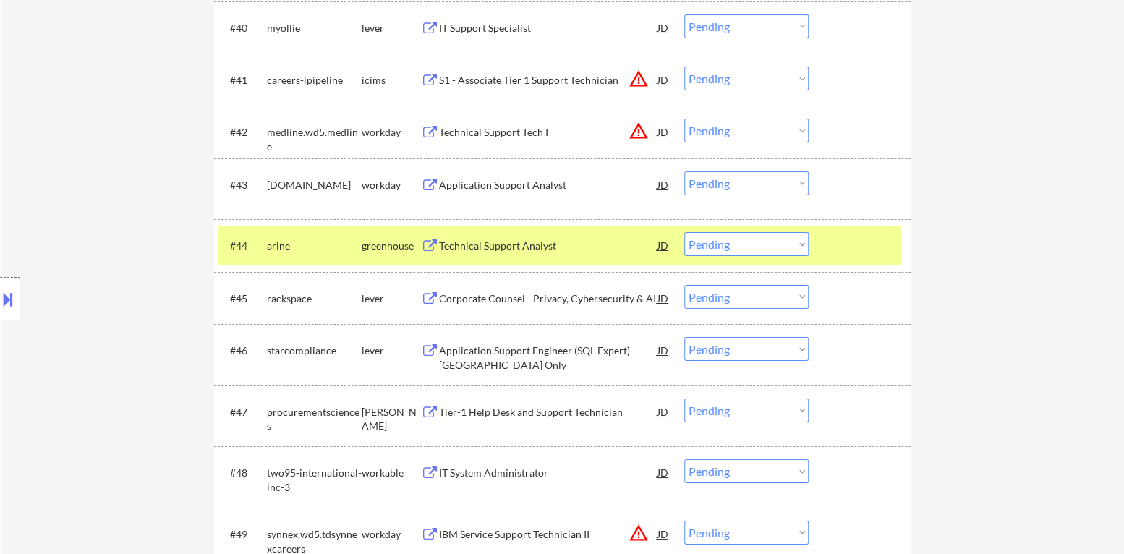
drag, startPoint x: 725, startPoint y: 239, endPoint x: 725, endPoint y: 252, distance: 13.0
click at [725, 241] on select "Choose an option... Pending Applied Excluded (Questions) Excluded (Expired) Exc…" at bounding box center [746, 244] width 124 height 24
click at [684, 232] on select "Choose an option... Pending Applied Excluded (Questions) Excluded (Expired) Exc…" at bounding box center [746, 244] width 124 height 24
click at [857, 253] on div at bounding box center [861, 245] width 64 height 26
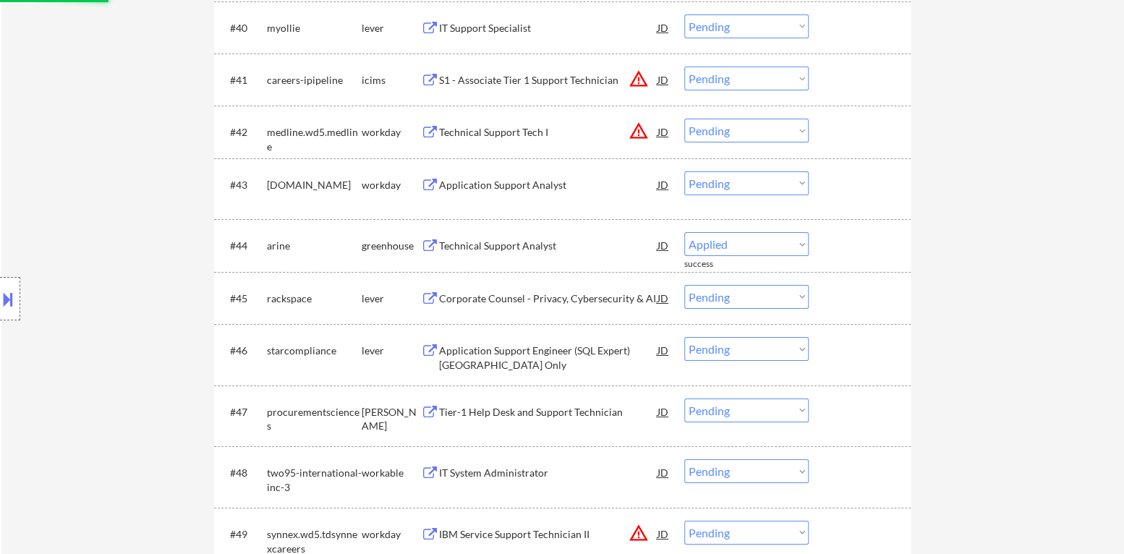
select select ""pending""
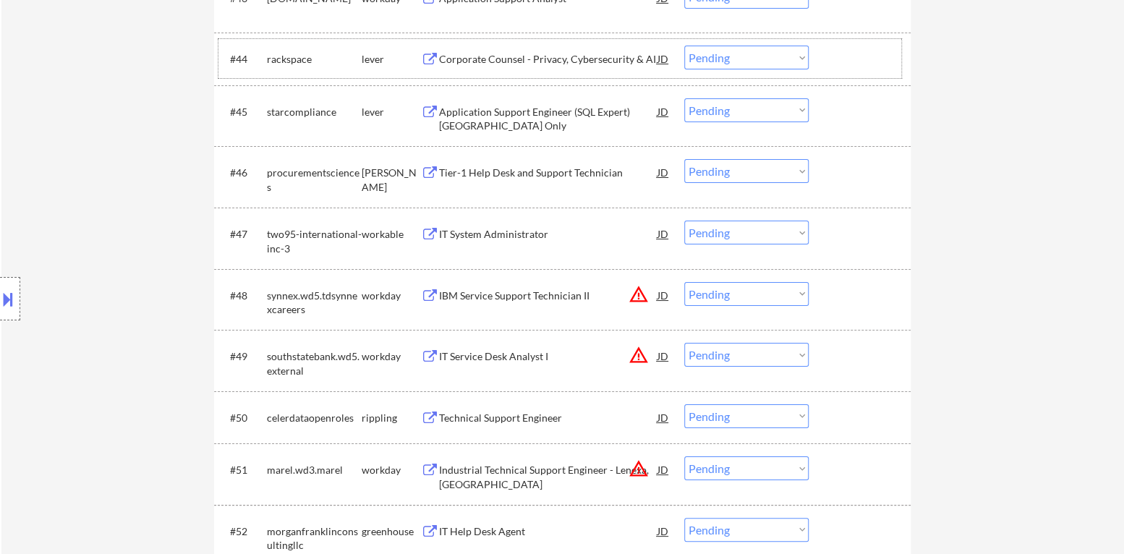
scroll to position [2964, 0]
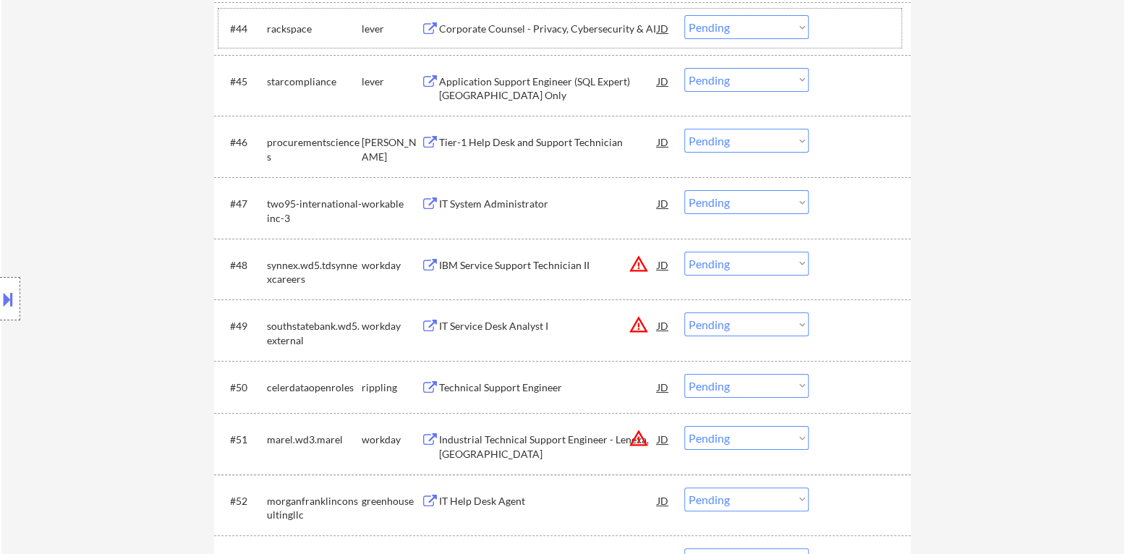
click at [527, 210] on div "IT System Administrator" at bounding box center [548, 203] width 218 height 26
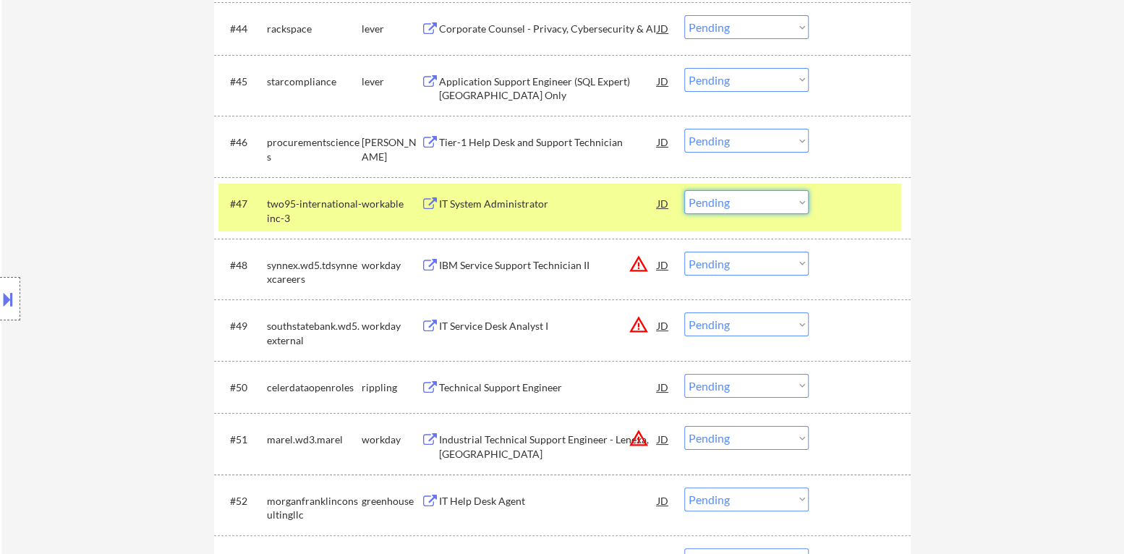
drag, startPoint x: 738, startPoint y: 192, endPoint x: 743, endPoint y: 200, distance: 9.4
click at [740, 196] on select "Choose an option... Pending Applied Excluded (Questions) Excluded (Expired) Exc…" at bounding box center [746, 202] width 124 height 24
click at [684, 190] on select "Choose an option... Pending Applied Excluded (Questions) Excluded (Expired) Exc…" at bounding box center [746, 202] width 124 height 24
click at [842, 203] on div at bounding box center [861, 203] width 64 height 26
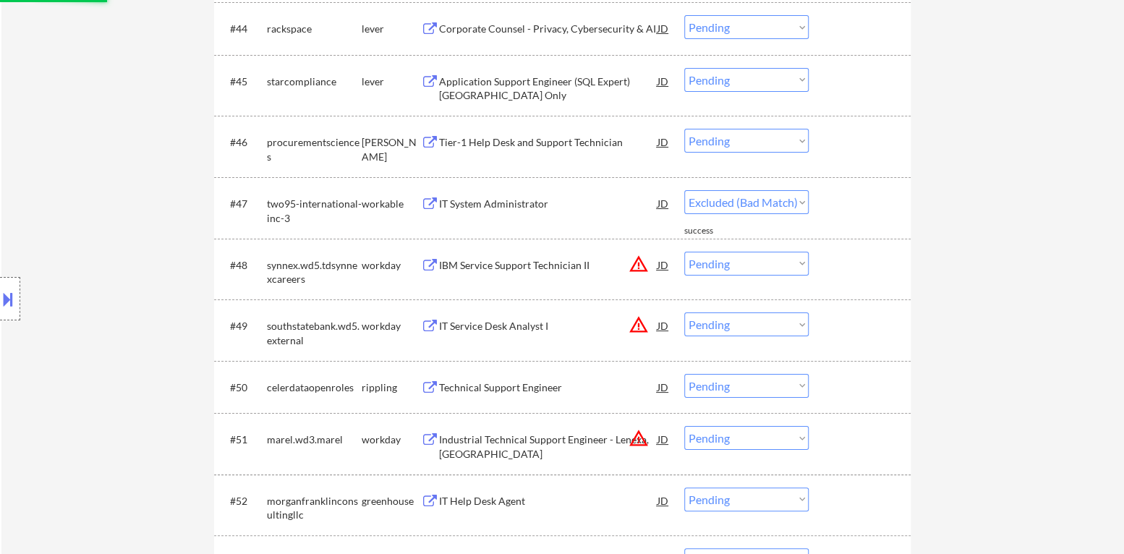
select select ""pending""
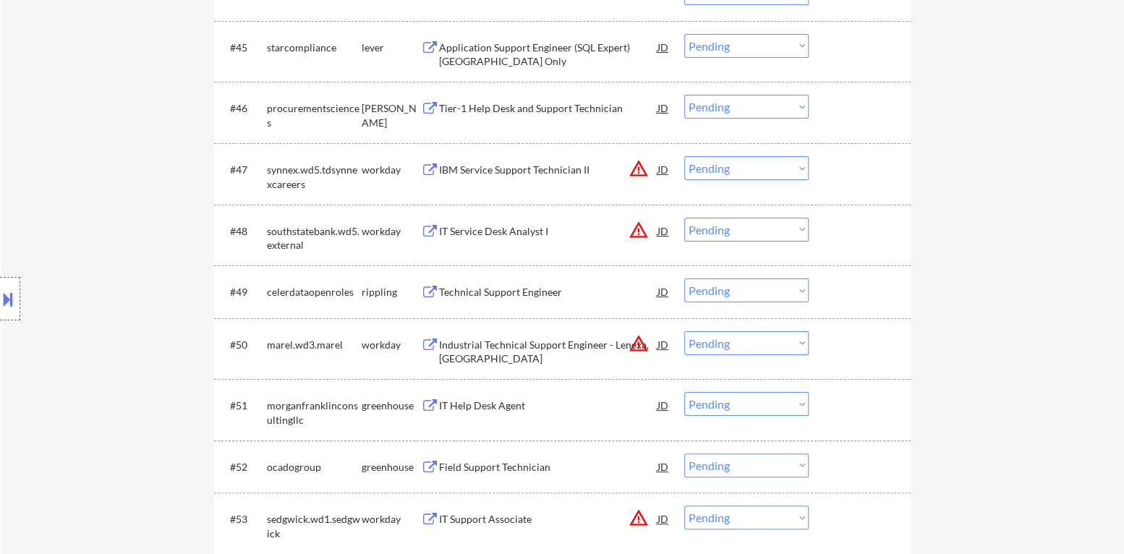
scroll to position [3037, 0]
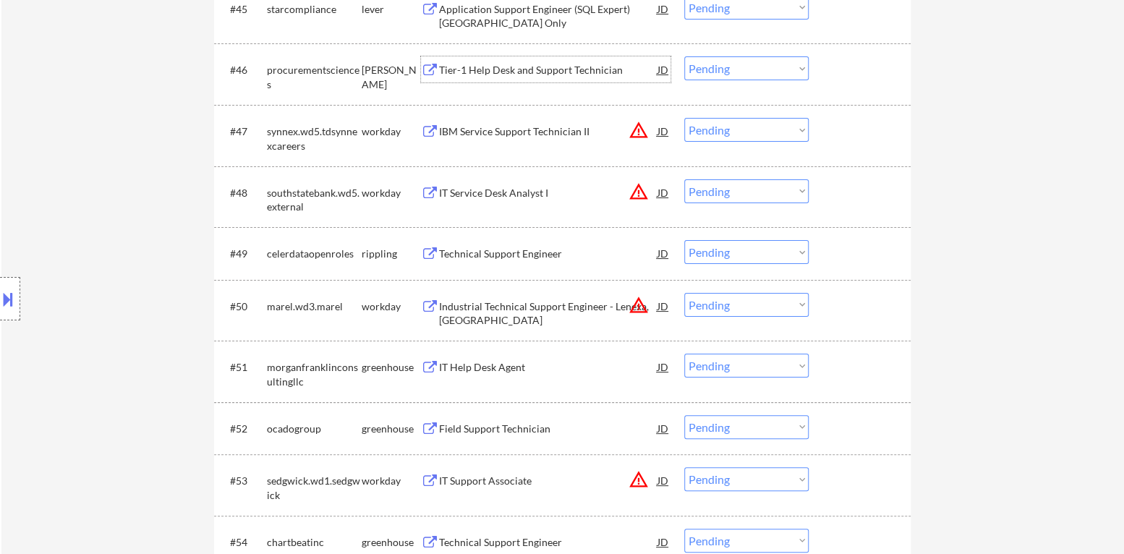
click at [554, 72] on div "Tier-1 Help Desk and Support Technician" at bounding box center [548, 70] width 218 height 14
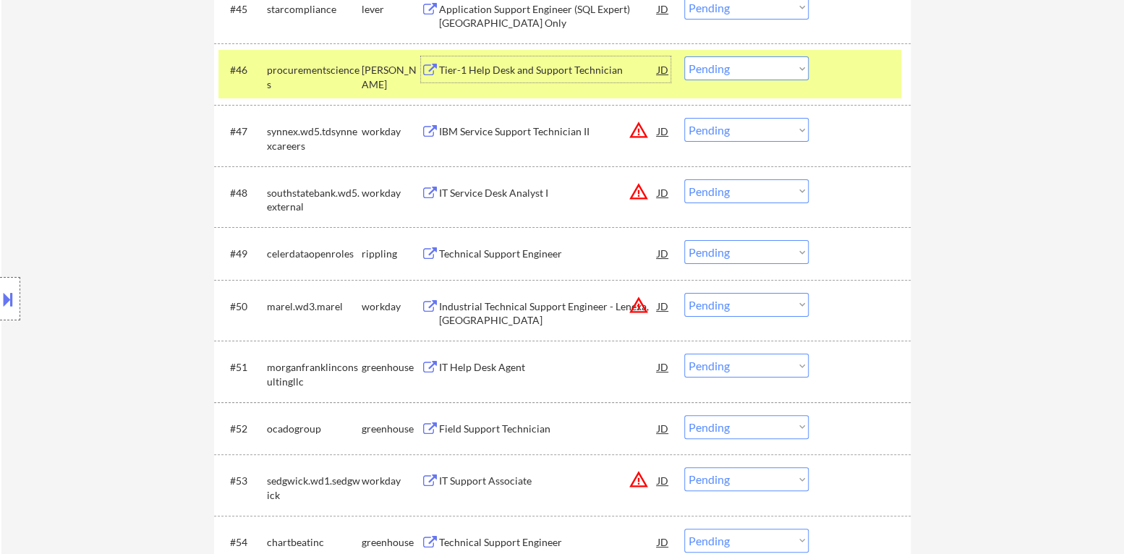
click at [746, 74] on select "Choose an option... Pending Applied Excluded (Questions) Excluded (Expired) Exc…" at bounding box center [746, 68] width 124 height 24
click at [684, 56] on select "Choose an option... Pending Applied Excluded (Questions) Excluded (Expired) Exc…" at bounding box center [746, 68] width 124 height 24
click at [859, 82] on div "#46 procurementsciences [PERSON_NAME] Tier-1 Help Desk and Support Technician J…" at bounding box center [559, 74] width 683 height 48
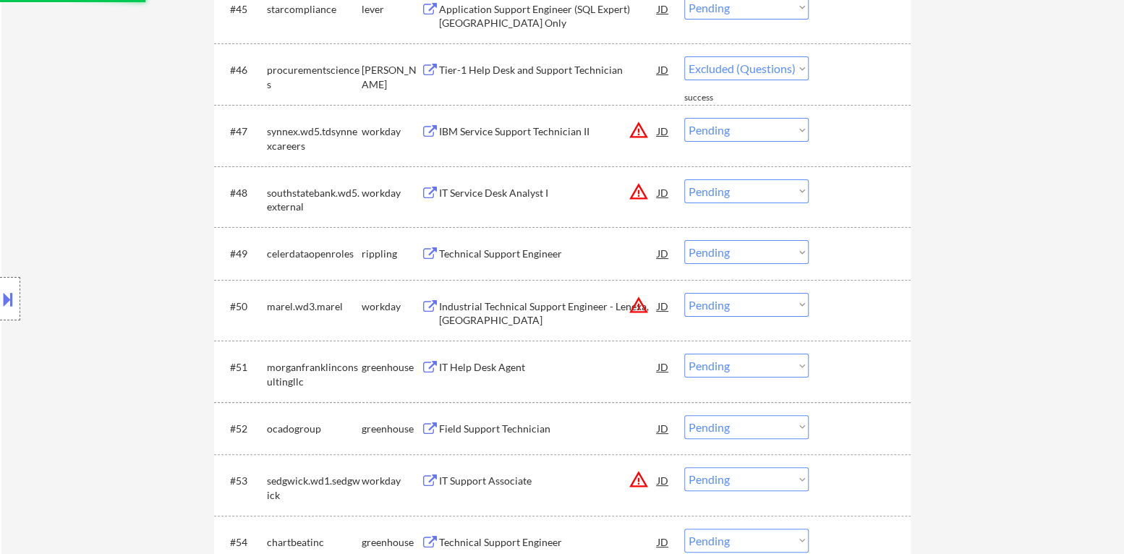
select select ""pending""
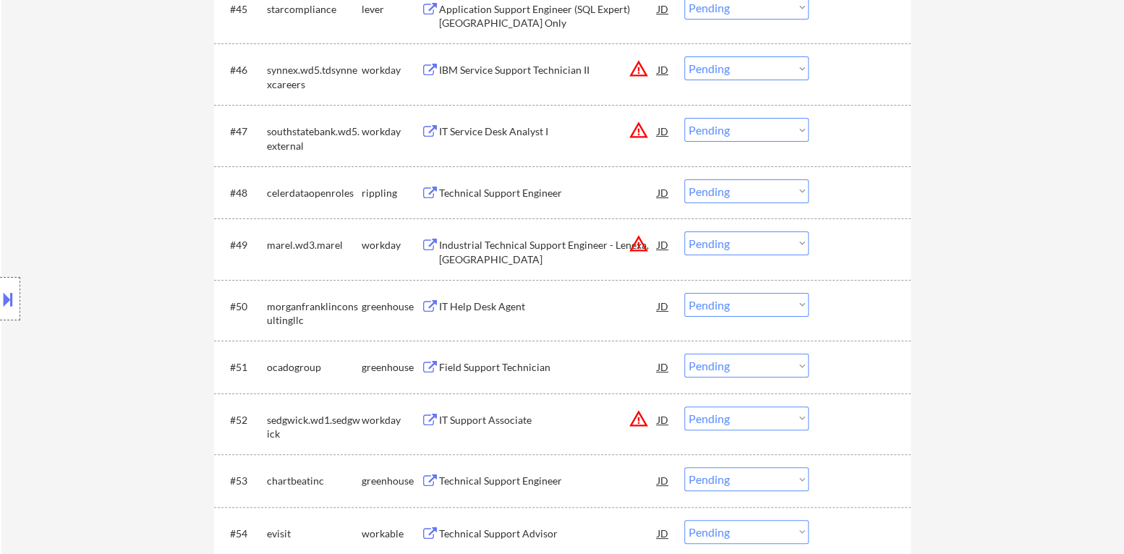
click at [545, 188] on div "Technical Support Engineer" at bounding box center [548, 193] width 218 height 14
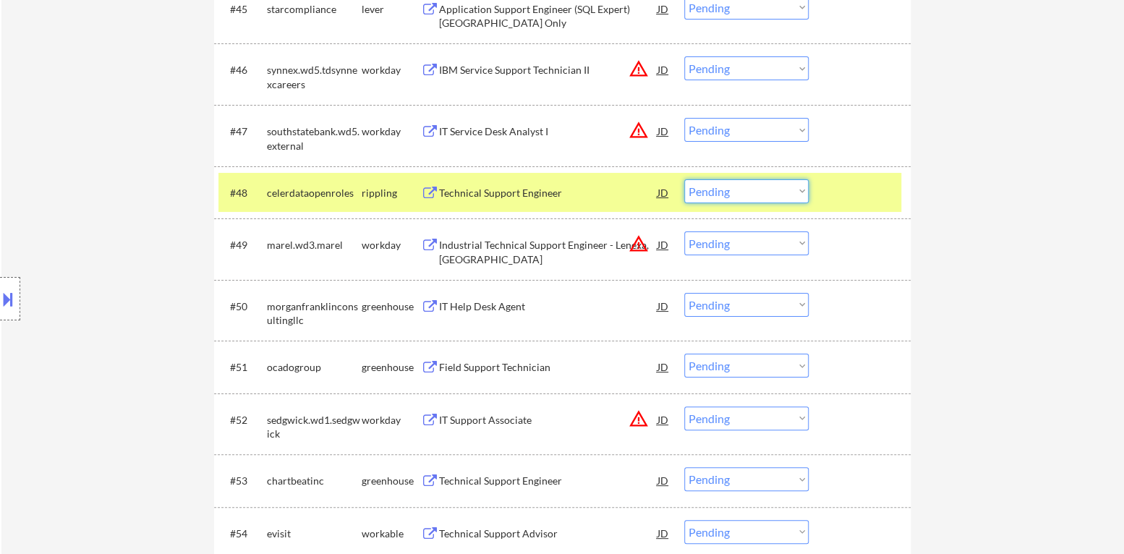
click at [740, 193] on select "Choose an option... Pending Applied Excluded (Questions) Excluded (Expired) Exc…" at bounding box center [746, 191] width 124 height 24
click at [684, 179] on select "Choose an option... Pending Applied Excluded (Questions) Excluded (Expired) Exc…" at bounding box center [746, 191] width 124 height 24
drag, startPoint x: 836, startPoint y: 192, endPoint x: 860, endPoint y: 169, distance: 33.2
click at [837, 192] on div at bounding box center [861, 192] width 64 height 26
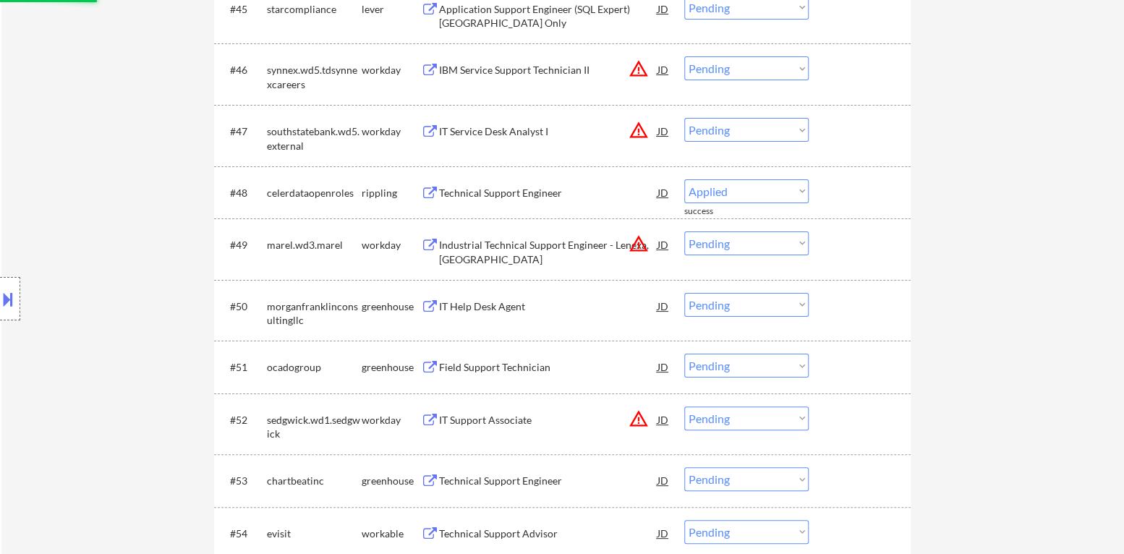
select select ""pending""
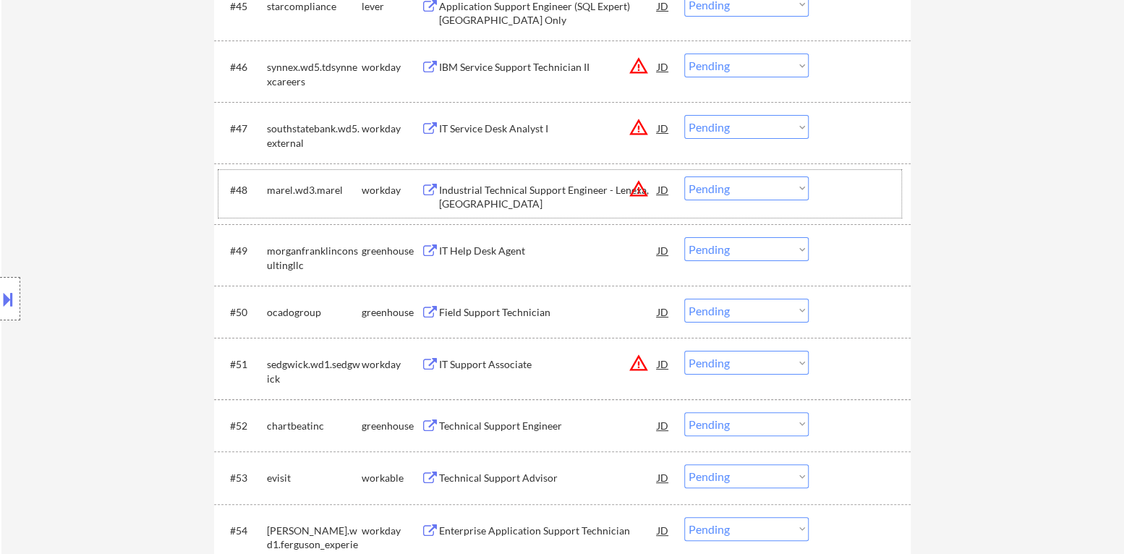
scroll to position [3110, 0]
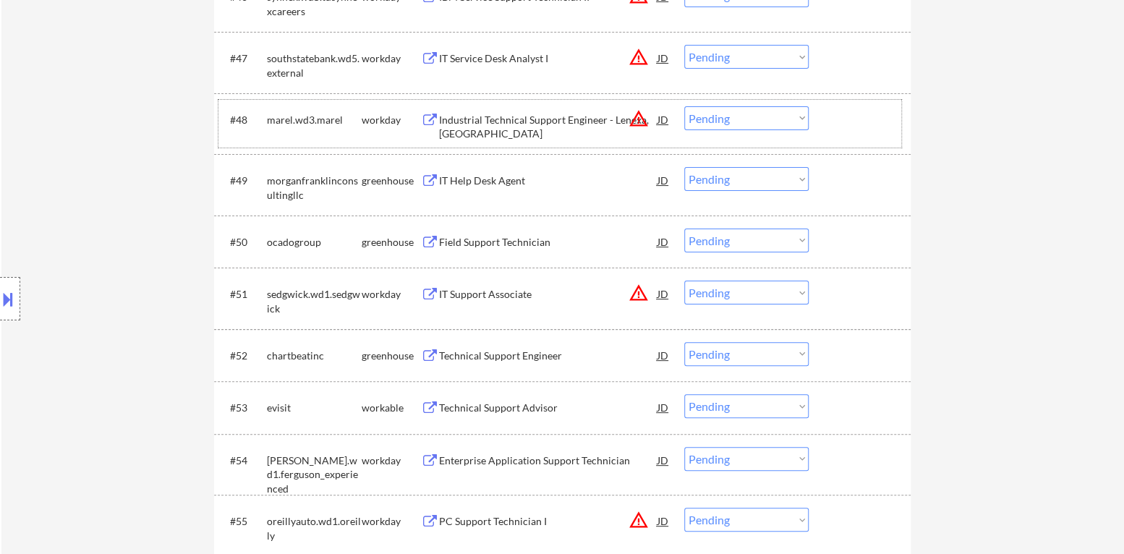
click at [485, 179] on div "IT Help Desk Agent" at bounding box center [548, 181] width 218 height 14
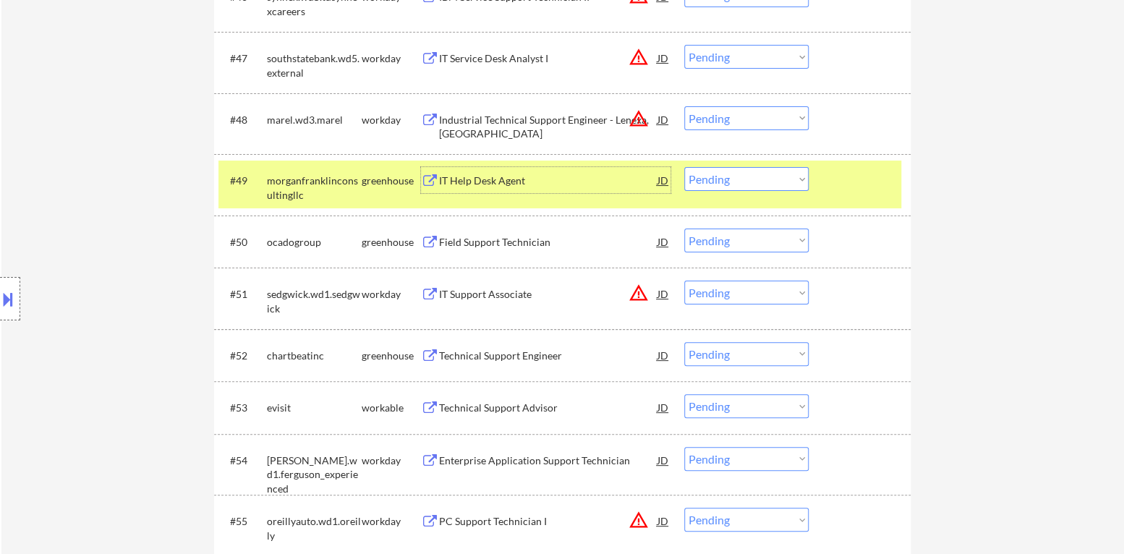
click at [855, 173] on div at bounding box center [861, 180] width 64 height 26
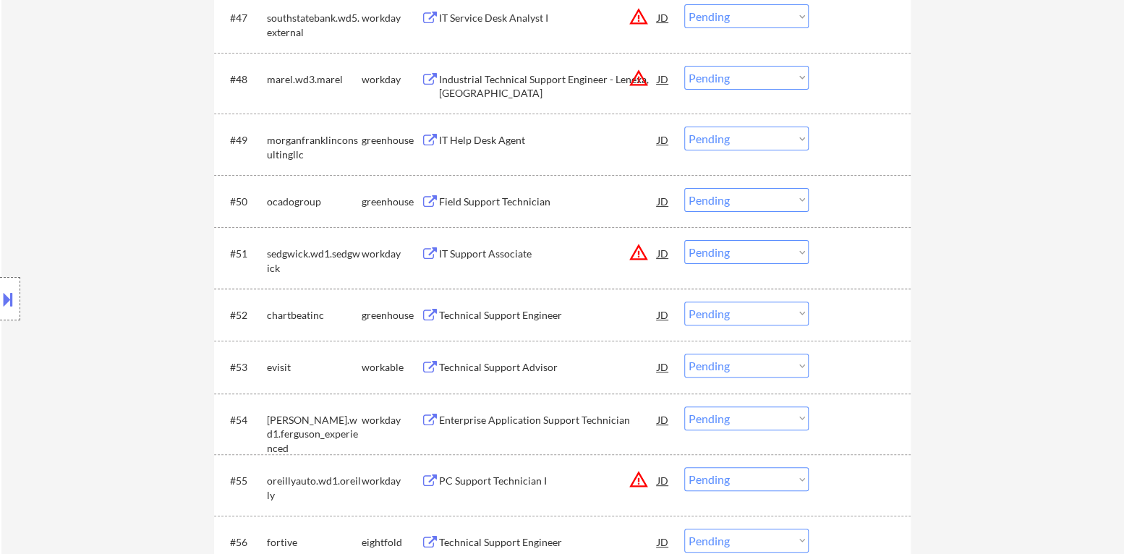
scroll to position [3182, 0]
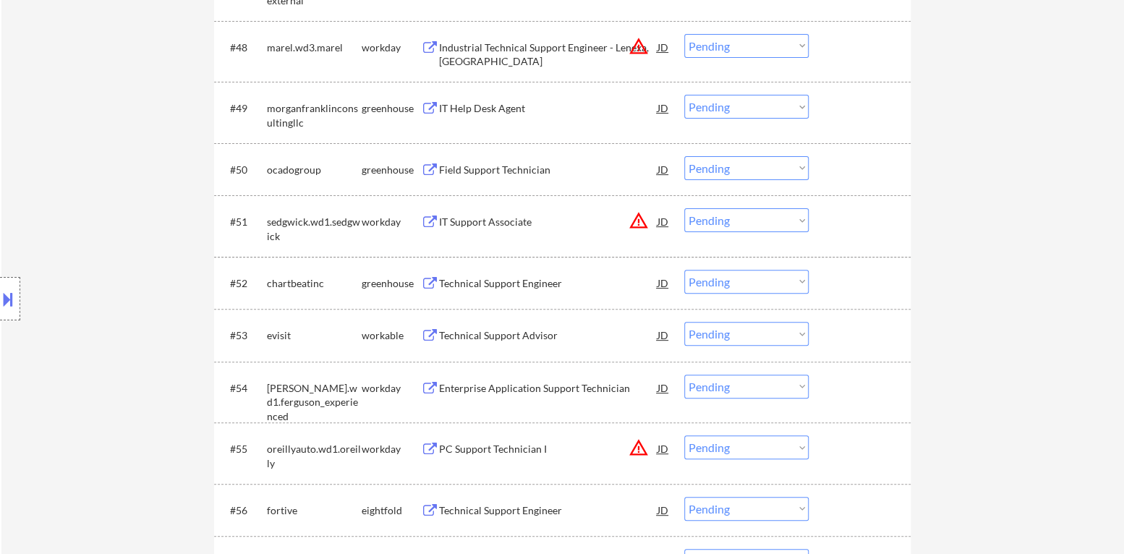
click at [534, 169] on div "Field Support Technician" at bounding box center [548, 170] width 218 height 14
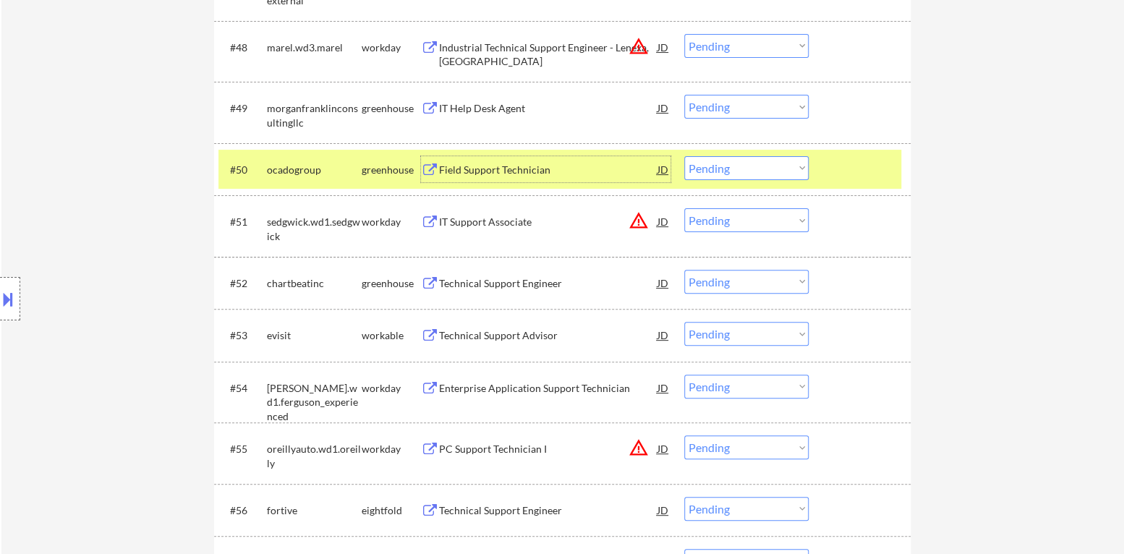
click at [762, 171] on select "Choose an option... Pending Applied Excluded (Questions) Excluded (Expired) Exc…" at bounding box center [746, 168] width 124 height 24
click at [684, 156] on select "Choose an option... Pending Applied Excluded (Questions) Excluded (Expired) Exc…" at bounding box center [746, 168] width 124 height 24
click at [848, 173] on div at bounding box center [861, 169] width 64 height 26
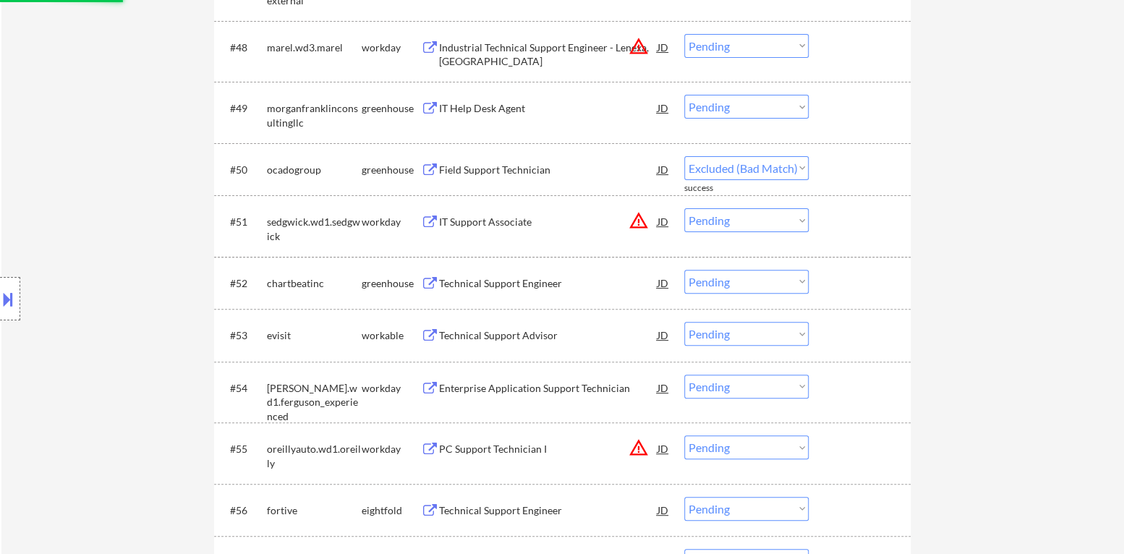
select select ""pending""
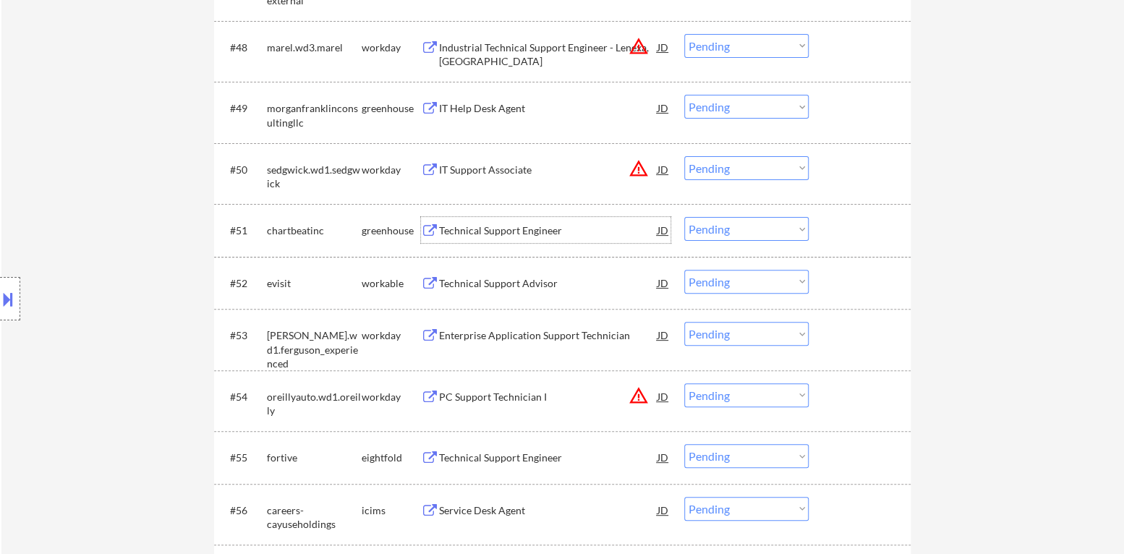
click at [551, 229] on div "Technical Support Engineer" at bounding box center [548, 230] width 218 height 14
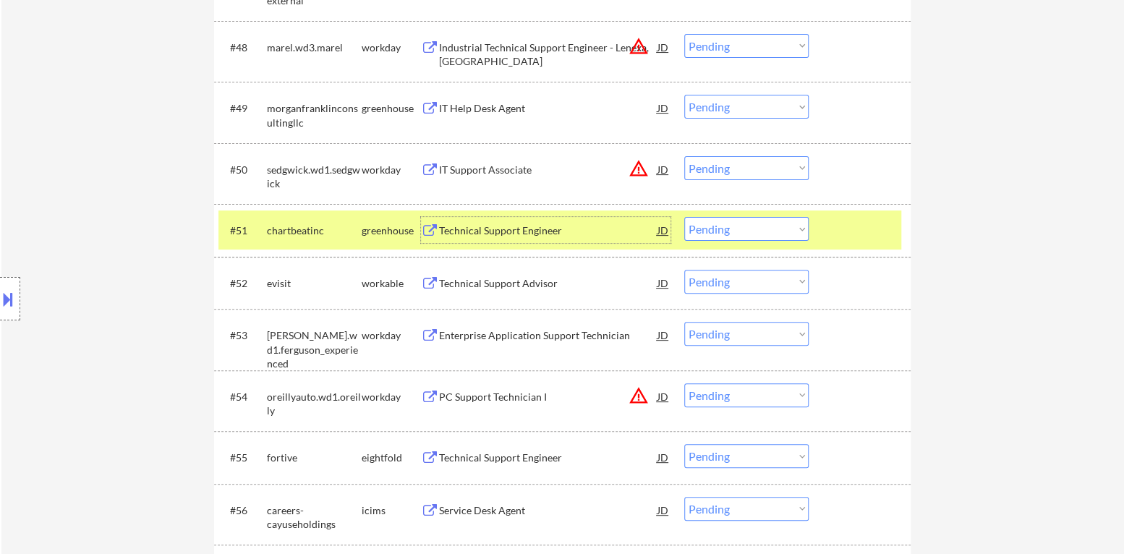
click at [728, 234] on select "Choose an option... Pending Applied Excluded (Questions) Excluded (Expired) Exc…" at bounding box center [746, 229] width 124 height 24
click at [684, 217] on select "Choose an option... Pending Applied Excluded (Questions) Excluded (Expired) Exc…" at bounding box center [746, 229] width 124 height 24
click at [846, 214] on div "#51 chartbeatinc greenhouse Technical Support Engineer JD warning_amber Choose …" at bounding box center [559, 229] width 683 height 39
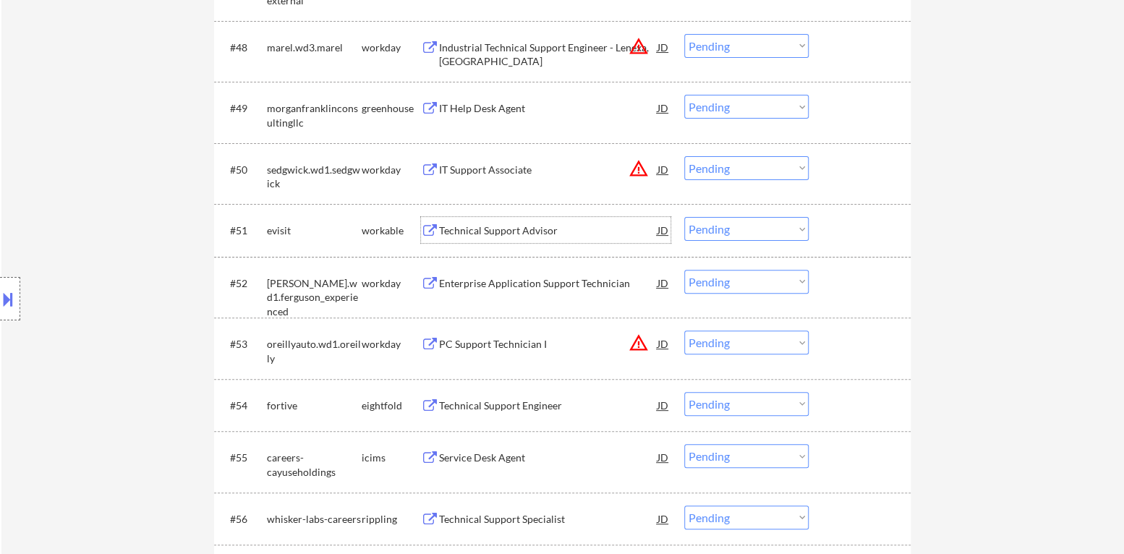
click at [509, 233] on div "Technical Support Advisor" at bounding box center [548, 230] width 218 height 14
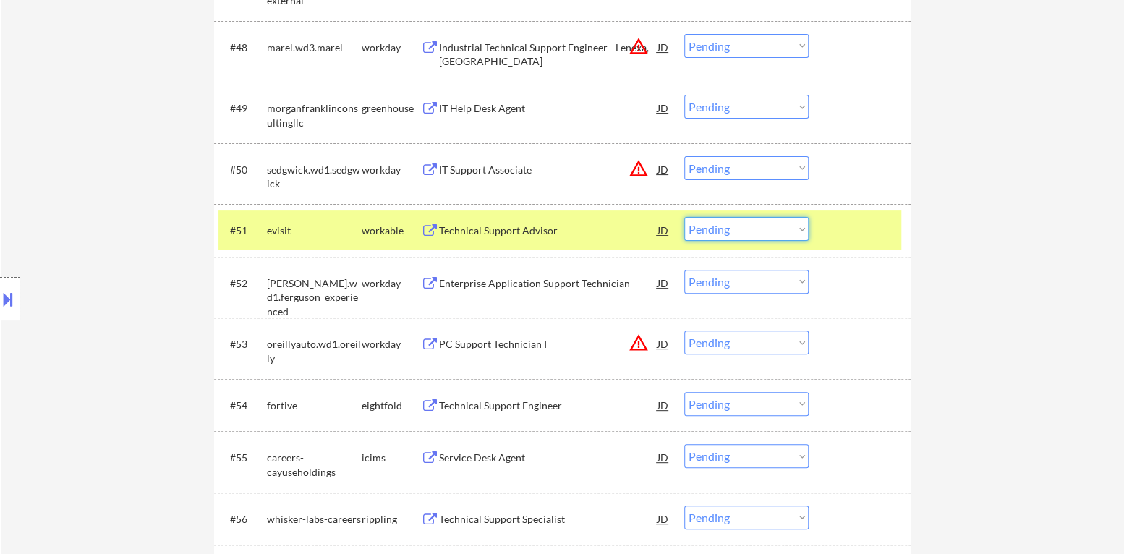
click at [747, 236] on select "Choose an option... Pending Applied Excluded (Questions) Excluded (Expired) Exc…" at bounding box center [746, 229] width 124 height 24
click at [684, 217] on select "Choose an option... Pending Applied Excluded (Questions) Excluded (Expired) Exc…" at bounding box center [746, 229] width 124 height 24
click at [841, 234] on div at bounding box center [861, 230] width 64 height 26
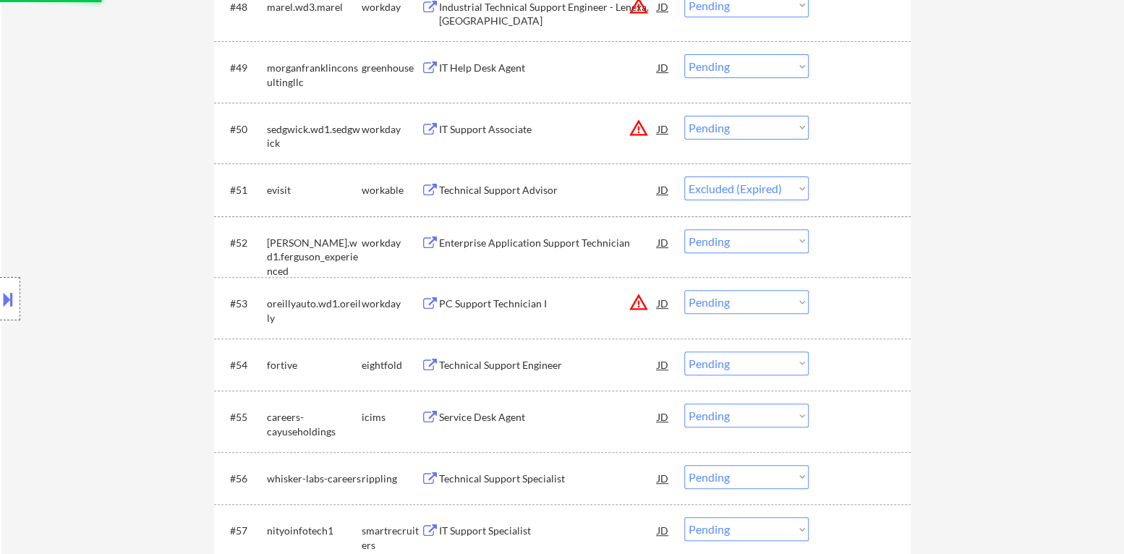
scroll to position [3254, 0]
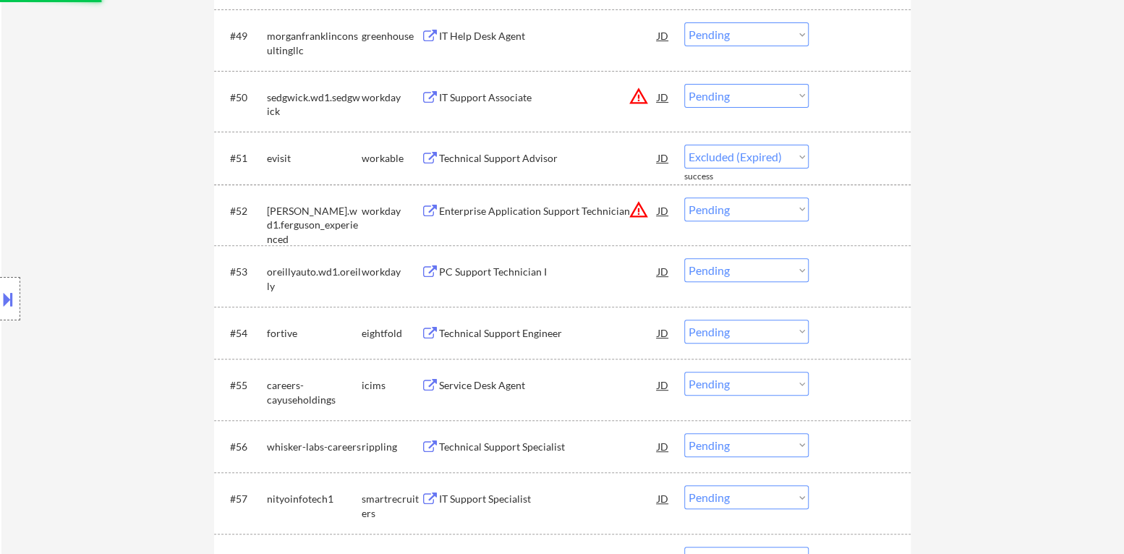
select select ""pending""
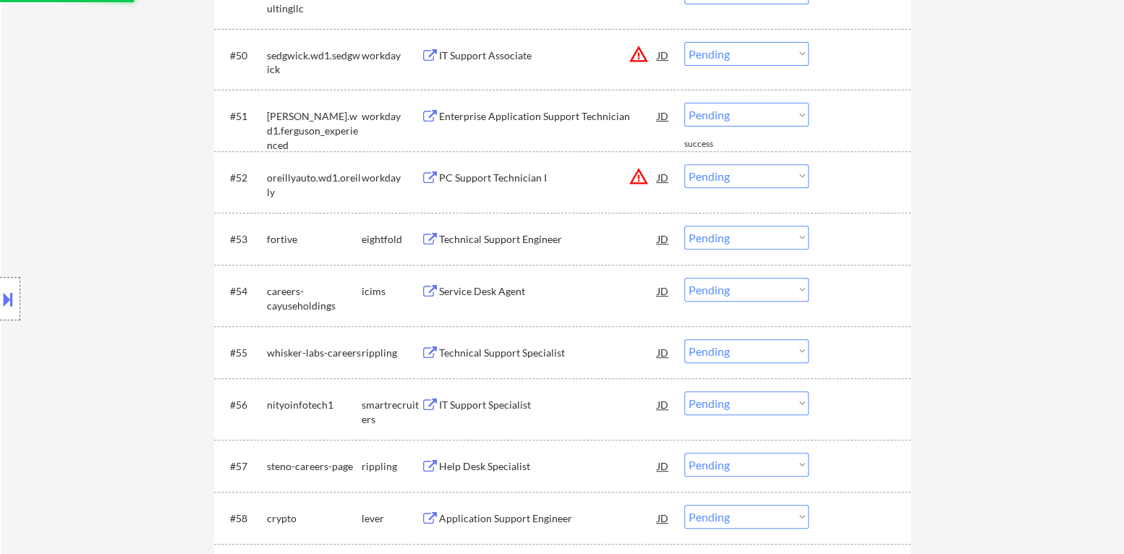
scroll to position [3327, 0]
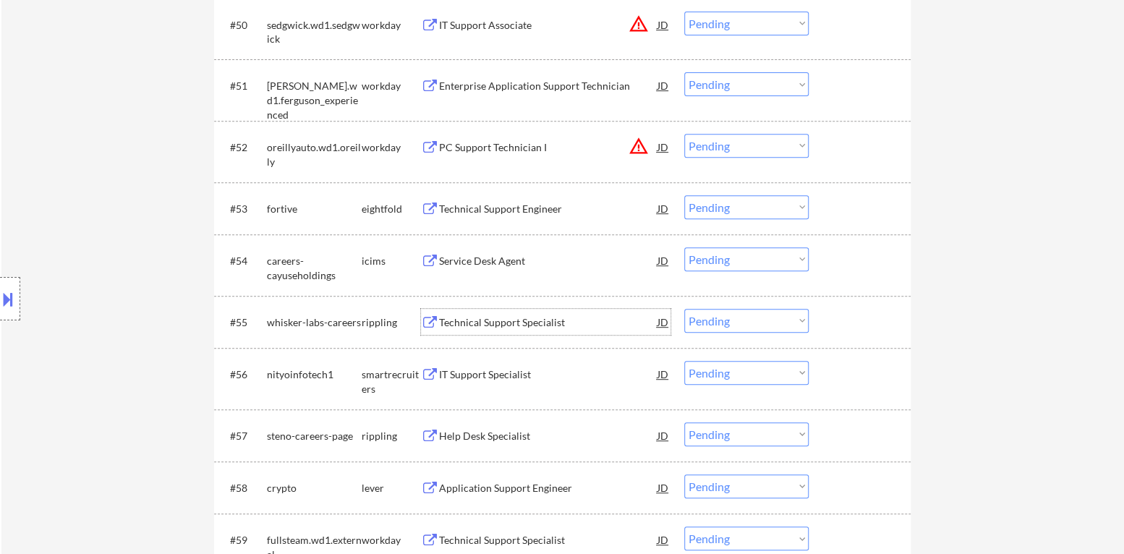
click at [503, 323] on div "Technical Support Specialist" at bounding box center [548, 322] width 218 height 14
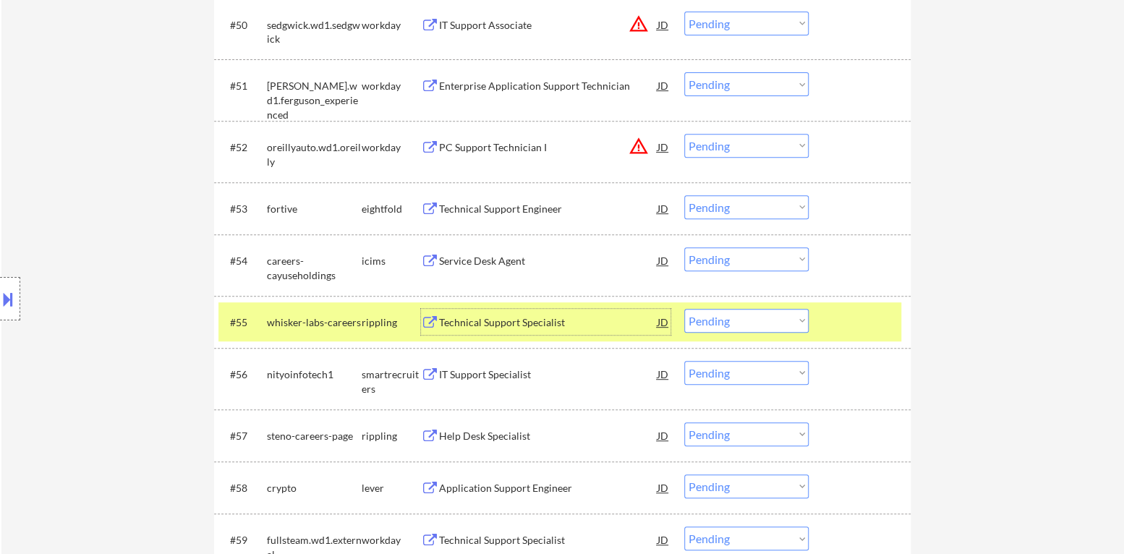
click at [767, 323] on select "Choose an option... Pending Applied Excluded (Questions) Excluded (Expired) Exc…" at bounding box center [746, 321] width 124 height 24
click at [684, 309] on select "Choose an option... Pending Applied Excluded (Questions) Excluded (Expired) Exc…" at bounding box center [746, 321] width 124 height 24
click at [855, 316] on div at bounding box center [861, 322] width 64 height 26
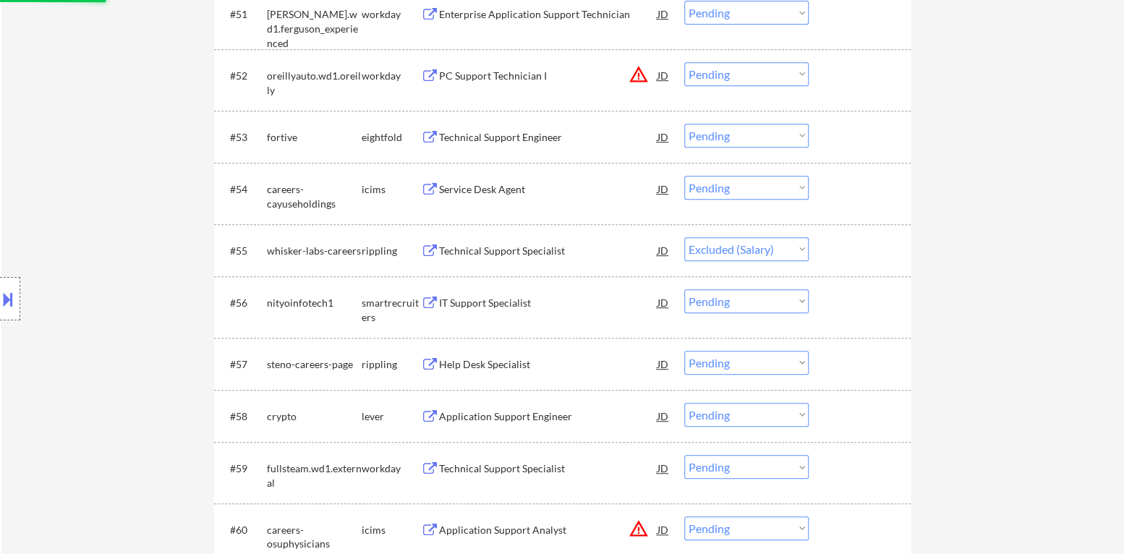
scroll to position [3399, 0]
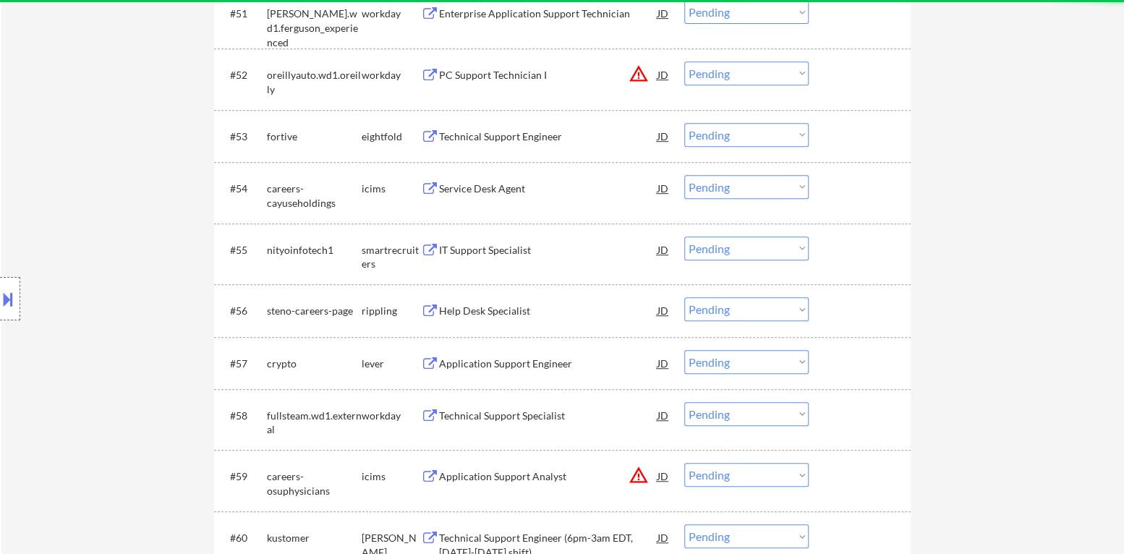
click at [509, 243] on div "IT Support Specialist" at bounding box center [548, 250] width 218 height 14
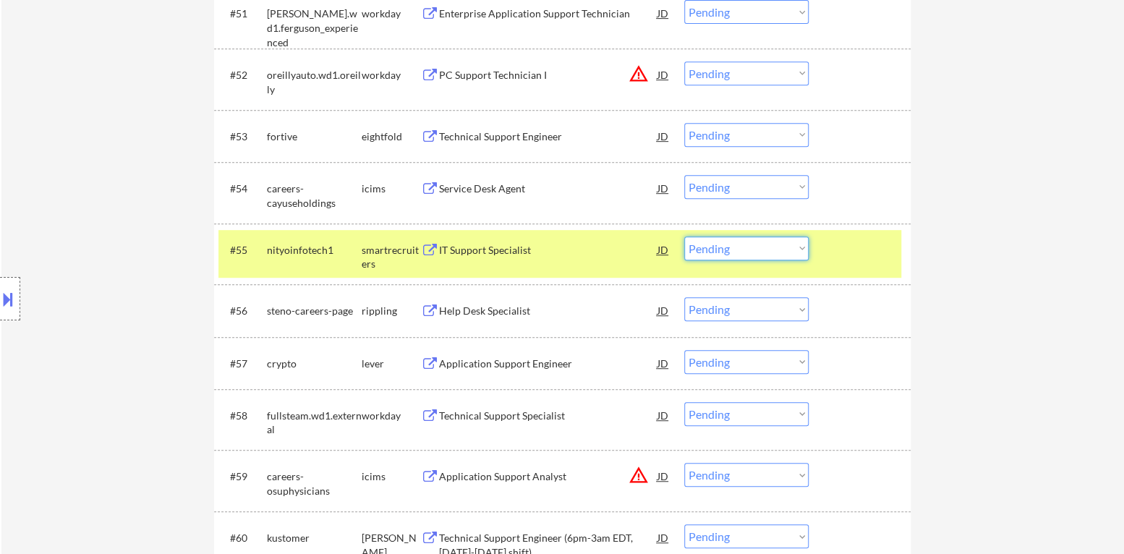
click at [733, 254] on select "Choose an option... Pending Applied Excluded (Questions) Excluded (Expired) Exc…" at bounding box center [746, 248] width 124 height 24
click at [684, 236] on select "Choose an option... Pending Applied Excluded (Questions) Excluded (Expired) Exc…" at bounding box center [746, 248] width 124 height 24
click at [870, 254] on div at bounding box center [861, 249] width 64 height 26
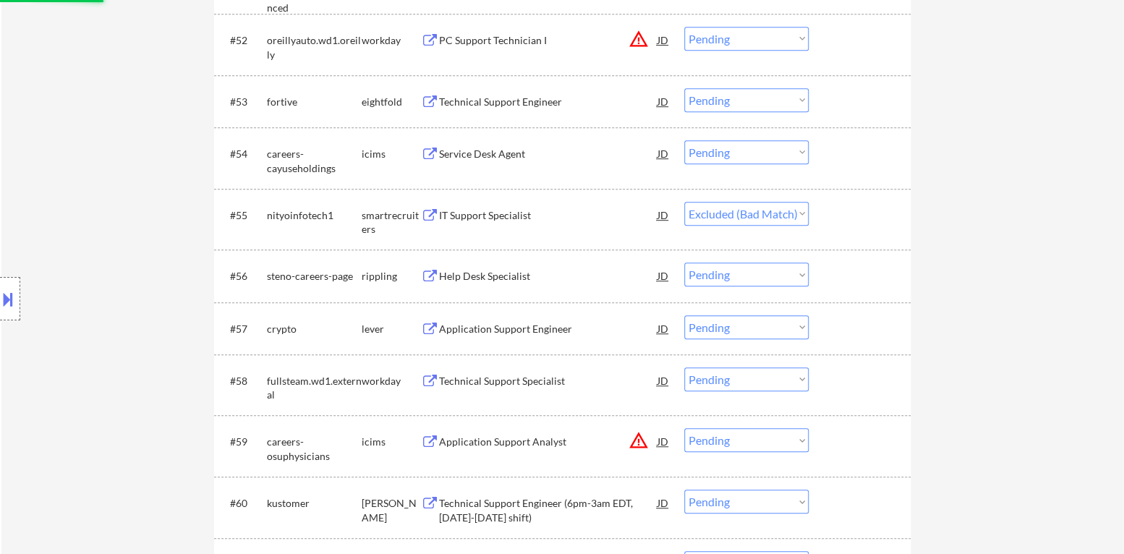
scroll to position [3471, 0]
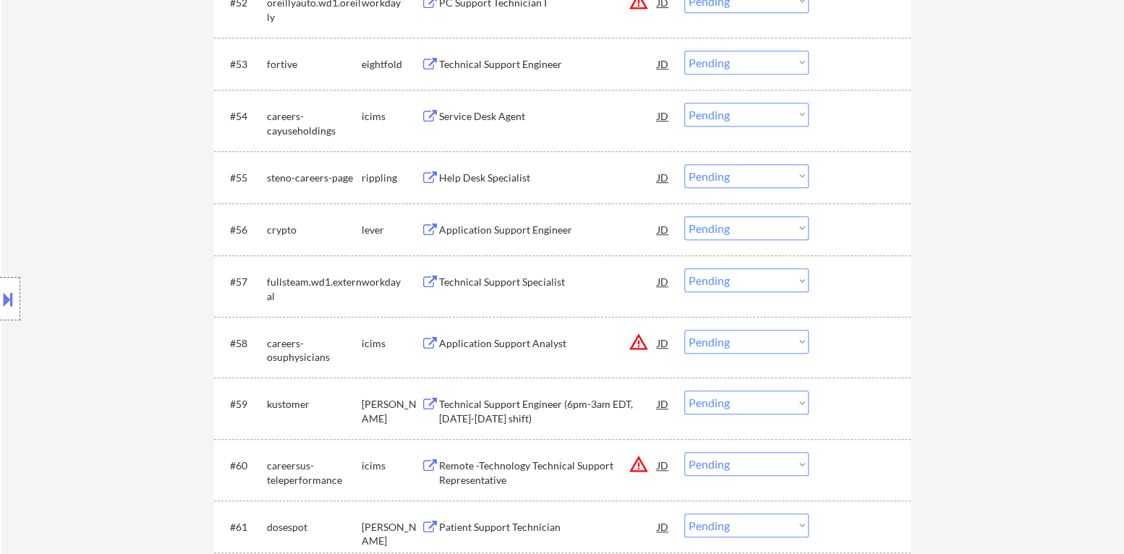
click at [529, 174] on div "Help Desk Specialist" at bounding box center [548, 178] width 218 height 14
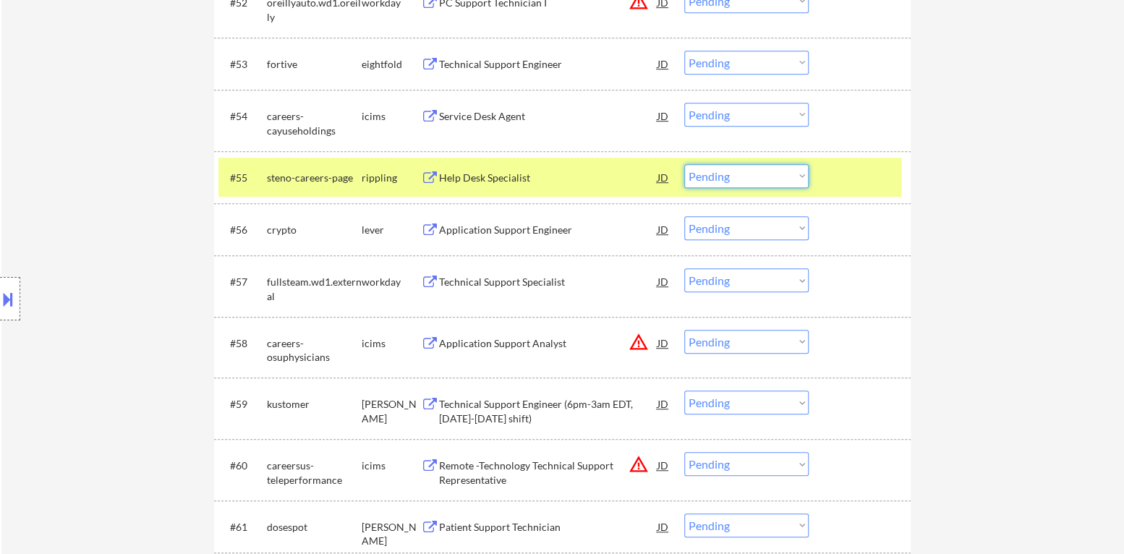
click at [741, 182] on select "Choose an option... Pending Applied Excluded (Questions) Excluded (Expired) Exc…" at bounding box center [746, 176] width 124 height 24
click at [684, 164] on select "Choose an option... Pending Applied Excluded (Questions) Excluded (Expired) Exc…" at bounding box center [746, 176] width 124 height 24
click at [837, 186] on div at bounding box center [861, 177] width 64 height 26
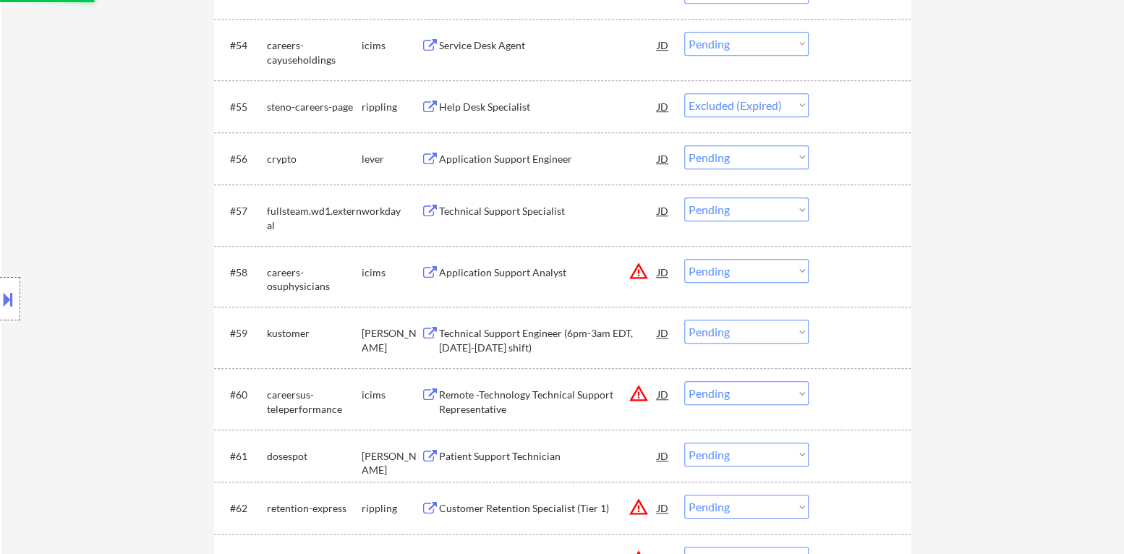
scroll to position [3543, 0]
select select ""pending""
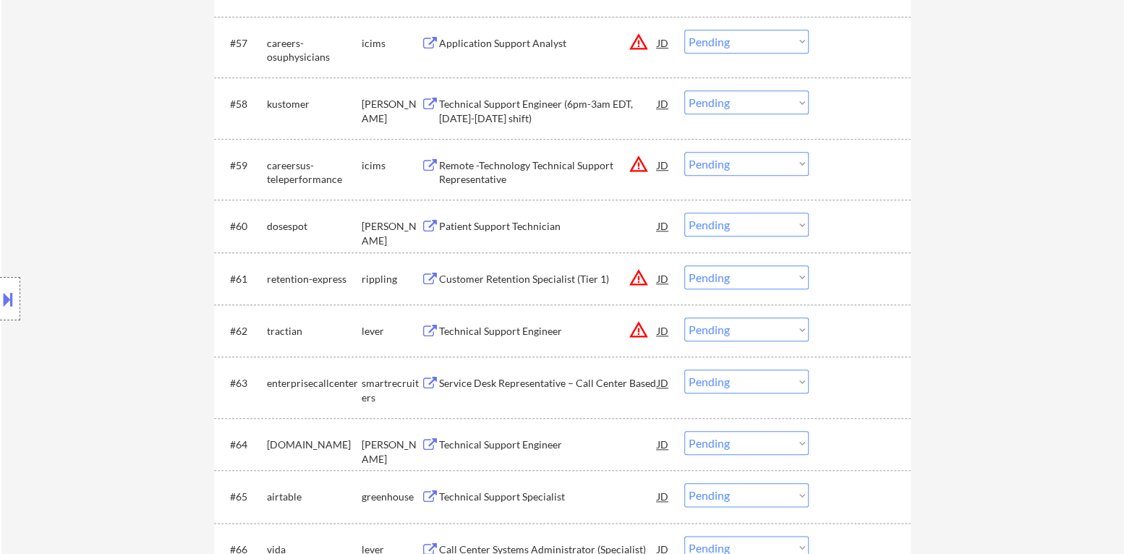
scroll to position [3688, 0]
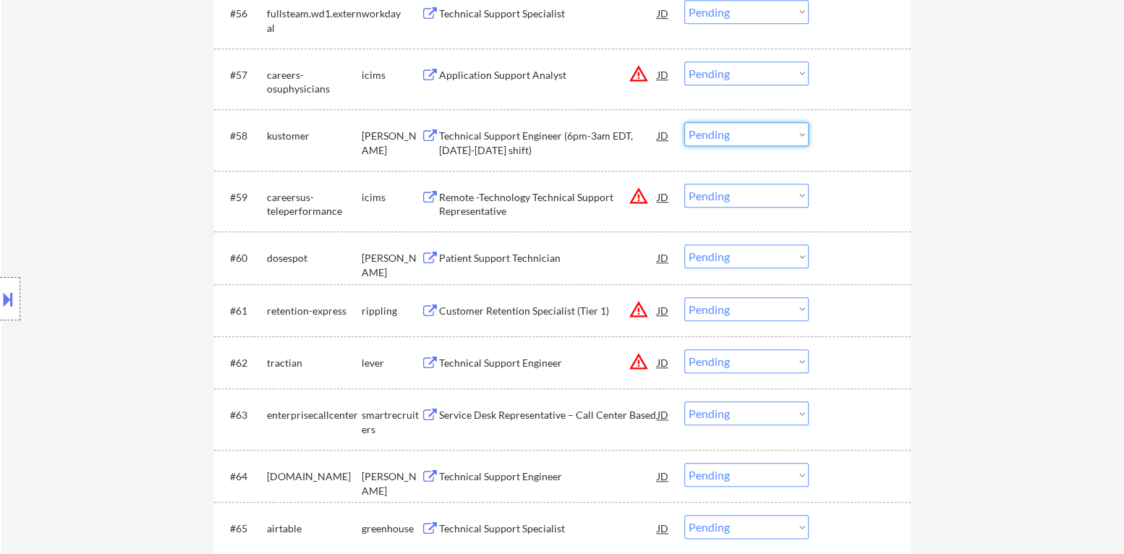
click at [738, 145] on select "Choose an option... Pending Applied Excluded (Questions) Excluded (Expired) Exc…" at bounding box center [746, 134] width 124 height 24
click at [684, 122] on select "Choose an option... Pending Applied Excluded (Questions) Excluded (Expired) Exc…" at bounding box center [746, 134] width 124 height 24
select select ""pending""
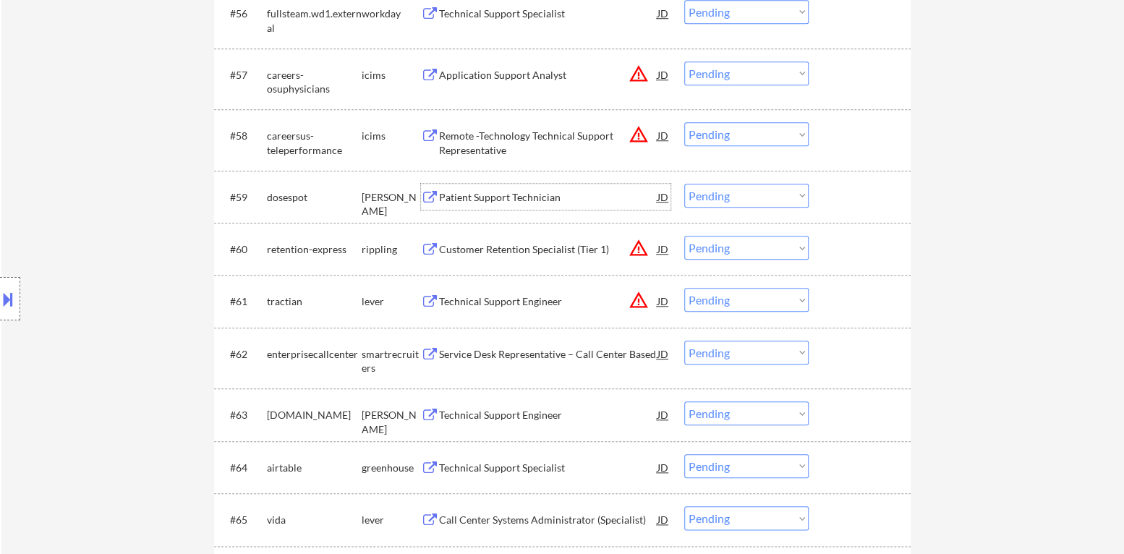
click at [532, 200] on div "Patient Support Technician" at bounding box center [548, 197] width 218 height 14
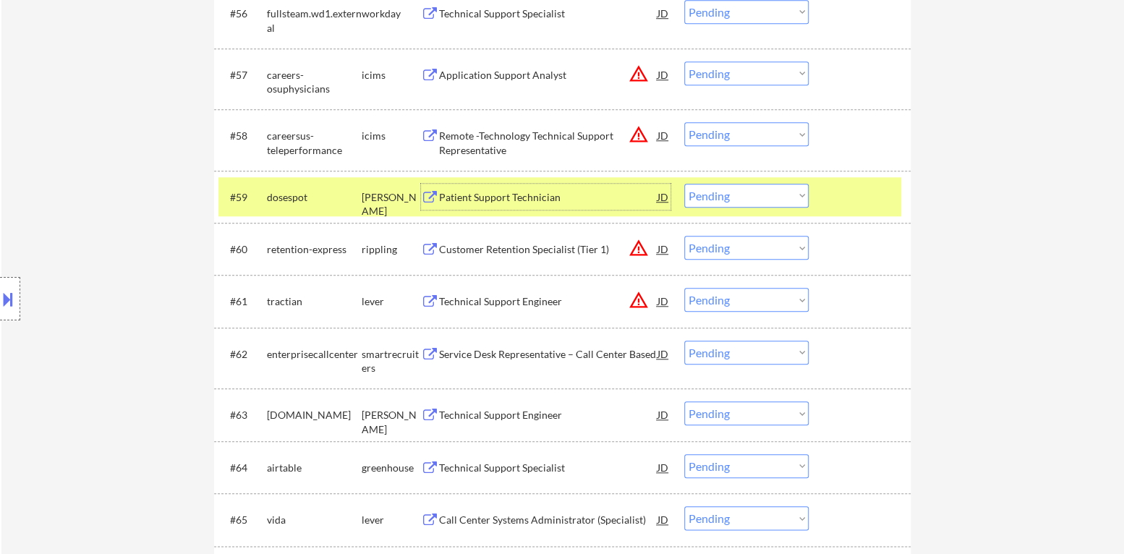
drag, startPoint x: 773, startPoint y: 190, endPoint x: 774, endPoint y: 205, distance: 14.5
click at [773, 191] on select "Choose an option... Pending Applied Excluded (Questions) Excluded (Expired) Exc…" at bounding box center [746, 196] width 124 height 24
click at [684, 184] on select "Choose an option... Pending Applied Excluded (Questions) Excluded (Expired) Exc…" at bounding box center [746, 196] width 124 height 24
click at [848, 206] on div at bounding box center [861, 197] width 64 height 26
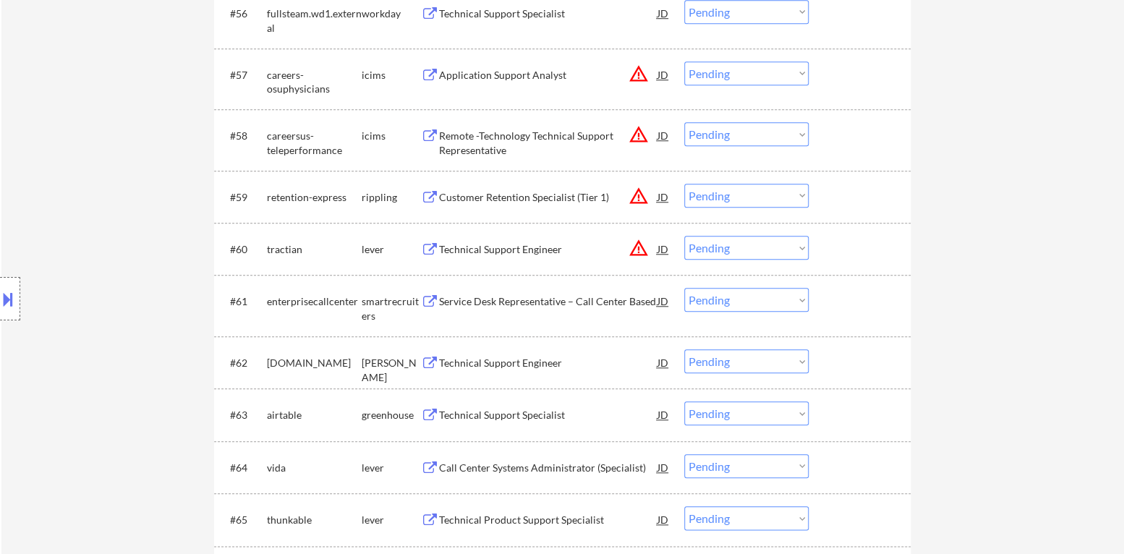
click at [635, 195] on button "warning_amber" at bounding box center [638, 196] width 20 height 20
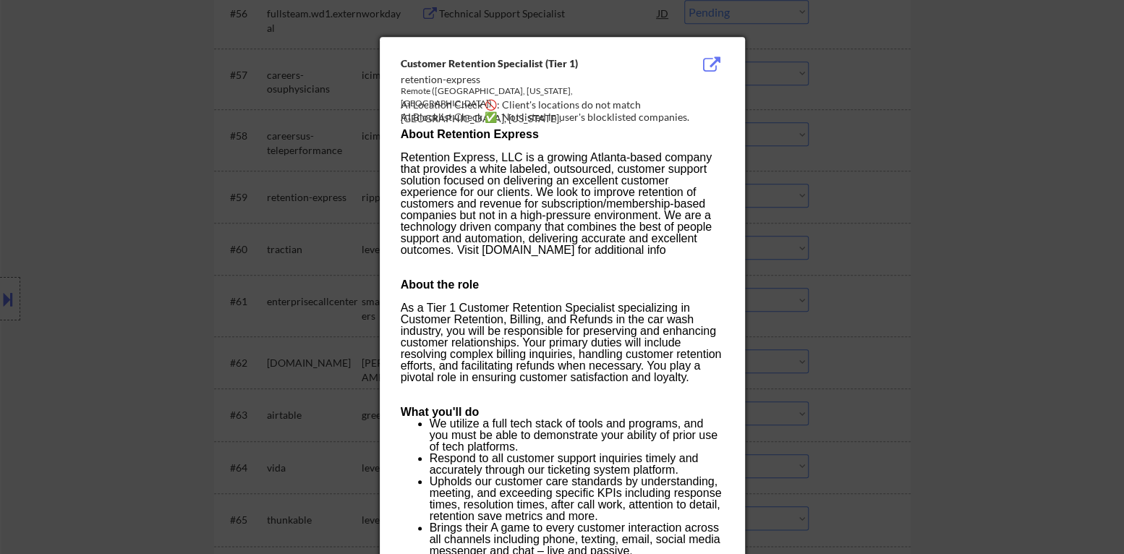
click at [817, 227] on div at bounding box center [562, 277] width 1124 height 554
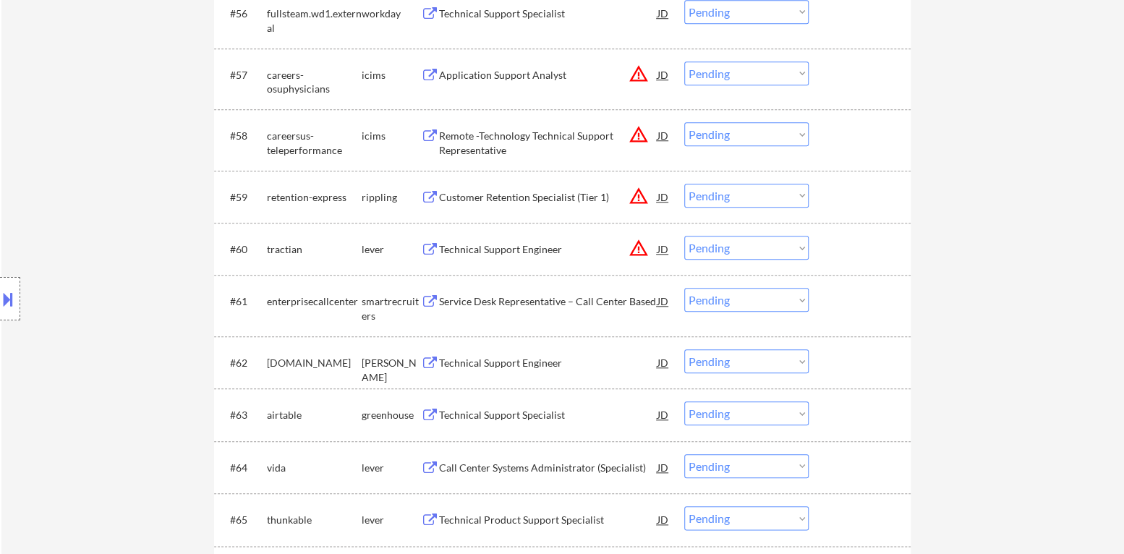
click at [782, 202] on select "Choose an option... Pending Applied Excluded (Questions) Excluded (Expired) Exc…" at bounding box center [746, 196] width 124 height 24
click at [684, 184] on select "Choose an option... Pending Applied Excluded (Questions) Excluded (Expired) Exc…" at bounding box center [746, 196] width 124 height 24
click at [639, 249] on button "warning_amber" at bounding box center [638, 248] width 20 height 20
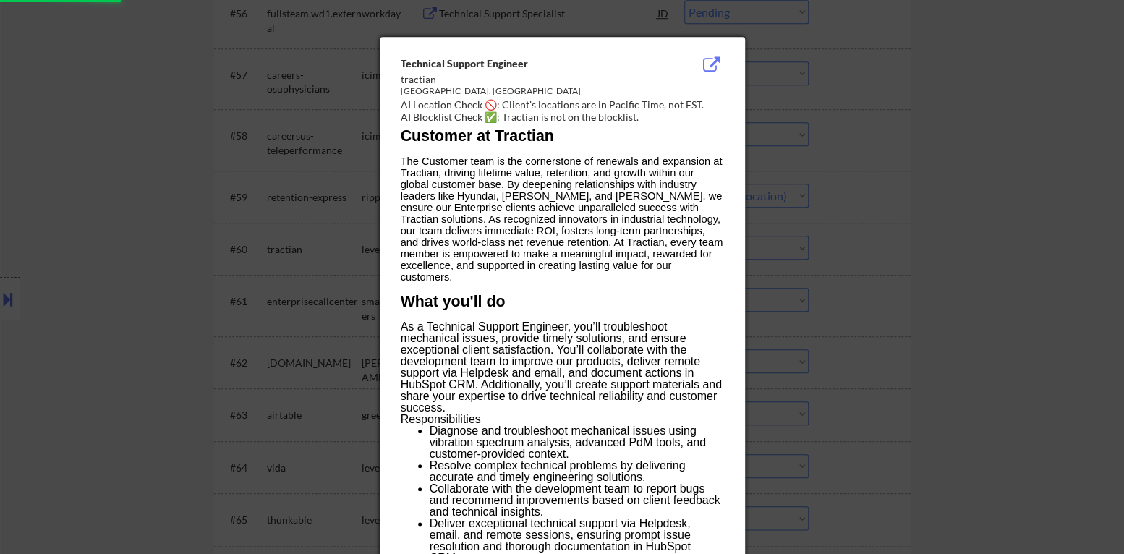
click at [902, 278] on div at bounding box center [562, 277] width 1124 height 554
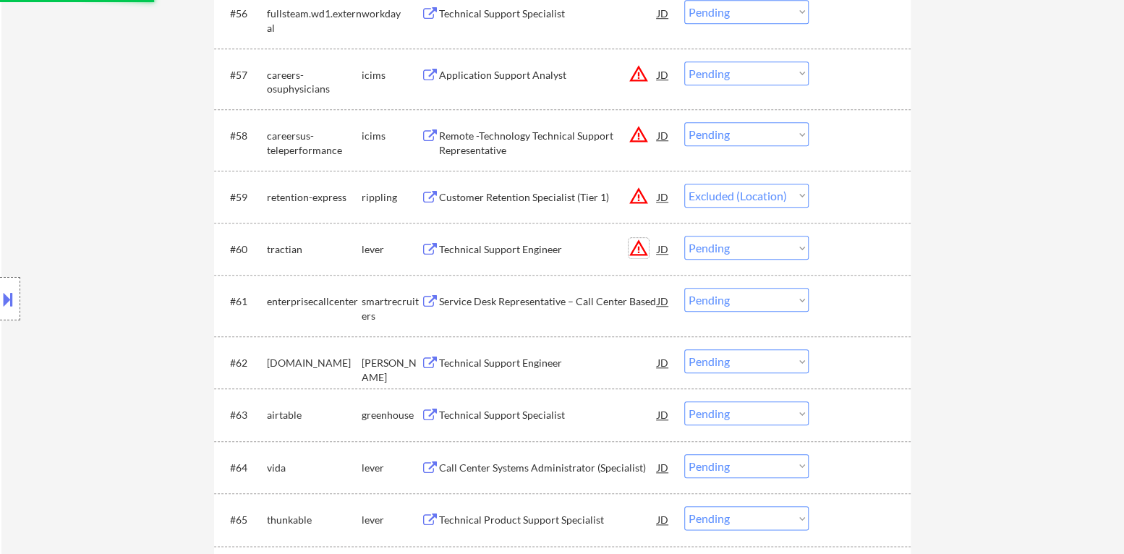
click at [641, 247] on button "warning_amber" at bounding box center [638, 248] width 20 height 20
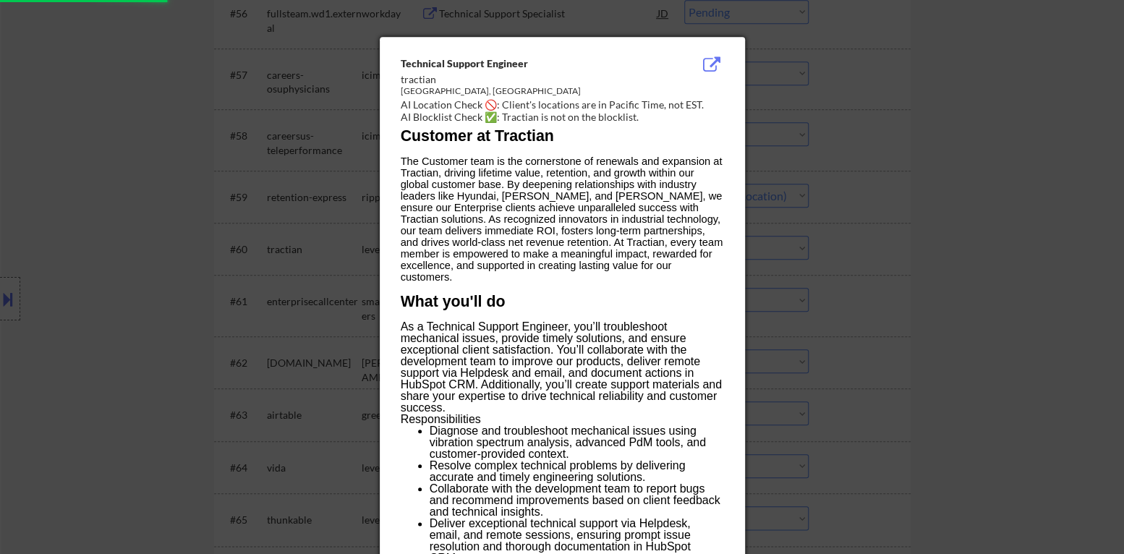
click at [921, 244] on div at bounding box center [562, 277] width 1124 height 554
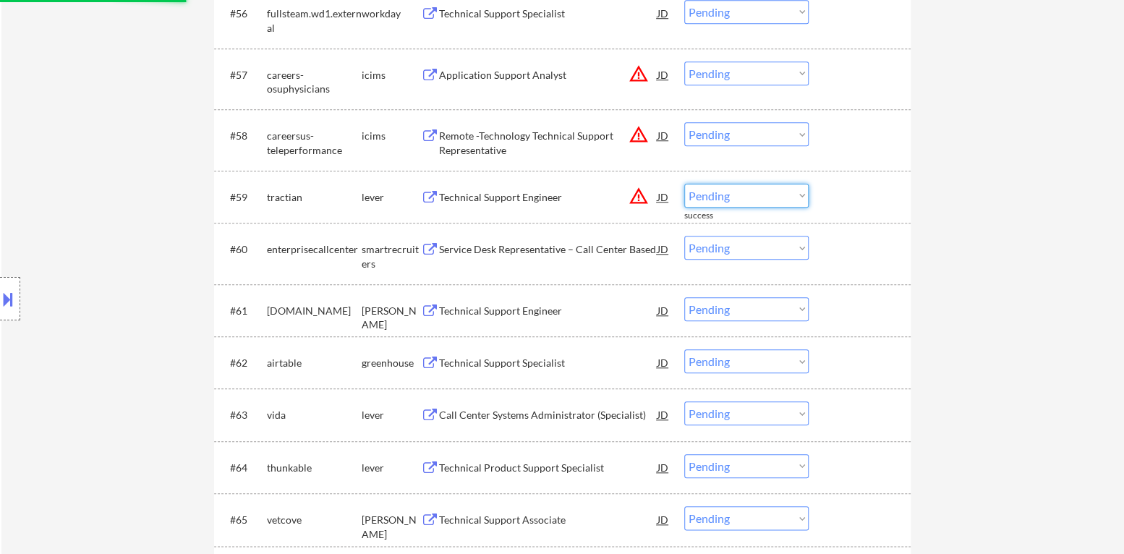
click at [762, 195] on select "Choose an option... Pending Applied Excluded (Questions) Excluded (Expired) Exc…" at bounding box center [746, 196] width 124 height 24
click at [684, 184] on select "Choose an option... Pending Applied Excluded (Questions) Excluded (Expired) Exc…" at bounding box center [746, 196] width 124 height 24
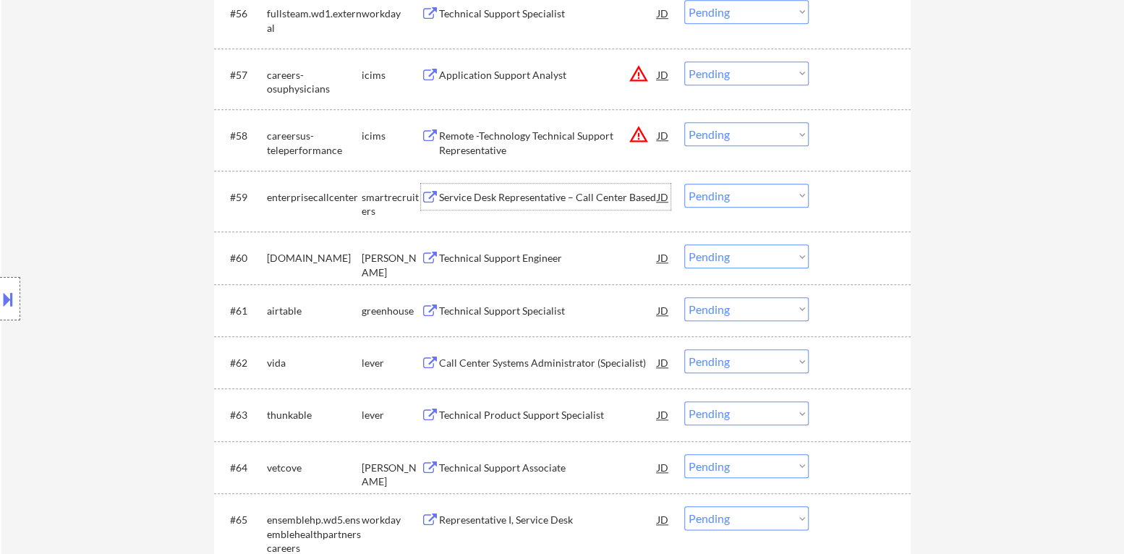
click at [573, 200] on div "Service Desk Representative – Call Center Based" at bounding box center [548, 197] width 218 height 14
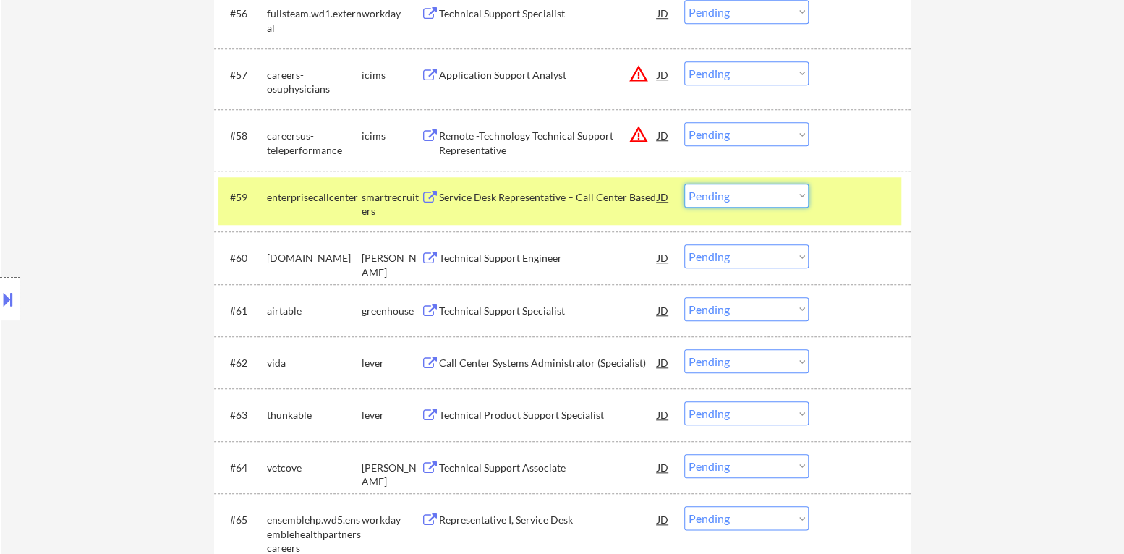
click at [767, 200] on select "Choose an option... Pending Applied Excluded (Questions) Excluded (Expired) Exc…" at bounding box center [746, 196] width 124 height 24
click at [684, 184] on select "Choose an option... Pending Applied Excluded (Questions) Excluded (Expired) Exc…" at bounding box center [746, 196] width 124 height 24
click at [850, 197] on div at bounding box center [861, 197] width 64 height 26
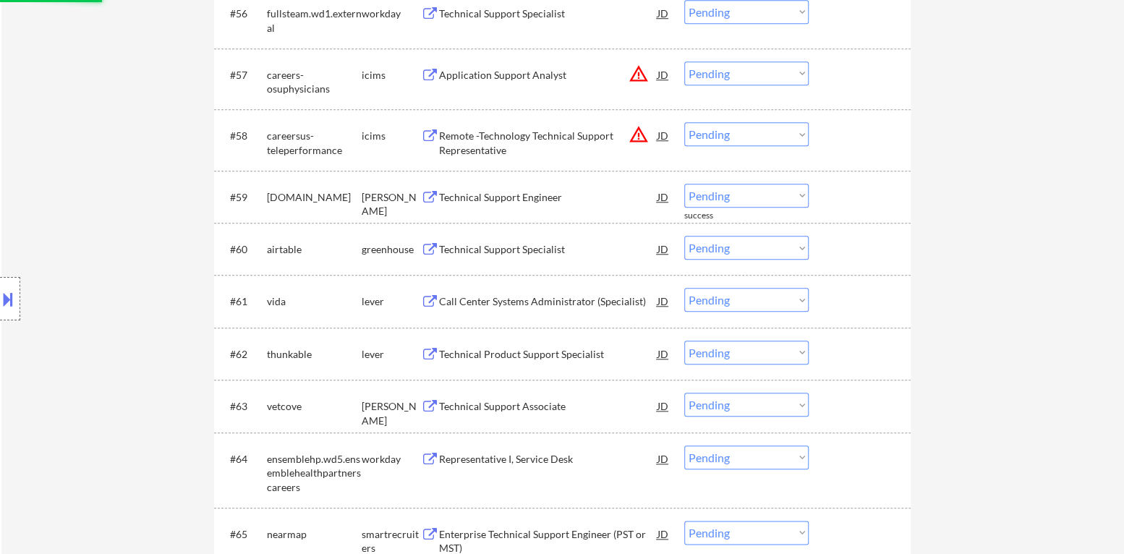
click at [558, 197] on div "Technical Support Engineer" at bounding box center [548, 197] width 218 height 14
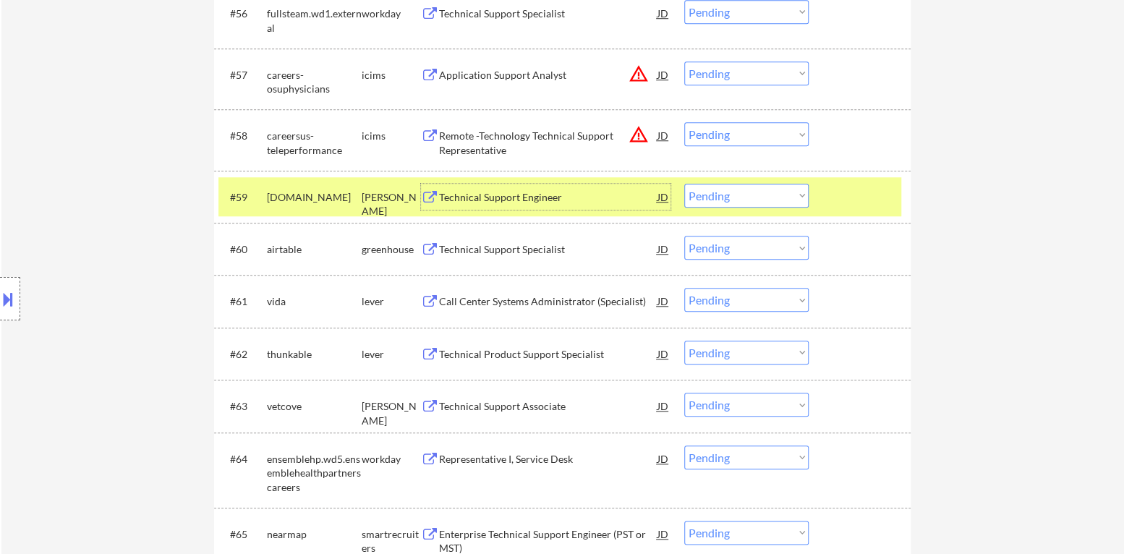
click at [764, 187] on select "Choose an option... Pending Applied Excluded (Questions) Excluded (Expired) Exc…" at bounding box center [746, 196] width 124 height 24
click at [684, 184] on select "Choose an option... Pending Applied Excluded (Questions) Excluded (Expired) Exc…" at bounding box center [746, 196] width 124 height 24
click at [837, 198] on div at bounding box center [861, 197] width 64 height 26
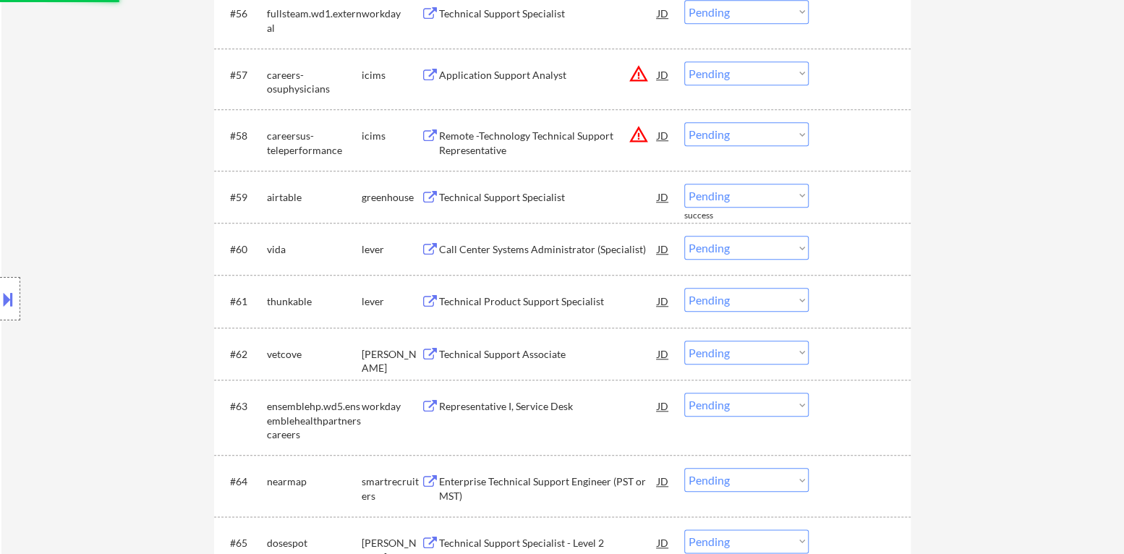
click at [481, 199] on div "Technical Support Specialist" at bounding box center [548, 197] width 218 height 14
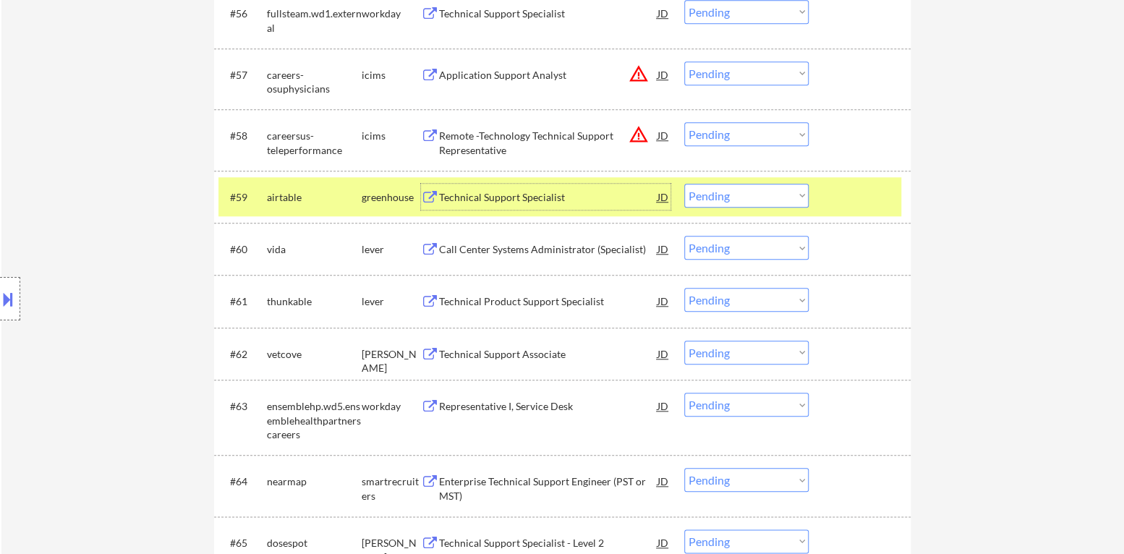
click at [770, 207] on div "#59 airtable greenhouse Technical Support Specialist JD warning_amber Choose an…" at bounding box center [559, 196] width 683 height 39
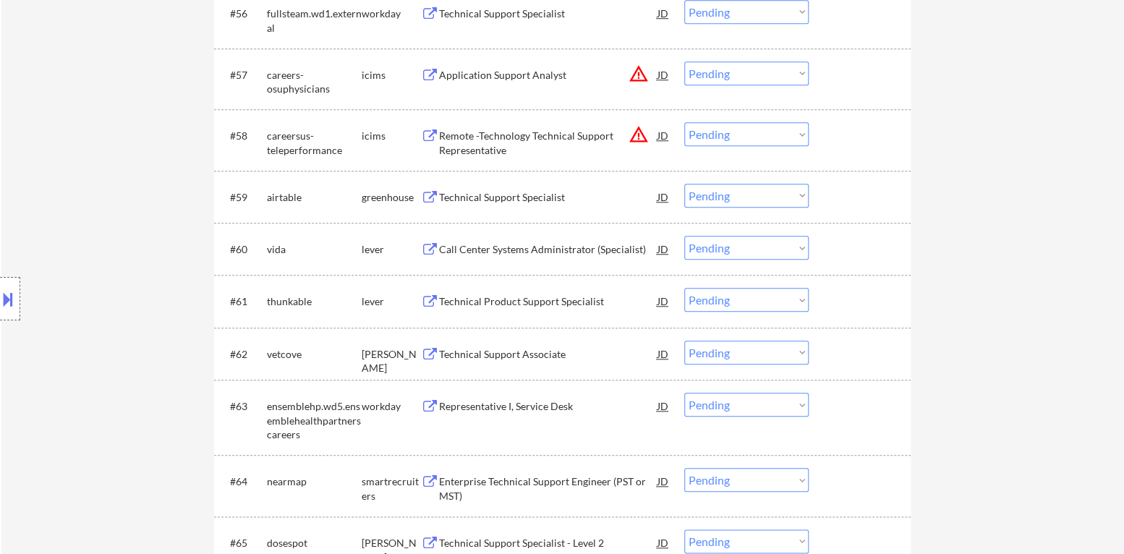
click at [772, 199] on select "Choose an option... Pending Applied Excluded (Questions) Excluded (Expired) Exc…" at bounding box center [746, 196] width 124 height 24
click at [684, 184] on select "Choose an option... Pending Applied Excluded (Questions) Excluded (Expired) Exc…" at bounding box center [746, 196] width 124 height 24
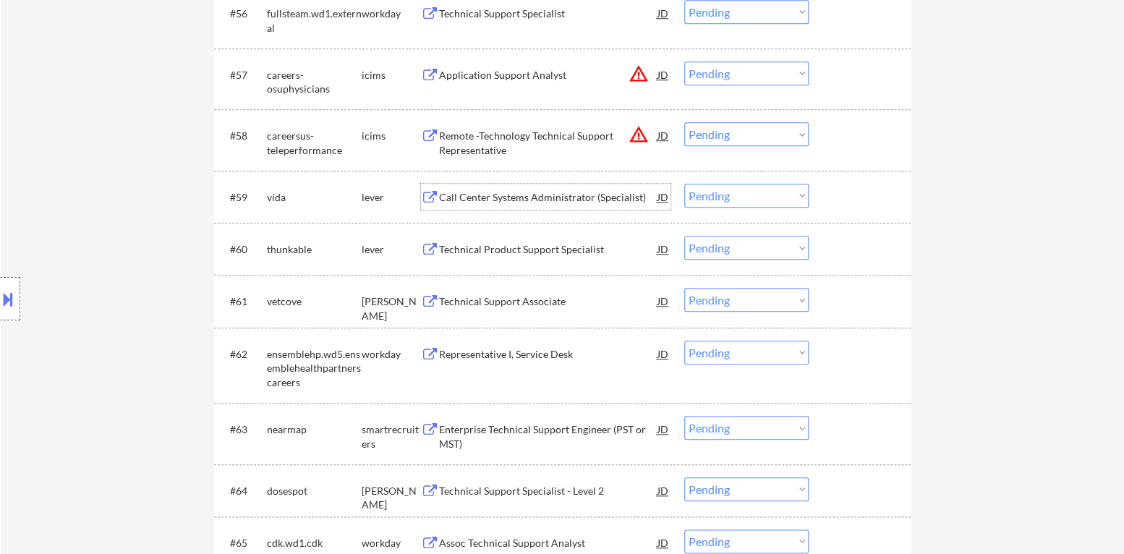
click at [571, 201] on div "Call Center Systems Administrator (Specialist)" at bounding box center [548, 197] width 218 height 14
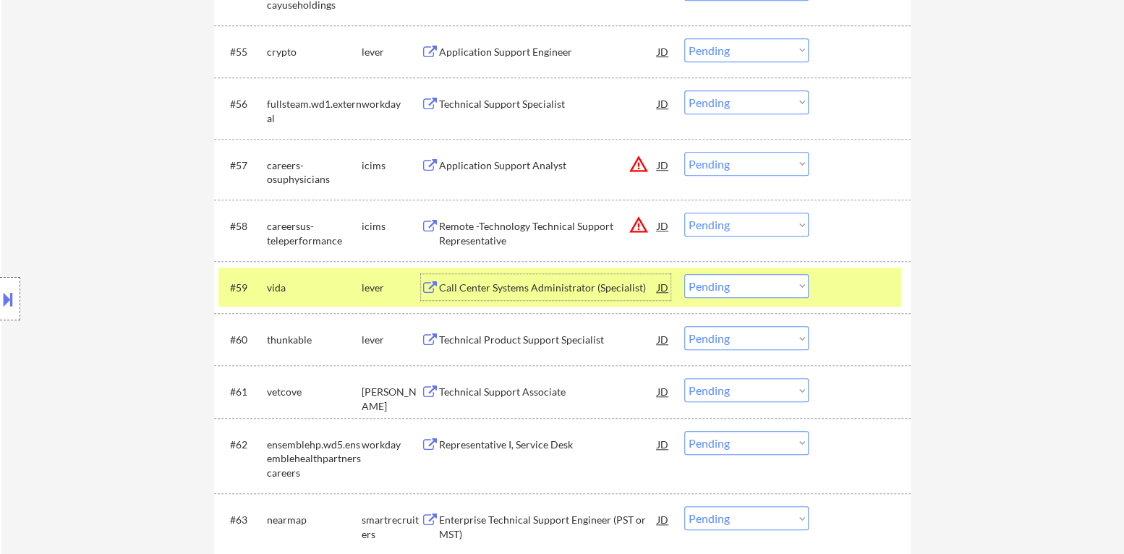
scroll to position [3630, 0]
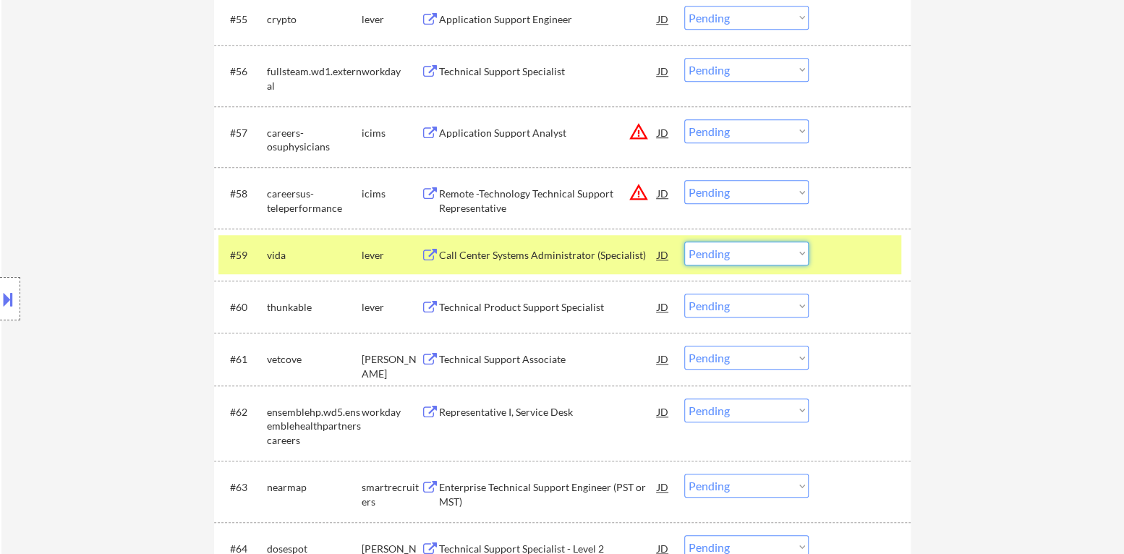
click at [767, 260] on select "Choose an option... Pending Applied Excluded (Questions) Excluded (Expired) Exc…" at bounding box center [746, 254] width 124 height 24
click at [684, 242] on select "Choose an option... Pending Applied Excluded (Questions) Excluded (Expired) Exc…" at bounding box center [746, 254] width 124 height 24
click at [846, 260] on div at bounding box center [861, 255] width 64 height 26
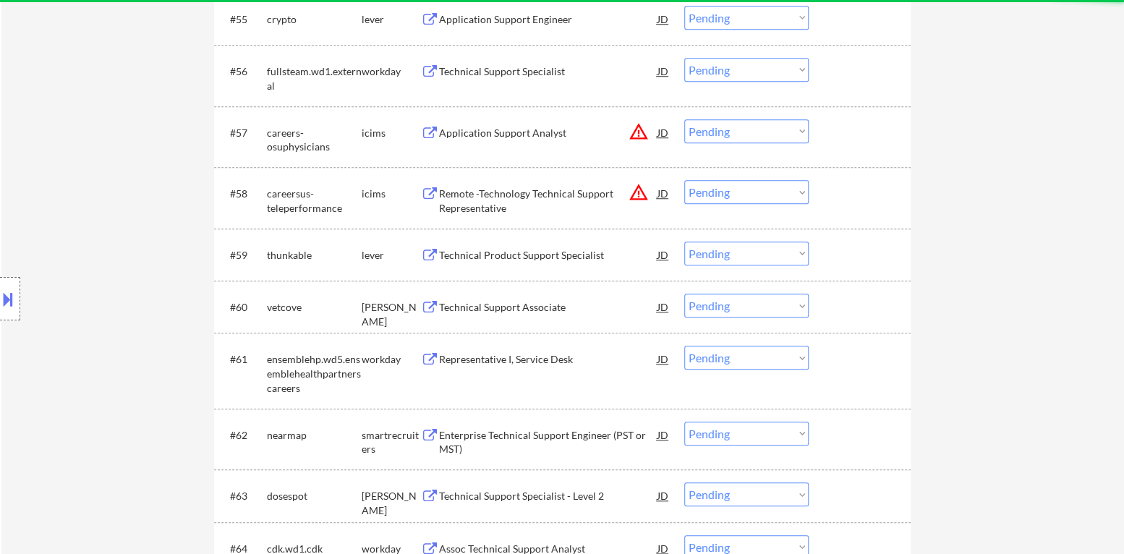
click at [546, 253] on div "Technical Product Support Specialist" at bounding box center [548, 255] width 218 height 14
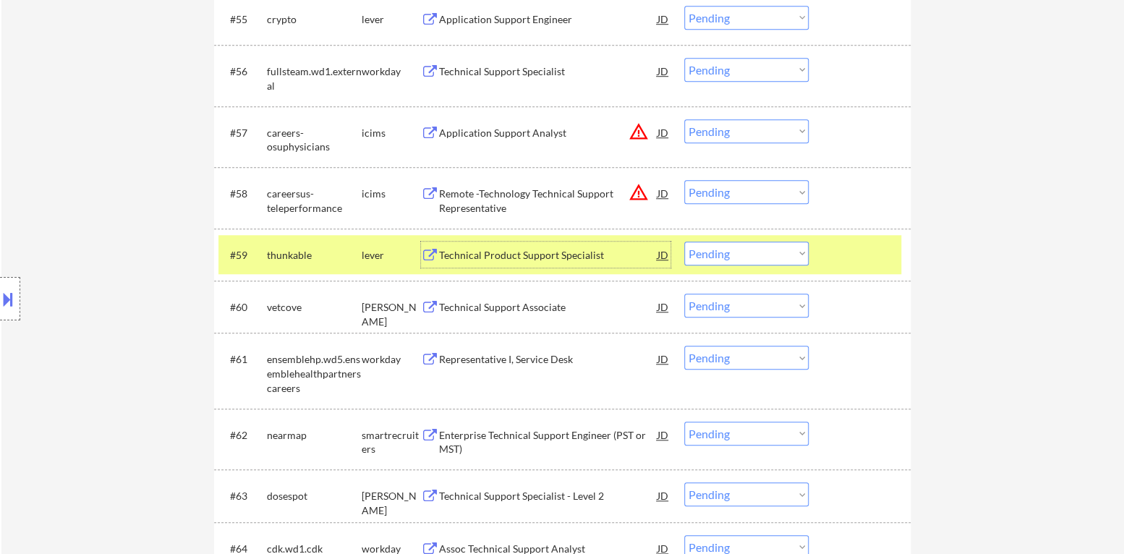
click at [764, 261] on select "Choose an option... Pending Applied Excluded (Questions) Excluded (Expired) Exc…" at bounding box center [746, 254] width 124 height 24
click at [684, 242] on select "Choose an option... Pending Applied Excluded (Questions) Excluded (Expired) Exc…" at bounding box center [746, 254] width 124 height 24
click at [852, 254] on div at bounding box center [861, 255] width 64 height 26
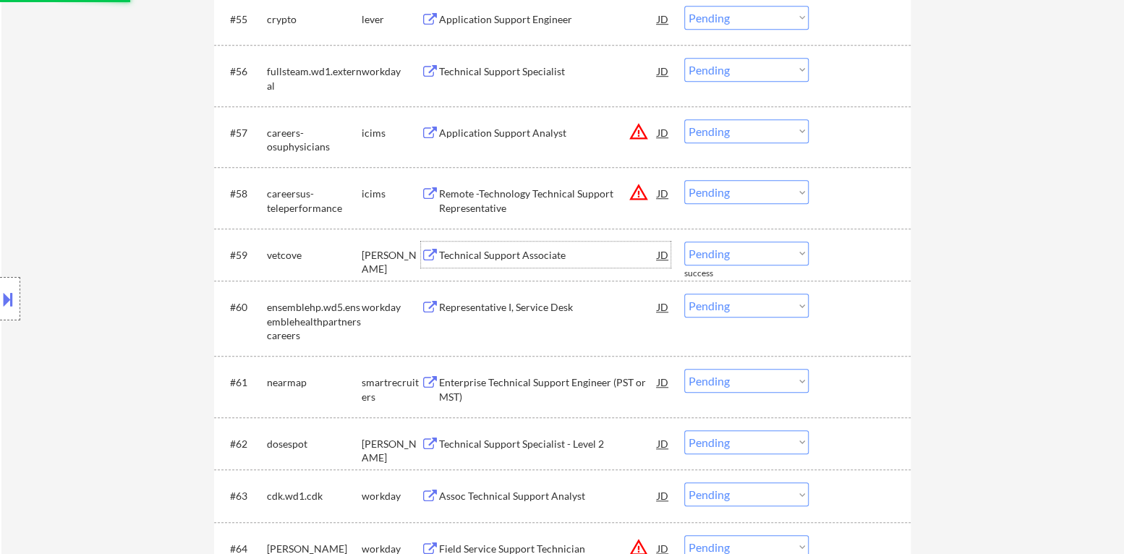
click at [519, 254] on div "Technical Support Associate" at bounding box center [548, 255] width 218 height 14
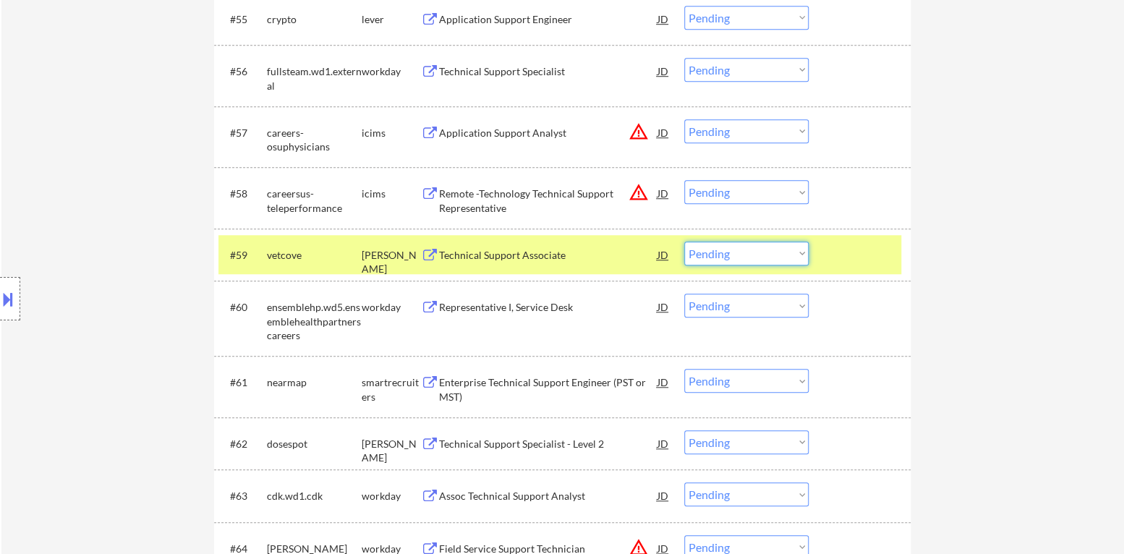
click at [753, 254] on select "Choose an option... Pending Applied Excluded (Questions) Excluded (Expired) Exc…" at bounding box center [746, 254] width 124 height 24
click at [684, 242] on select "Choose an option... Pending Applied Excluded (Questions) Excluded (Expired) Exc…" at bounding box center [746, 254] width 124 height 24
select select ""pending""
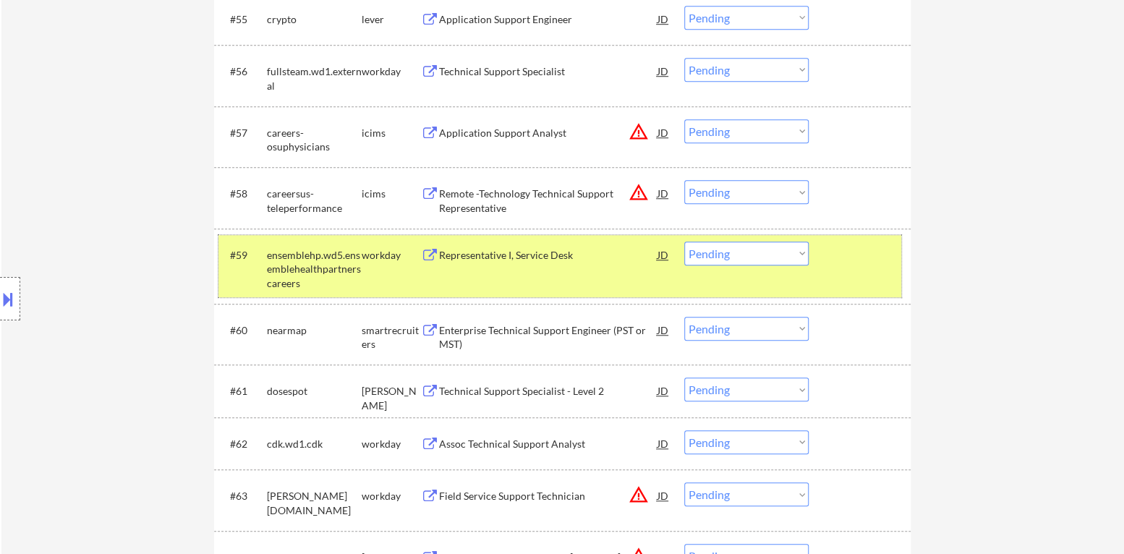
click at [866, 276] on div "#59 ensemblehp.wd5.ensemblehealthpartnerscareers workday Representative I, Serv…" at bounding box center [559, 266] width 683 height 62
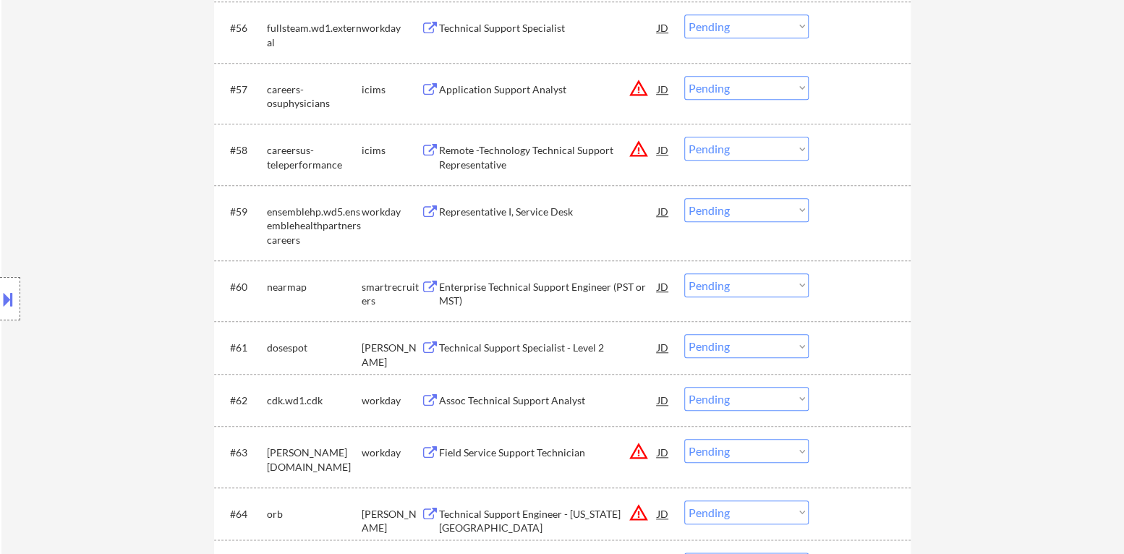
scroll to position [3702, 0]
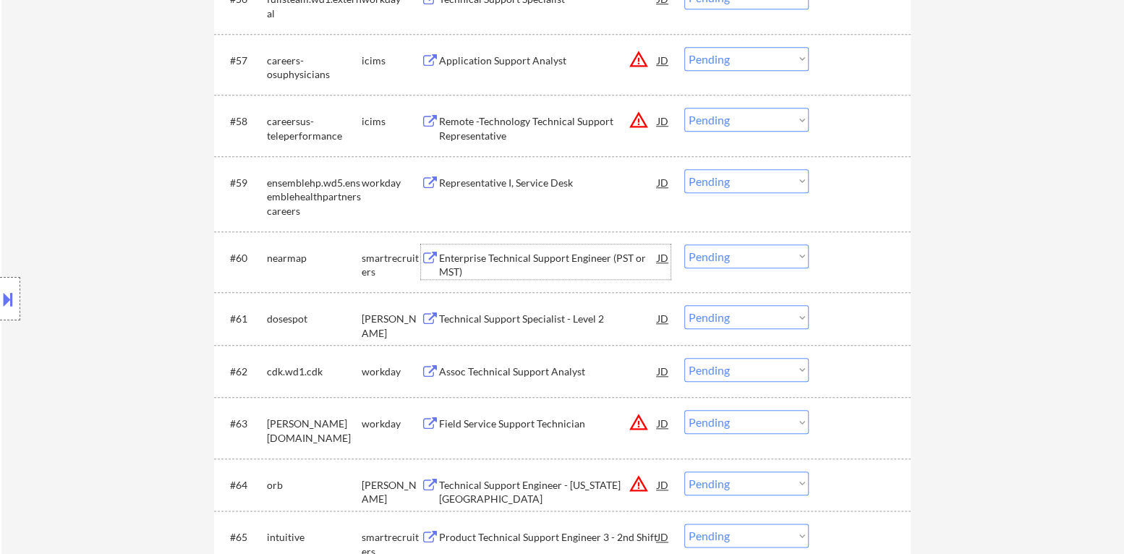
click at [560, 261] on div "Enterprise Technical Support Engineer (PST or MST)" at bounding box center [548, 265] width 218 height 28
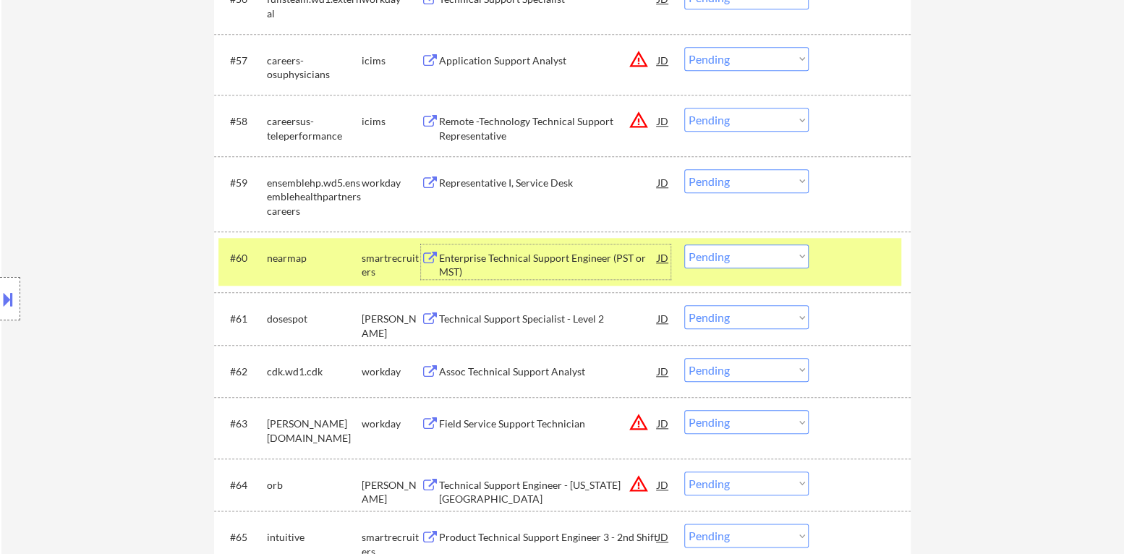
click at [784, 260] on select "Choose an option... Pending Applied Excluded (Questions) Excluded (Expired) Exc…" at bounding box center [746, 256] width 124 height 24
click at [684, 244] on select "Choose an option... Pending Applied Excluded (Questions) Excluded (Expired) Exc…" at bounding box center [746, 256] width 124 height 24
click at [856, 260] on div at bounding box center [861, 257] width 64 height 26
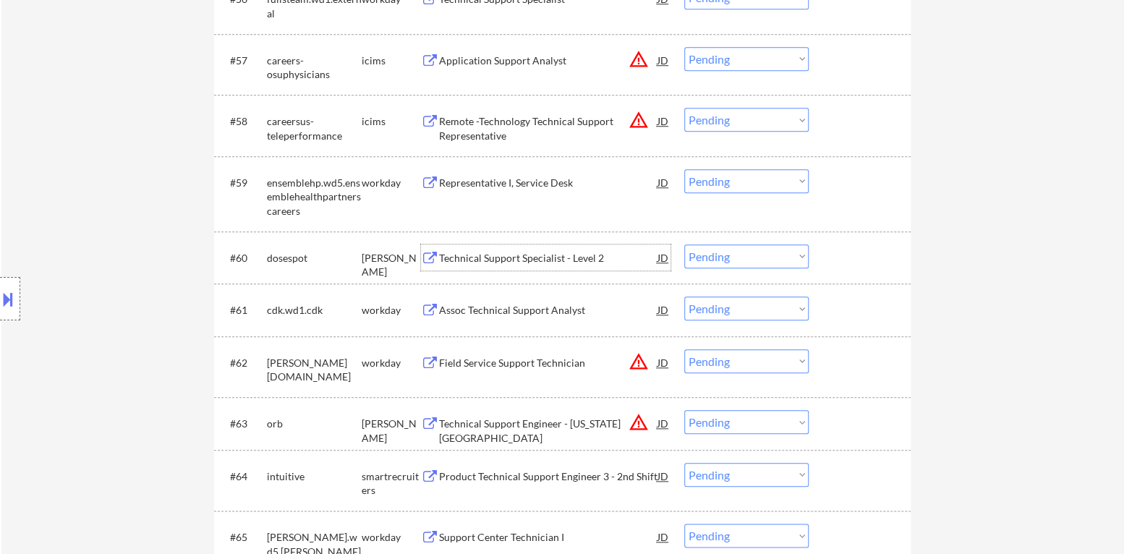
click at [527, 260] on div "Technical Support Specialist - Level 2" at bounding box center [548, 258] width 218 height 14
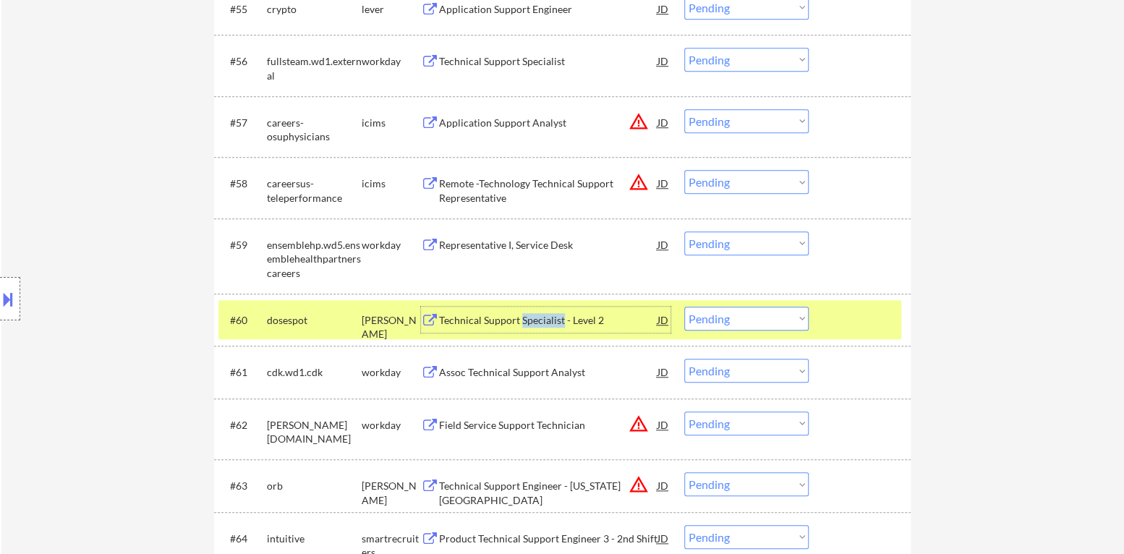
scroll to position [3712, 0]
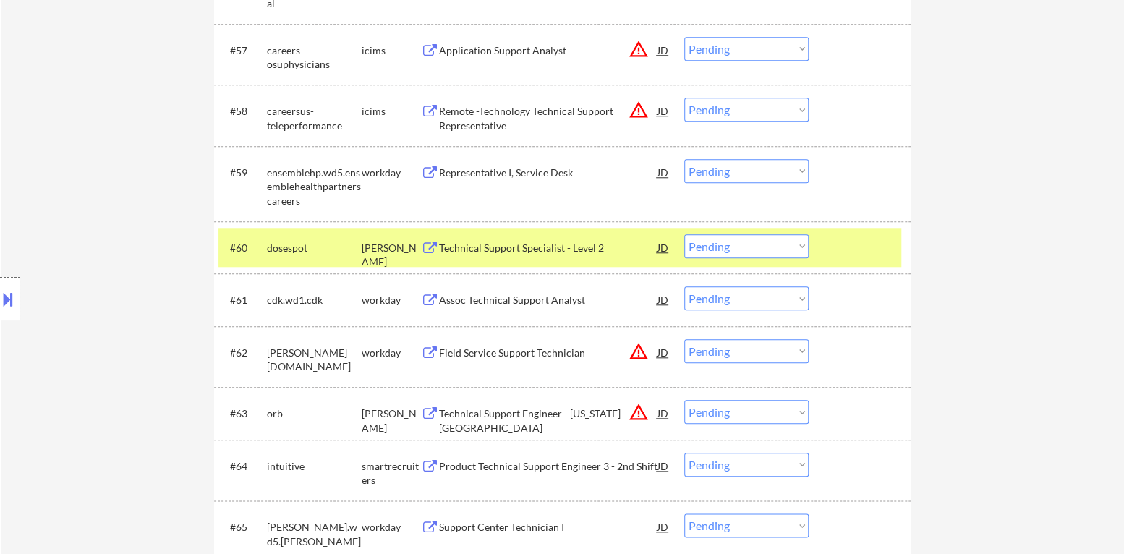
click at [502, 242] on div "Technical Support Specialist - Level 2" at bounding box center [548, 248] width 218 height 14
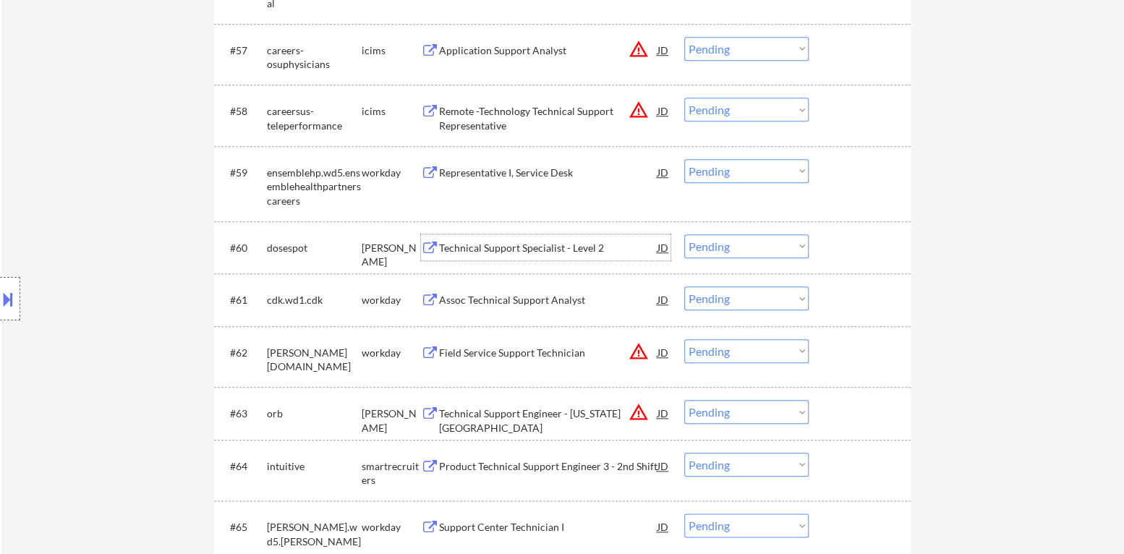
click at [743, 252] on select "Choose an option... Pending Applied Excluded (Questions) Excluded (Expired) Exc…" at bounding box center [746, 246] width 124 height 24
click at [684, 234] on select "Choose an option... Pending Applied Excluded (Questions) Excluded (Expired) Exc…" at bounding box center [746, 246] width 124 height 24
select select ""pending""
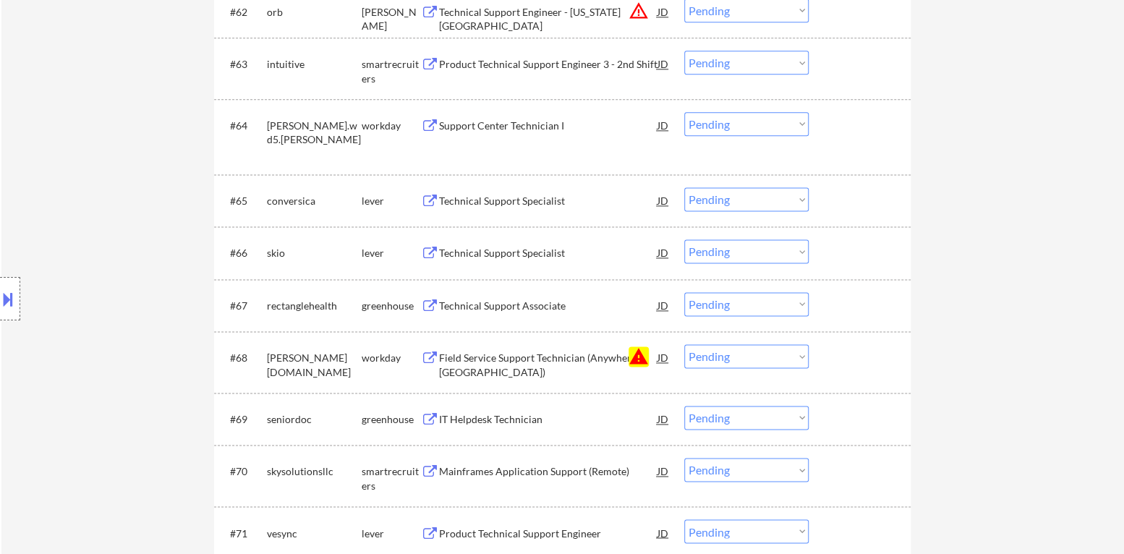
scroll to position [4074, 0]
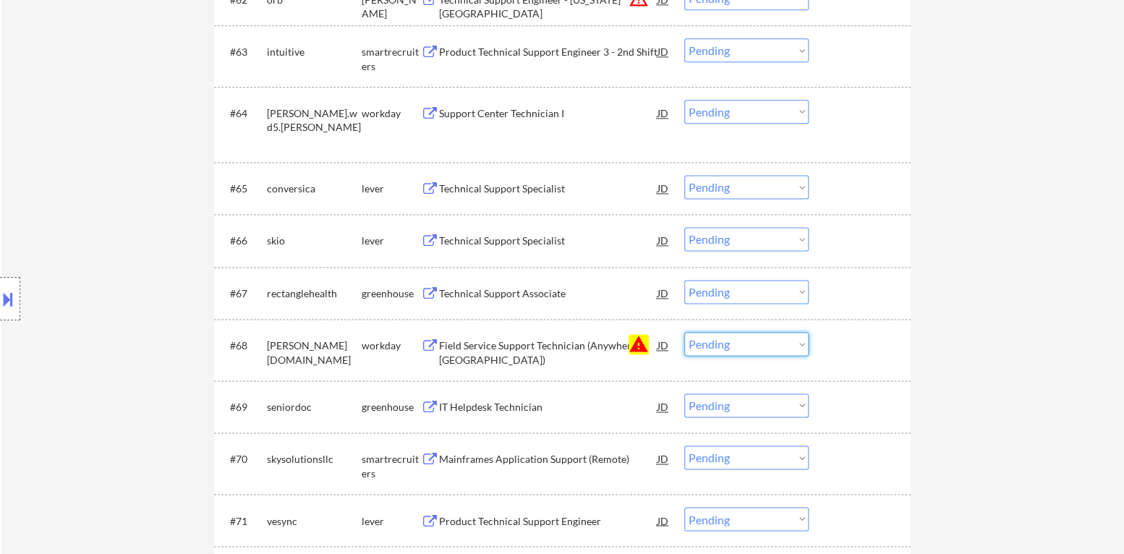
click at [760, 350] on select "Choose an option... Pending Applied Excluded (Questions) Excluded (Expired) Exc…" at bounding box center [746, 344] width 124 height 24
click at [684, 332] on select "Choose an option... Pending Applied Excluded (Questions) Excluded (Expired) Exc…" at bounding box center [746, 344] width 124 height 24
select select ""pending""
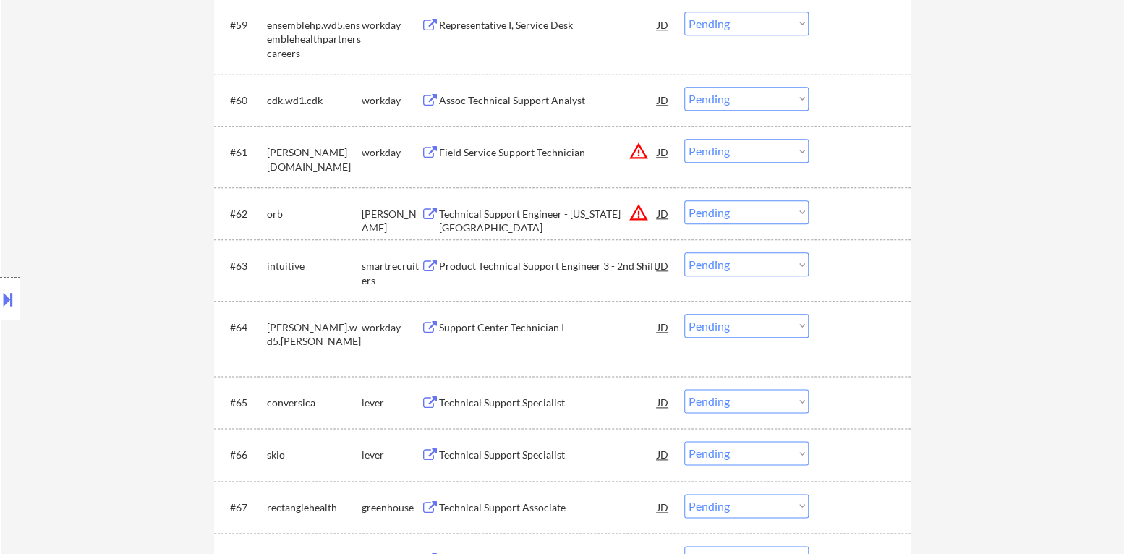
scroll to position [3857, 0]
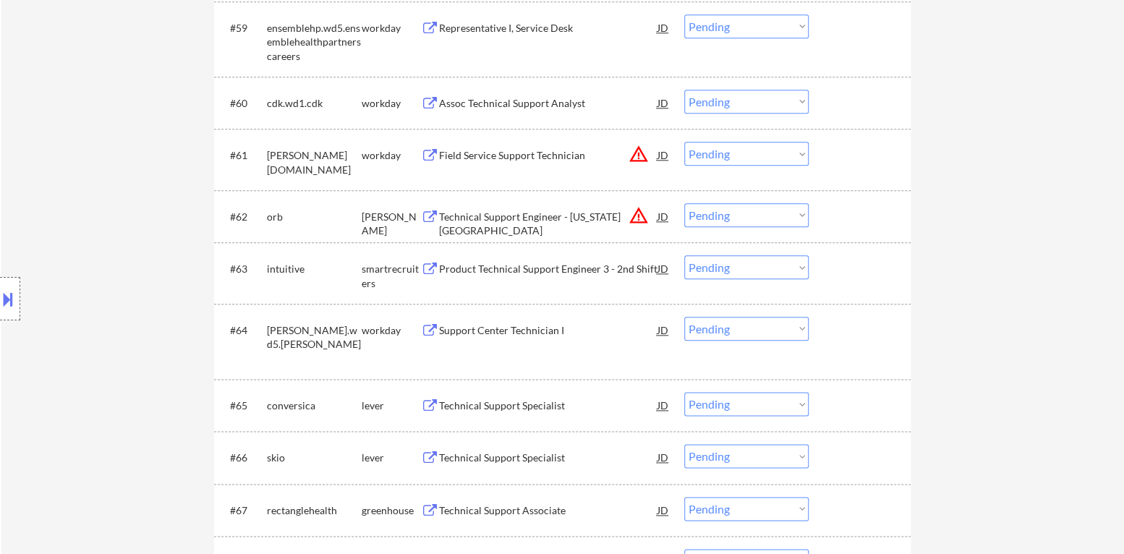
click at [772, 221] on select "Choose an option... Pending Applied Excluded (Questions) Excluded (Expired) Exc…" at bounding box center [746, 215] width 124 height 24
click at [684, 203] on select "Choose an option... Pending Applied Excluded (Questions) Excluded (Expired) Exc…" at bounding box center [746, 215] width 124 height 24
click at [639, 155] on button "warning_amber" at bounding box center [638, 154] width 20 height 20
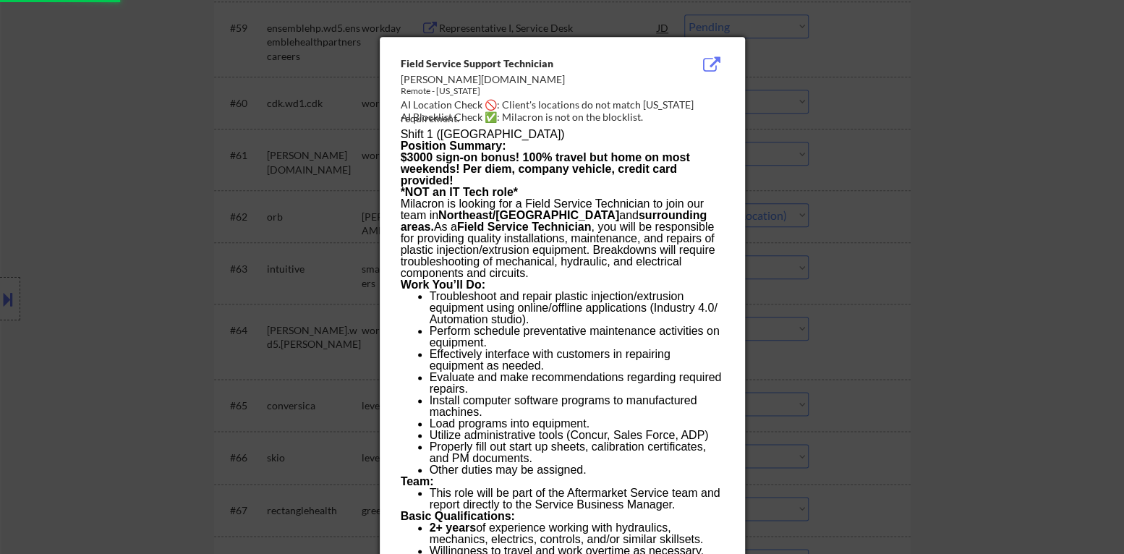
click at [827, 173] on div at bounding box center [562, 277] width 1124 height 554
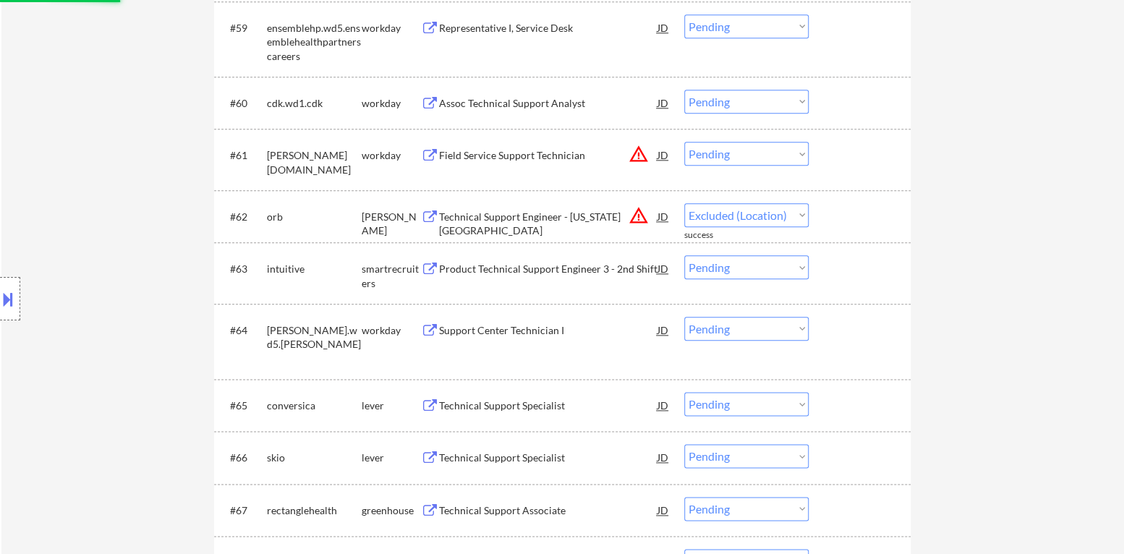
select select ""pending""
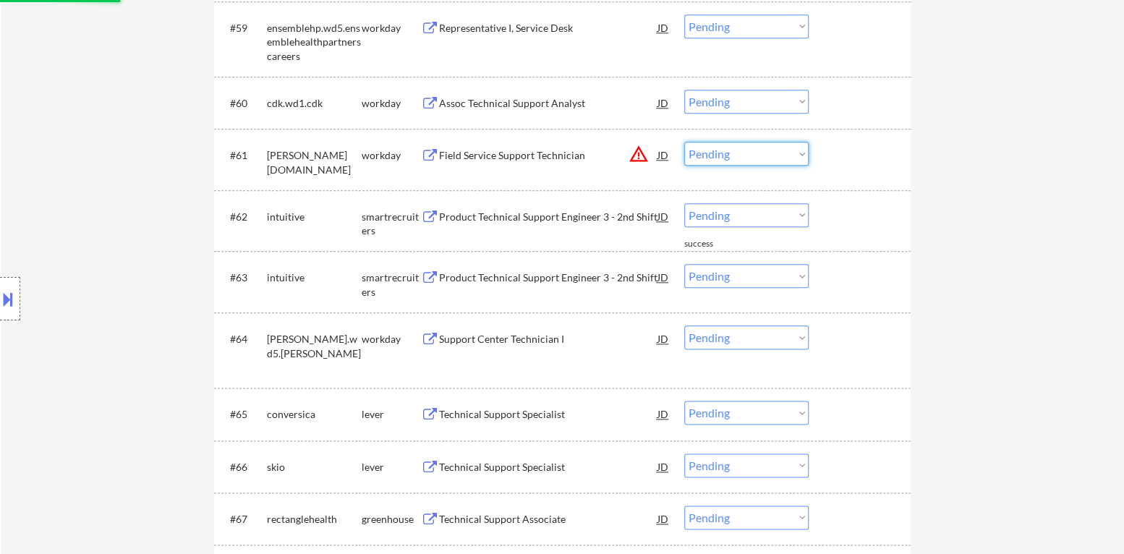
click at [769, 158] on select "Choose an option... Pending Applied Excluded (Questions) Excluded (Expired) Exc…" at bounding box center [746, 154] width 124 height 24
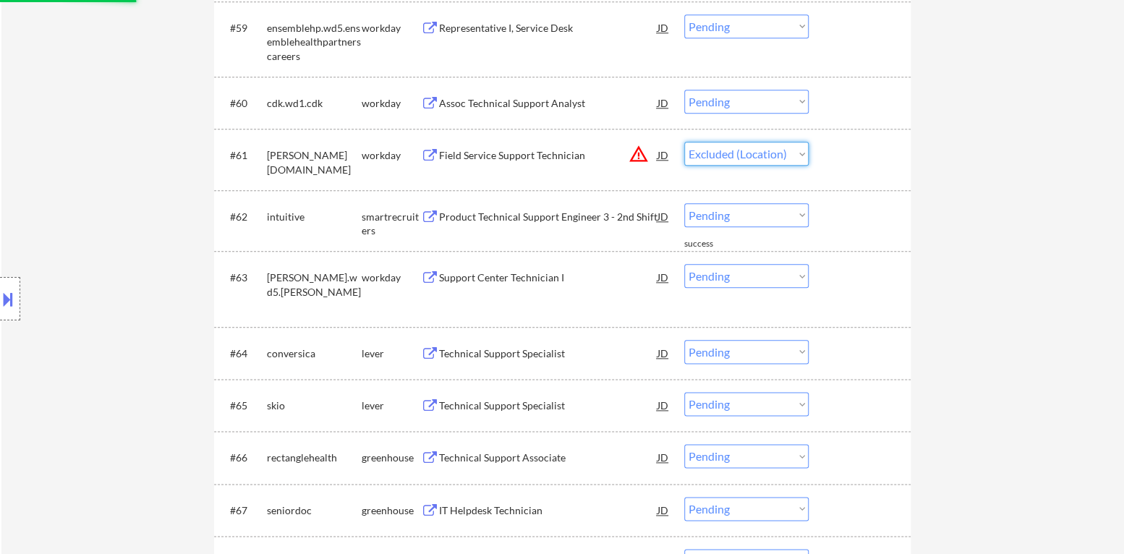
click at [684, 142] on select "Choose an option... Pending Applied Excluded (Questions) Excluded (Expired) Exc…" at bounding box center [746, 154] width 124 height 24
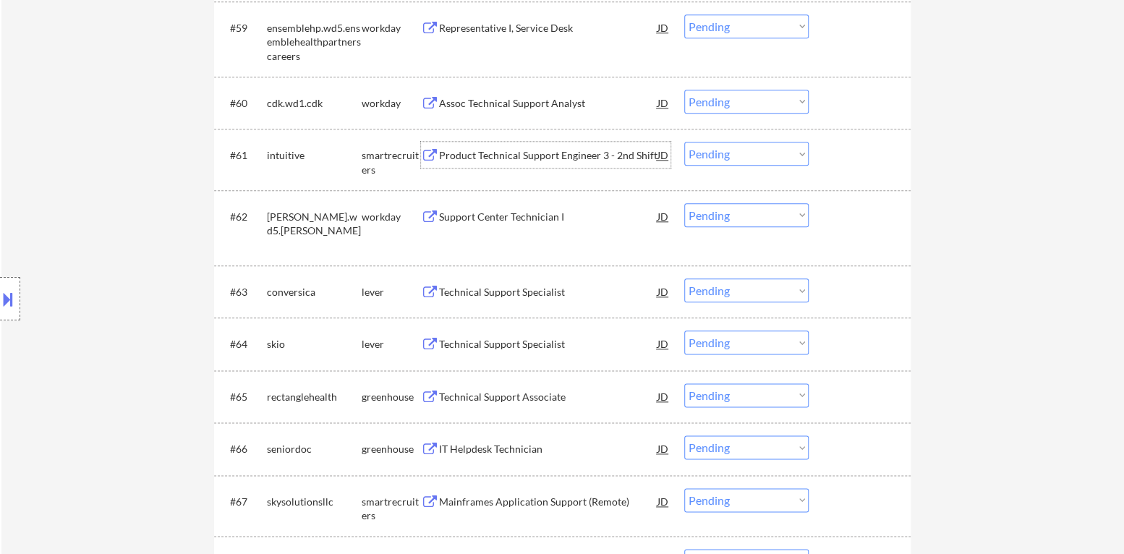
click at [508, 162] on div "Product Technical Support Engineer 3 - 2nd Shift" at bounding box center [548, 155] width 218 height 26
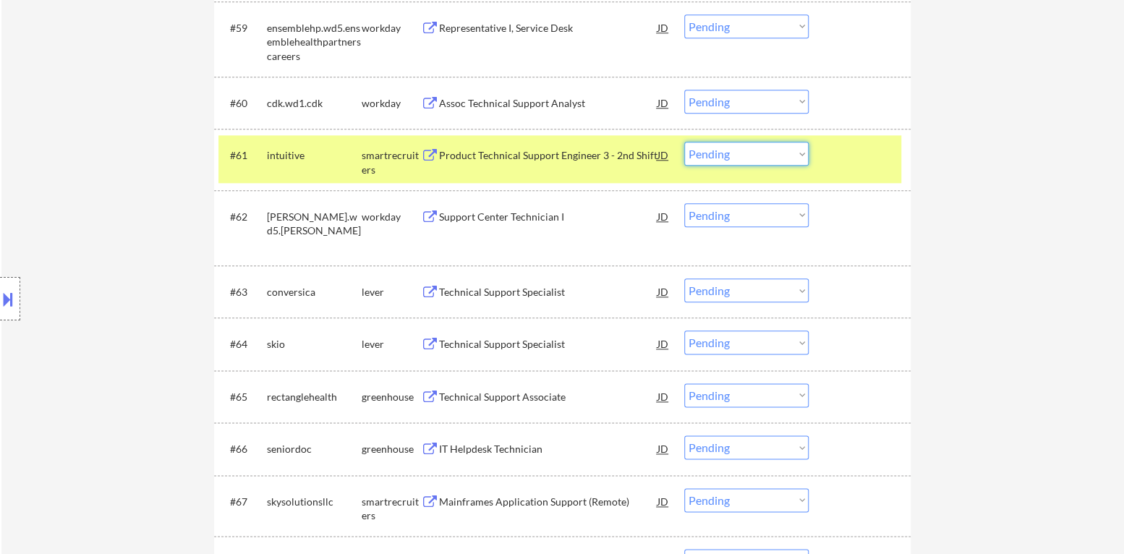
click at [772, 155] on select "Choose an option... Pending Applied Excluded (Questions) Excluded (Expired) Exc…" at bounding box center [746, 154] width 124 height 24
click at [684, 142] on select "Choose an option... Pending Applied Excluded (Questions) Excluded (Expired) Exc…" at bounding box center [746, 154] width 124 height 24
click at [848, 173] on div "#61 intuitive smartrecruiters Product Technical Support Engineer 3 - 2nd Shift …" at bounding box center [559, 159] width 683 height 48
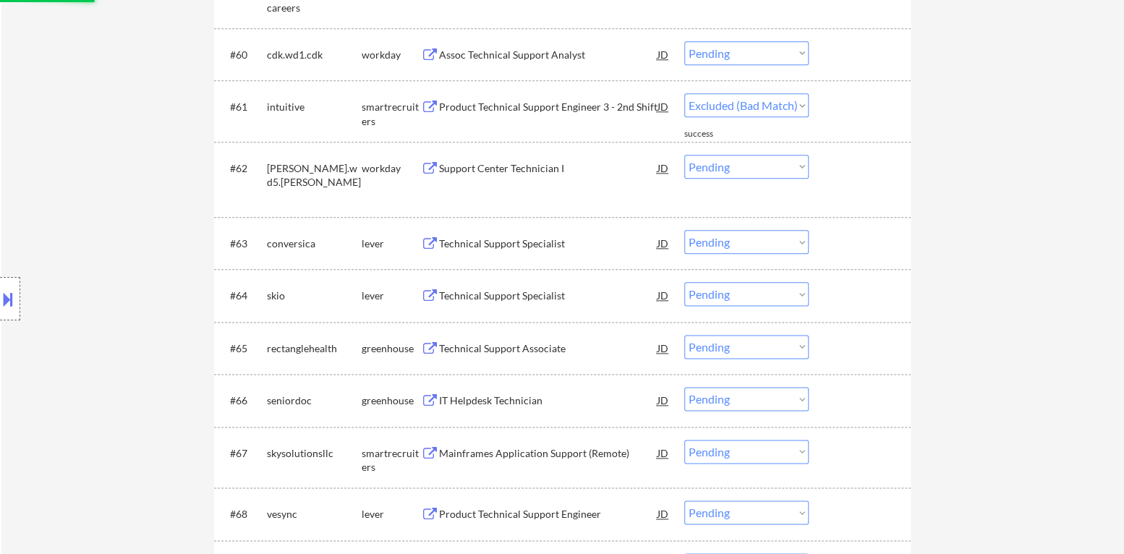
scroll to position [3929, 0]
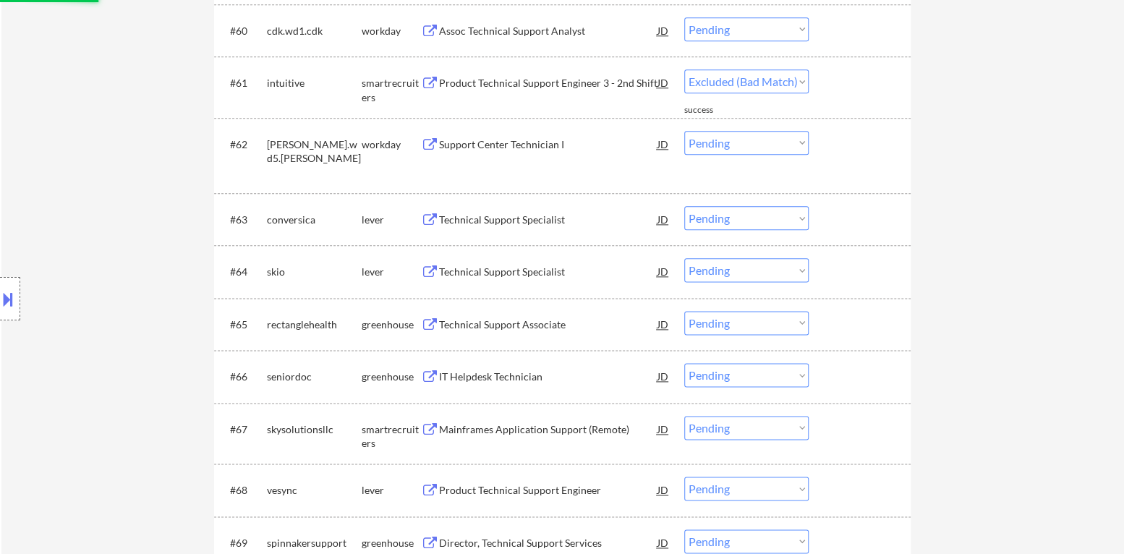
select select ""pending""
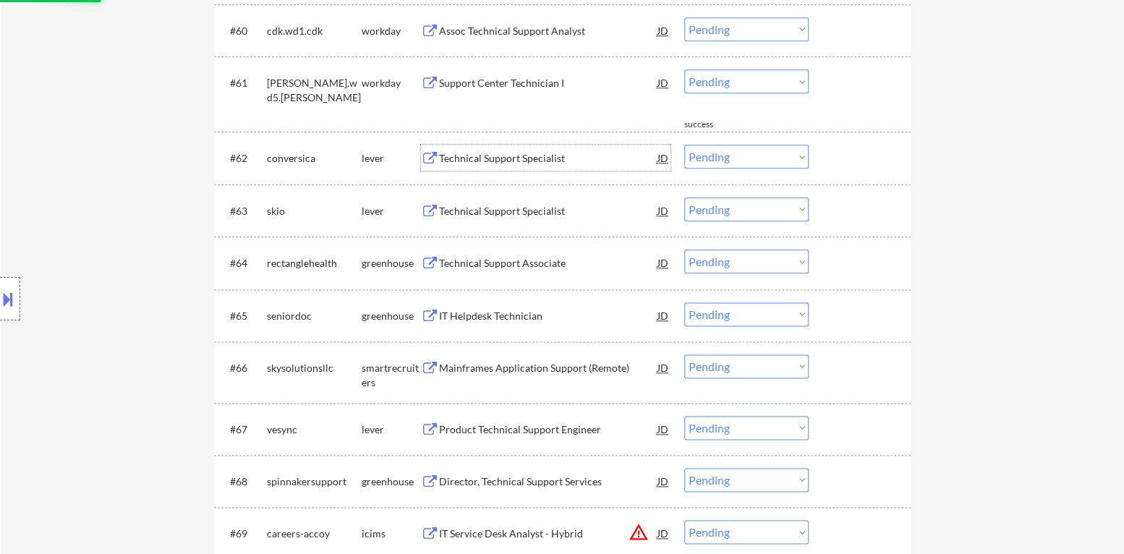
click at [517, 161] on div "Technical Support Specialist" at bounding box center [548, 158] width 218 height 14
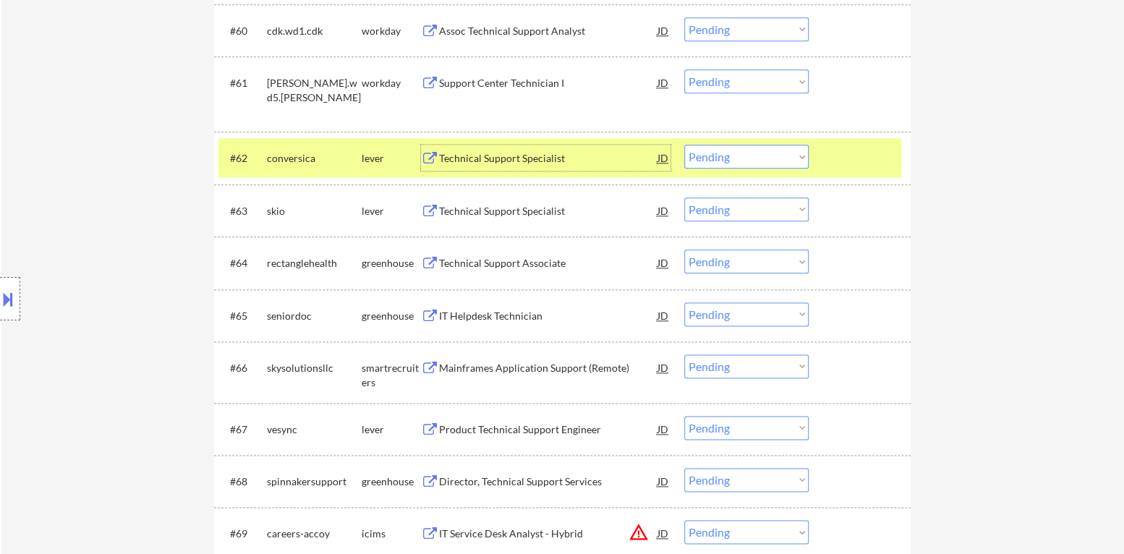
click at [746, 159] on select "Choose an option... Pending Applied Excluded (Questions) Excluded (Expired) Exc…" at bounding box center [746, 157] width 124 height 24
click at [684, 145] on select "Choose an option... Pending Applied Excluded (Questions) Excluded (Expired) Exc…" at bounding box center [746, 157] width 124 height 24
click at [862, 153] on div at bounding box center [861, 158] width 64 height 26
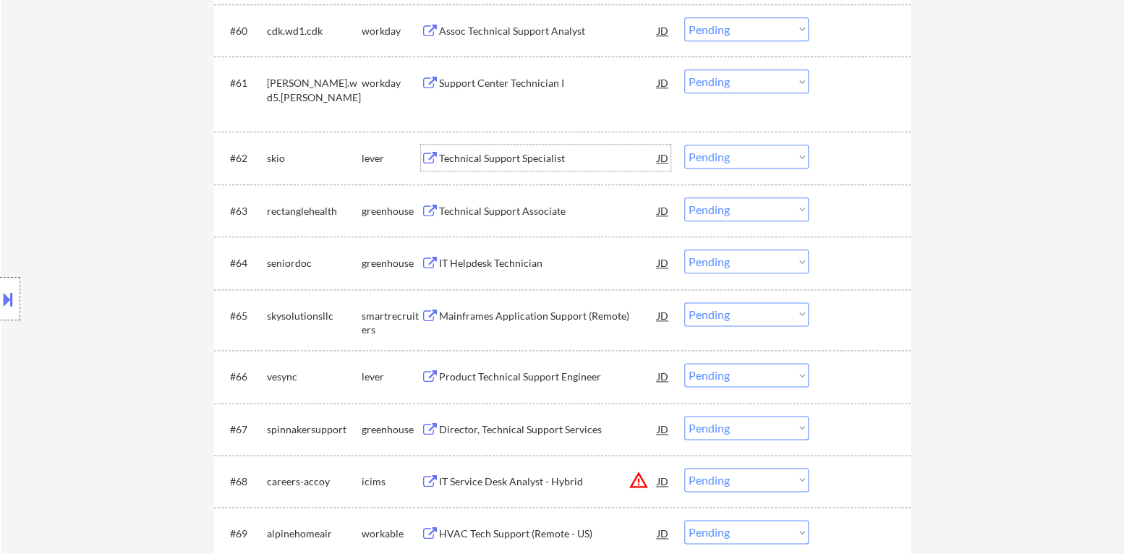
click at [517, 157] on div "Technical Support Specialist" at bounding box center [548, 158] width 218 height 14
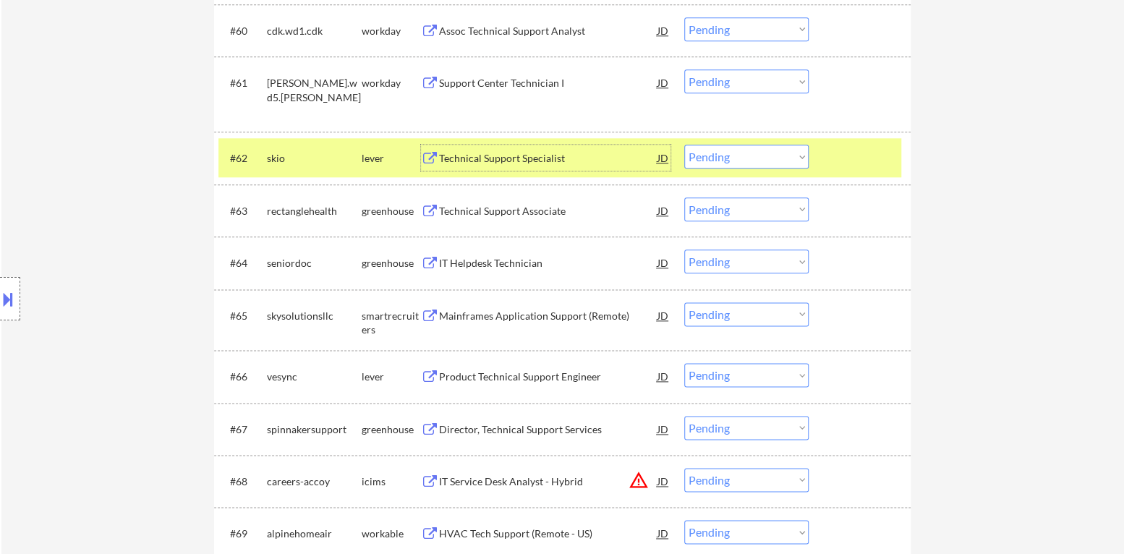
click at [501, 158] on div "Technical Support Specialist" at bounding box center [548, 158] width 218 height 14
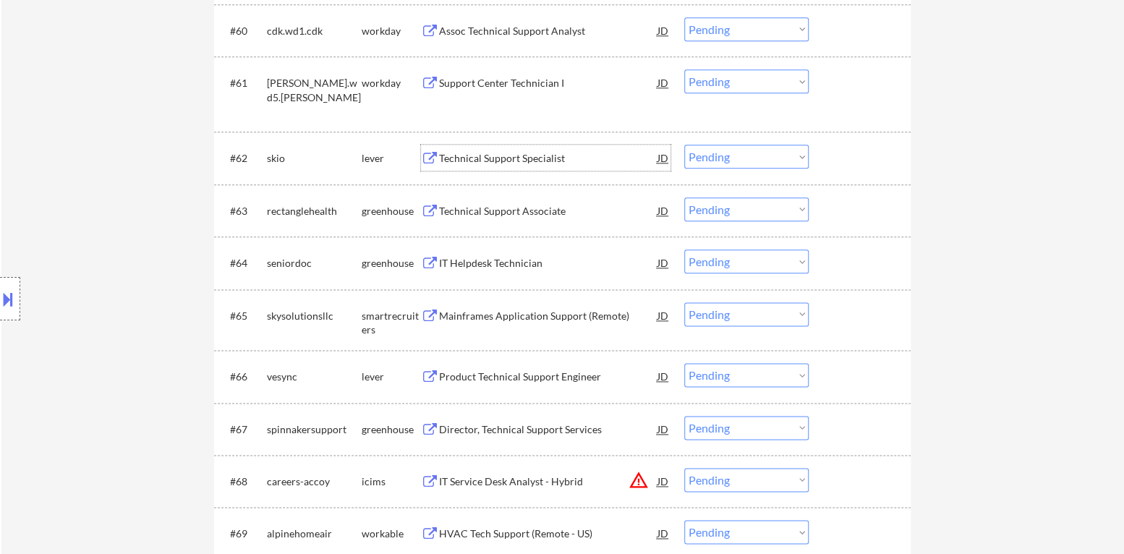
click at [717, 157] on select "Choose an option... Pending Applied Excluded (Questions) Excluded (Expired) Exc…" at bounding box center [746, 157] width 124 height 24
click at [684, 145] on select "Choose an option... Pending Applied Excluded (Questions) Excluded (Expired) Exc…" at bounding box center [746, 157] width 124 height 24
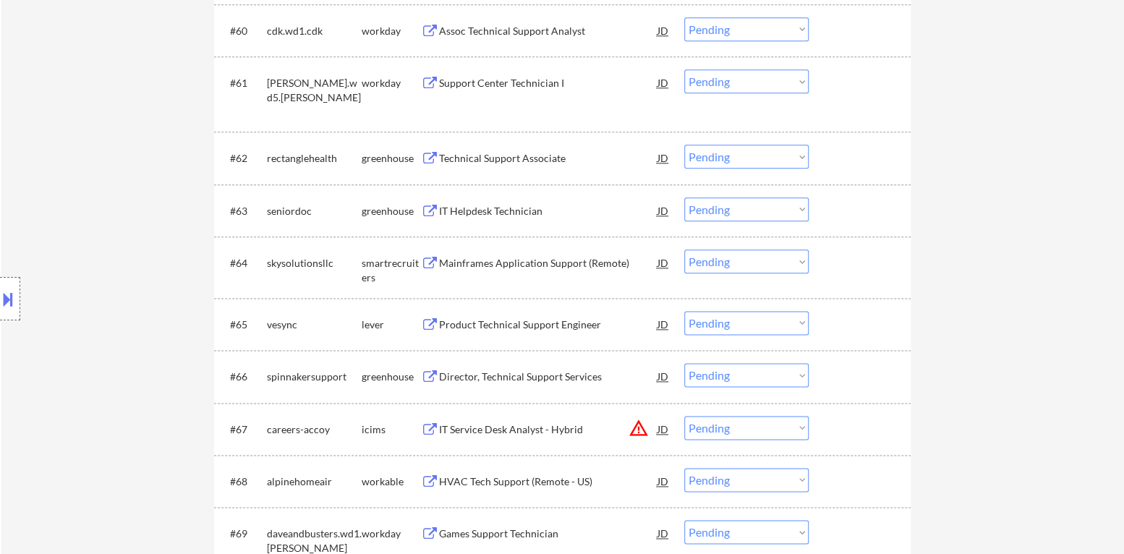
click at [506, 162] on div "Technical Support Associate" at bounding box center [548, 158] width 218 height 14
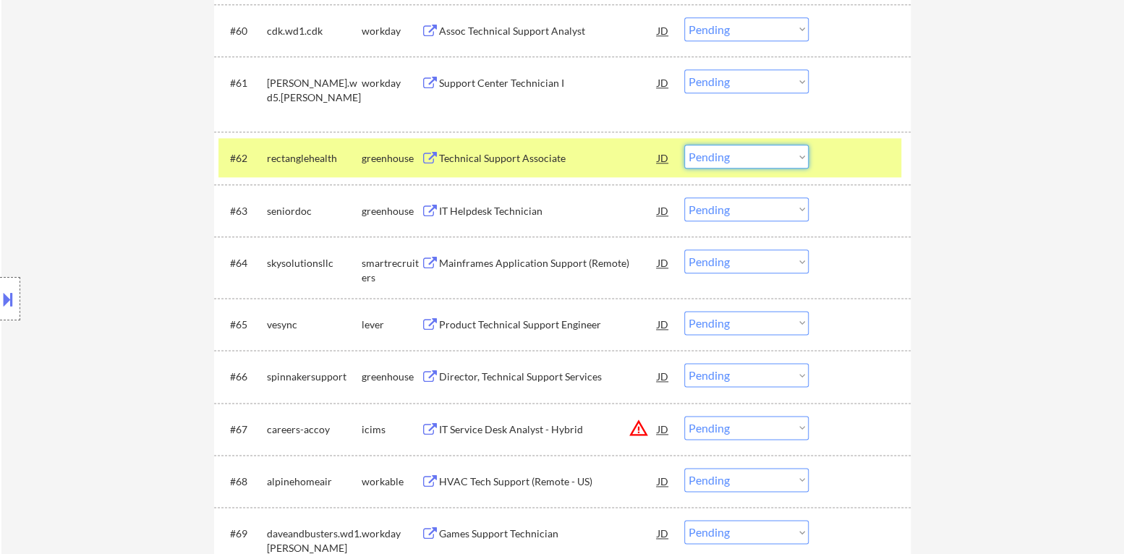
click at [754, 166] on select "Choose an option... Pending Applied Excluded (Questions) Excluded (Expired) Exc…" at bounding box center [746, 157] width 124 height 24
click at [684, 145] on select "Choose an option... Pending Applied Excluded (Questions) Excluded (Expired) Exc…" at bounding box center [746, 157] width 124 height 24
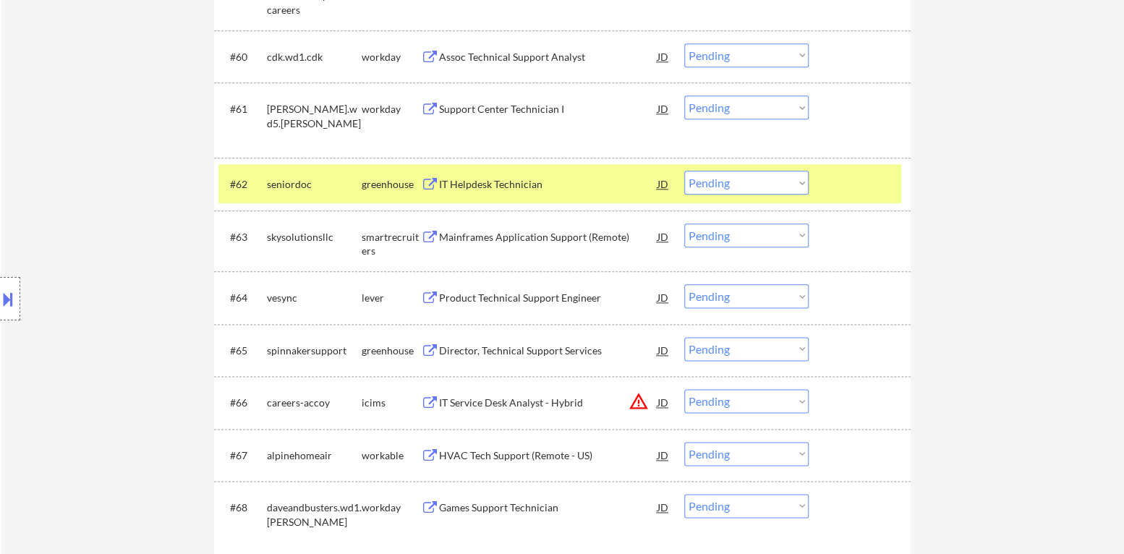
scroll to position [3935, 0]
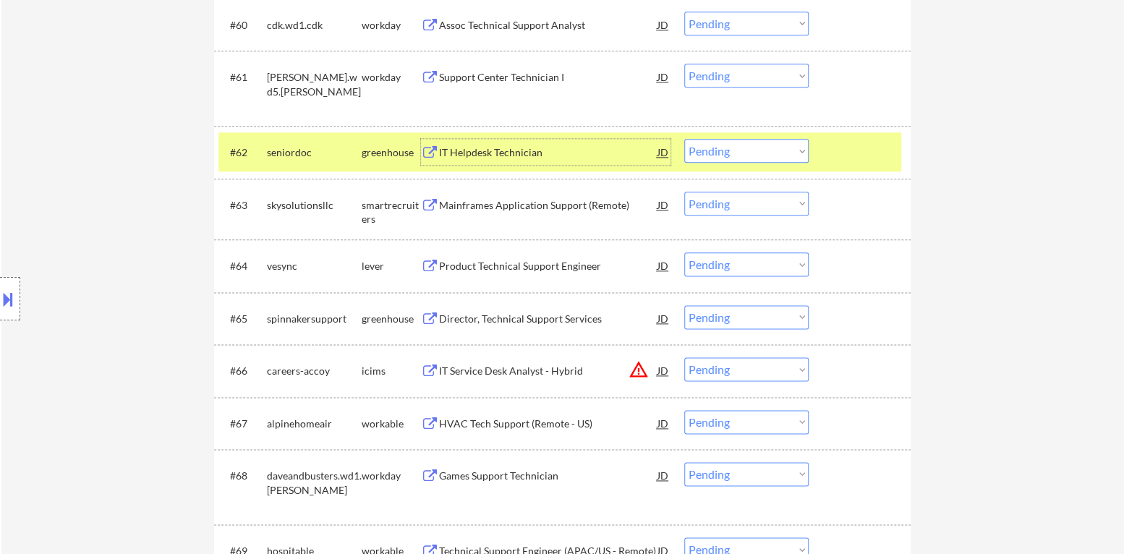
click at [501, 158] on div "IT Helpdesk Technician" at bounding box center [548, 152] width 218 height 14
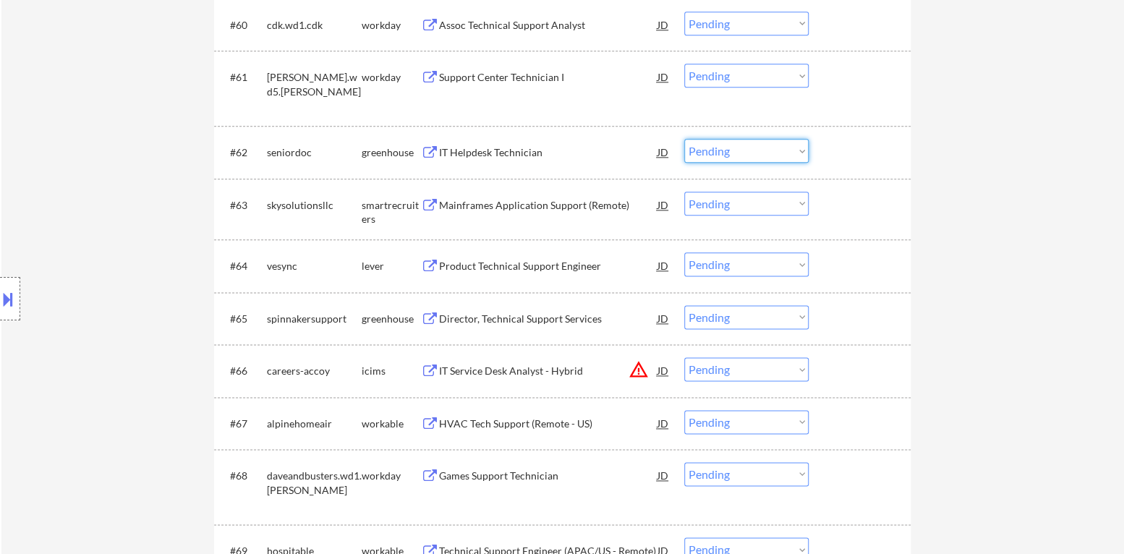
click at [734, 151] on select "Choose an option... Pending Applied Excluded (Questions) Excluded (Expired) Exc…" at bounding box center [746, 151] width 124 height 24
click at [684, 139] on select "Choose an option... Pending Applied Excluded (Questions) Excluded (Expired) Exc…" at bounding box center [746, 151] width 124 height 24
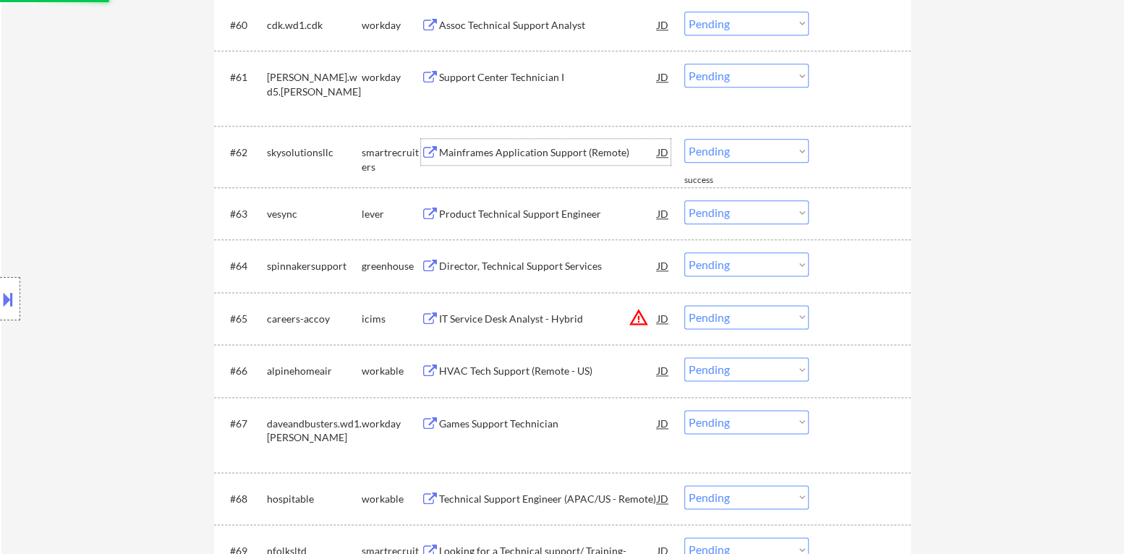
click at [534, 147] on div "Mainframes Application Support (Remote)" at bounding box center [548, 152] width 218 height 14
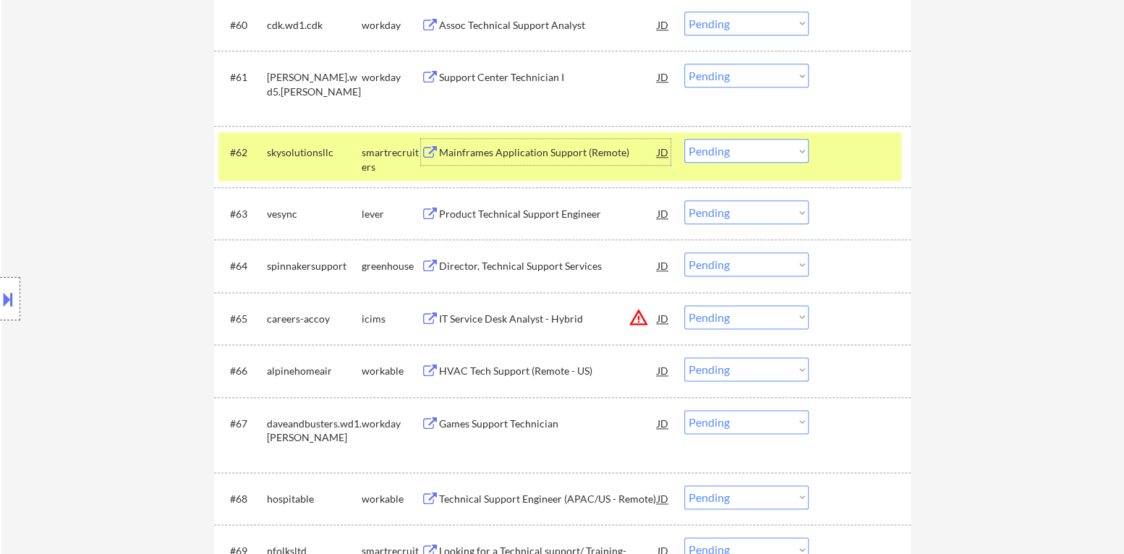
click at [763, 150] on select "Choose an option... Pending Applied Excluded (Questions) Excluded (Expired) Exc…" at bounding box center [746, 151] width 124 height 24
click at [684, 139] on select "Choose an option... Pending Applied Excluded (Questions) Excluded (Expired) Exc…" at bounding box center [746, 151] width 124 height 24
click at [864, 142] on div at bounding box center [861, 152] width 64 height 26
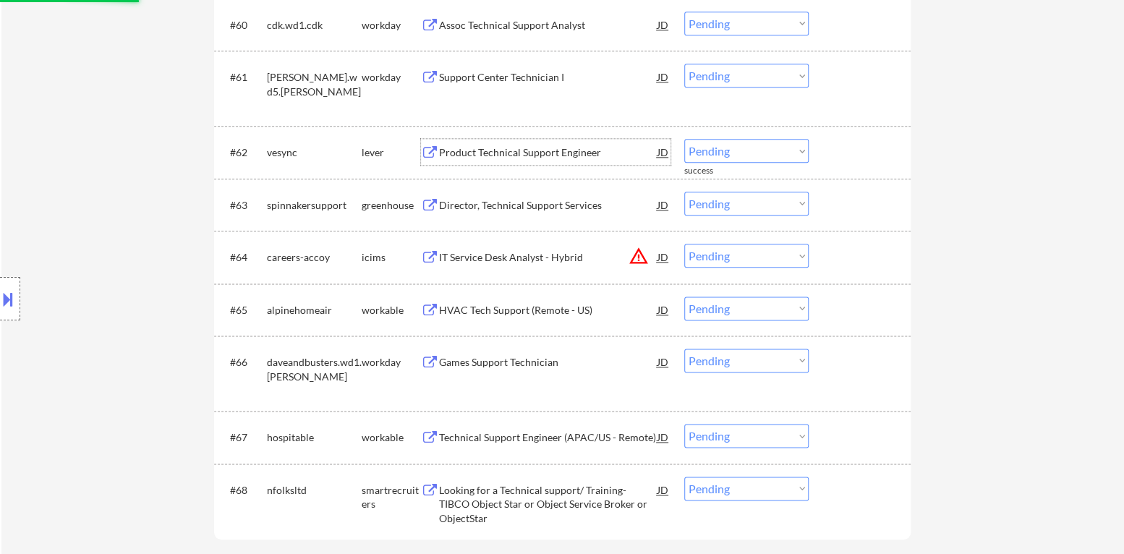
click at [509, 149] on div "Product Technical Support Engineer" at bounding box center [548, 152] width 218 height 14
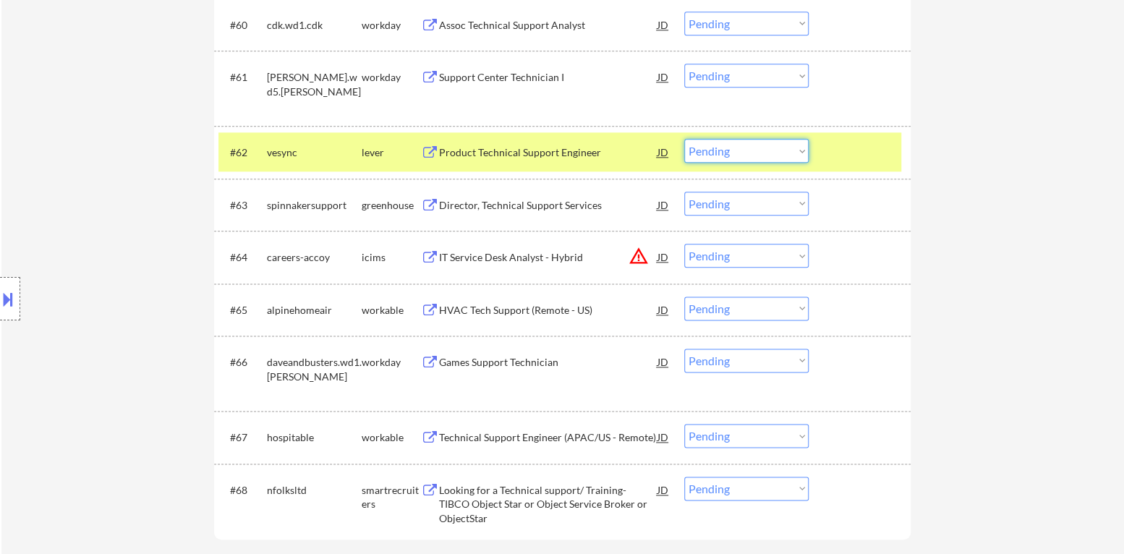
drag, startPoint x: 760, startPoint y: 153, endPoint x: 761, endPoint y: 161, distance: 7.3
click at [761, 153] on select "Choose an option... Pending Applied Excluded (Questions) Excluded (Expired) Exc…" at bounding box center [746, 151] width 124 height 24
click at [684, 139] on select "Choose an option... Pending Applied Excluded (Questions) Excluded (Expired) Exc…" at bounding box center [746, 151] width 124 height 24
click at [852, 169] on div "#62 vesync lever Product Technical Support Engineer JD warning_amber Choose an …" at bounding box center [559, 151] width 683 height 39
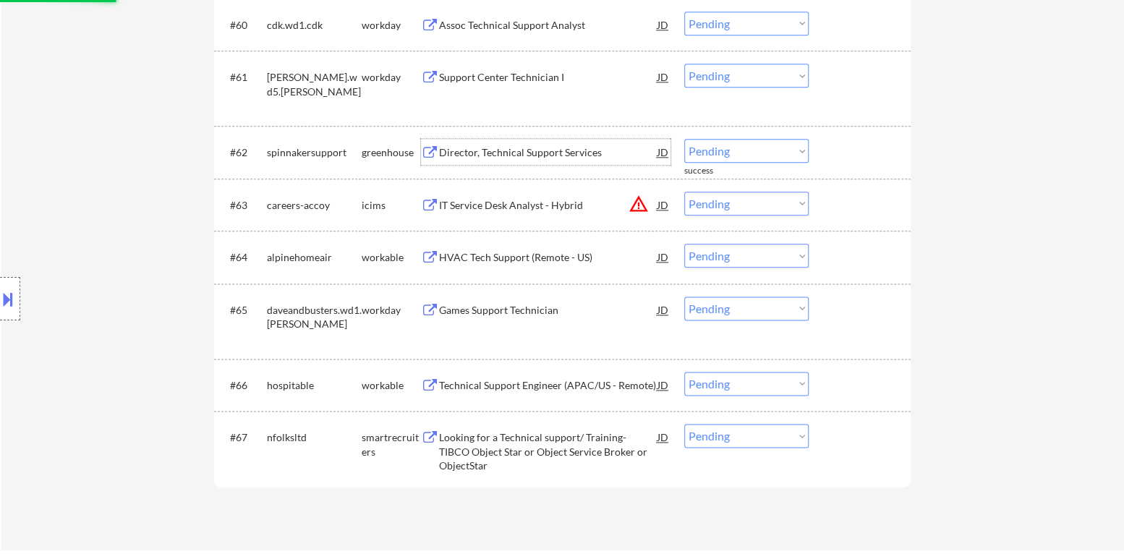
click at [555, 154] on div "Director, Technical Support Services" at bounding box center [548, 152] width 218 height 14
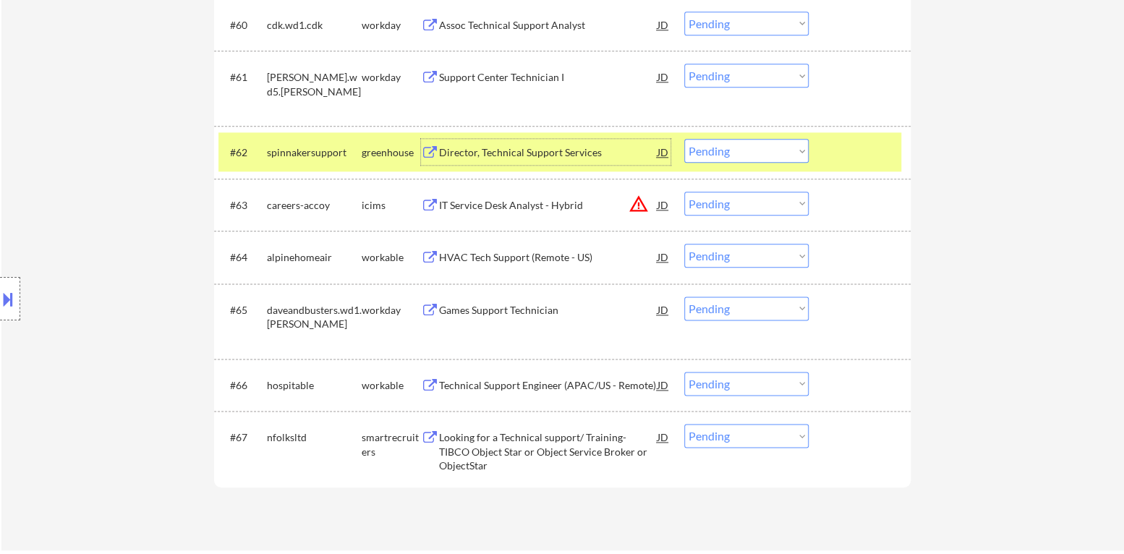
click at [543, 155] on div "Director, Technical Support Services" at bounding box center [548, 152] width 218 height 14
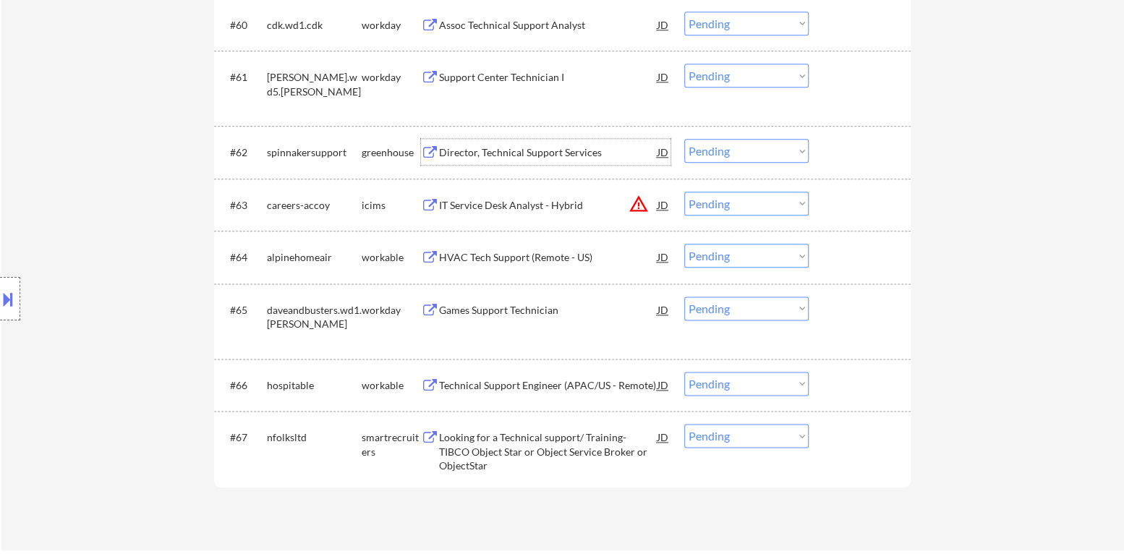
click at [747, 152] on select "Choose an option... Pending Applied Excluded (Questions) Excluded (Expired) Exc…" at bounding box center [746, 151] width 124 height 24
click at [684, 139] on select "Choose an option... Pending Applied Excluded (Questions) Excluded (Expired) Exc…" at bounding box center [746, 151] width 124 height 24
select select ""pending""
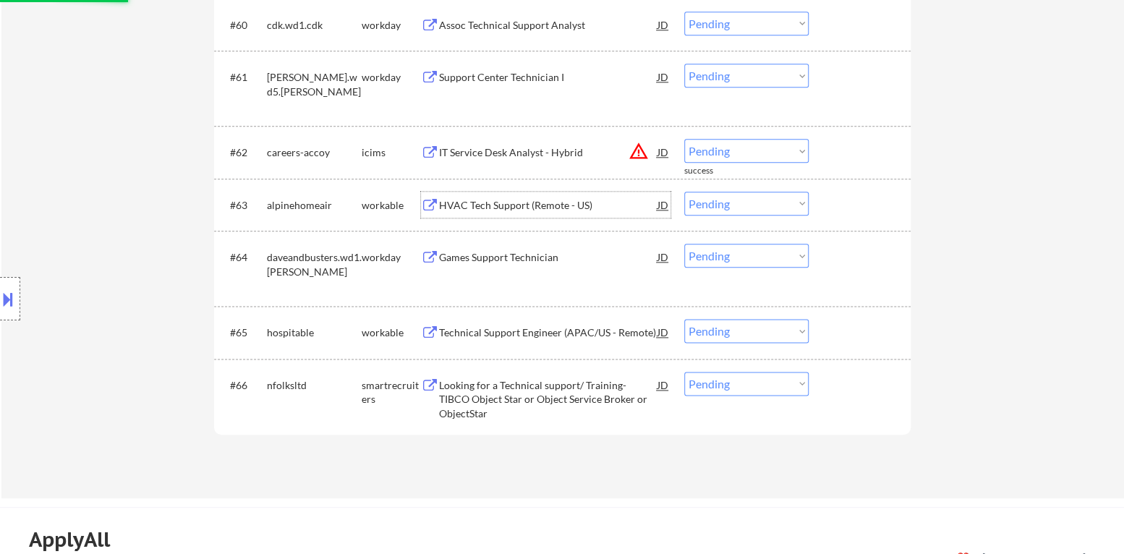
click at [528, 202] on div "HVAC Tech Support (Remote - US)" at bounding box center [548, 205] width 218 height 14
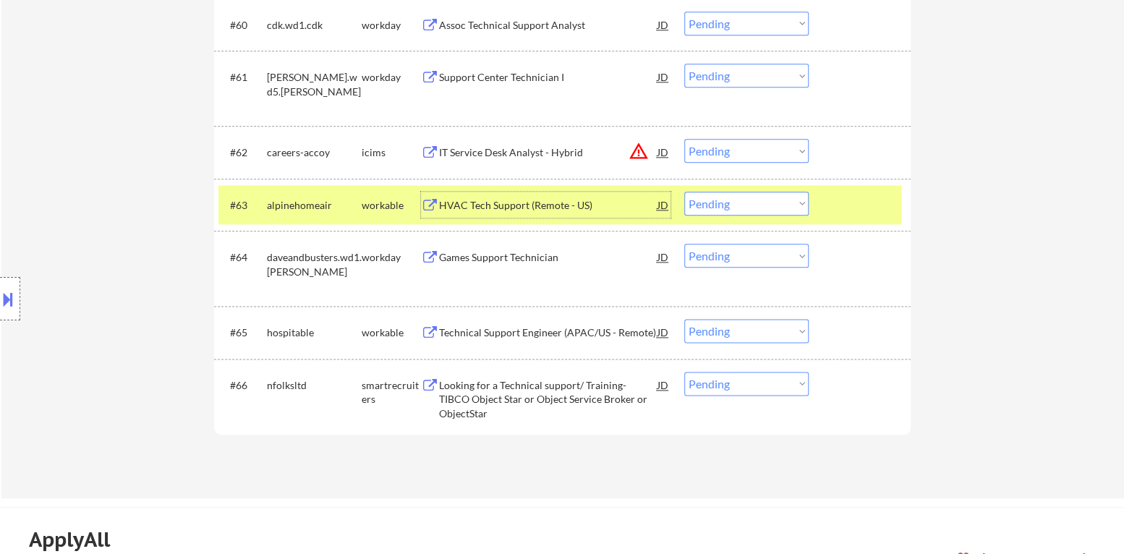
click at [732, 206] on select "Choose an option... Pending Applied Excluded (Questions) Excluded (Expired) Exc…" at bounding box center [746, 204] width 124 height 24
click at [684, 192] on select "Choose an option... Pending Applied Excluded (Questions) Excluded (Expired) Exc…" at bounding box center [746, 204] width 124 height 24
click at [837, 208] on div at bounding box center [861, 205] width 64 height 26
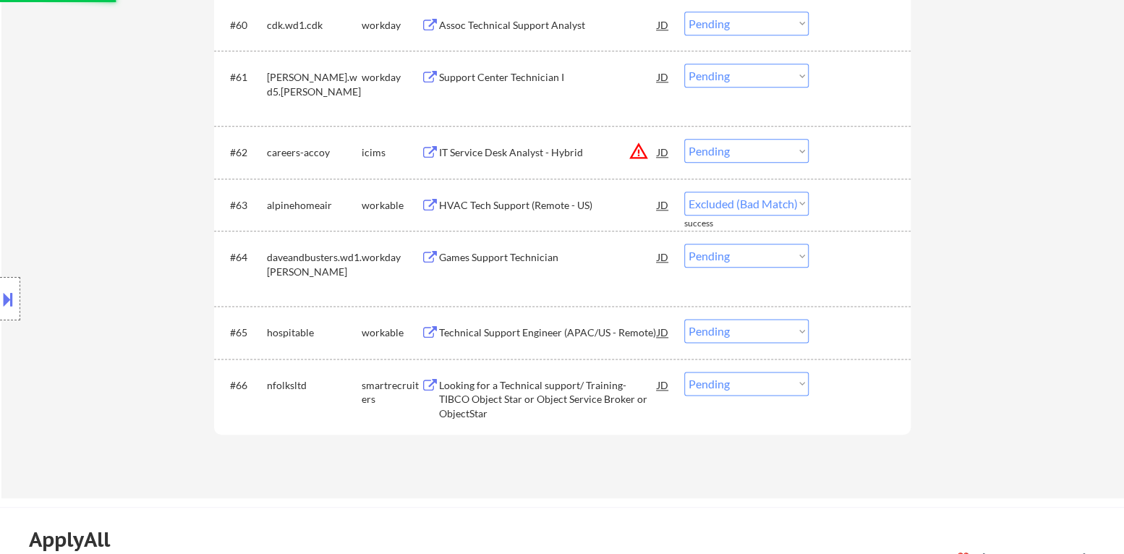
select select ""pending""
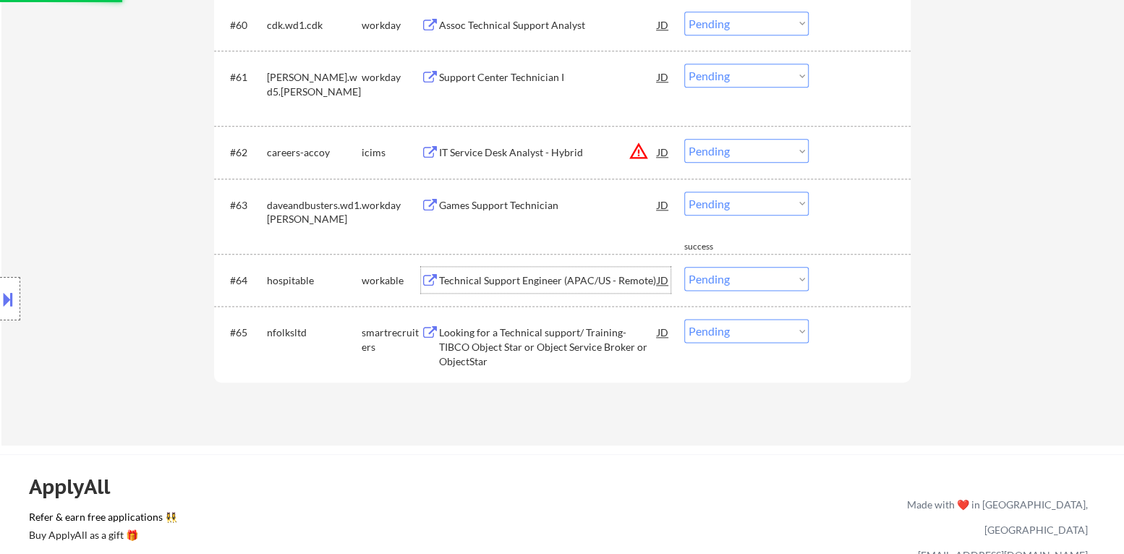
click at [566, 278] on div "Technical Support Engineer (APAC/US - Remote)" at bounding box center [548, 280] width 218 height 14
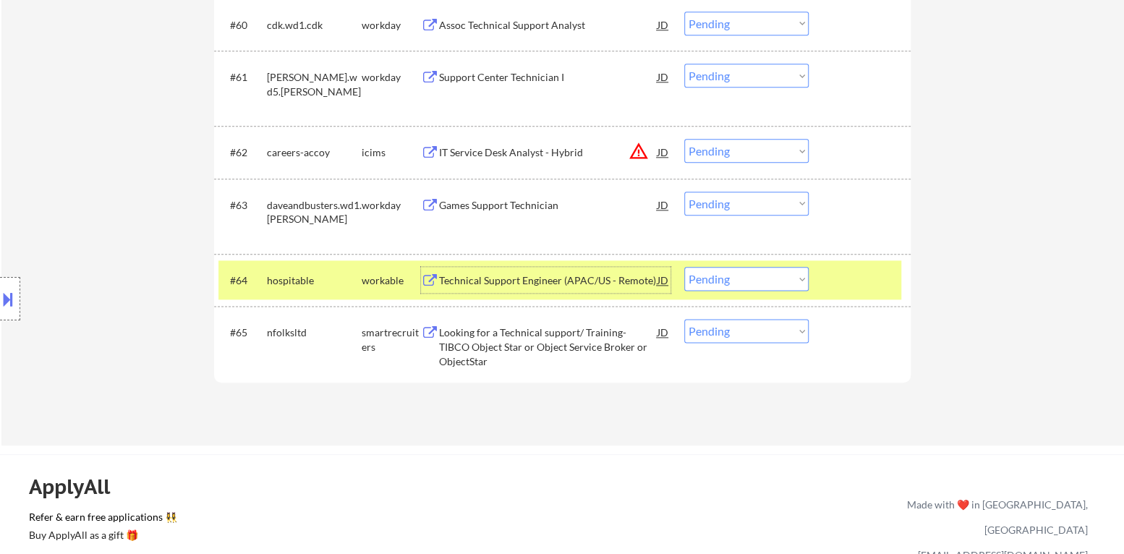
click at [704, 276] on select "Choose an option... Pending Applied Excluded (Questions) Excluded (Expired) Exc…" at bounding box center [746, 279] width 124 height 24
click at [684, 267] on select "Choose an option... Pending Applied Excluded (Questions) Excluded (Expired) Exc…" at bounding box center [746, 279] width 124 height 24
click at [856, 283] on div at bounding box center [861, 280] width 64 height 26
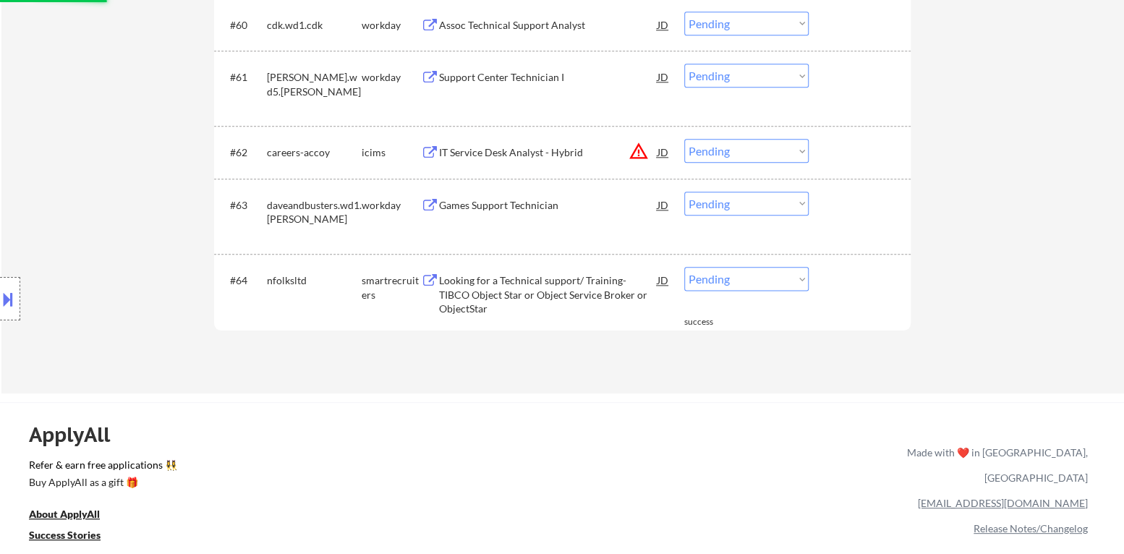
click at [580, 279] on div "Looking for a Technical support/ Training- TIBCO Object Star or Object Service …" at bounding box center [548, 294] width 218 height 43
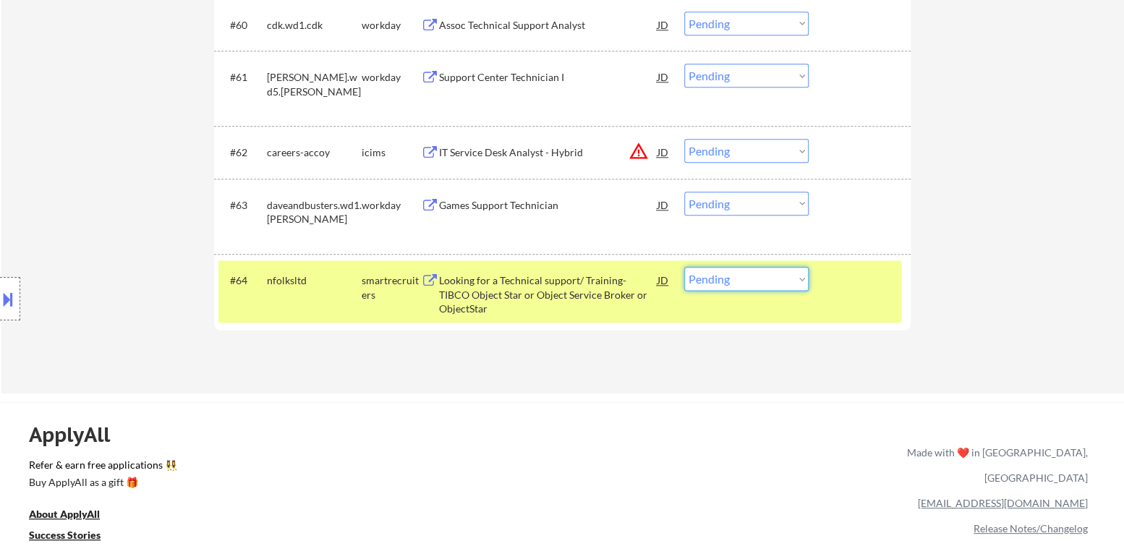
drag, startPoint x: 743, startPoint y: 273, endPoint x: 754, endPoint y: 288, distance: 18.3
click at [746, 276] on select "Choose an option... Pending Applied Excluded (Questions) Excluded (Expired) Exc…" at bounding box center [746, 279] width 124 height 24
select select ""excluded__bad_match_""
click at [684, 267] on select "Choose an option... Pending Applied Excluded (Questions) Excluded (Expired) Exc…" at bounding box center [746, 279] width 124 height 24
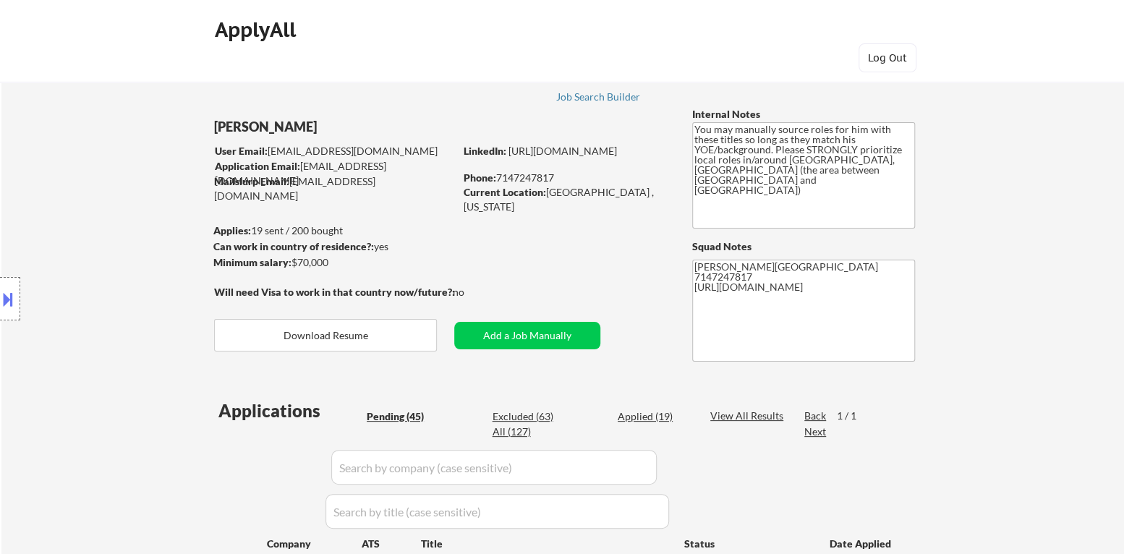
scroll to position [289, 0]
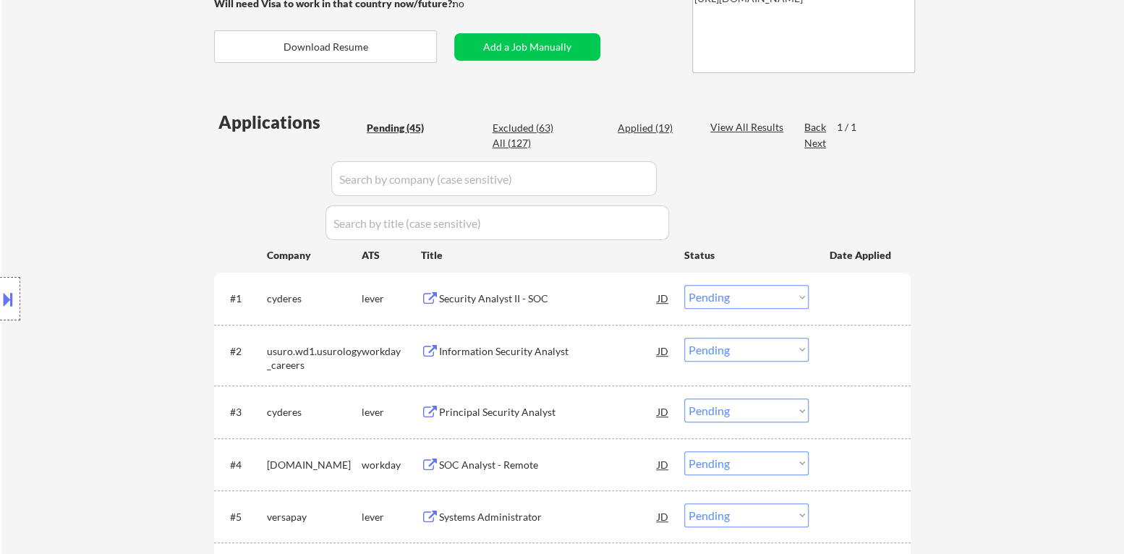
click at [513, 300] on div "Security Analyst II - SOC" at bounding box center [548, 298] width 218 height 14
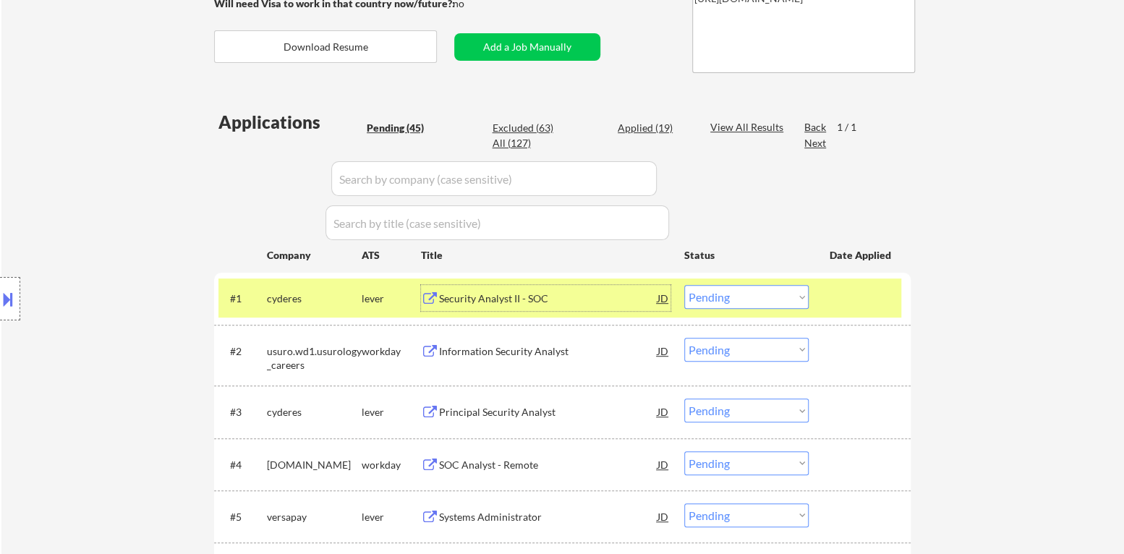
click at [869, 292] on div at bounding box center [861, 298] width 64 height 26
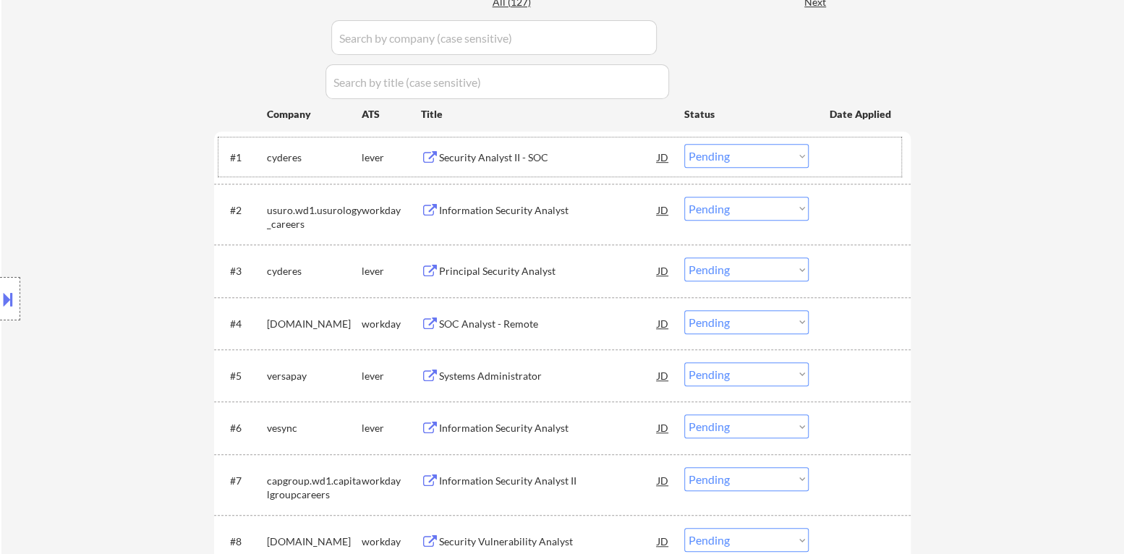
scroll to position [434, 0]
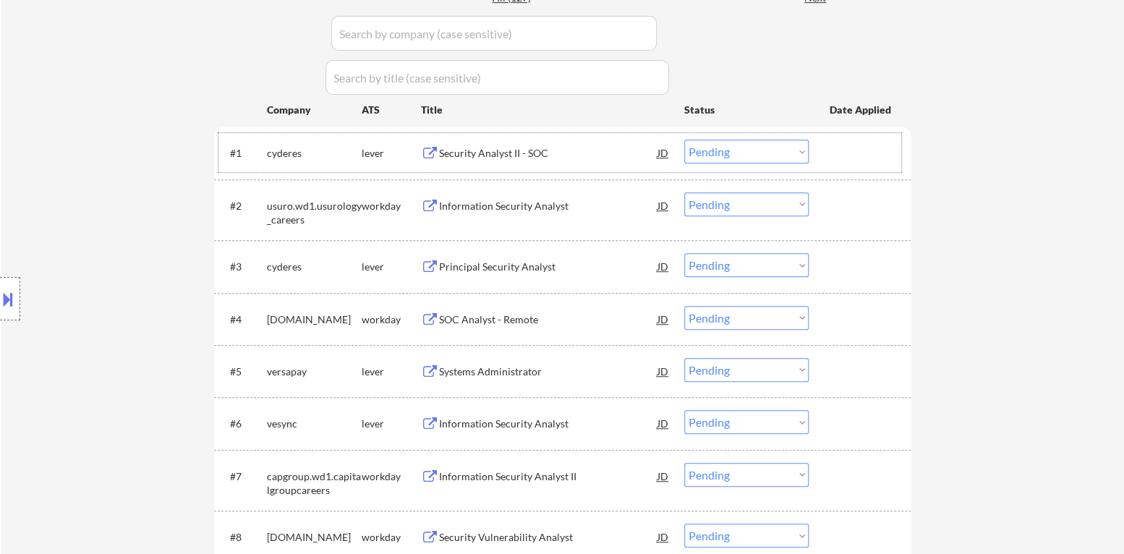
click at [747, 151] on select "Choose an option... Pending Applied Excluded (Questions) Excluded (Expired) Exc…" at bounding box center [746, 152] width 124 height 24
drag, startPoint x: 514, startPoint y: 265, endPoint x: 523, endPoint y: 269, distance: 9.7
click at [523, 269] on div "Principal Security Analyst" at bounding box center [548, 267] width 218 height 14
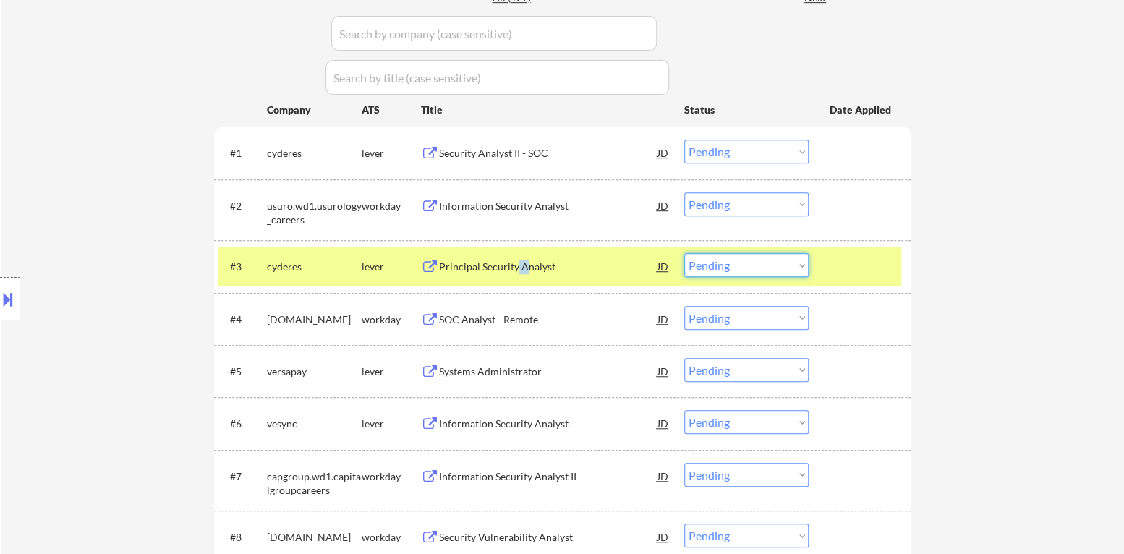
click at [748, 262] on select "Choose an option... Pending Applied Excluded (Questions) Excluded (Expired) Exc…" at bounding box center [746, 265] width 124 height 24
click at [724, 267] on select "Choose an option... Pending Applied Excluded (Questions) Excluded (Expired) Exc…" at bounding box center [746, 265] width 124 height 24
click at [684, 253] on select "Choose an option... Pending Applied Excluded (Questions) Excluded (Expired) Exc…" at bounding box center [746, 265] width 124 height 24
click at [849, 268] on div at bounding box center [861, 266] width 64 height 26
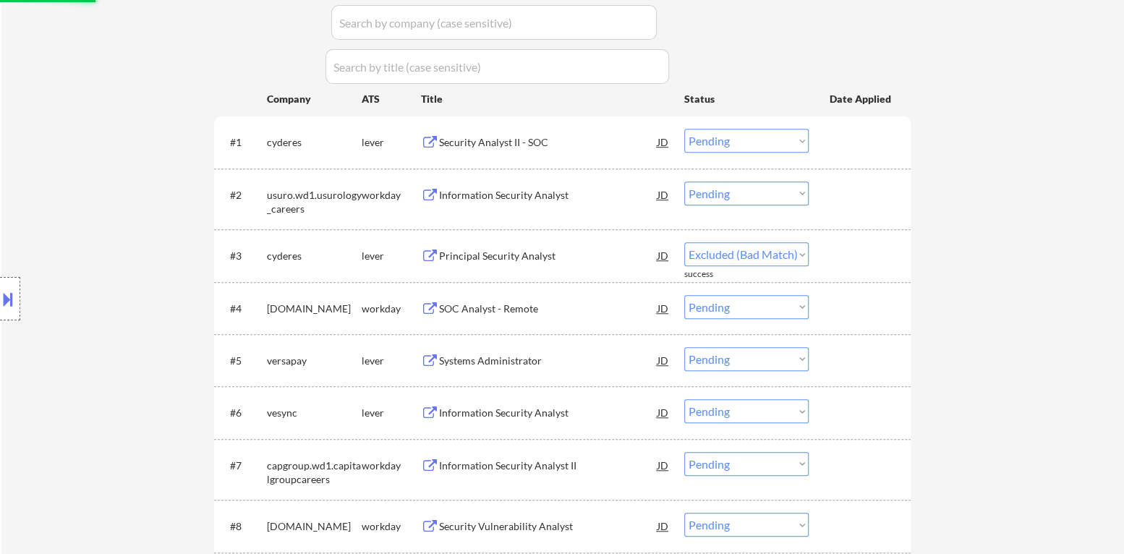
scroll to position [506, 0]
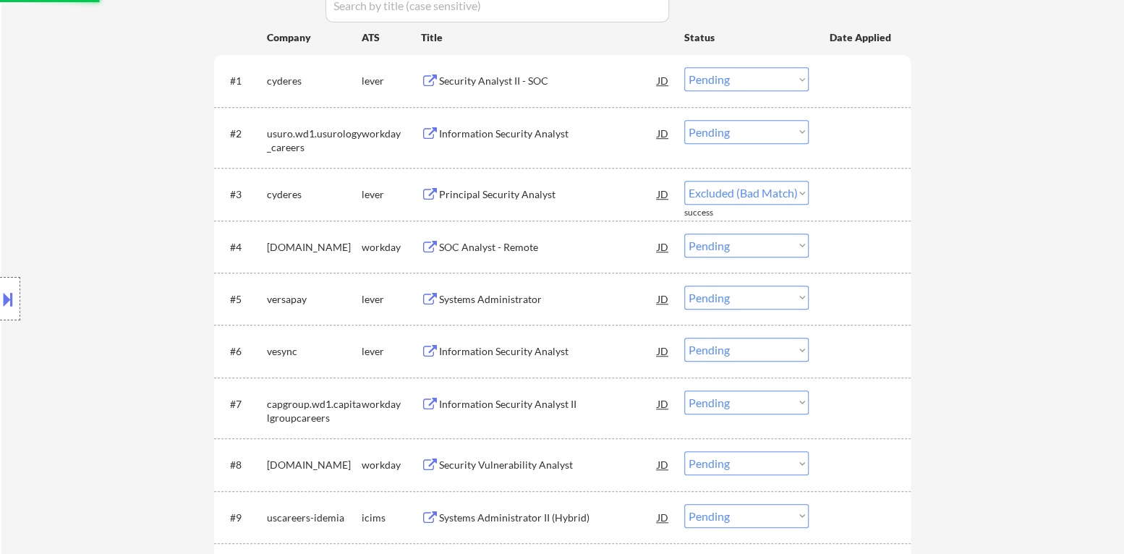
select select ""pending""
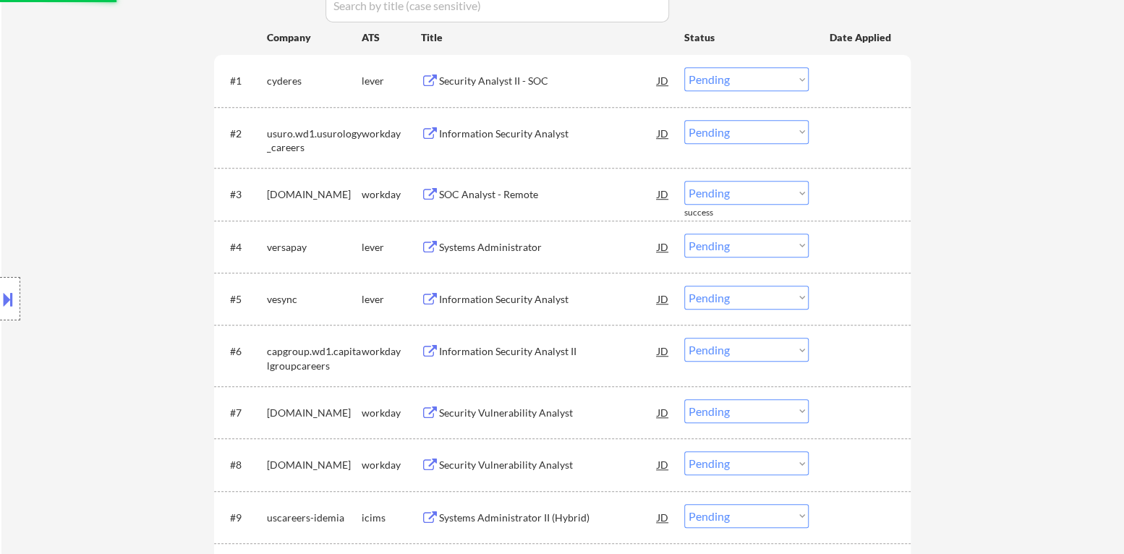
scroll to position [579, 0]
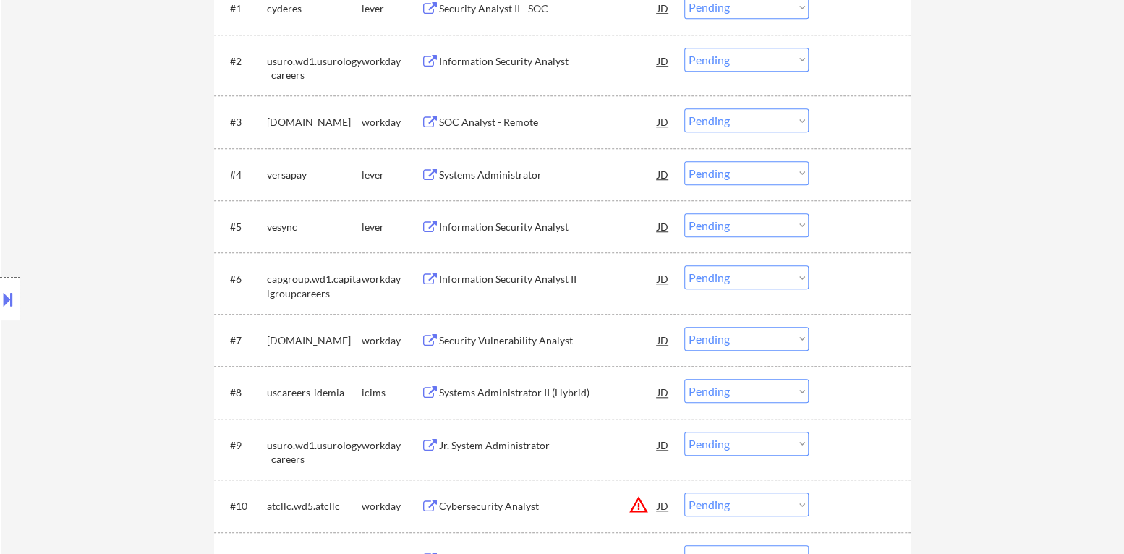
click at [495, 177] on div "Systems Administrator" at bounding box center [548, 175] width 218 height 14
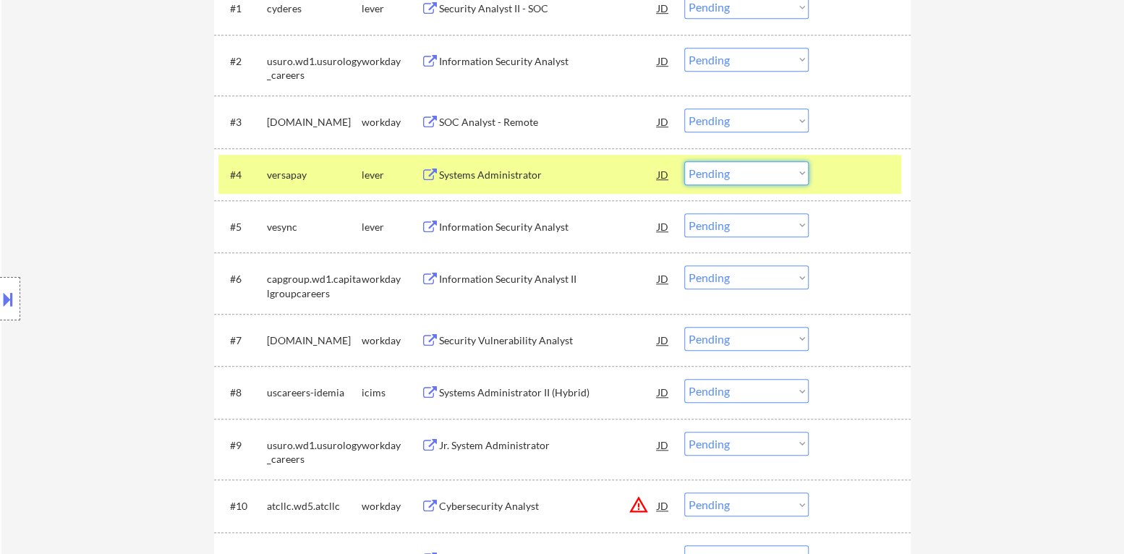
click at [772, 164] on select "Choose an option... Pending Applied Excluded (Questions) Excluded (Expired) Exc…" at bounding box center [746, 173] width 124 height 24
click at [684, 161] on select "Choose an option... Pending Applied Excluded (Questions) Excluded (Expired) Exc…" at bounding box center [746, 173] width 124 height 24
click at [841, 169] on div at bounding box center [861, 174] width 64 height 26
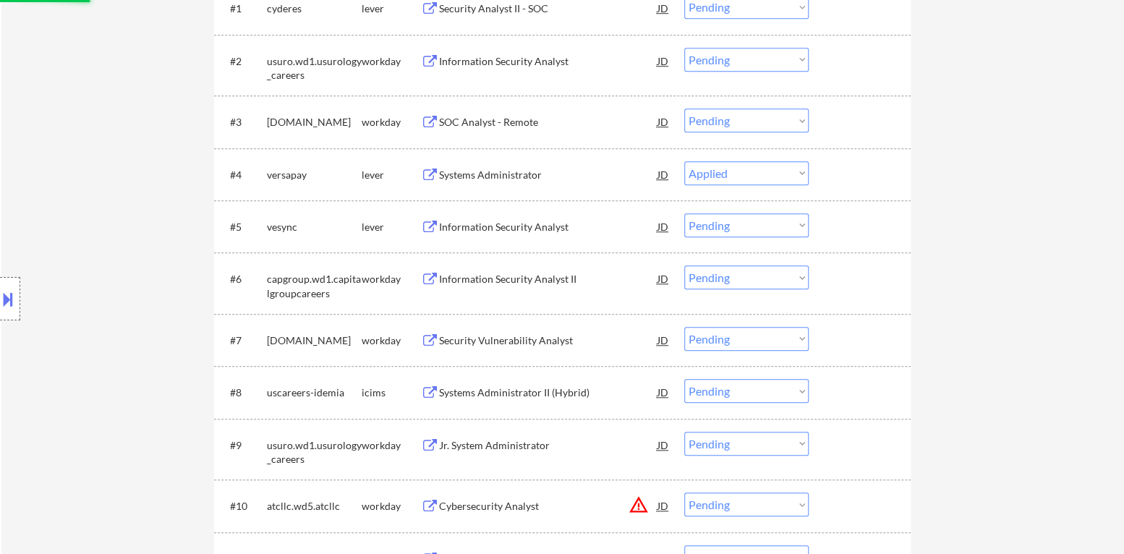
select select ""pending""
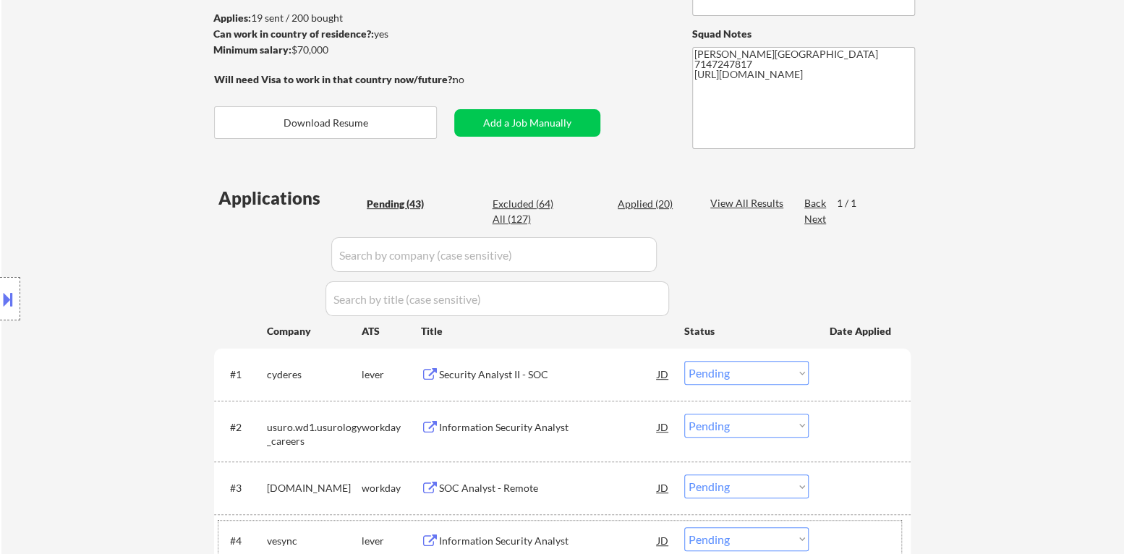
scroll to position [216, 0]
